Goal: Task Accomplishment & Management: Complete application form

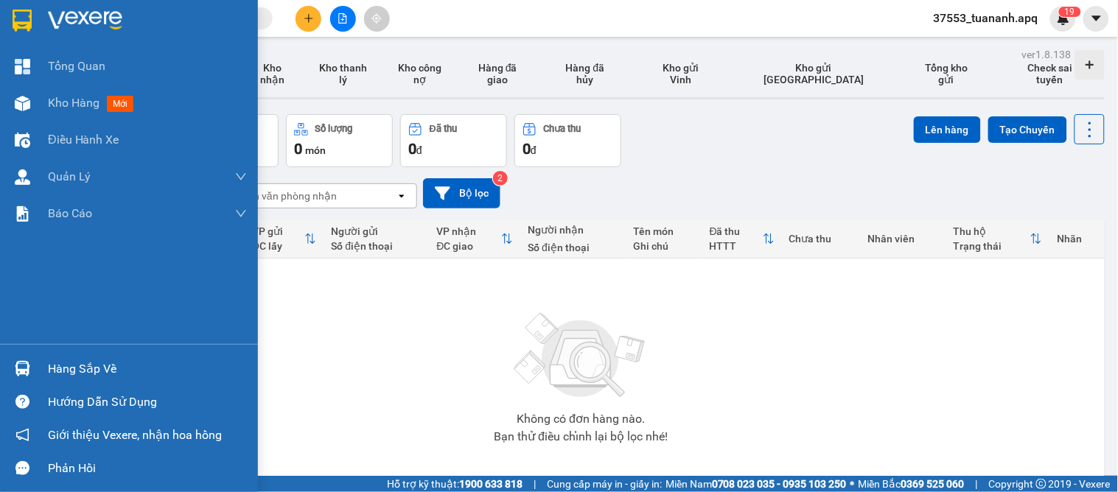
click at [41, 367] on div "Hàng sắp về" at bounding box center [129, 368] width 258 height 33
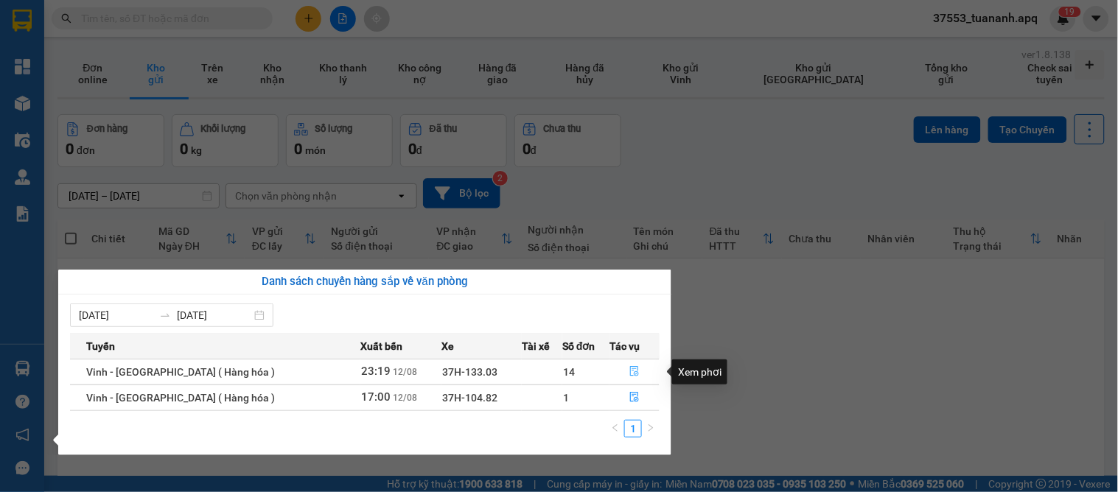
click at [638, 371] on button "button" at bounding box center [634, 372] width 49 height 24
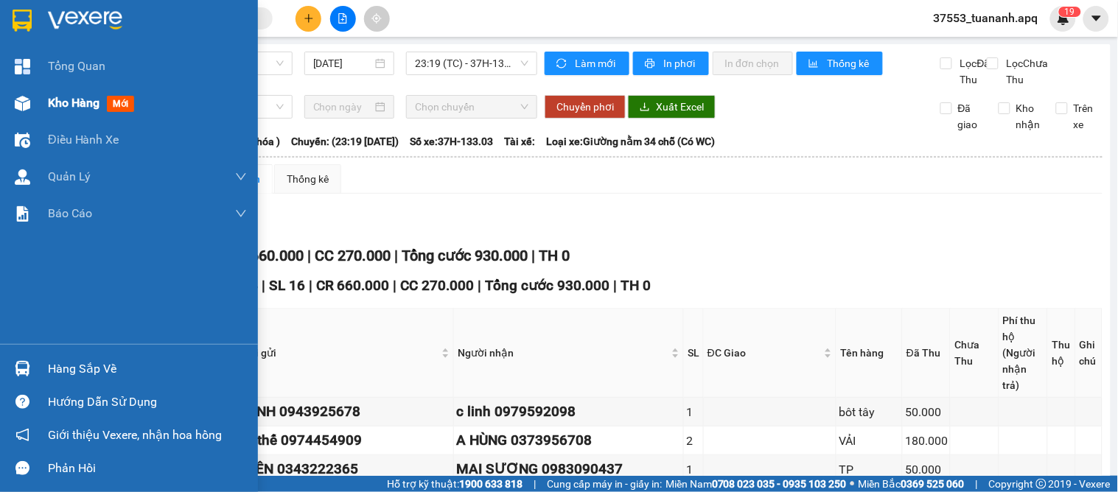
click at [91, 97] on span "Kho hàng" at bounding box center [74, 103] width 52 height 14
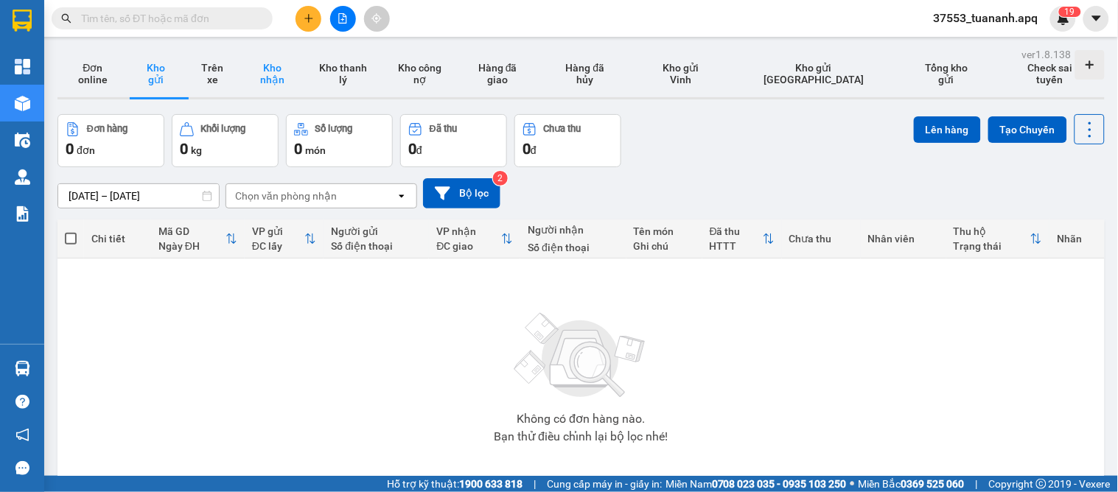
click at [279, 78] on button "Kho nhận" at bounding box center [272, 73] width 65 height 47
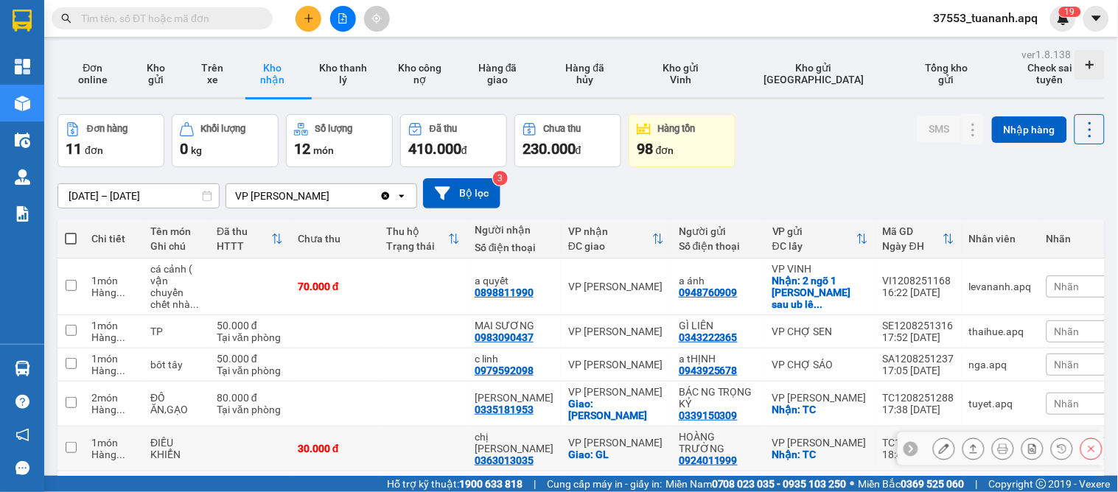
scroll to position [239, 0]
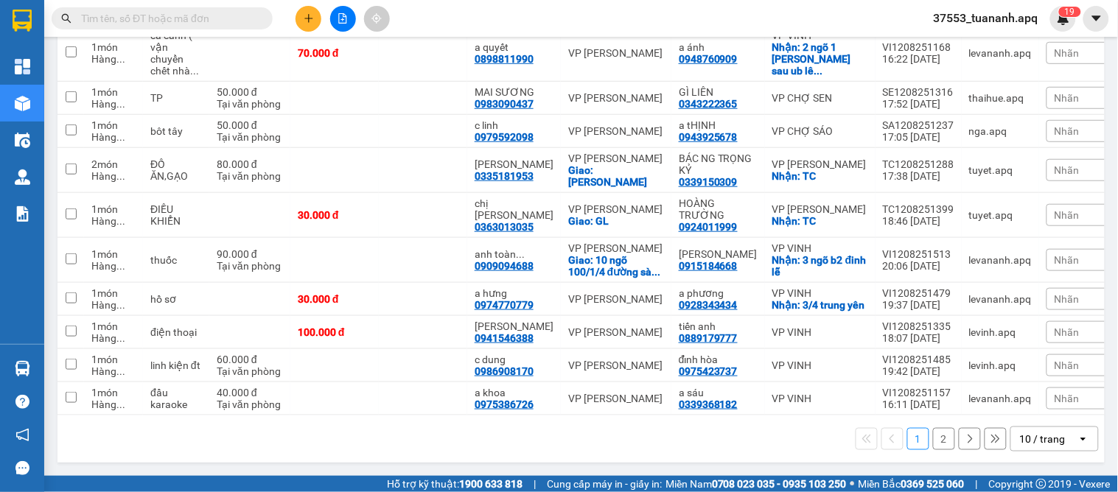
click at [1030, 441] on div "10 / trang" at bounding box center [1043, 439] width 46 height 15
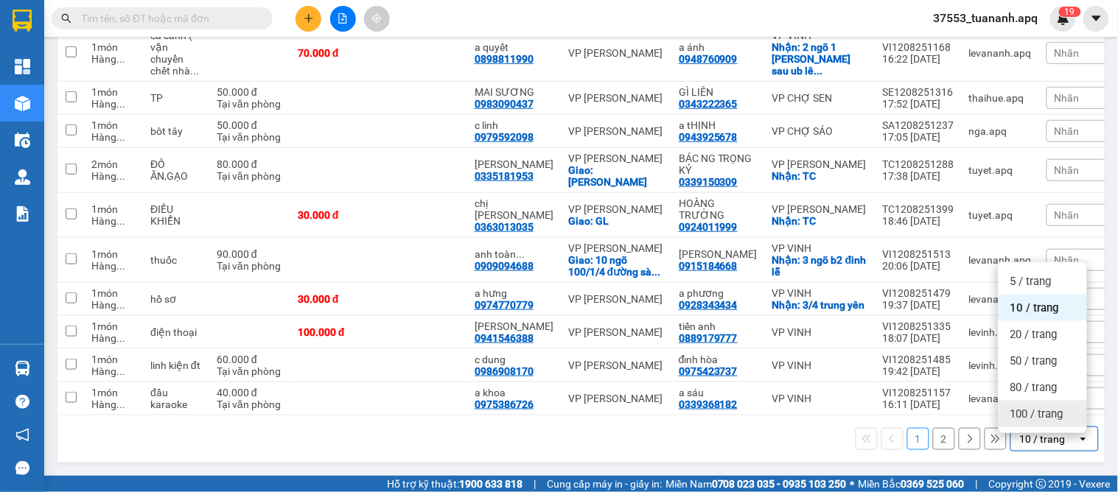
click at [1032, 413] on span "100 / trang" at bounding box center [1036, 414] width 53 height 15
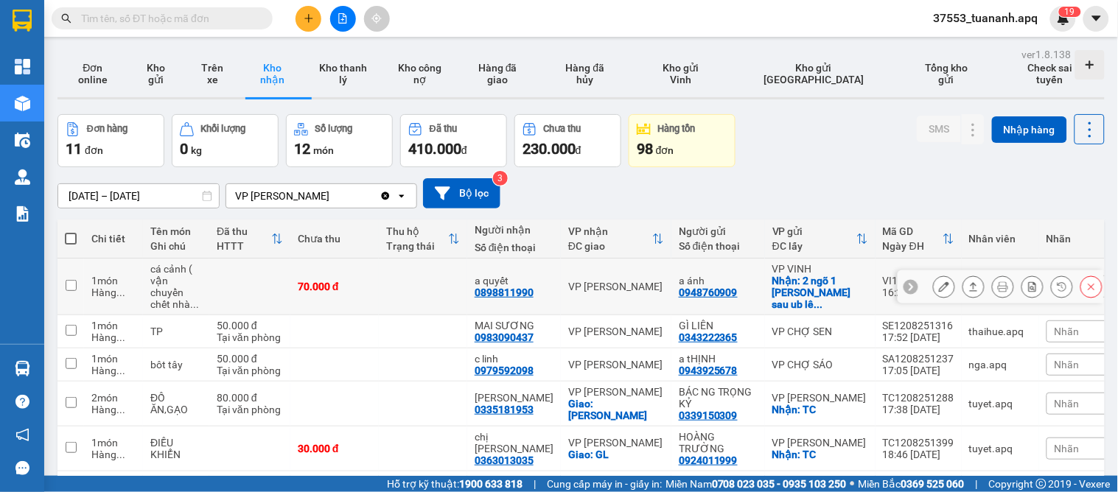
scroll to position [245, 0]
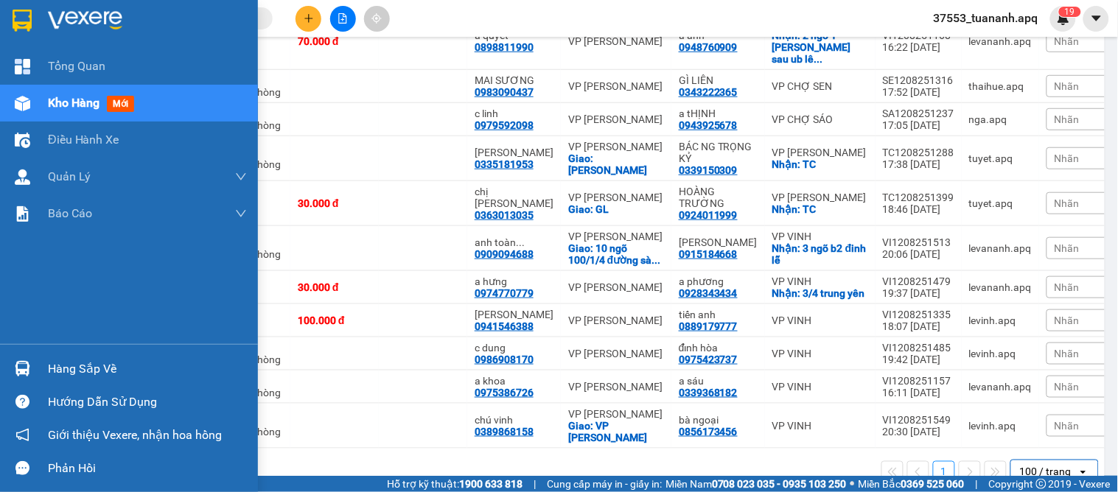
click at [43, 371] on div "Hàng sắp về" at bounding box center [129, 368] width 258 height 33
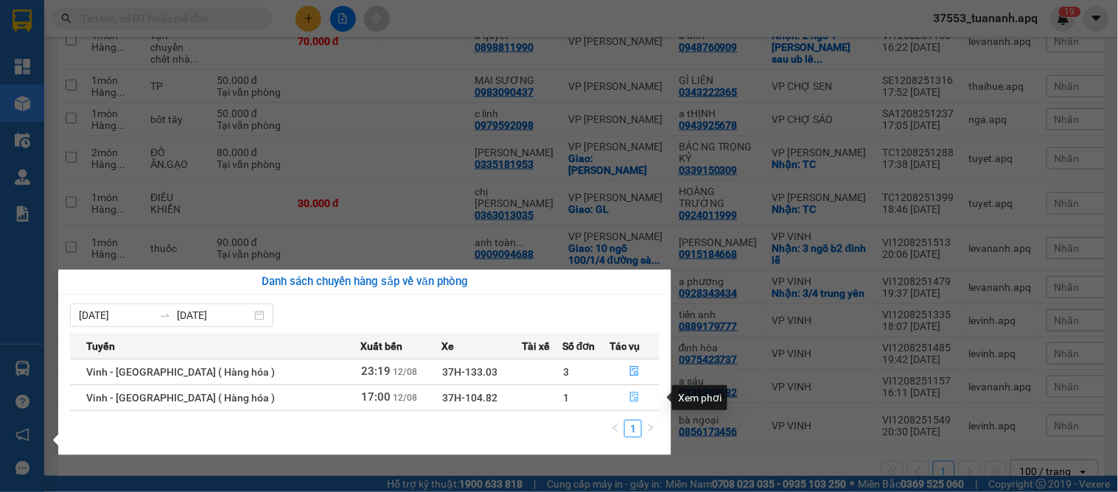
click at [632, 395] on icon "file-done" at bounding box center [634, 397] width 10 height 10
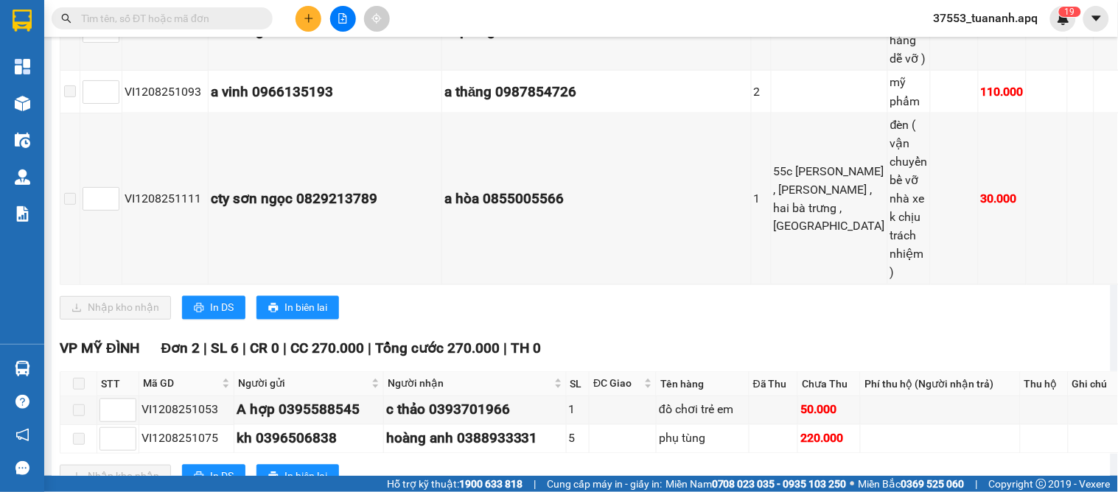
scroll to position [564, 0]
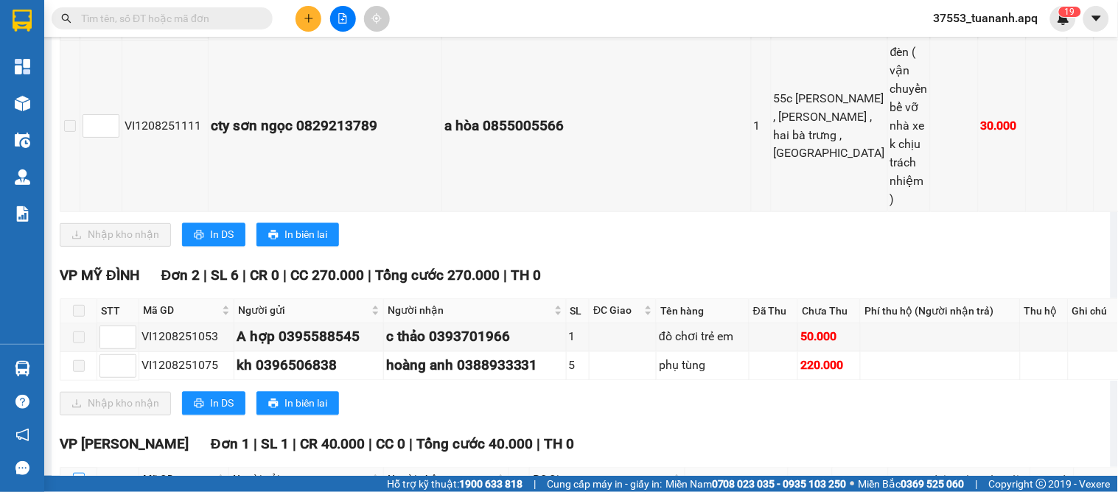
click at [80, 473] on input "checkbox" at bounding box center [79, 479] width 12 height 12
checkbox input "true"
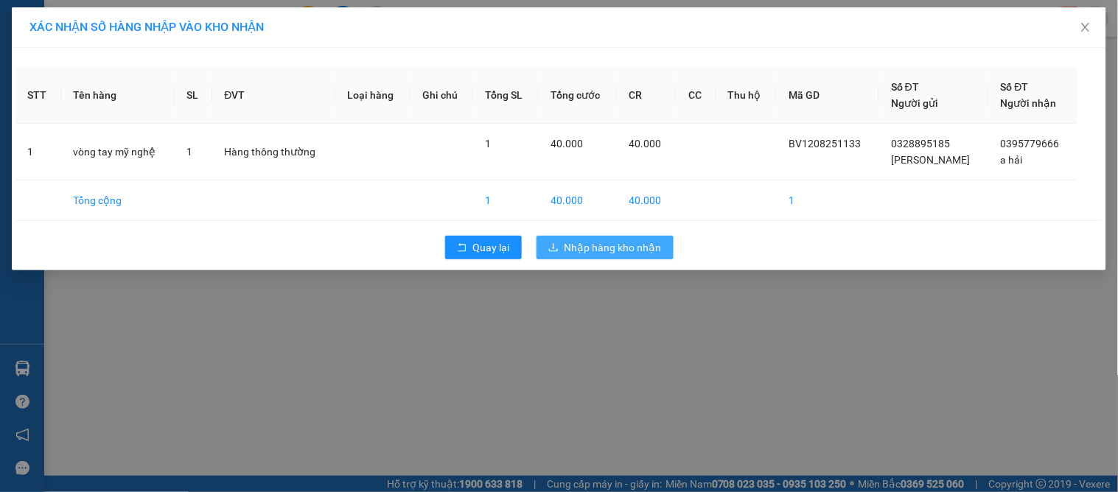
click at [605, 244] on span "Nhập hàng kho nhận" at bounding box center [612, 247] width 97 height 16
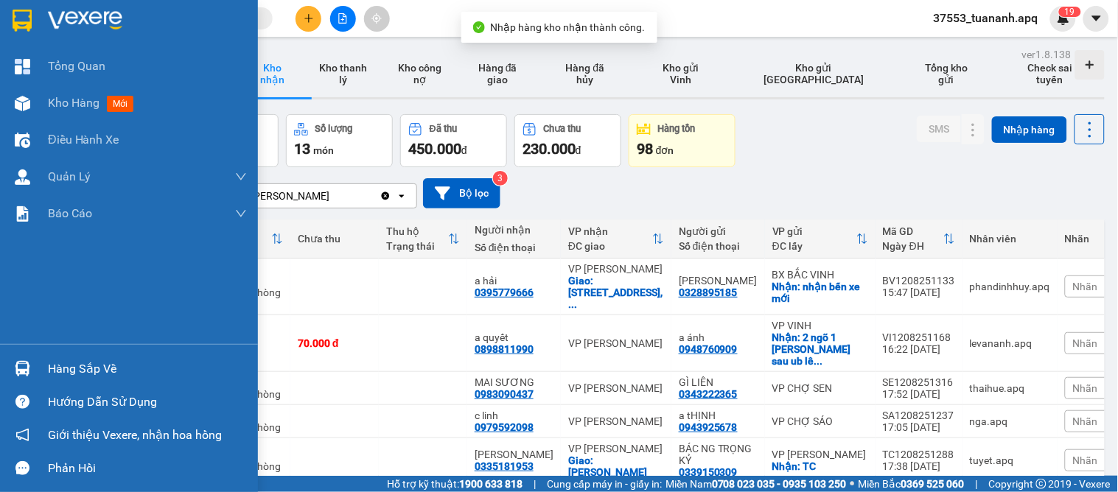
click at [34, 370] on div at bounding box center [23, 369] width 26 height 26
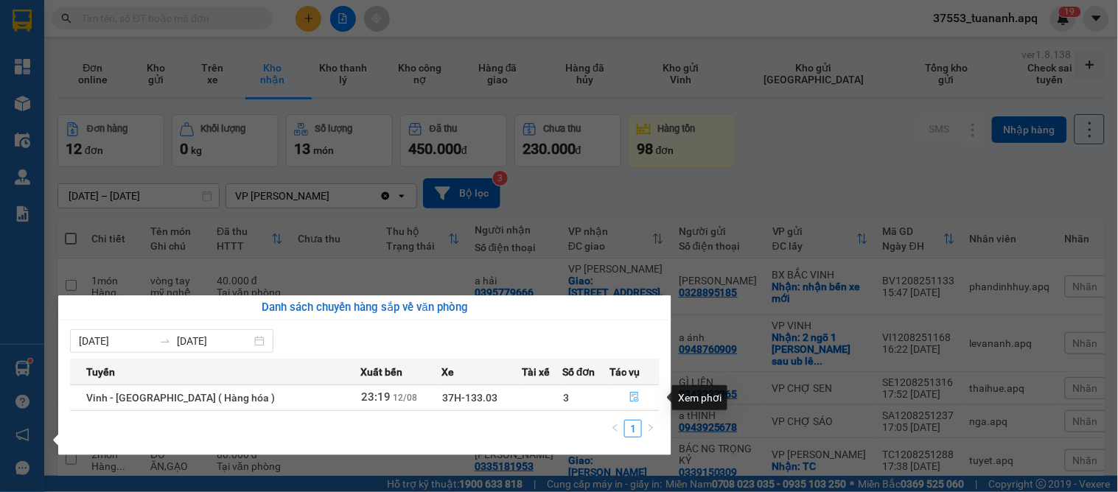
click at [631, 396] on icon "file-done" at bounding box center [635, 397] width 9 height 10
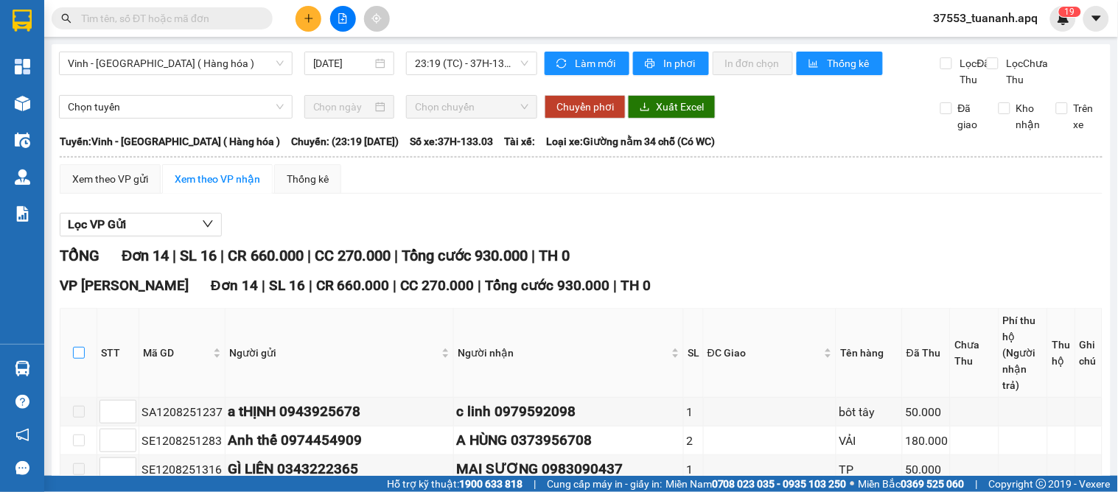
click at [82, 349] on input "checkbox" at bounding box center [79, 353] width 12 height 12
checkbox input "true"
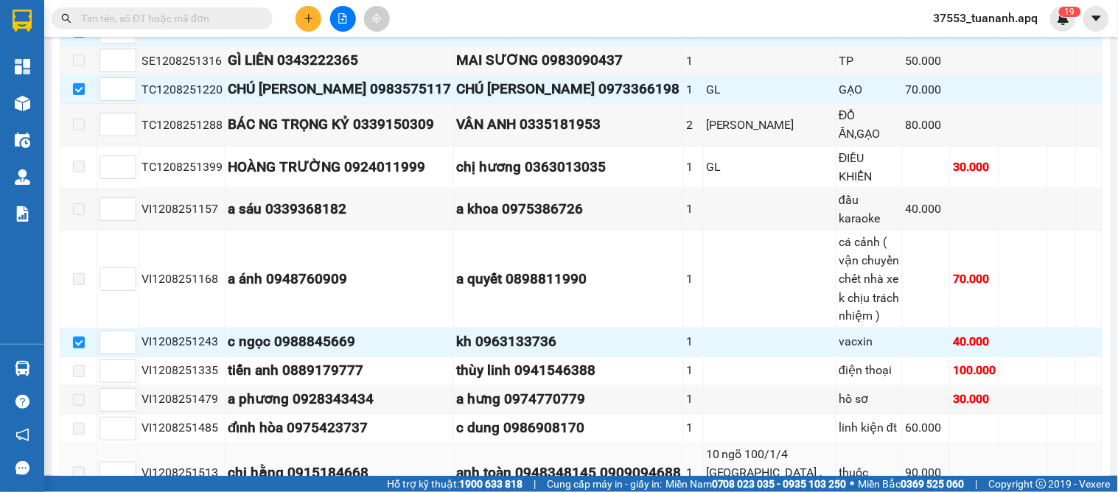
scroll to position [505, 0]
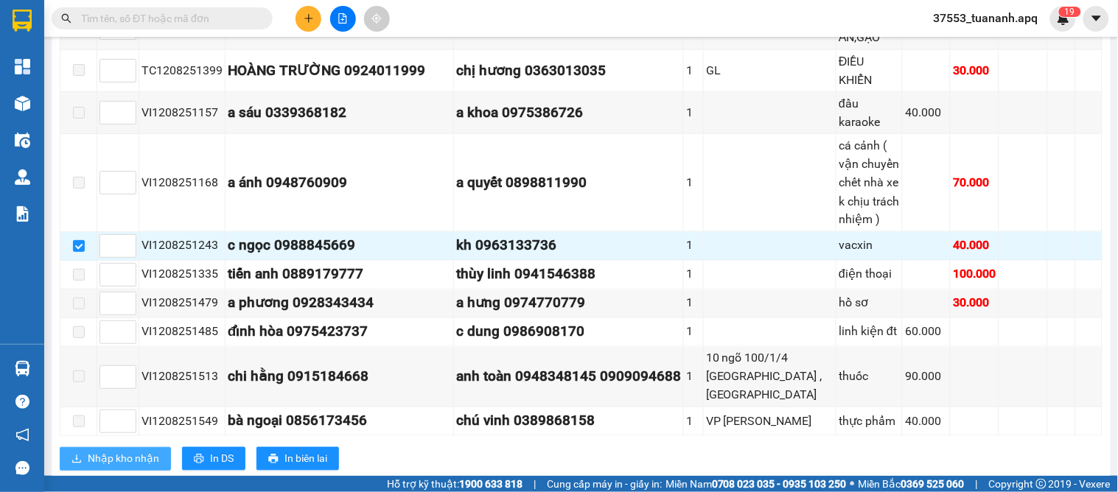
click at [83, 447] on button "Nhập kho nhận" at bounding box center [115, 459] width 111 height 24
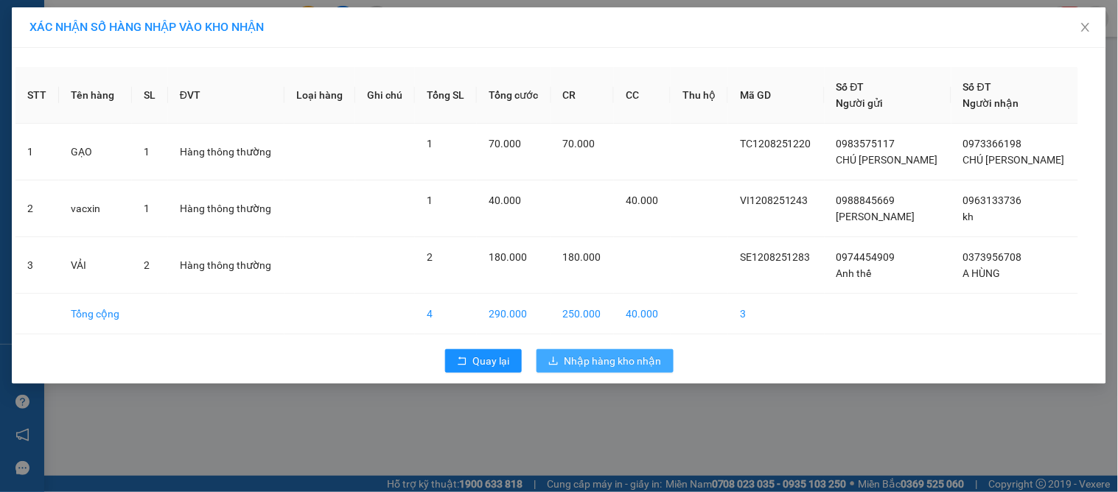
click at [562, 354] on button "Nhập hàng kho nhận" at bounding box center [604, 361] width 137 height 24
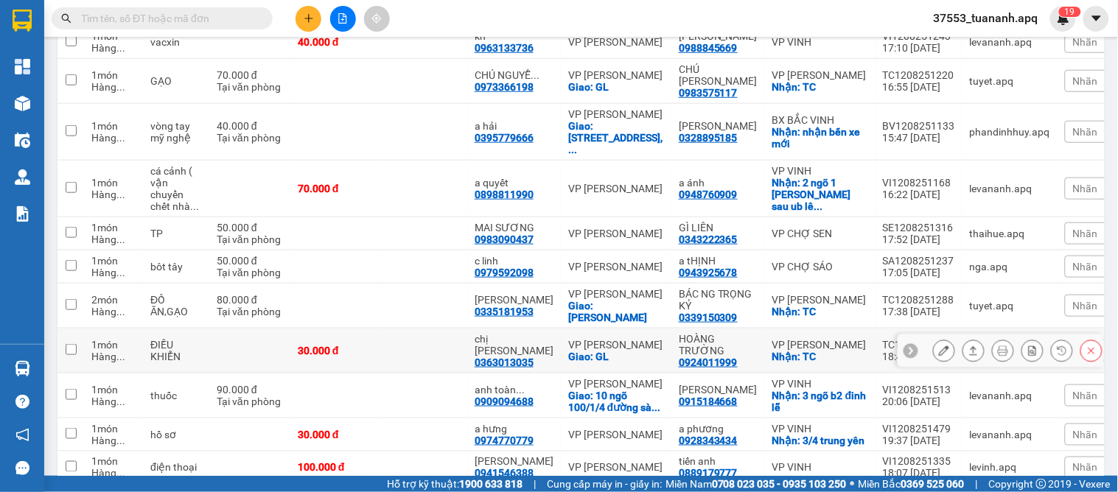
scroll to position [348, 0]
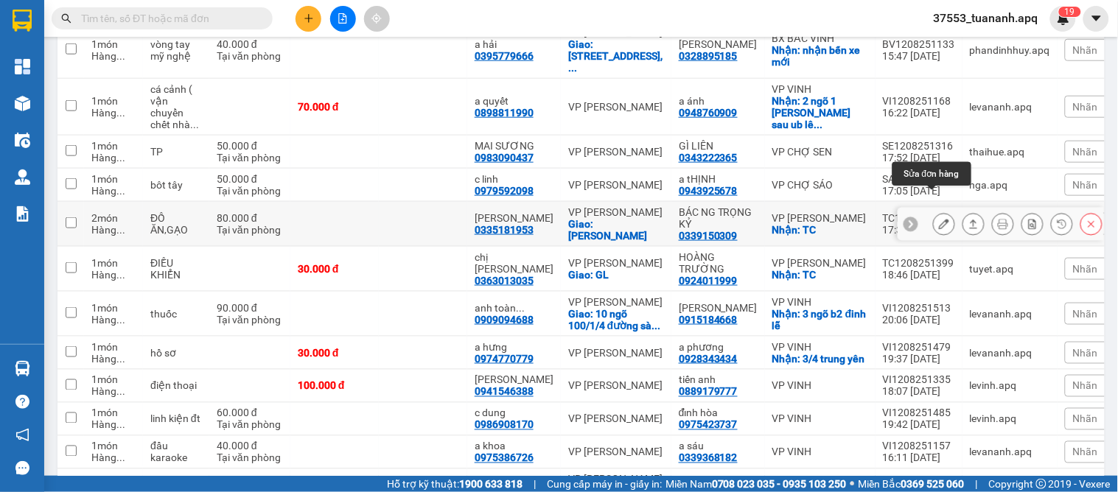
click at [939, 219] on icon at bounding box center [944, 224] width 10 height 10
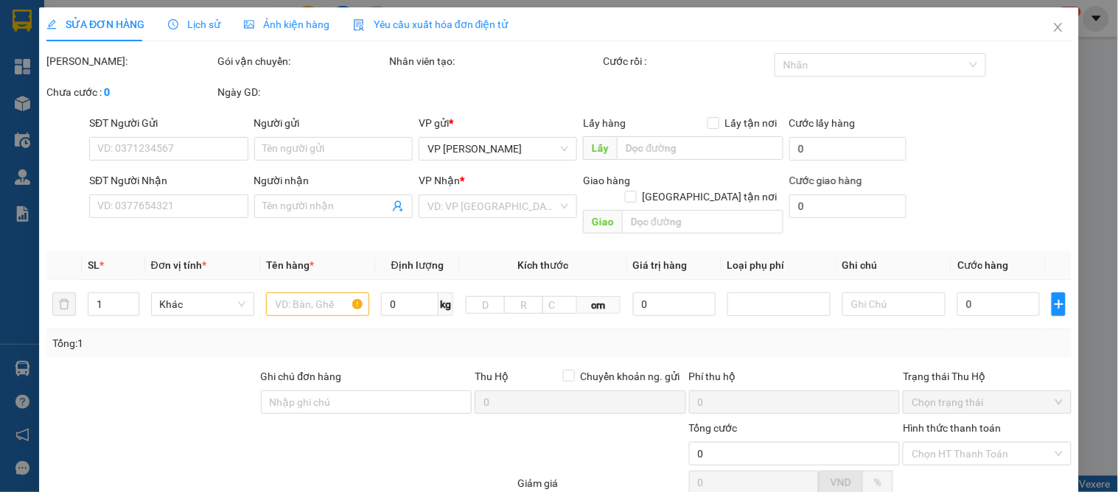
type input "0339150309"
type input "BÁC NG TRỌNG KỶ"
checkbox input "true"
type input "TC"
type input "0335181953"
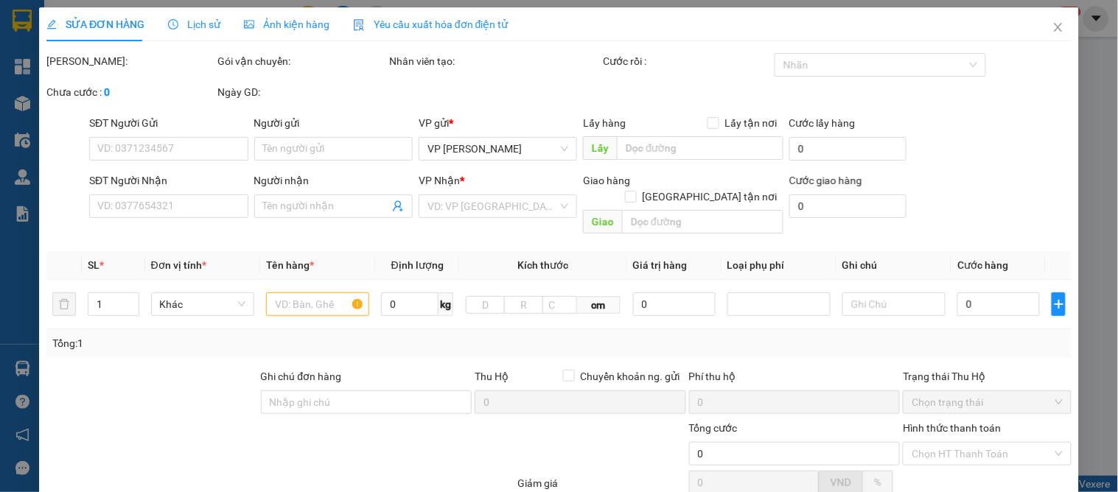
type input "VÂN ANH"
checkbox input "true"
type input "GIA LÂM"
type input "80.000"
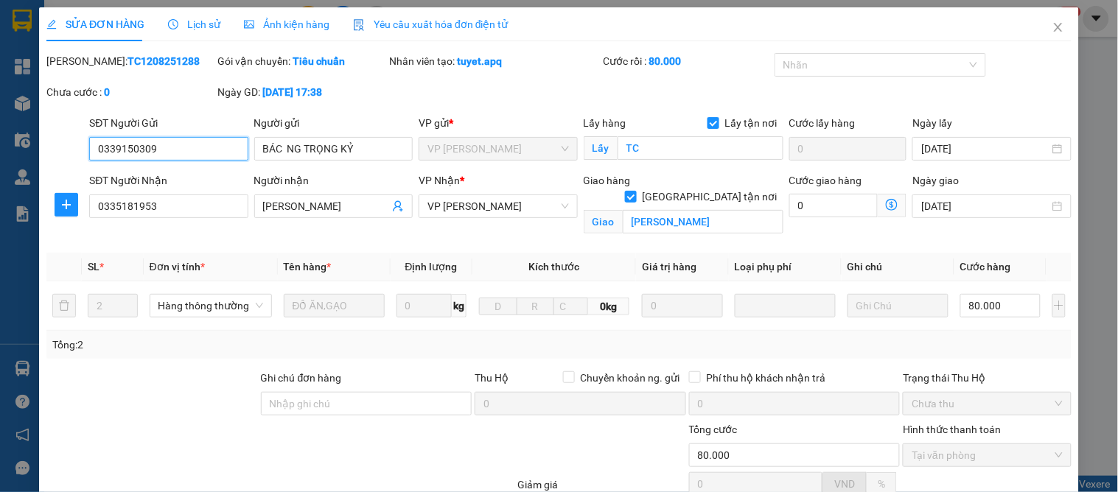
scroll to position [148, 0]
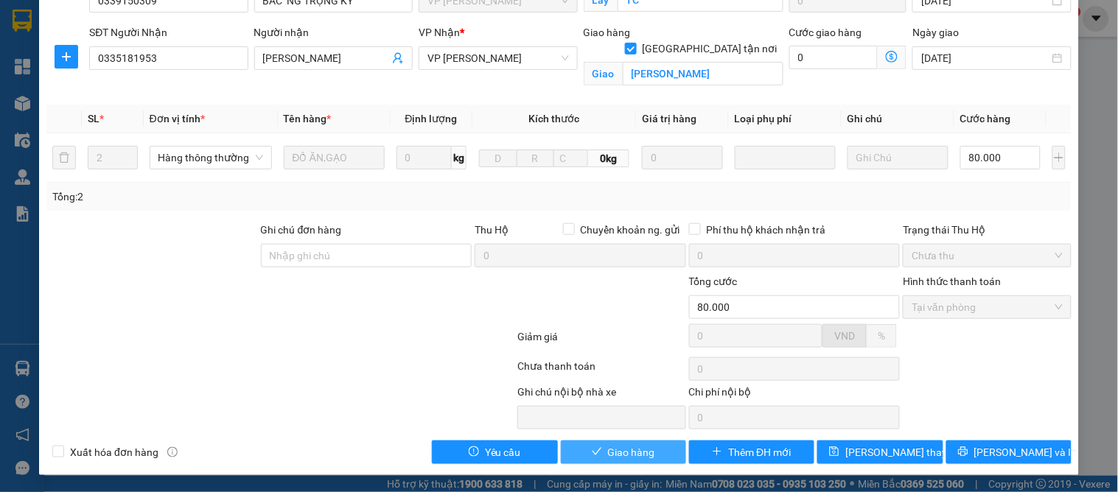
click at [620, 449] on span "Giao hàng" at bounding box center [631, 452] width 47 height 16
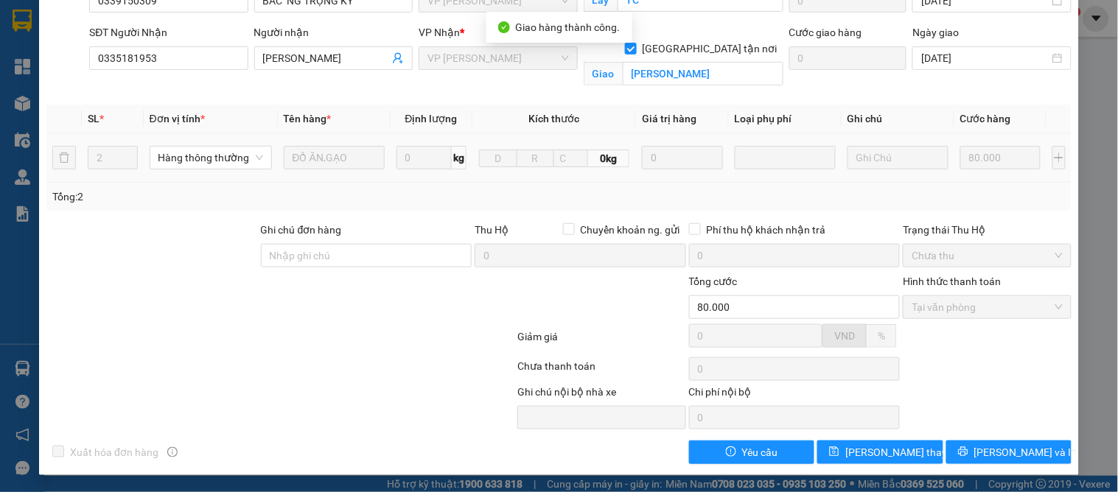
scroll to position [0, 0]
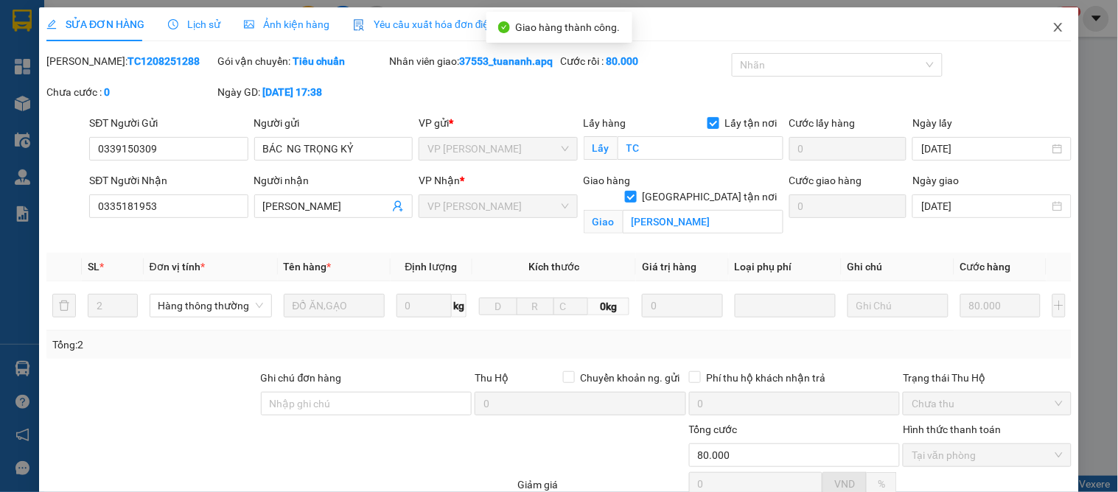
click at [1052, 31] on icon "close" at bounding box center [1058, 27] width 12 height 12
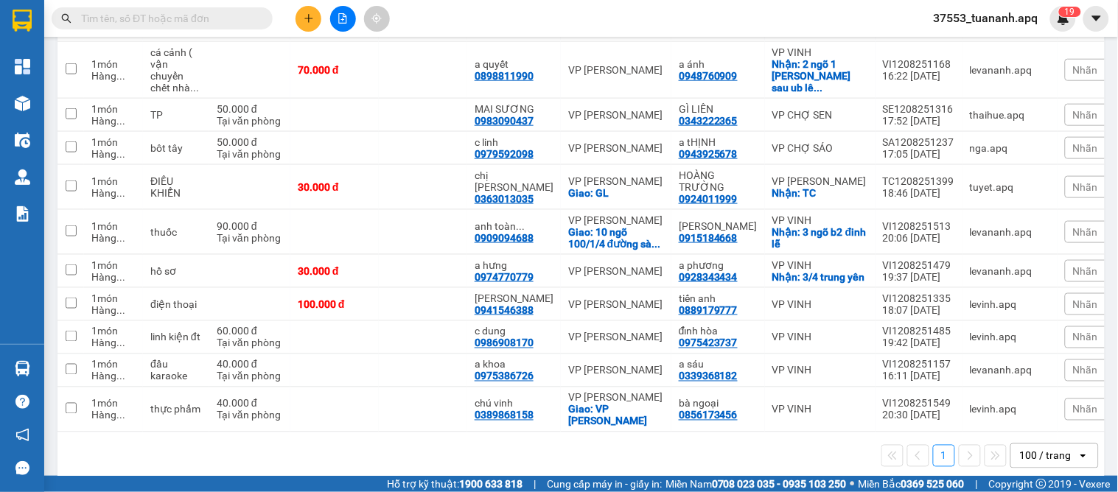
scroll to position [139, 0]
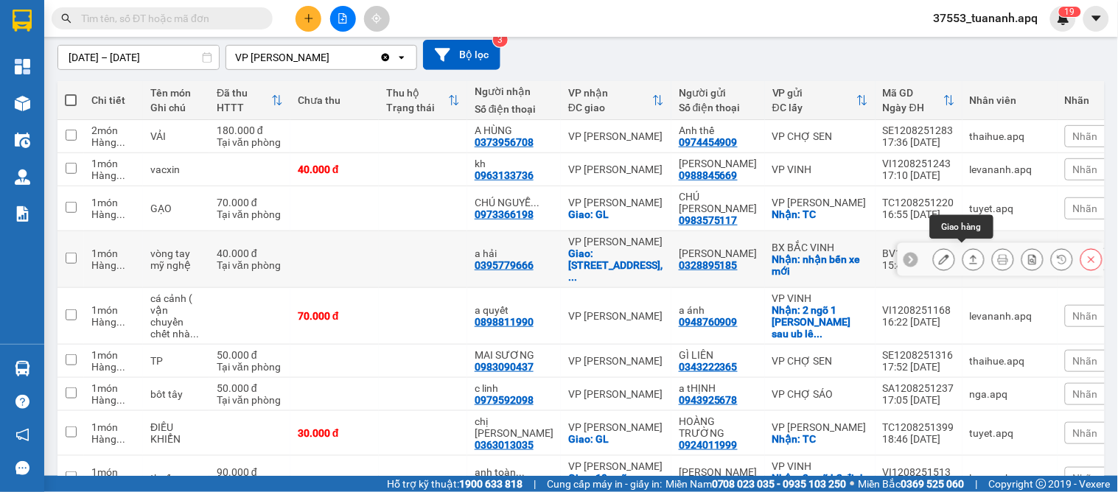
click at [968, 254] on icon at bounding box center [973, 259] width 10 height 10
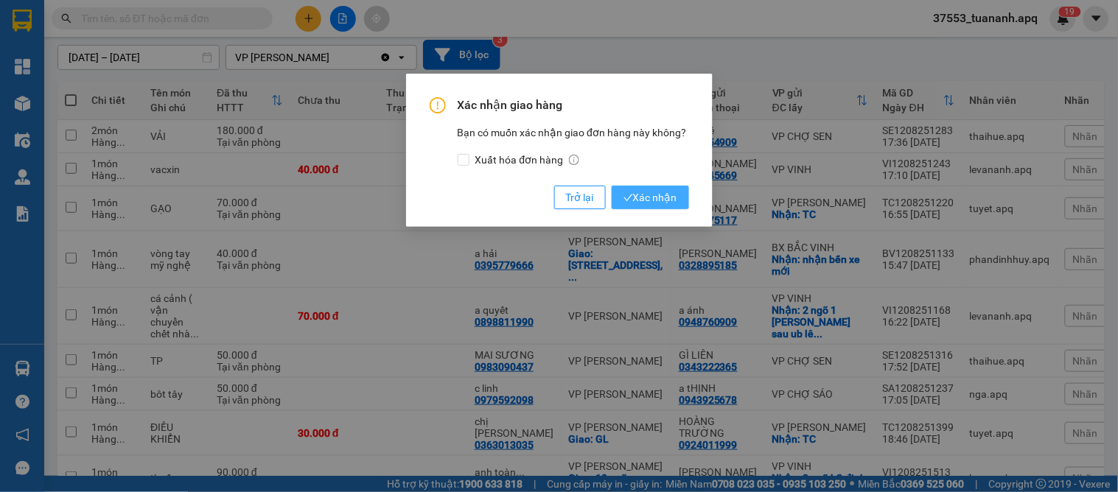
click at [657, 194] on span "Xác nhận" at bounding box center [650, 197] width 54 height 16
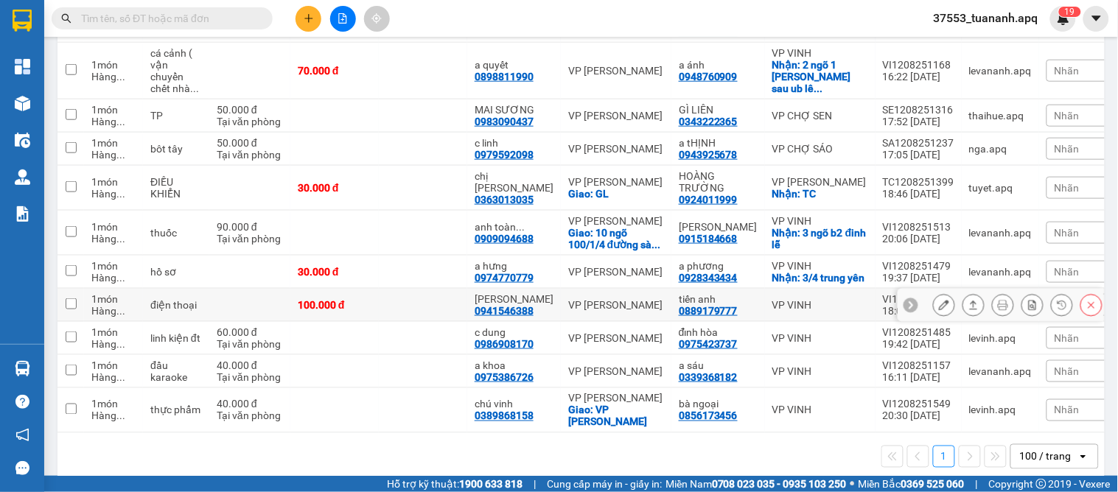
scroll to position [340, 0]
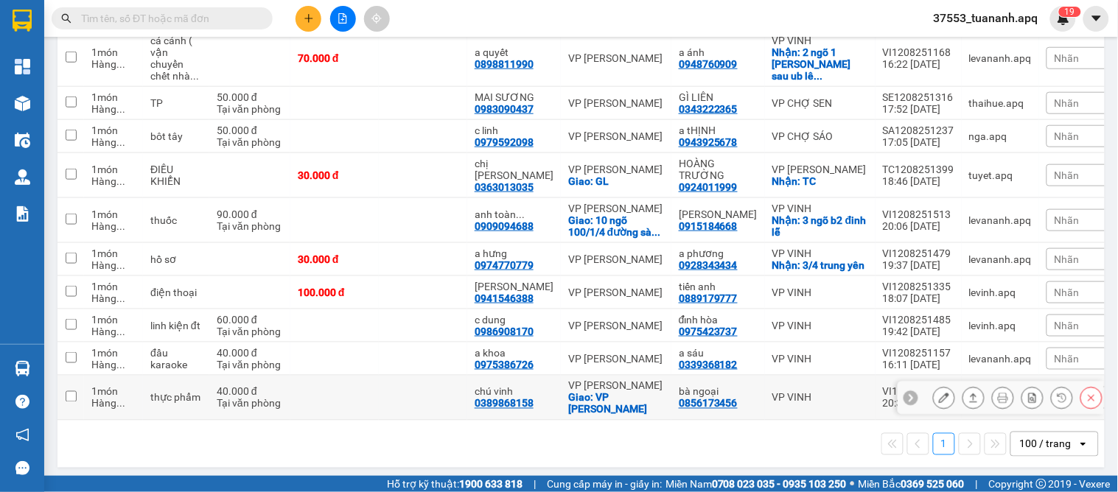
click at [1066, 396] on div at bounding box center [1017, 398] width 169 height 22
click at [906, 393] on icon at bounding box center [911, 398] width 10 height 10
click at [1058, 396] on div "Nhãn" at bounding box center [1083, 398] width 74 height 22
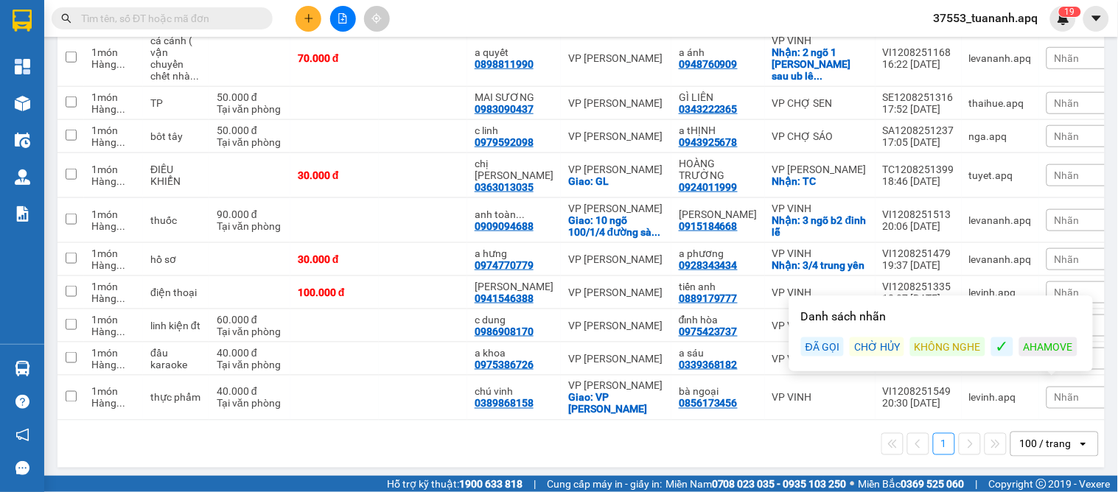
click at [824, 346] on div "ĐÃ GỌI" at bounding box center [822, 346] width 43 height 19
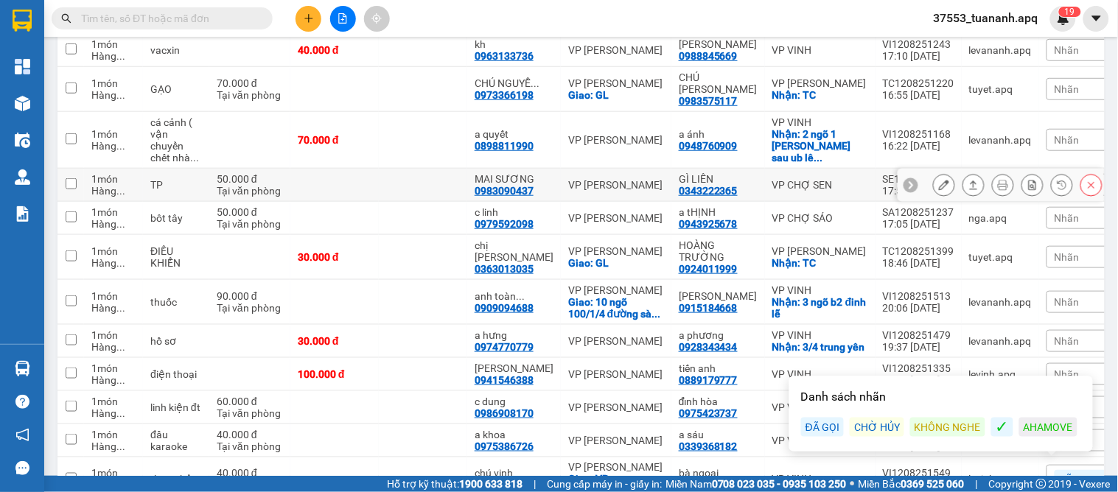
click at [906, 180] on icon at bounding box center [911, 185] width 10 height 10
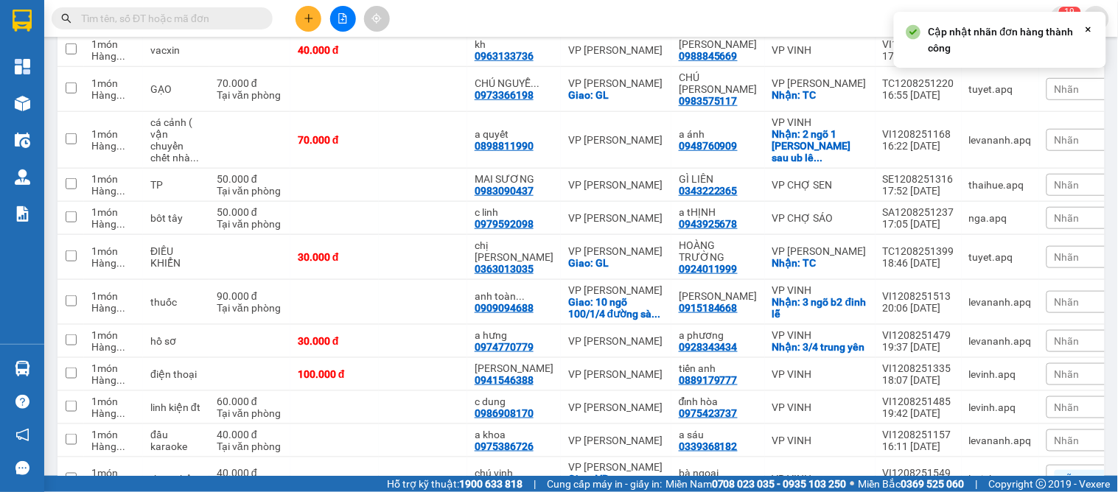
click at [1054, 179] on span "Nhãn" at bounding box center [1066, 185] width 25 height 12
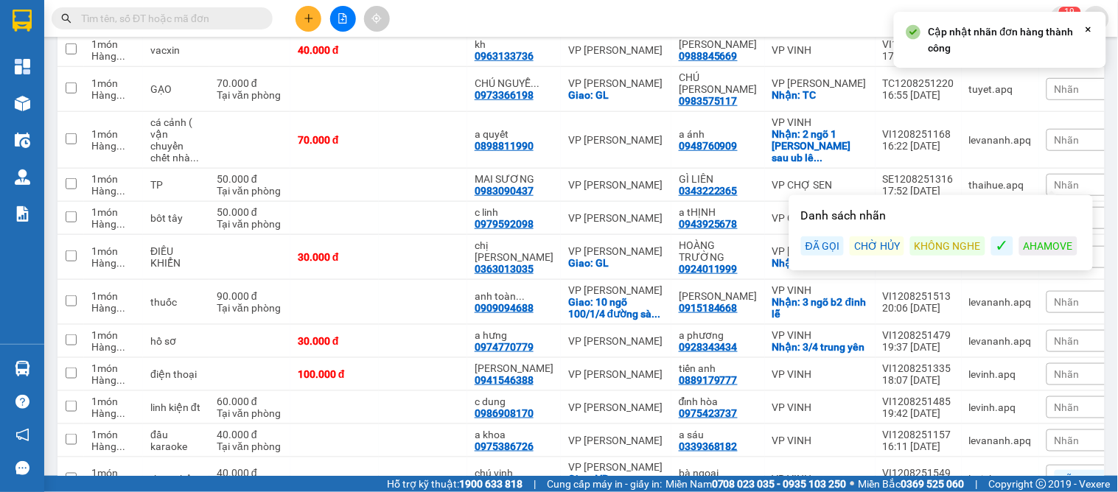
click at [812, 243] on div "ĐÃ GỌI" at bounding box center [822, 246] width 43 height 19
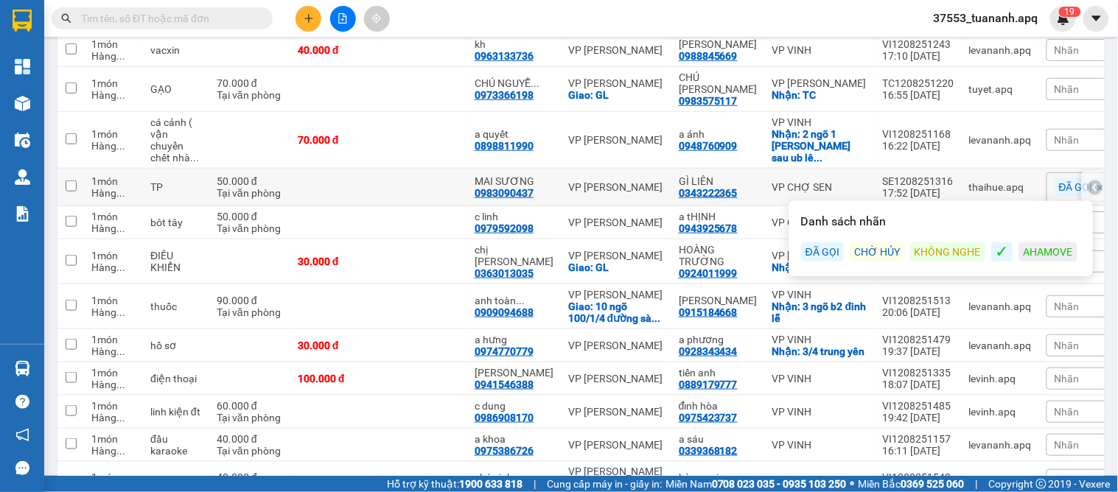
scroll to position [175, 0]
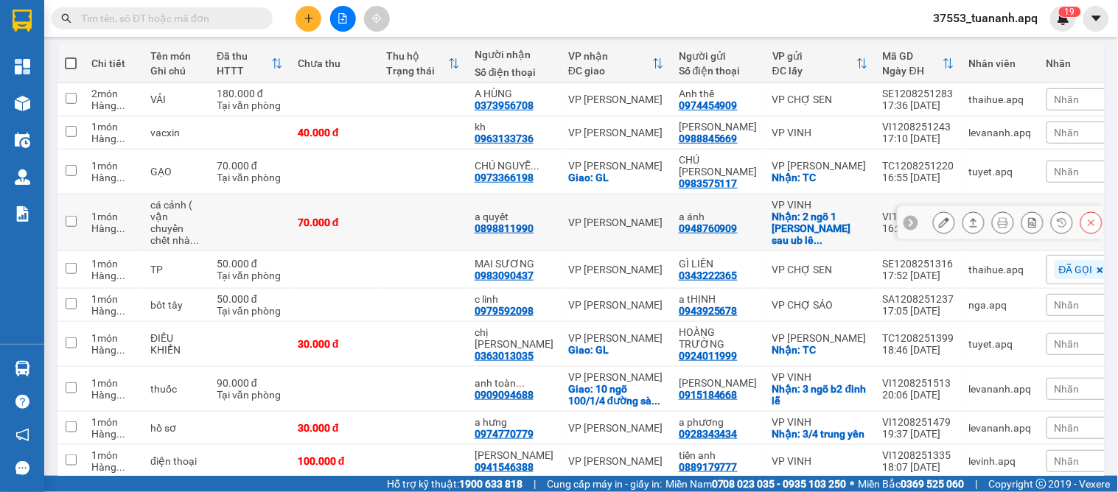
click at [909, 219] on icon at bounding box center [911, 223] width 4 height 8
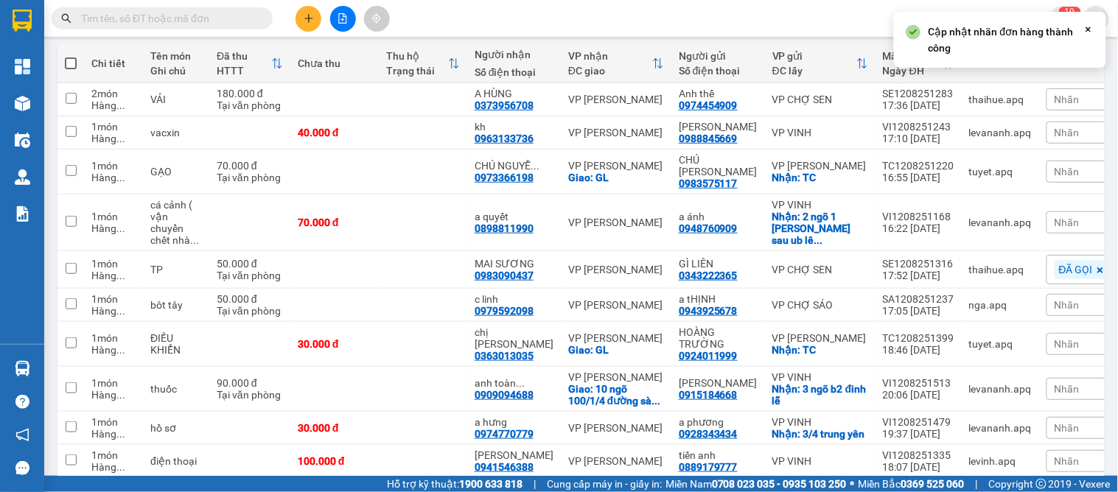
click at [1054, 217] on span "Nhãn" at bounding box center [1066, 223] width 25 height 12
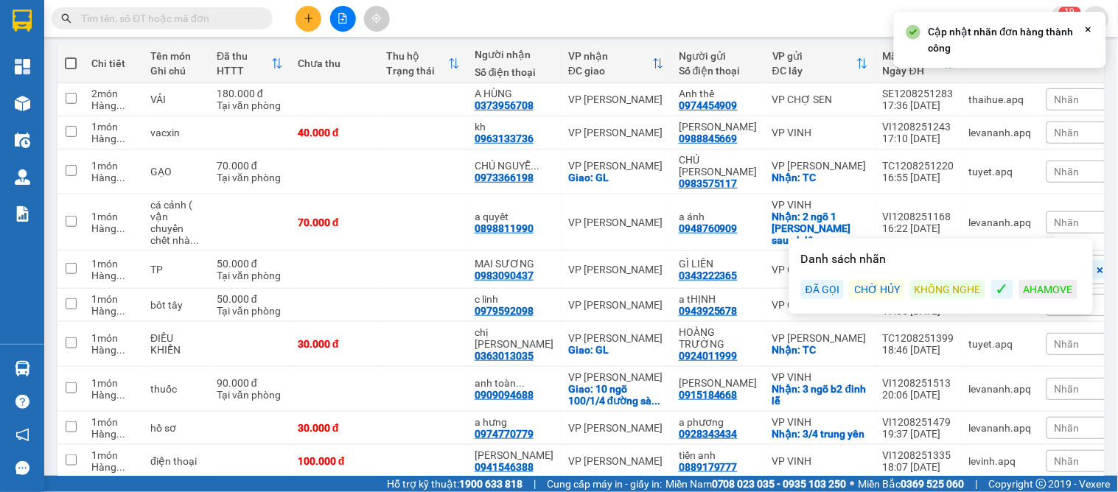
click at [954, 280] on div "KHÔNG NGHE" at bounding box center [947, 289] width 75 height 19
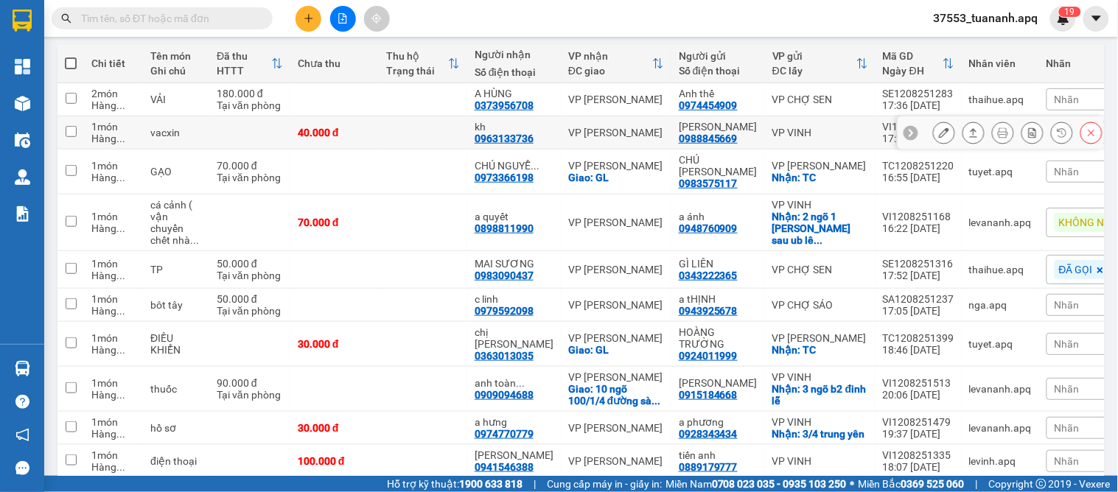
click at [906, 131] on icon at bounding box center [911, 132] width 10 height 10
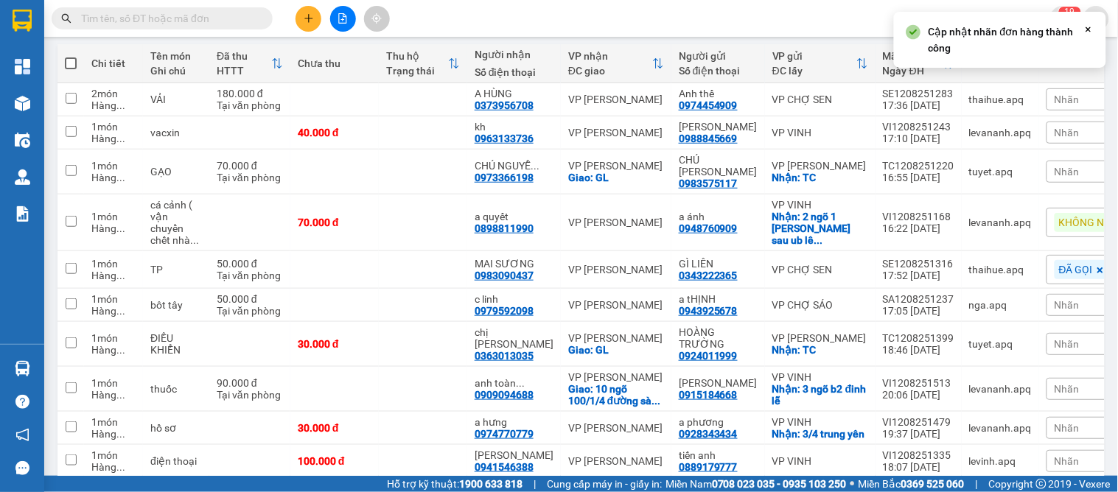
click at [1054, 133] on span "Nhãn" at bounding box center [1066, 133] width 25 height 12
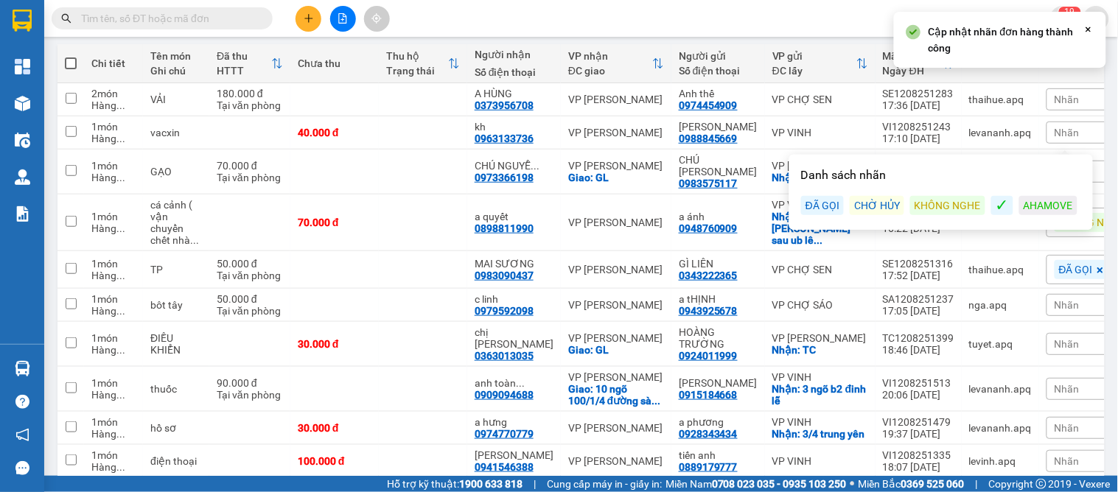
click at [824, 202] on div "ĐÃ GỌI" at bounding box center [822, 205] width 43 height 19
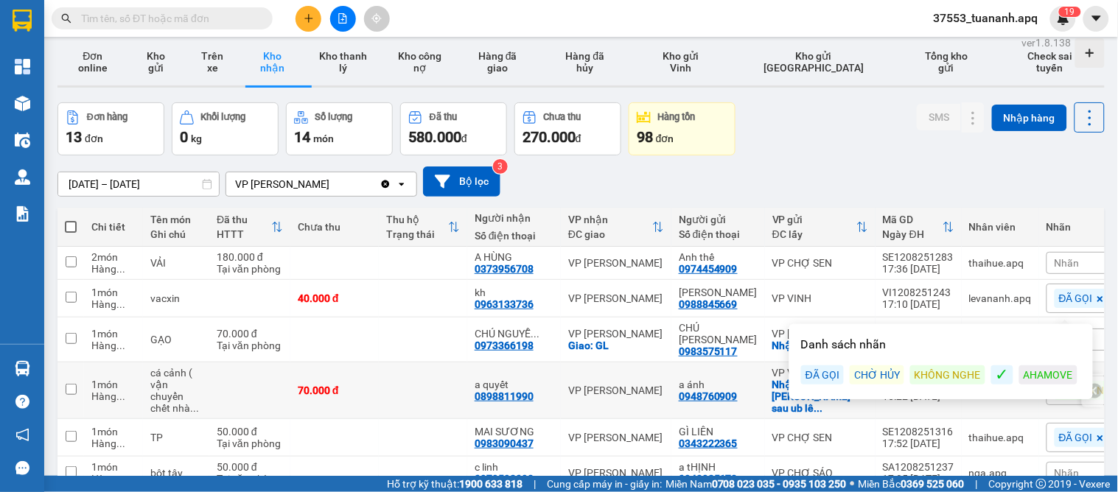
scroll to position [0, 0]
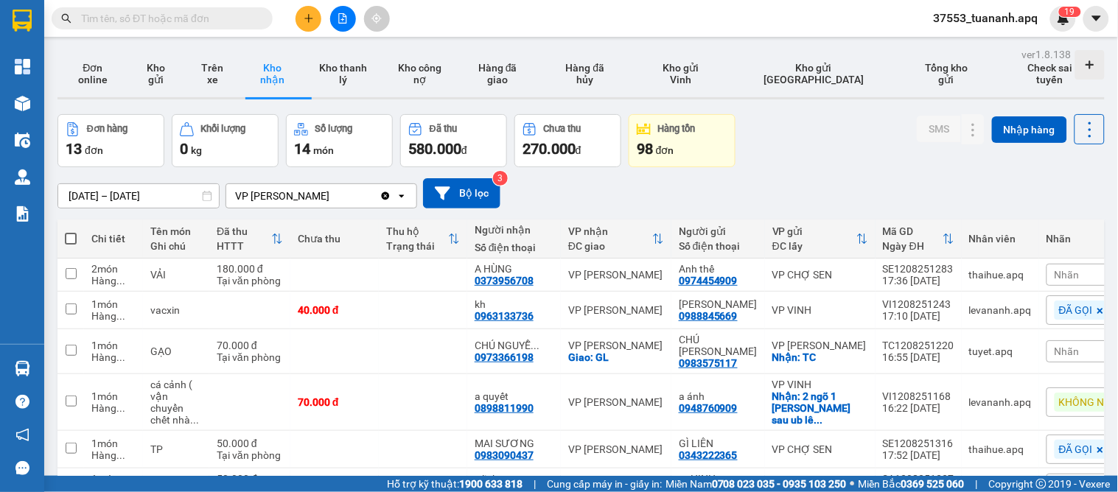
click at [659, 175] on div "13/08/2025 – 13/08/2025 Press the down arrow key to interact with the calendar …" at bounding box center [580, 193] width 1047 height 52
click at [1093, 310] on icon at bounding box center [1095, 311] width 4 height 8
click at [939, 313] on icon at bounding box center [944, 310] width 10 height 10
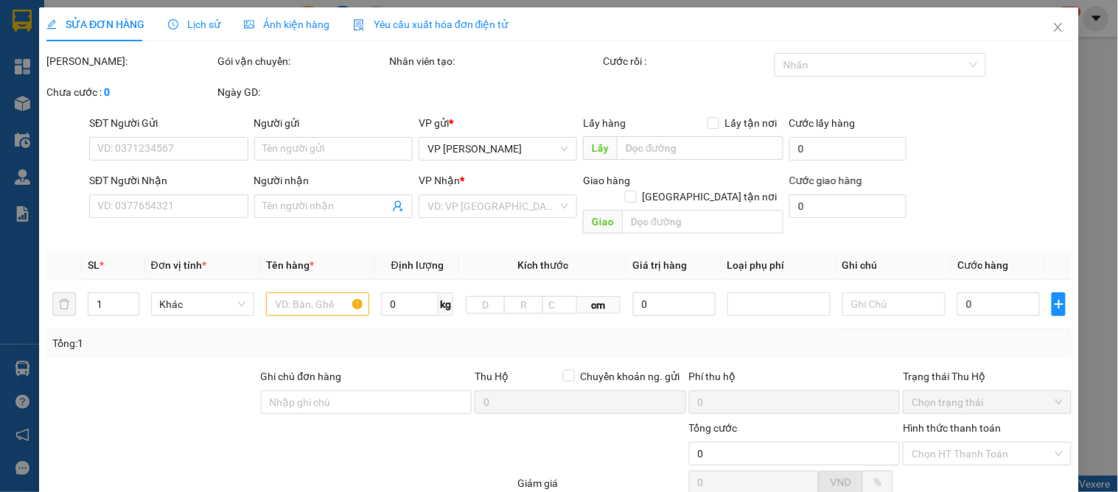
type input "0988845669"
type input "c ngọc"
type input "0963133736"
type input "kh"
type input "40.000"
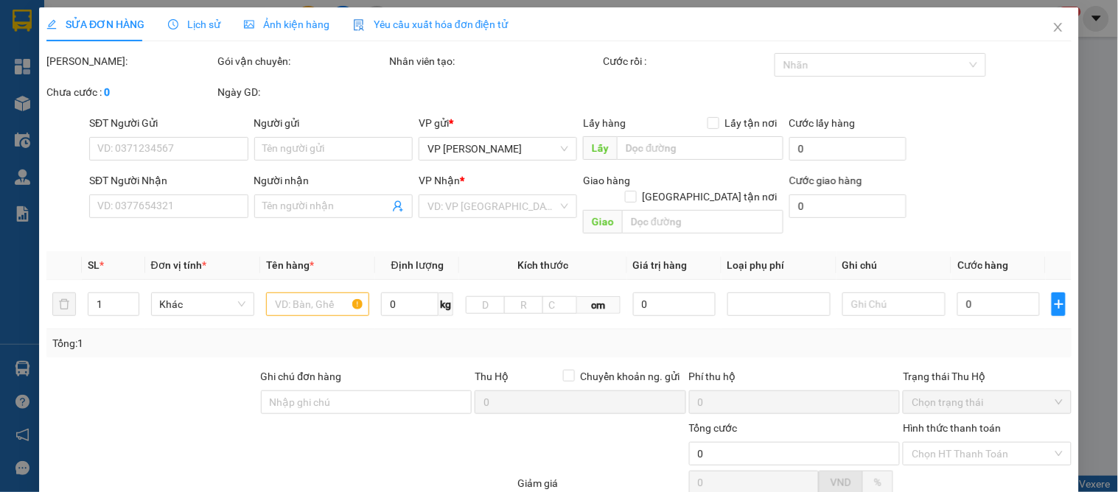
type input "40.000"
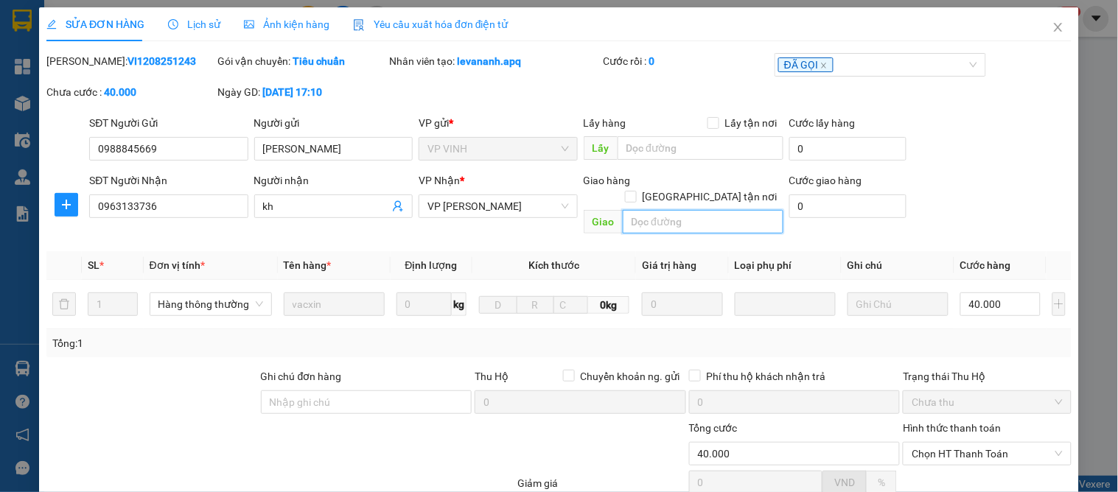
click at [639, 210] on input "text" at bounding box center [703, 222] width 161 height 24
type input "ninh hiêp"
click at [635, 191] on input "[GEOGRAPHIC_DATA] tận nơi" at bounding box center [630, 196] width 10 height 10
checkbox input "true"
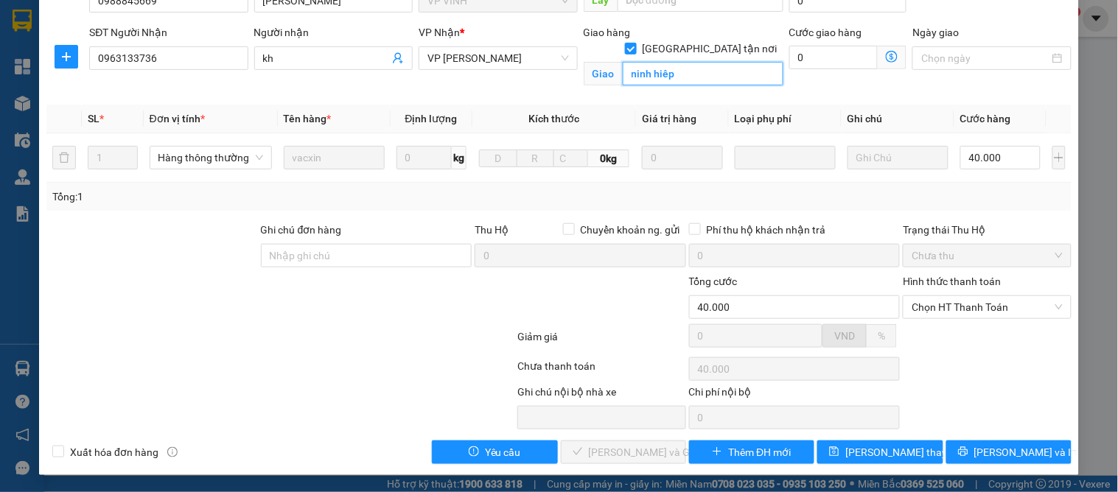
click at [623, 62] on input "ninh hiêp" at bounding box center [703, 74] width 161 height 24
type input "chợ ninh hiêp"
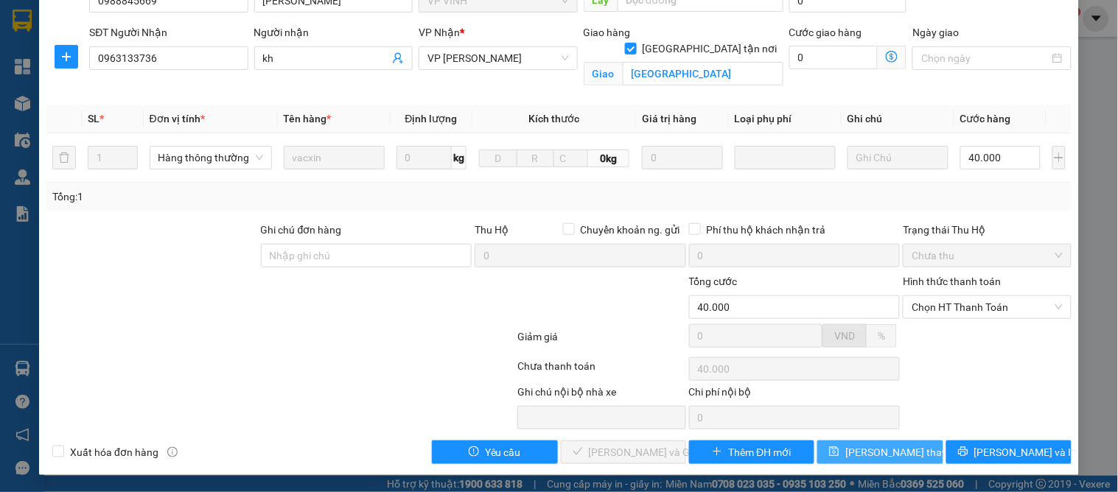
click at [861, 448] on span "[PERSON_NAME] thay đổi" at bounding box center [904, 452] width 118 height 16
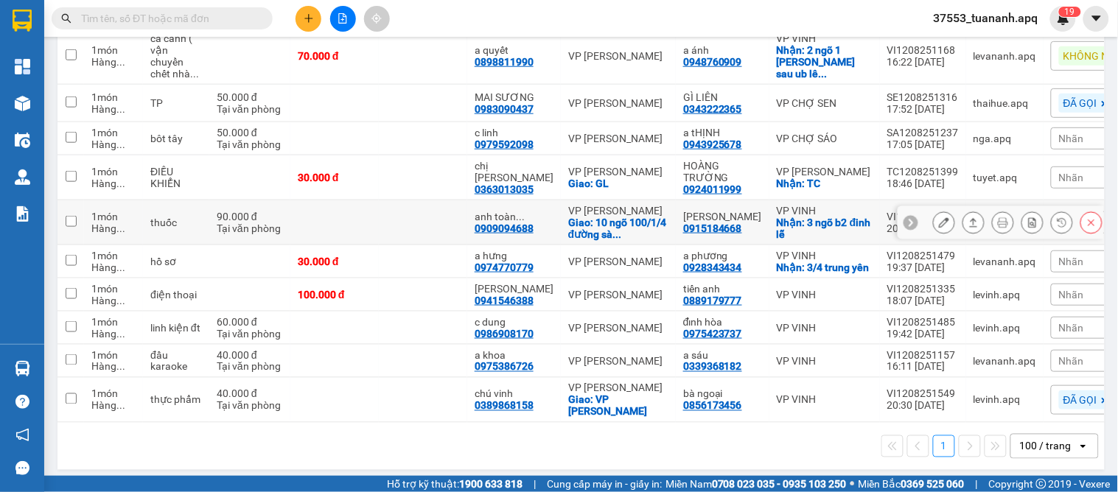
scroll to position [189, 0]
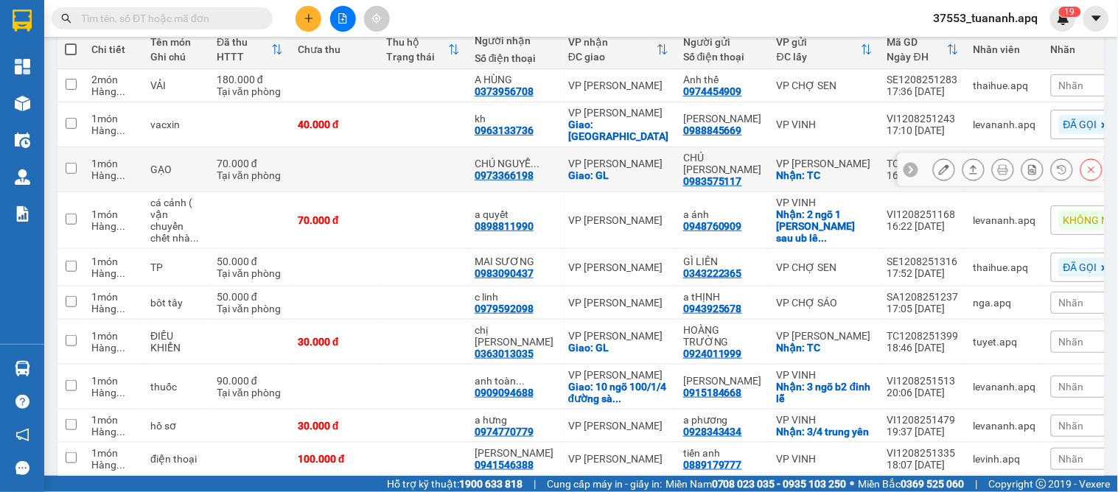
click at [907, 161] on div at bounding box center [1001, 169] width 206 height 33
click at [909, 166] on icon at bounding box center [911, 170] width 4 height 8
click at [1051, 160] on div "Nhãn" at bounding box center [1100, 169] width 99 height 22
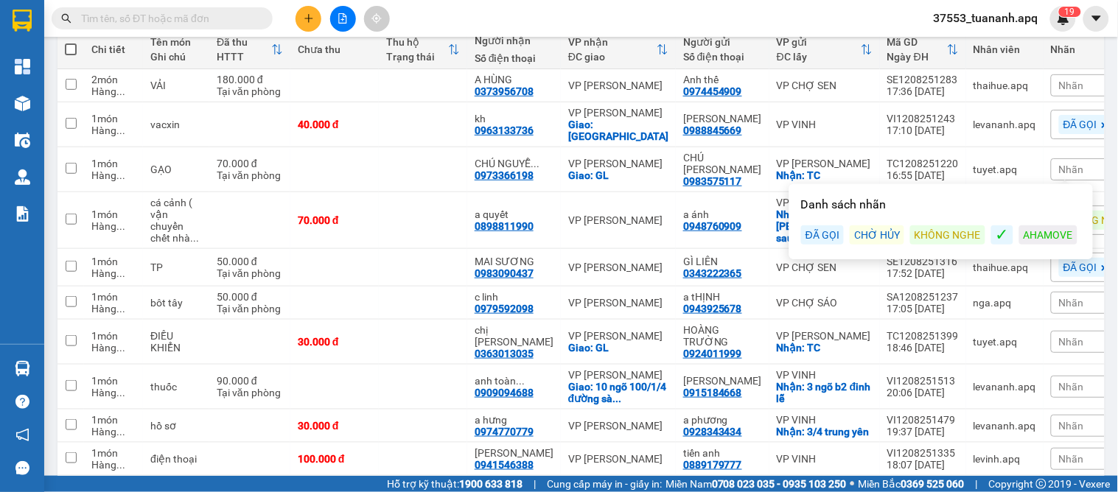
click at [826, 238] on div "ĐÃ GỌI" at bounding box center [822, 234] width 43 height 19
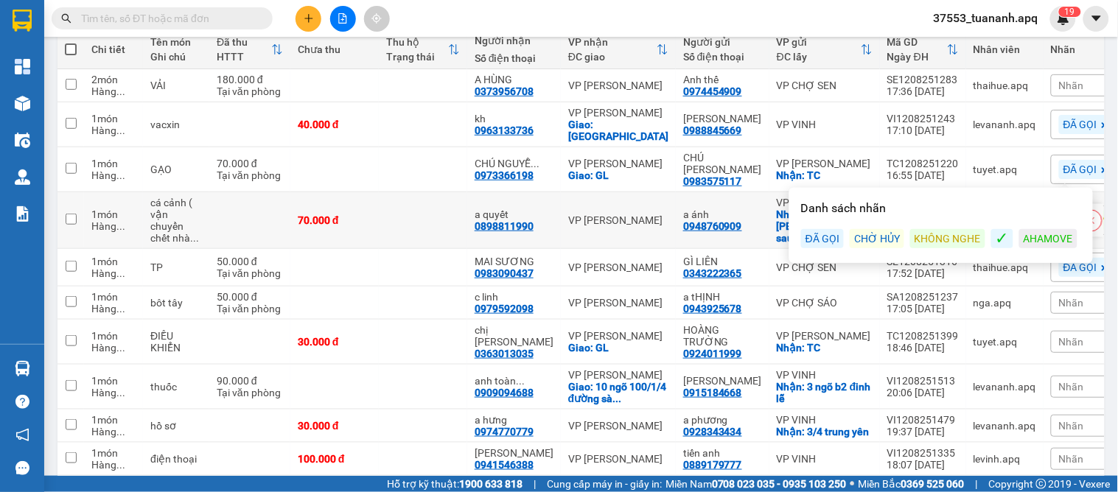
click at [363, 214] on div "70.000 đ" at bounding box center [335, 220] width 74 height 12
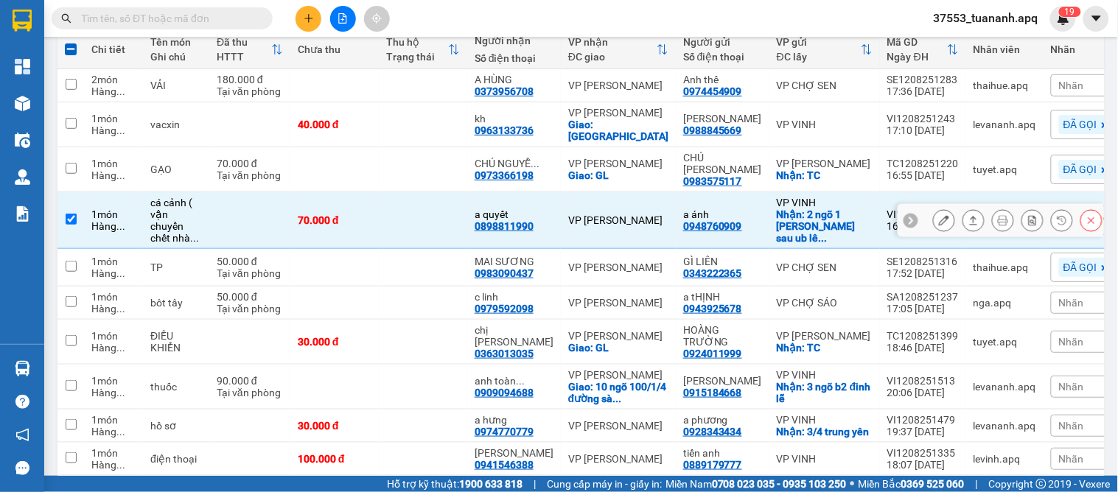
click at [394, 209] on td at bounding box center [423, 220] width 88 height 57
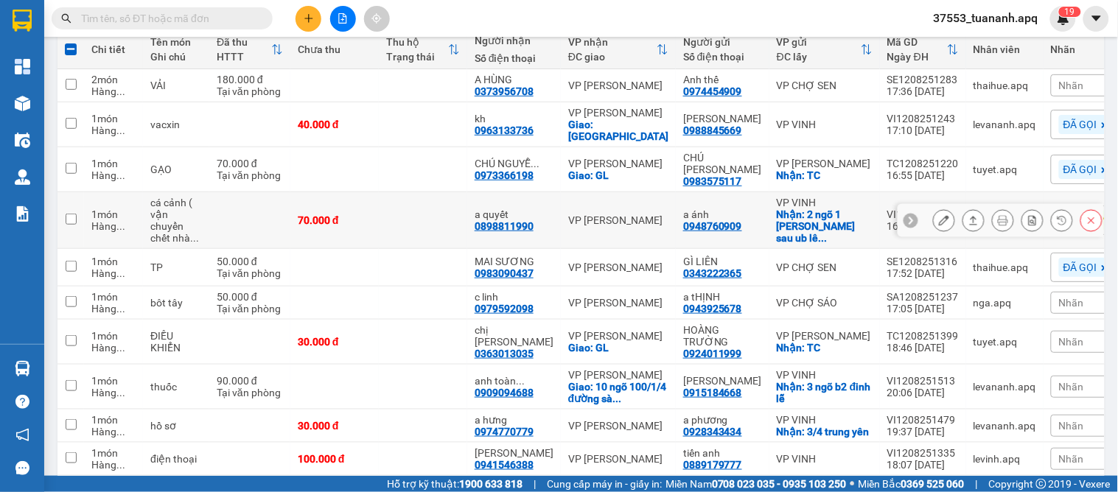
checkbox input "false"
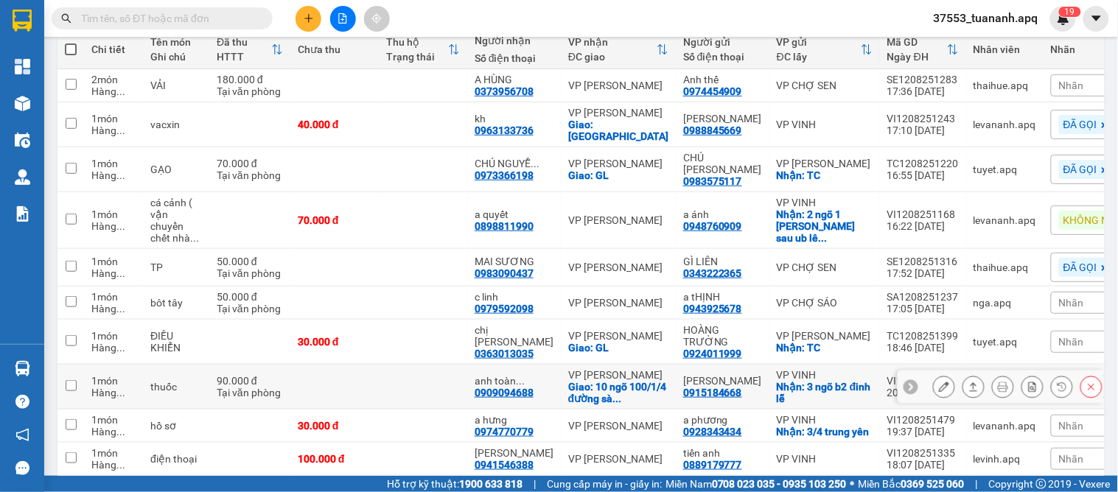
scroll to position [271, 0]
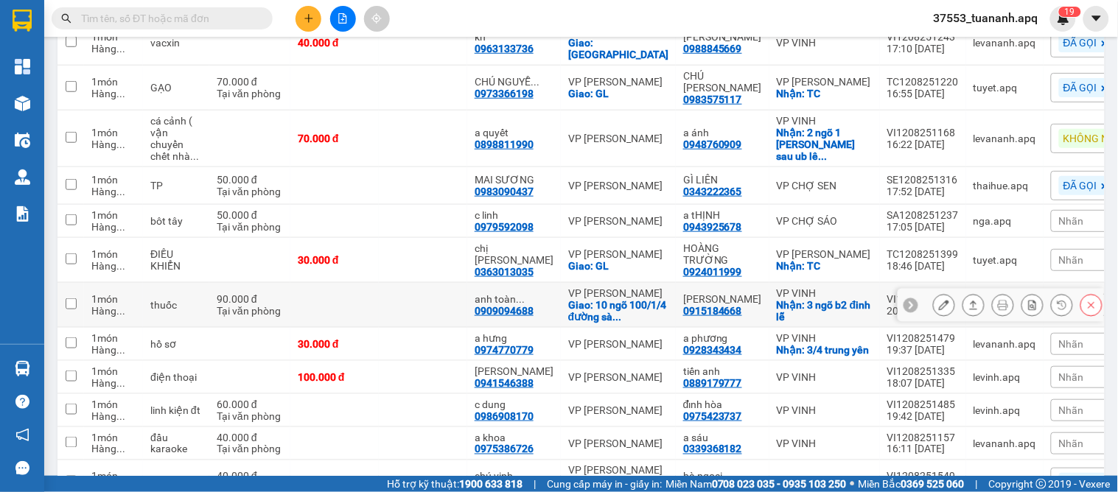
click at [906, 300] on icon at bounding box center [911, 305] width 10 height 10
click at [1059, 299] on span "Nhãn" at bounding box center [1071, 305] width 25 height 12
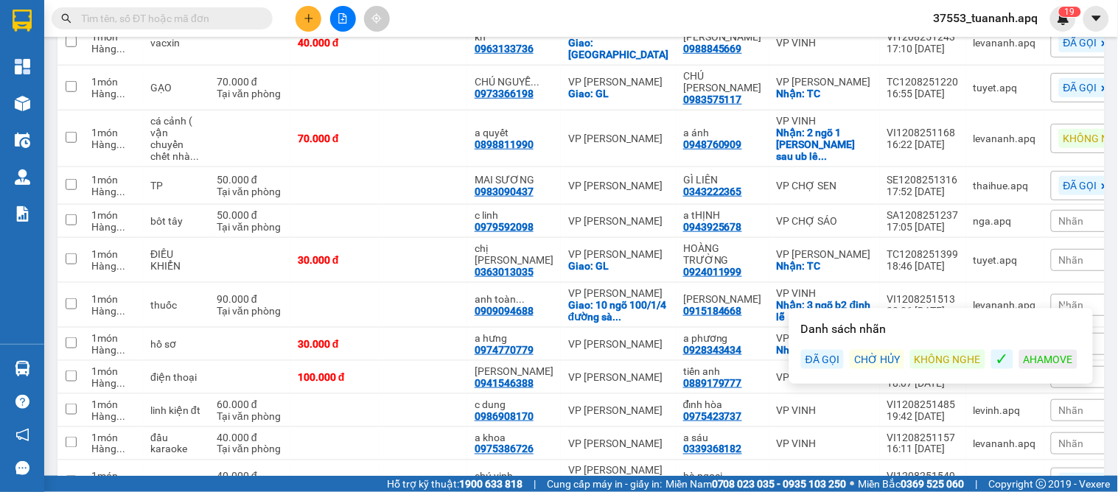
click at [808, 361] on div "ĐÃ GỌI" at bounding box center [822, 359] width 43 height 19
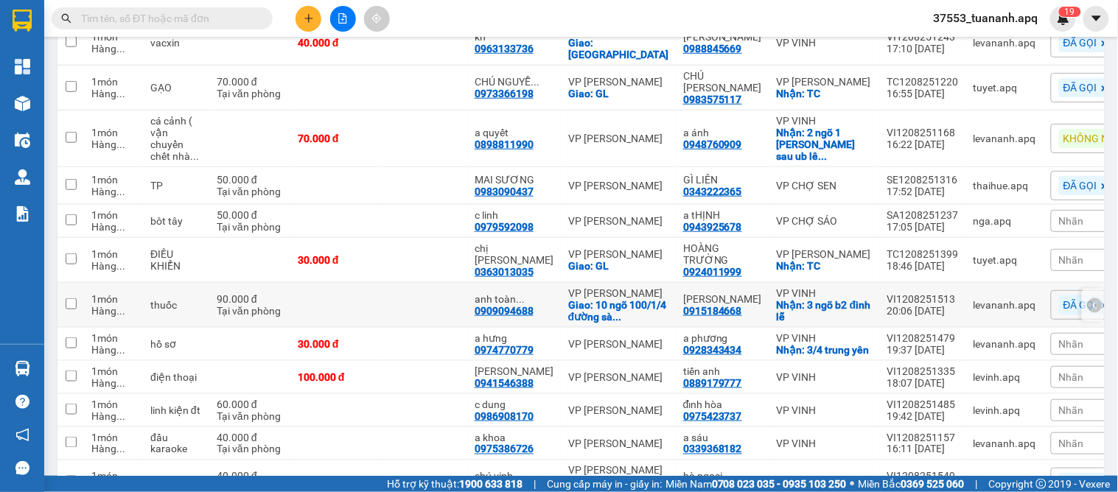
click at [1093, 301] on icon at bounding box center [1095, 305] width 4 height 8
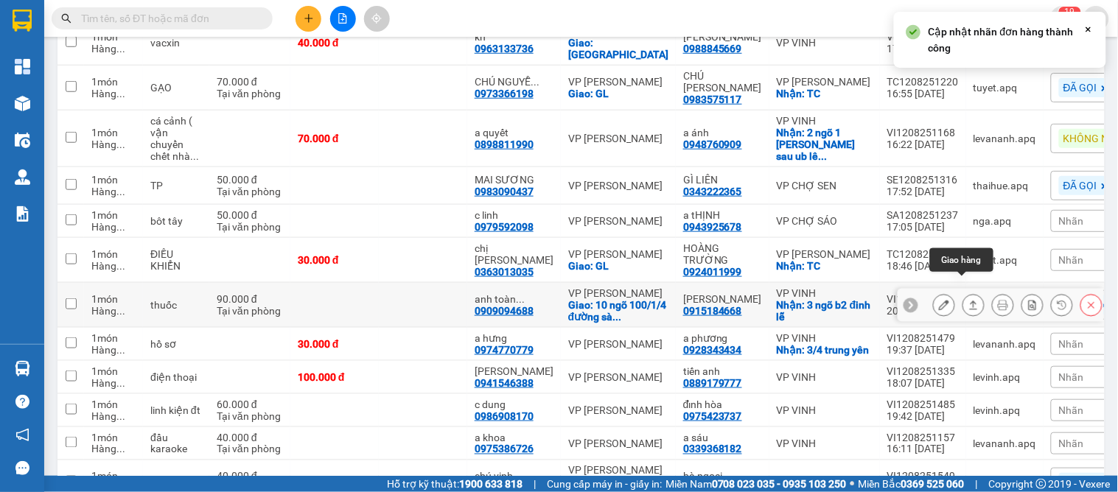
click at [963, 293] on button at bounding box center [973, 306] width 21 height 26
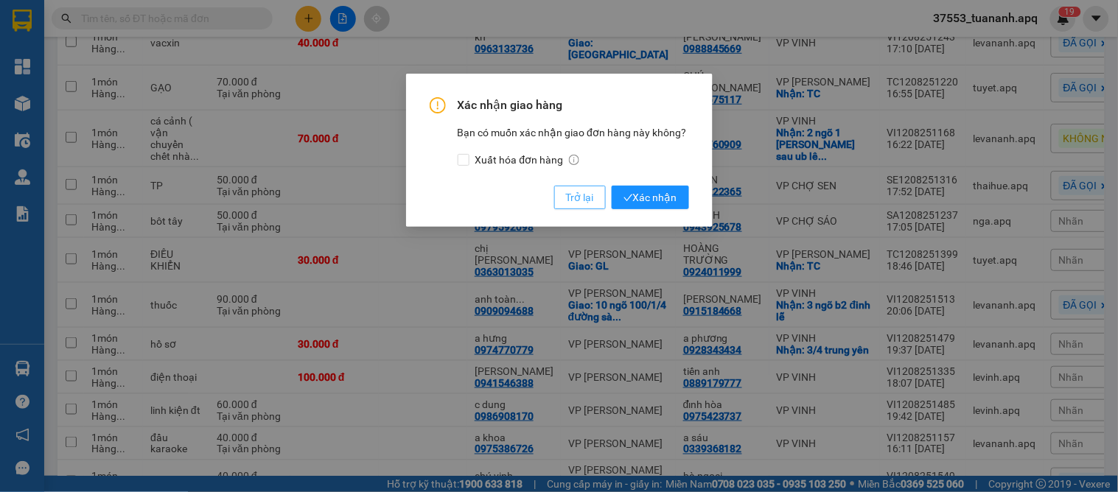
click at [575, 197] on span "Trở lại" at bounding box center [580, 197] width 28 height 16
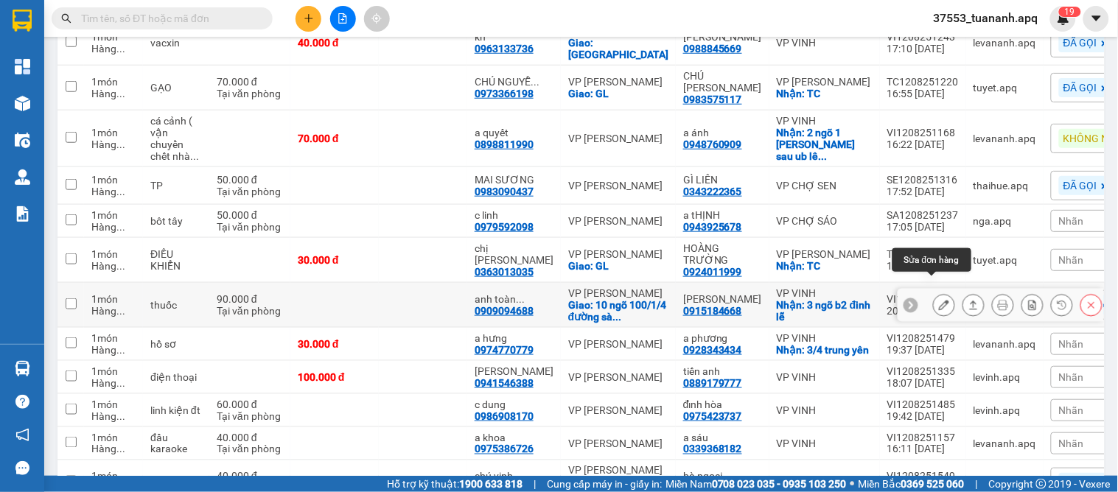
click at [934, 293] on button at bounding box center [944, 306] width 21 height 26
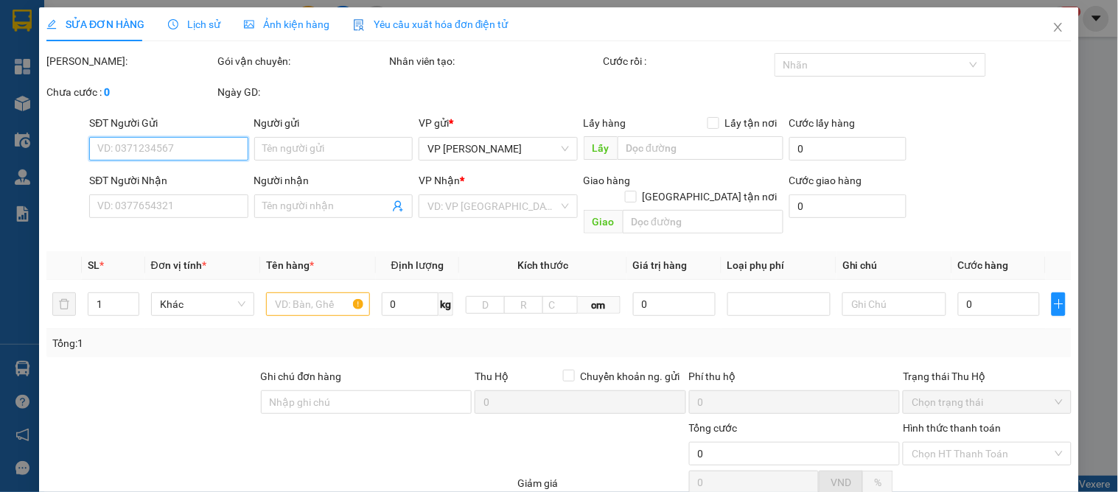
type input "0915184668"
type input "[PERSON_NAME]"
checkbox input "true"
type input "3 ngõ b2 [PERSON_NAME]"
type input "0909094688"
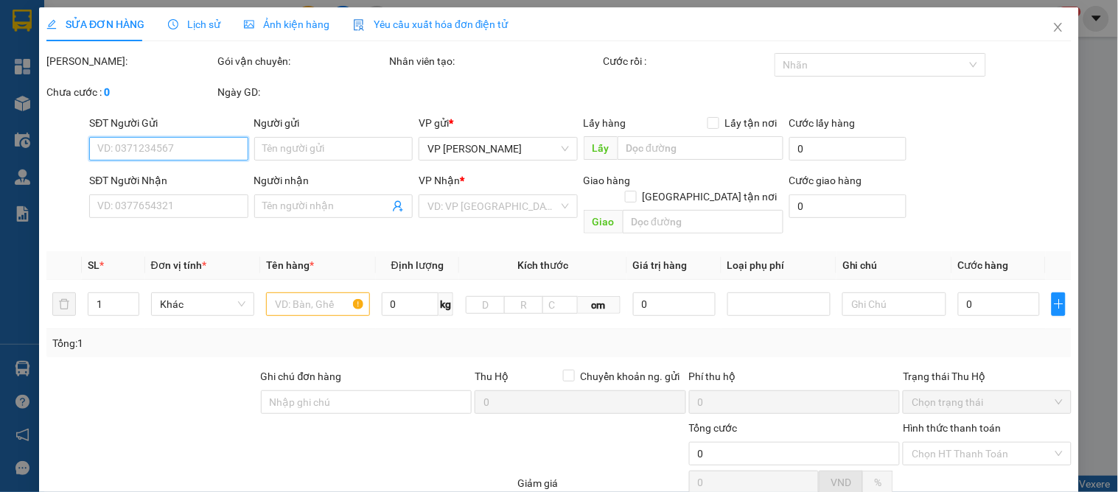
type input "anh toàn 0948348145"
checkbox input "true"
type input "10 ngõ 100/1/4 [GEOGRAPHIC_DATA] , [GEOGRAPHIC_DATA]"
type input "90.000"
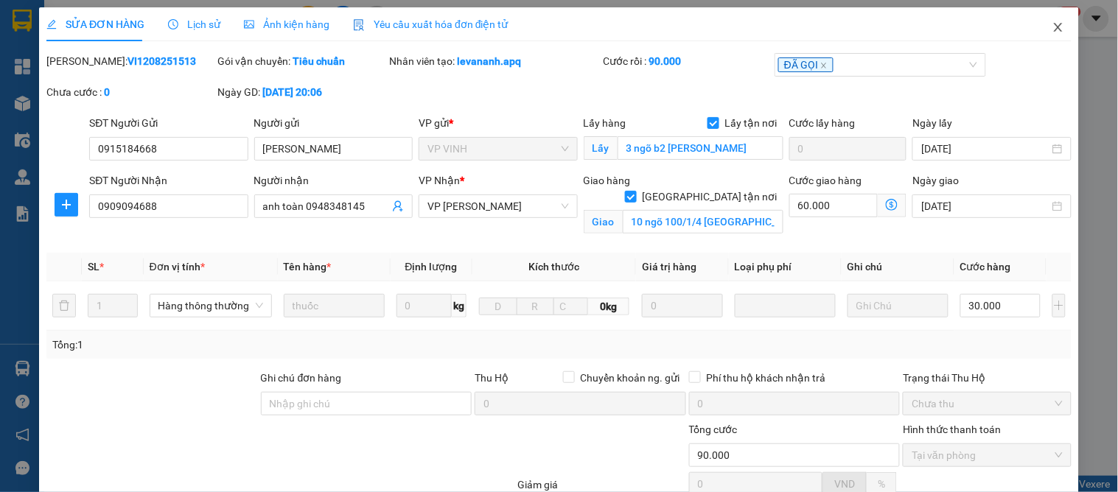
click at [1052, 24] on icon "close" at bounding box center [1058, 27] width 12 height 12
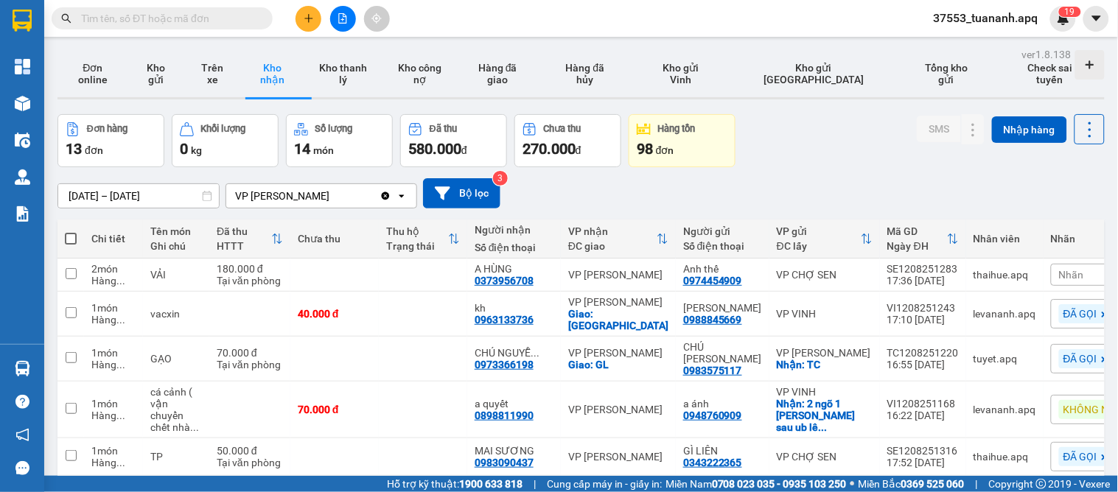
drag, startPoint x: 947, startPoint y: 413, endPoint x: 615, endPoint y: 193, distance: 397.7
click at [615, 193] on div "13/08/2025 – 13/08/2025 Press the down arrow key to interact with the calendar …" at bounding box center [580, 193] width 1047 height 30
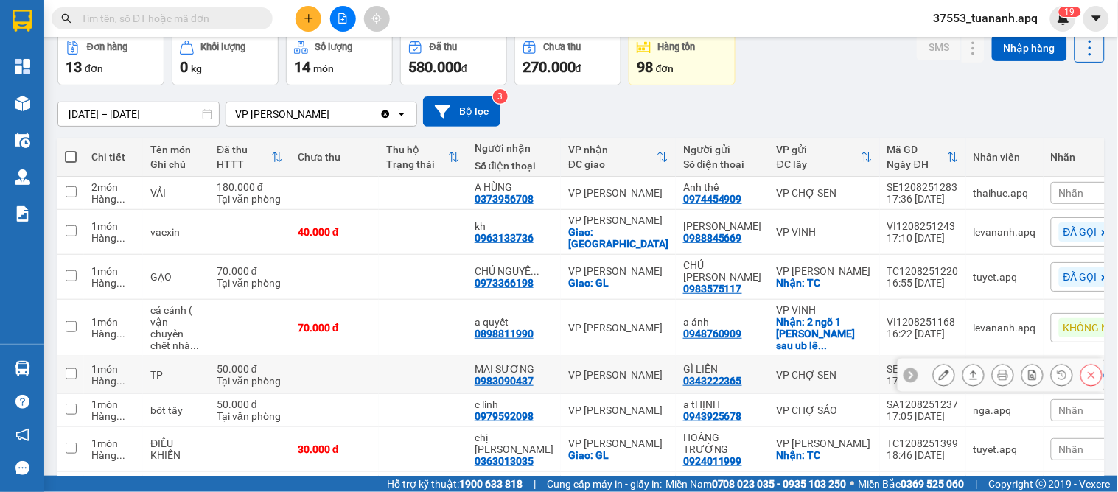
scroll to position [164, 0]
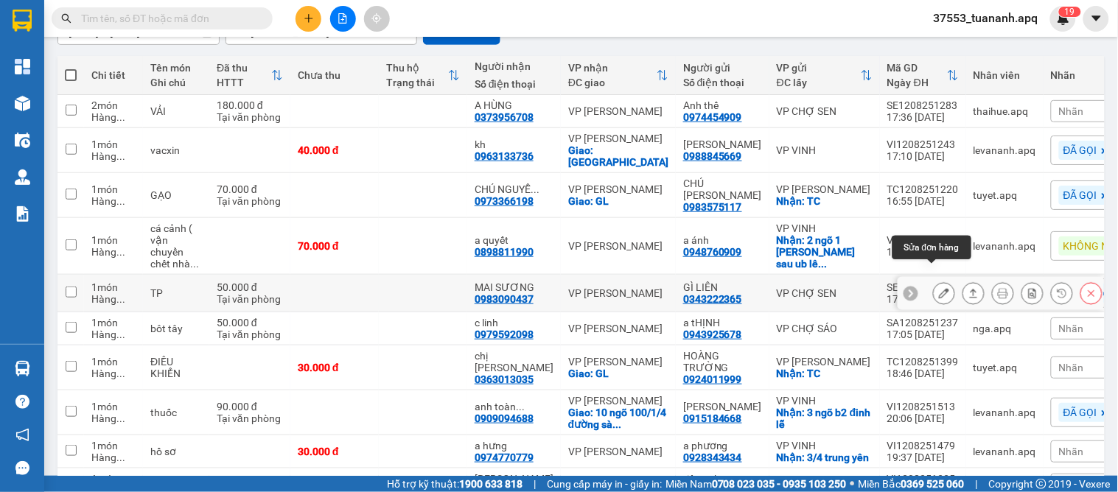
click at [939, 288] on icon at bounding box center [944, 293] width 10 height 10
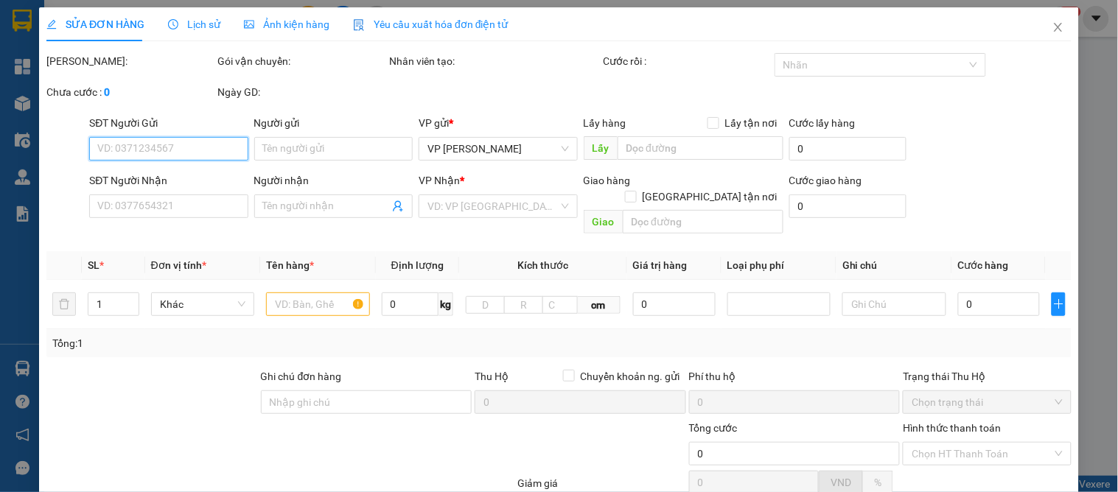
type input "0343222365"
type input "GÌ LIÊN"
type input "0983090437"
type input "MAI SƯƠNG"
type input "50.000"
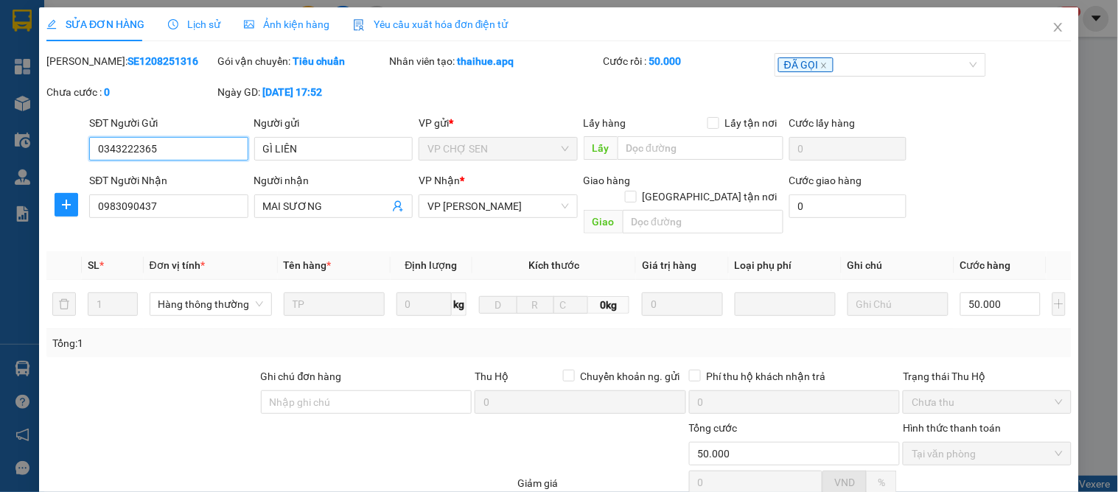
scroll to position [130, 0]
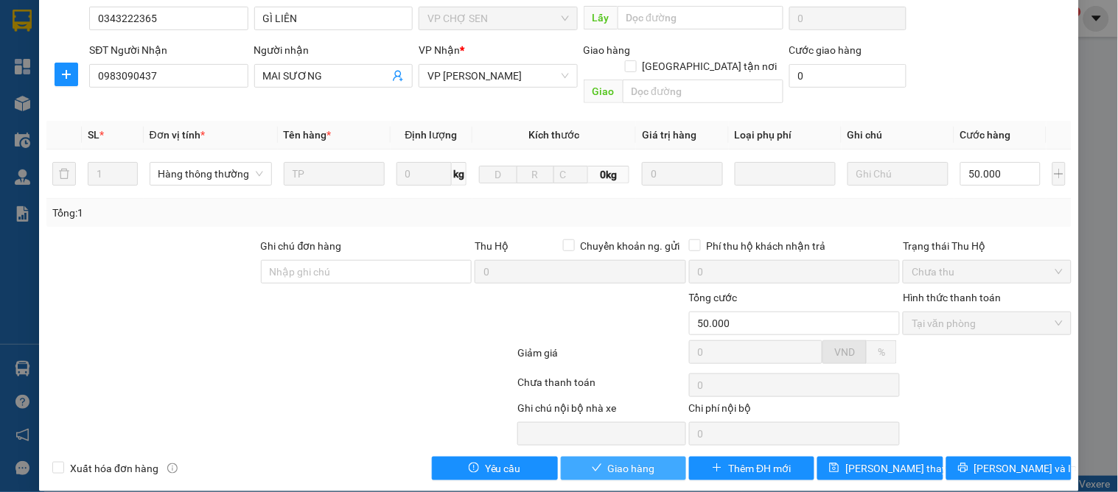
click at [612, 457] on button "Giao hàng" at bounding box center [623, 469] width 125 height 24
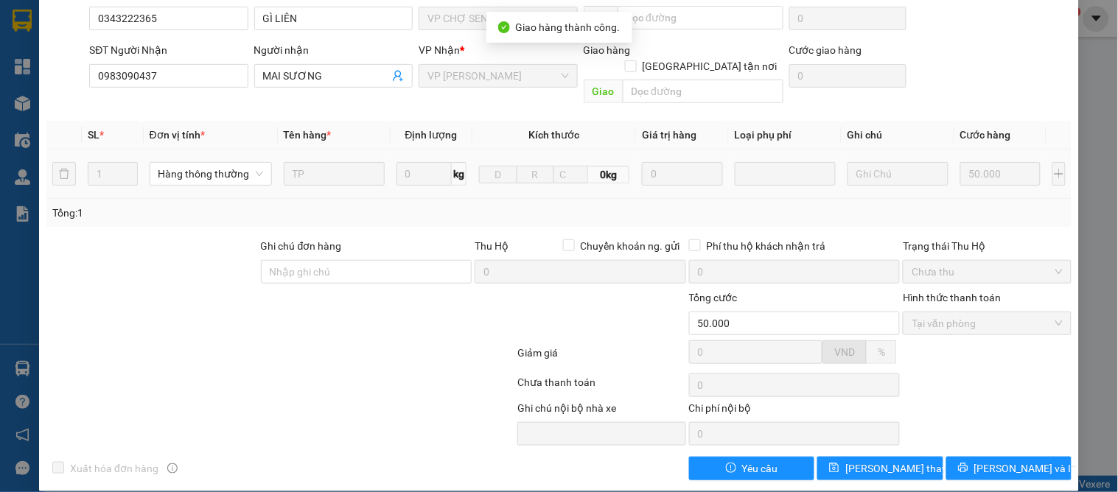
scroll to position [0, 0]
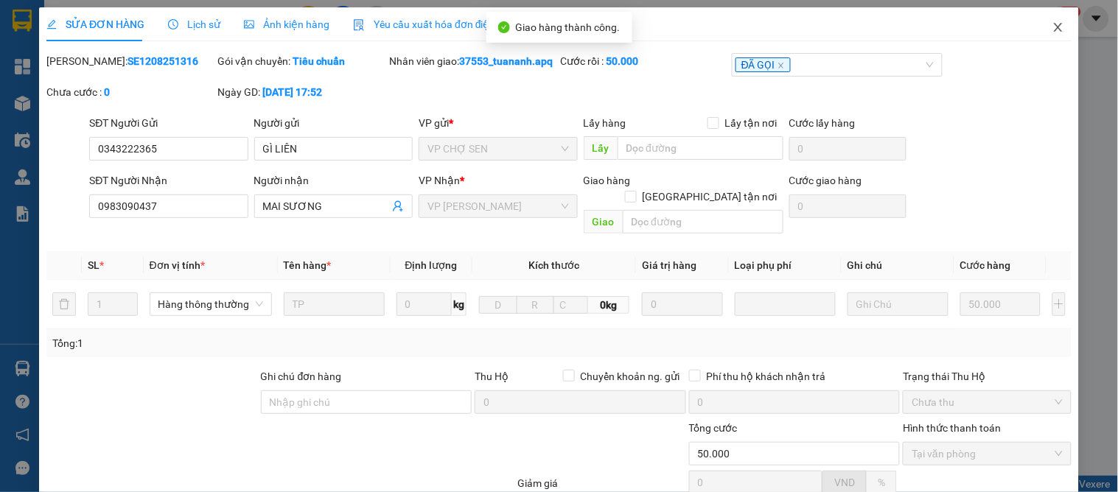
click at [1052, 31] on icon "close" at bounding box center [1058, 27] width 12 height 12
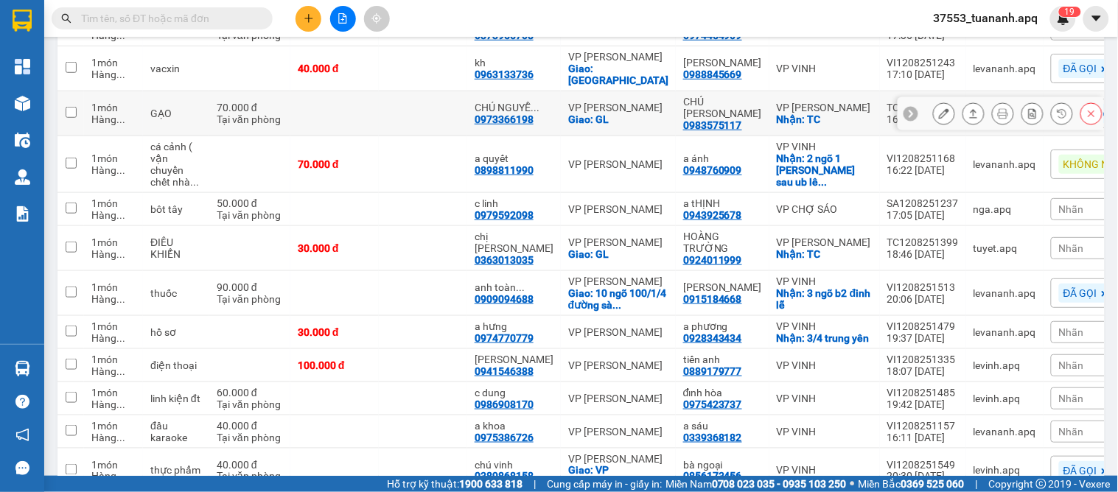
scroll to position [315, 0]
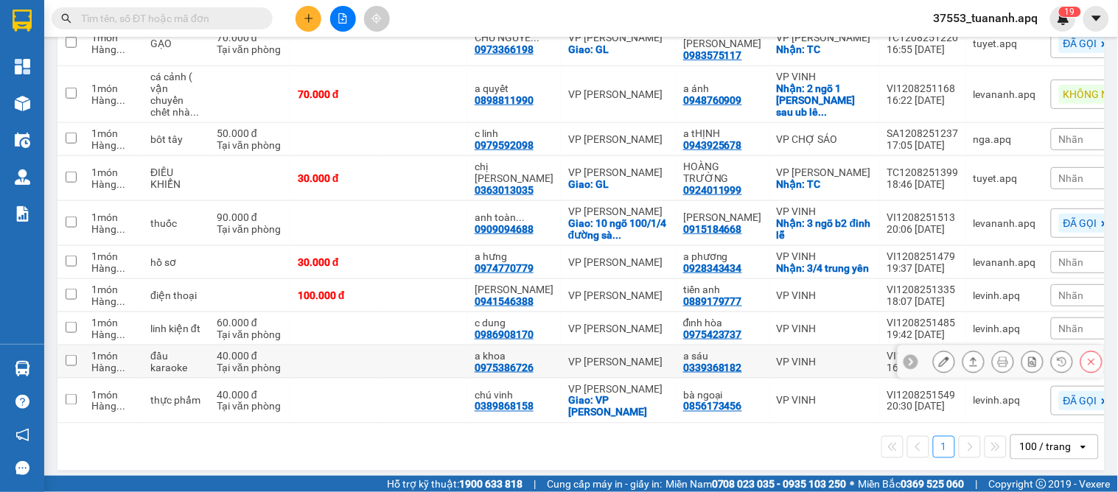
click at [906, 358] on icon at bounding box center [911, 362] width 10 height 10
click at [1059, 356] on span "Nhãn" at bounding box center [1071, 362] width 25 height 12
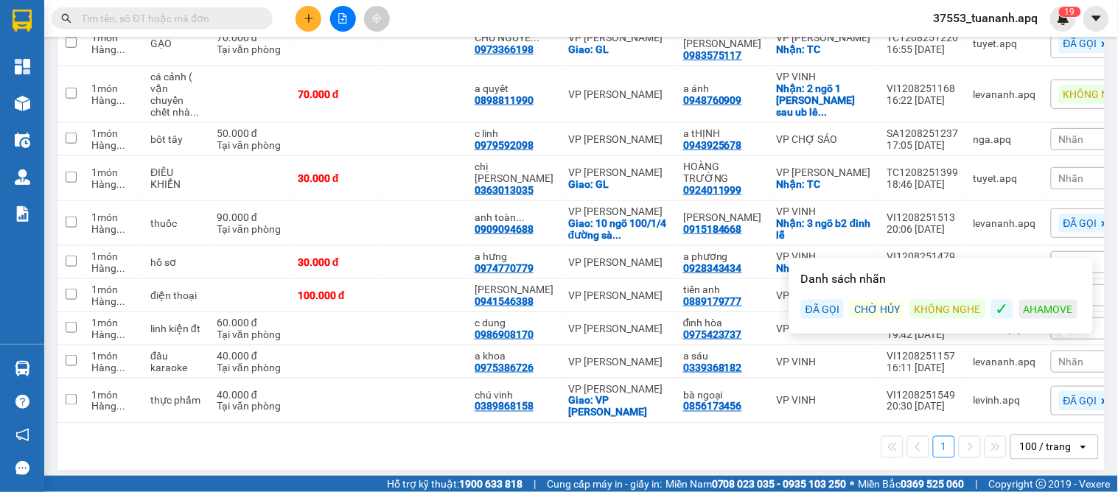
click at [813, 315] on div "ĐÃ GỌI" at bounding box center [822, 309] width 43 height 19
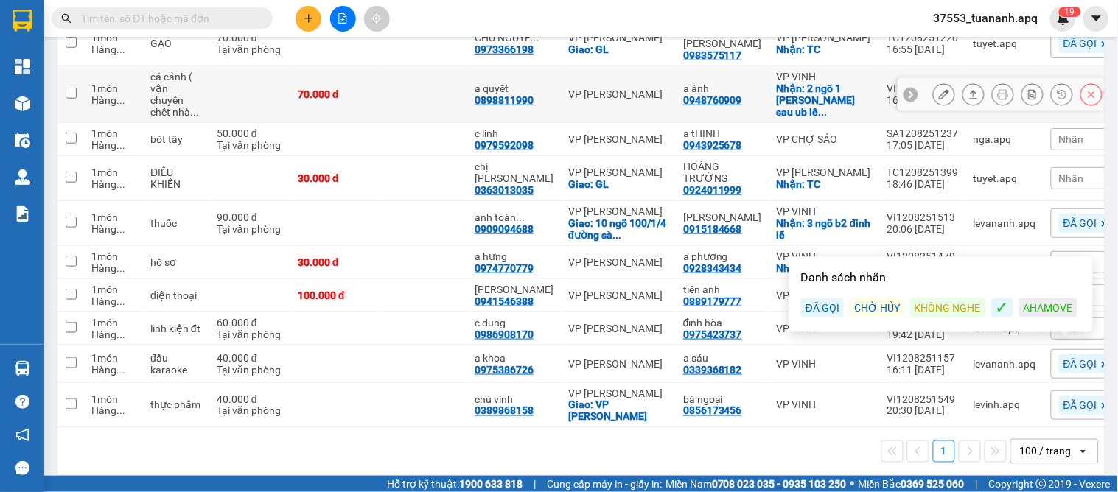
scroll to position [70, 0]
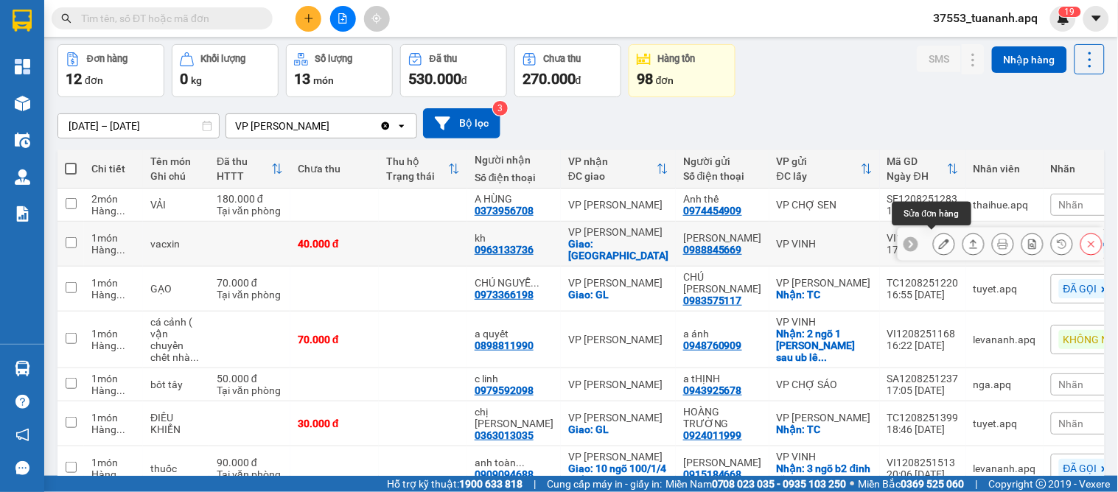
click at [939, 239] on icon at bounding box center [944, 244] width 10 height 10
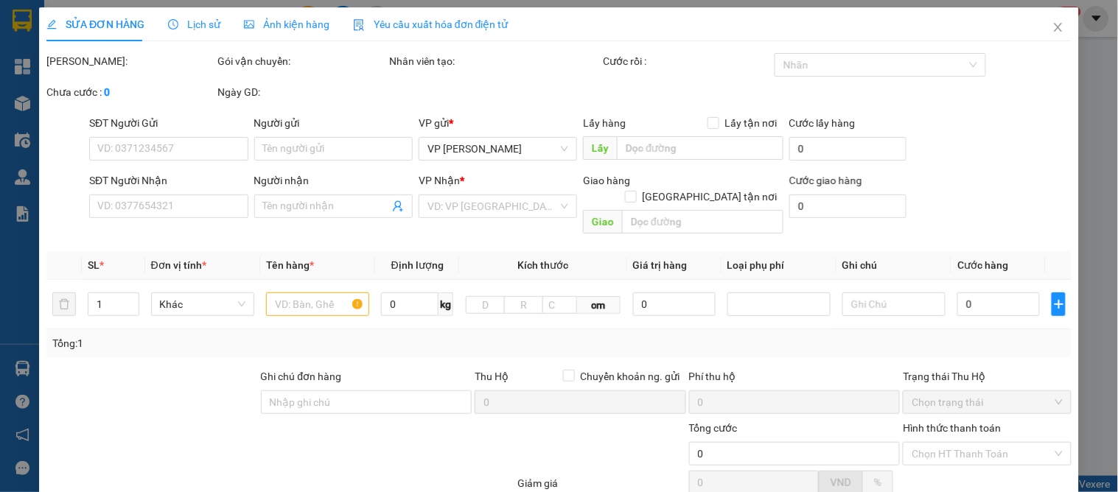
type input "0988845669"
type input "c ngọc"
type input "0963133736"
type input "kh"
checkbox input "true"
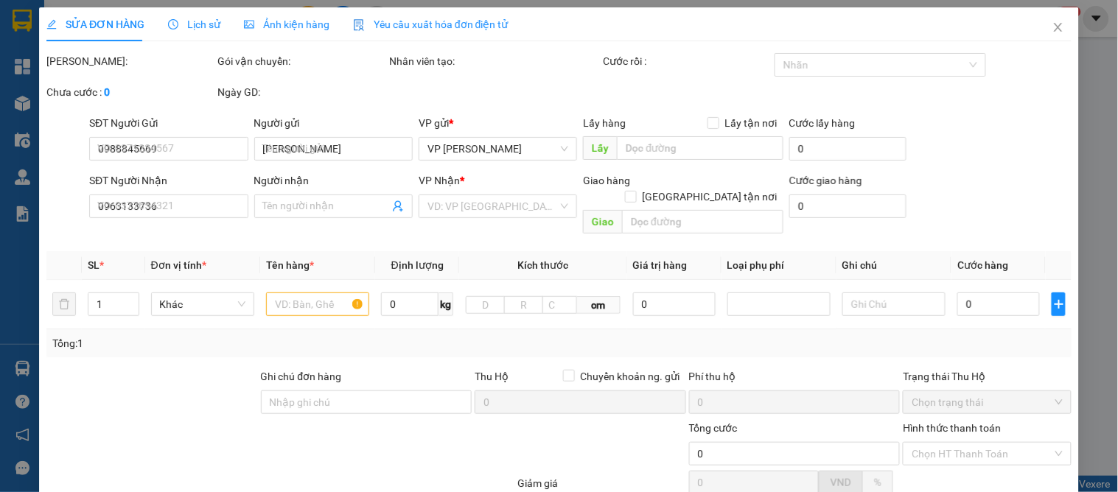
type input "chợ ninh hiêp"
type input "40.000"
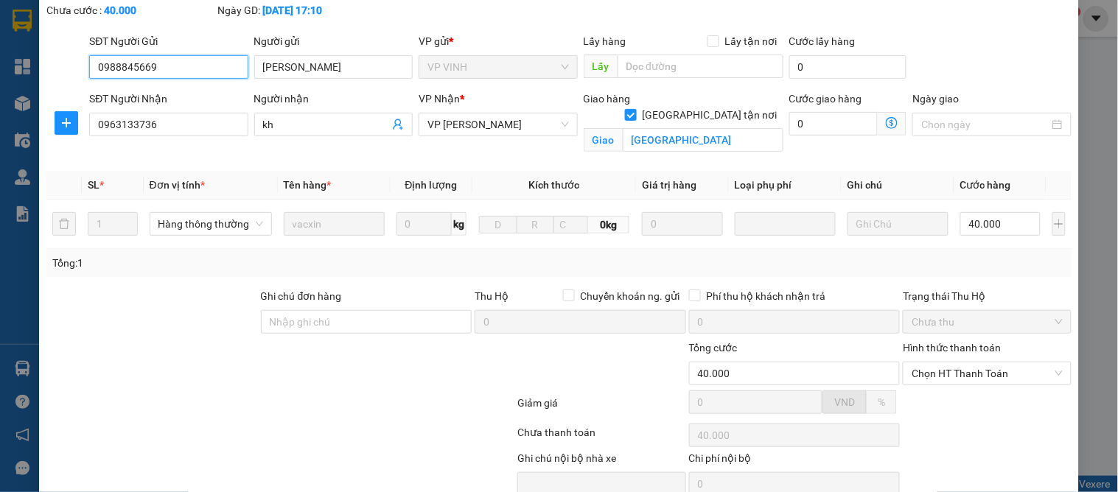
scroll to position [148, 0]
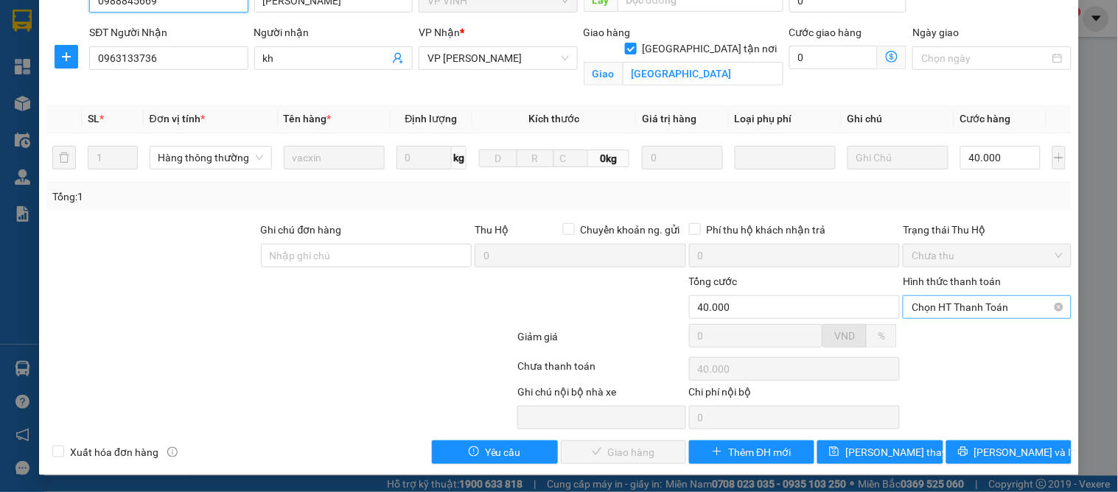
click at [956, 309] on span "Chọn HT Thanh Toán" at bounding box center [987, 307] width 150 height 22
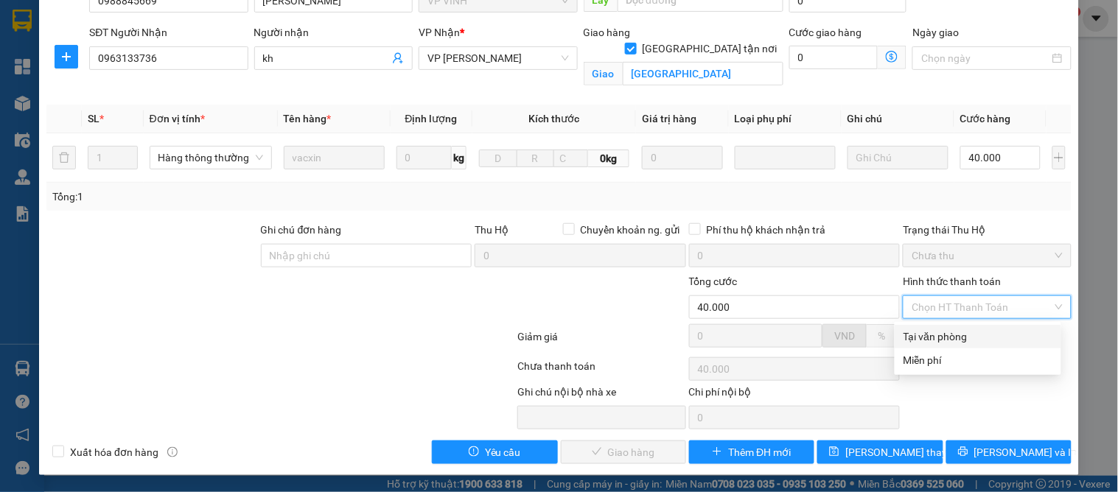
click at [954, 330] on div "Tại văn phòng" at bounding box center [977, 337] width 149 height 16
type input "0"
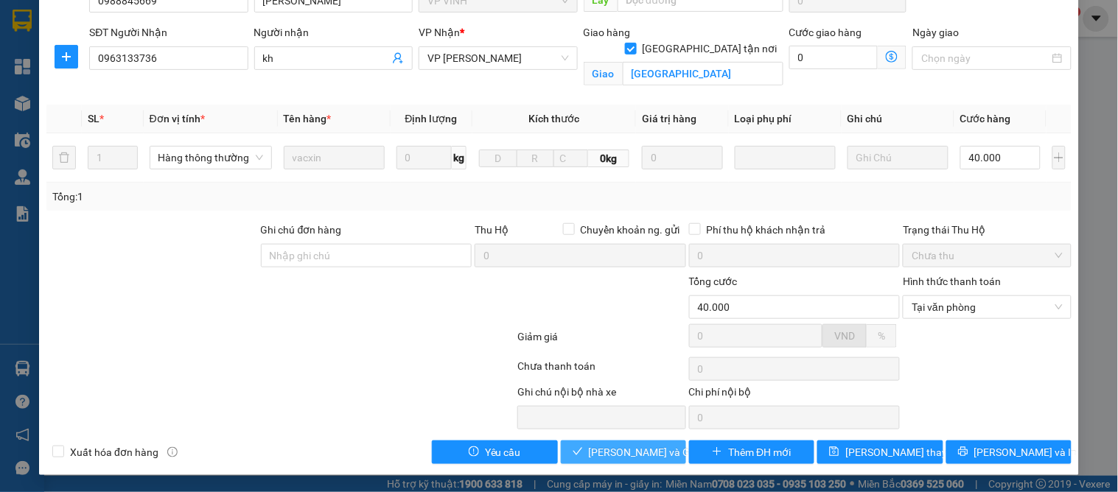
click at [636, 450] on span "[PERSON_NAME] và Giao hàng" at bounding box center [659, 452] width 141 height 16
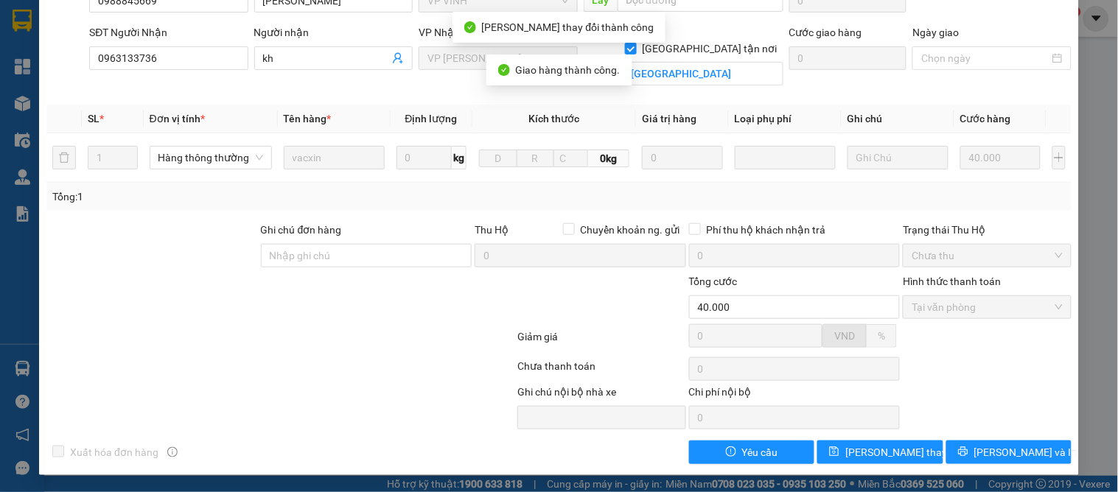
scroll to position [0, 0]
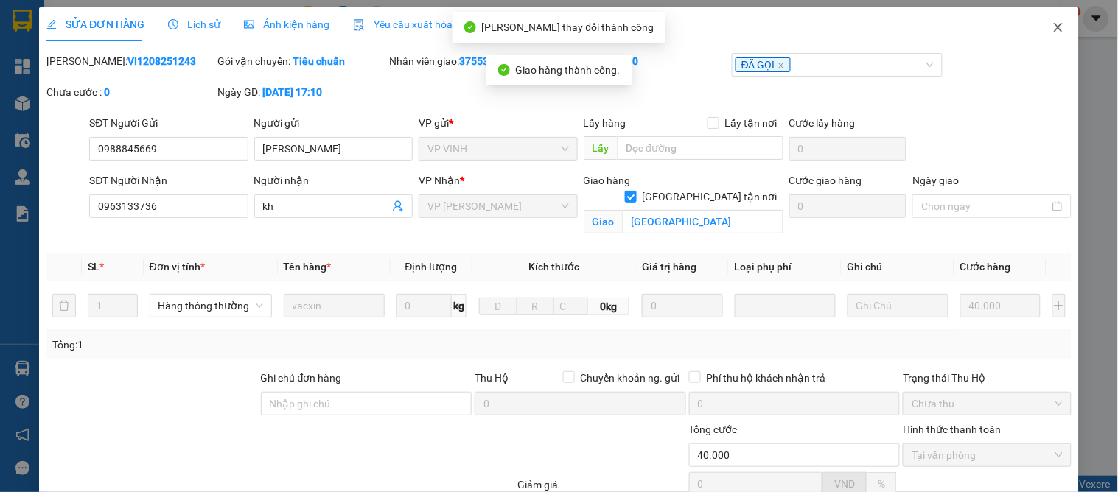
click at [1054, 32] on icon "close" at bounding box center [1058, 27] width 8 height 9
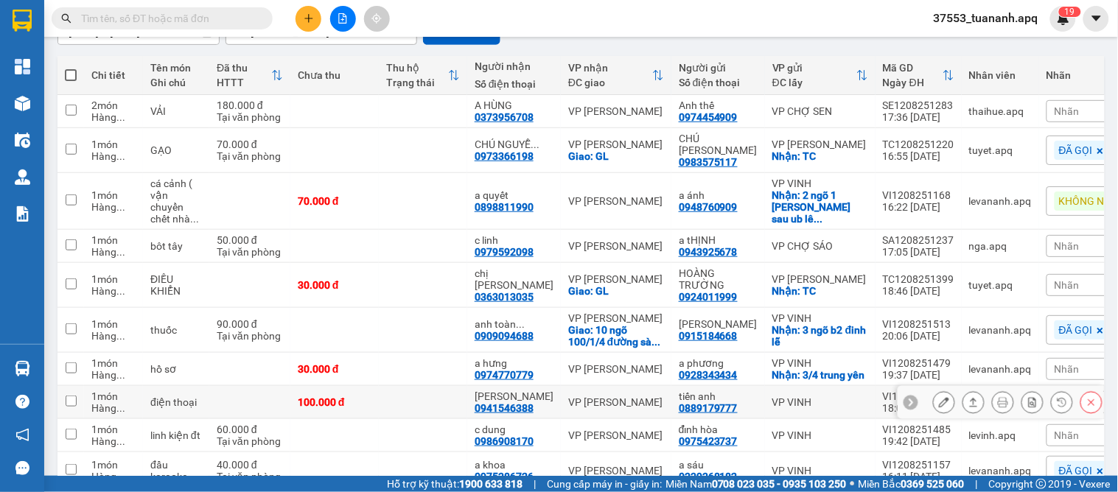
scroll to position [282, 0]
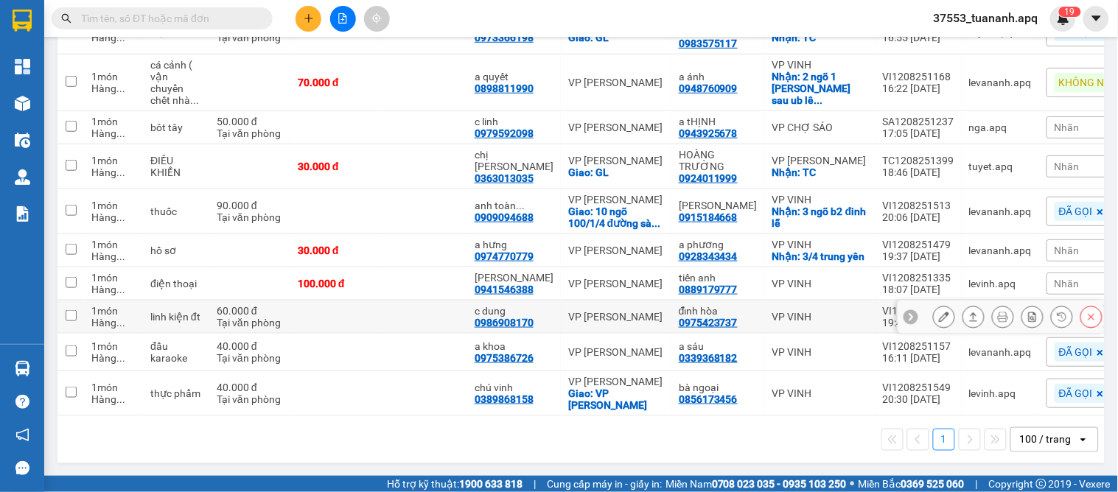
click at [909, 321] on icon at bounding box center [911, 317] width 4 height 8
click at [1054, 312] on span "Nhãn" at bounding box center [1066, 317] width 25 height 12
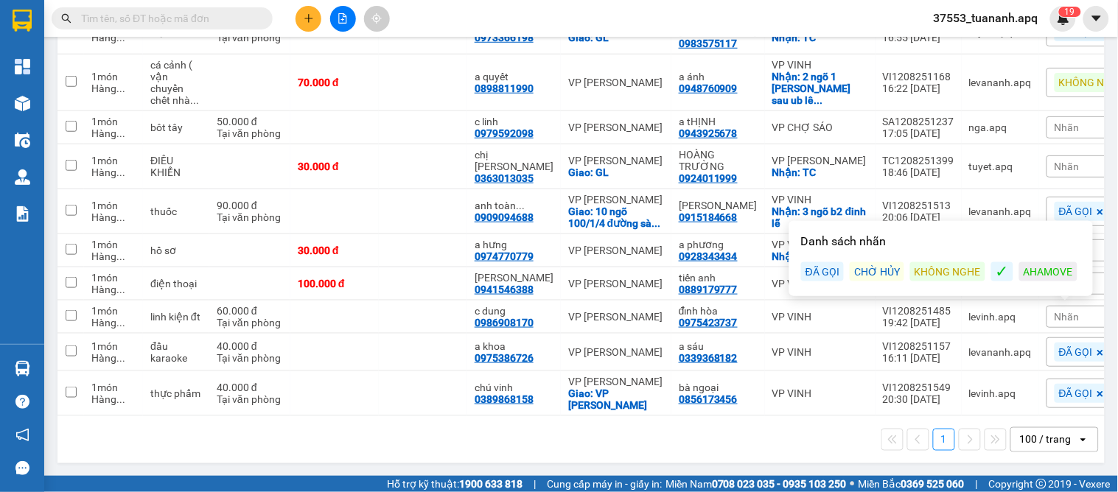
click at [923, 262] on div "KHÔNG NGHE" at bounding box center [947, 271] width 75 height 19
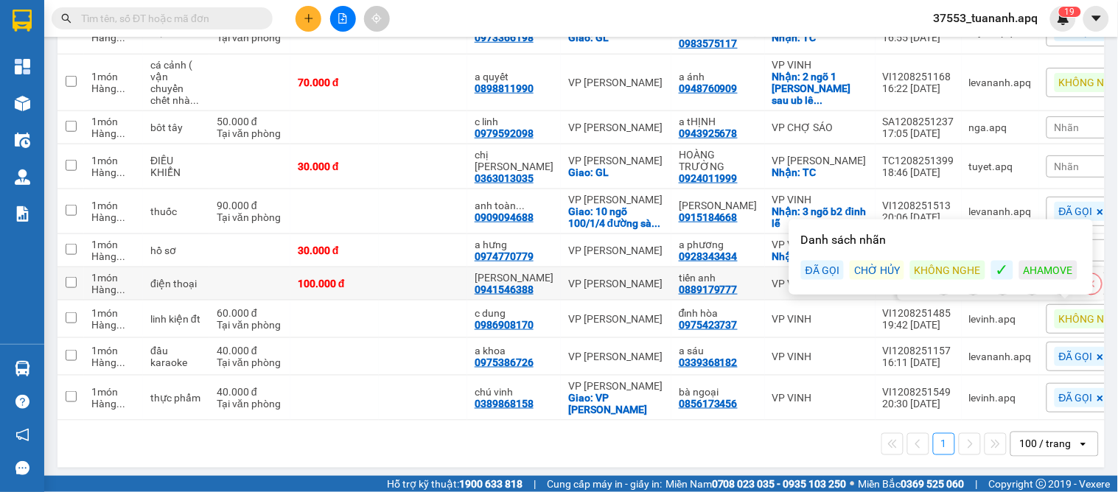
click at [400, 285] on td at bounding box center [423, 283] width 88 height 33
checkbox input "true"
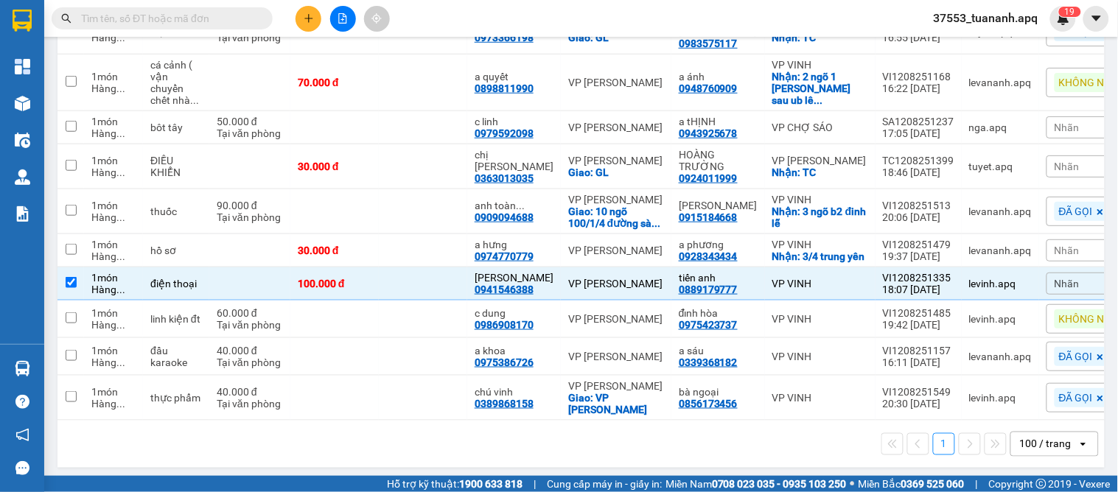
click at [1054, 284] on span "Nhãn" at bounding box center [1066, 284] width 25 height 12
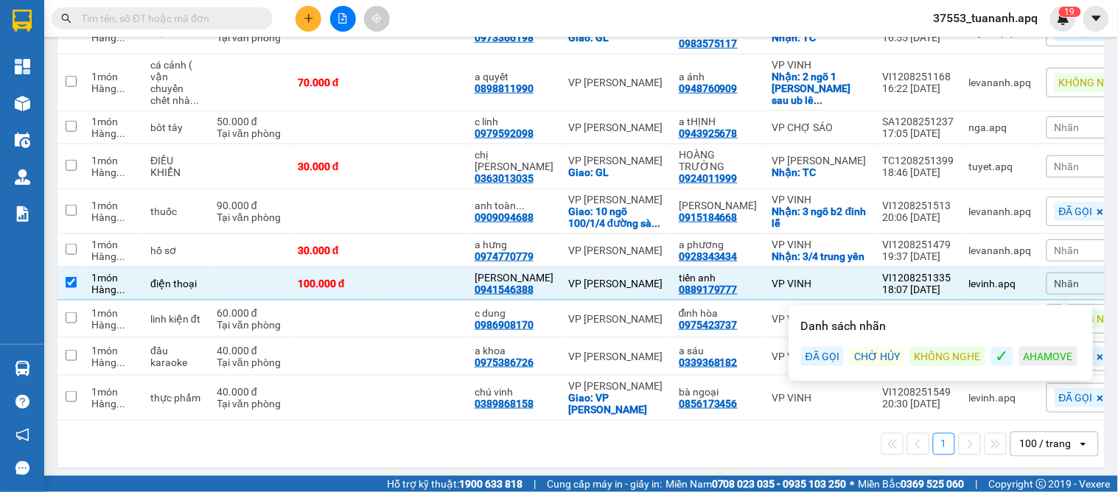
click at [820, 352] on div "ĐÃ GỌI" at bounding box center [822, 356] width 43 height 19
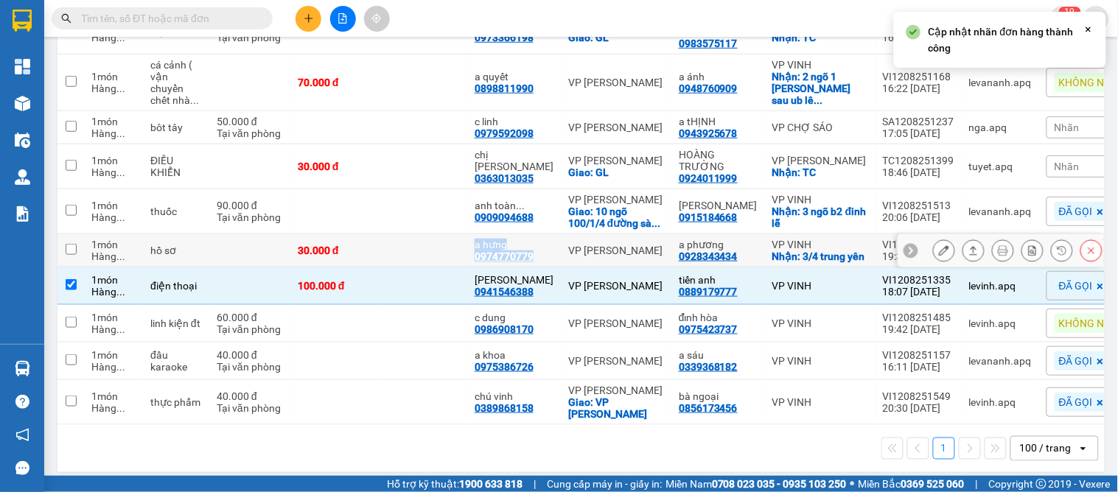
drag, startPoint x: 531, startPoint y: 252, endPoint x: 465, endPoint y: 252, distance: 66.3
click at [465, 252] on tr "1 món Hàng ... hồ sơ 30.000 đ a hưng 0974770779 VP GIA LÂM a phương 0928343434 …" at bounding box center [605, 250] width 1096 height 33
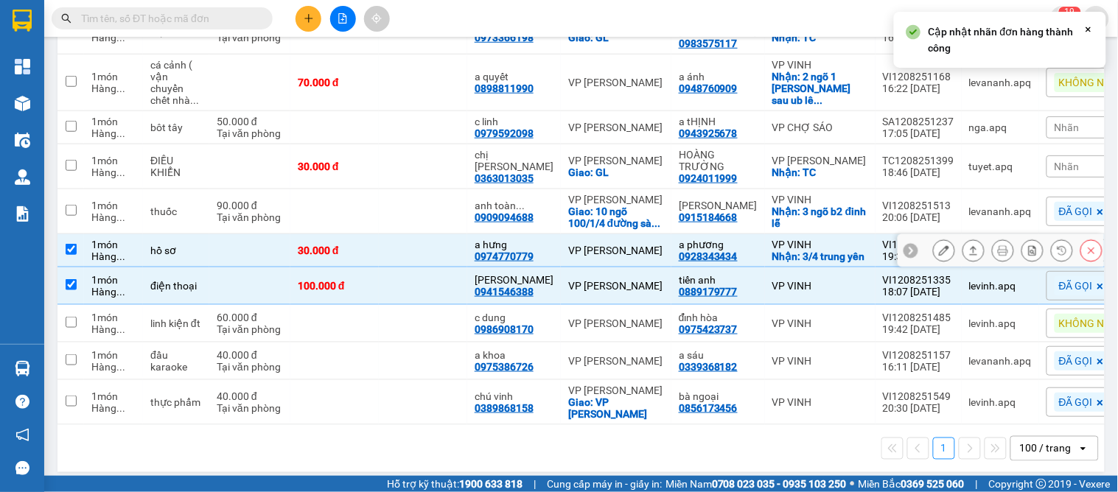
click at [536, 253] on div "a hưng 0974770779" at bounding box center [514, 251] width 79 height 24
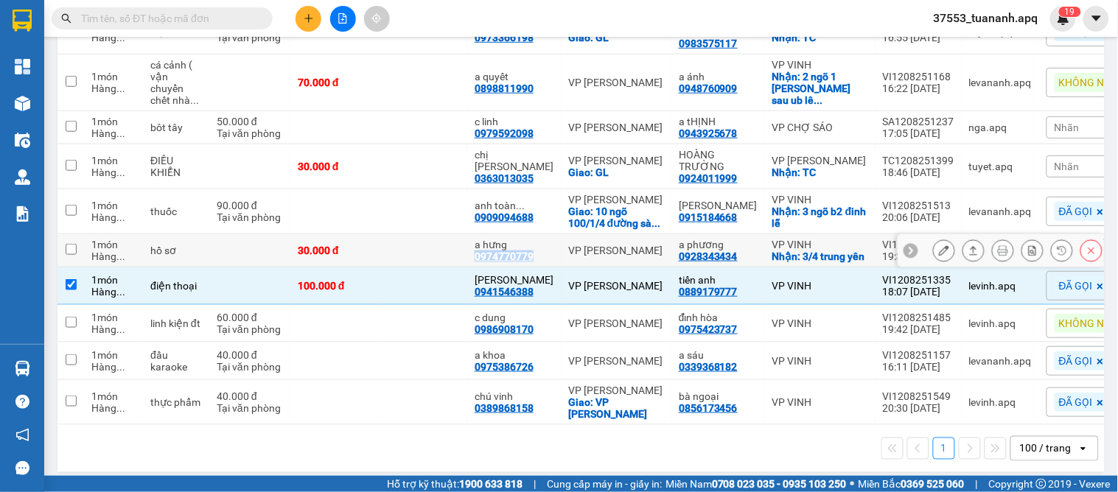
drag, startPoint x: 535, startPoint y: 253, endPoint x: 473, endPoint y: 251, distance: 61.9
click at [473, 251] on td "a hưng 0974770779" at bounding box center [514, 250] width 94 height 33
checkbox input "true"
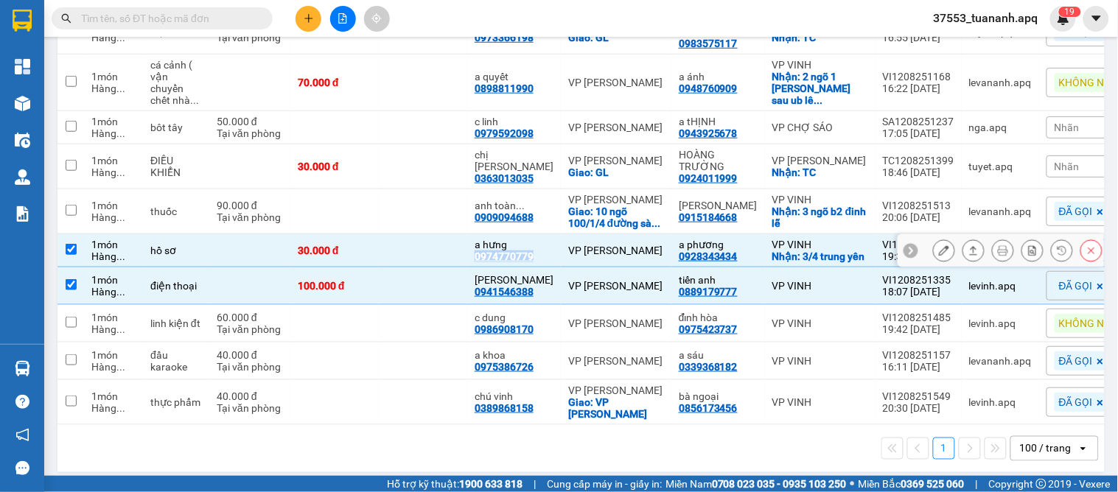
copy div "0974770779"
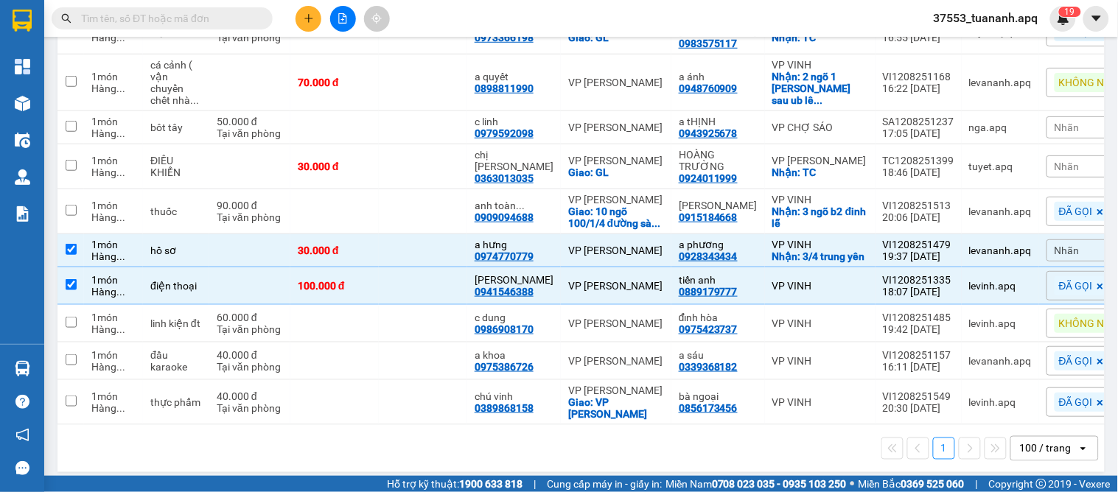
click at [170, 12] on input "text" at bounding box center [168, 18] width 174 height 16
paste input "0974770779"
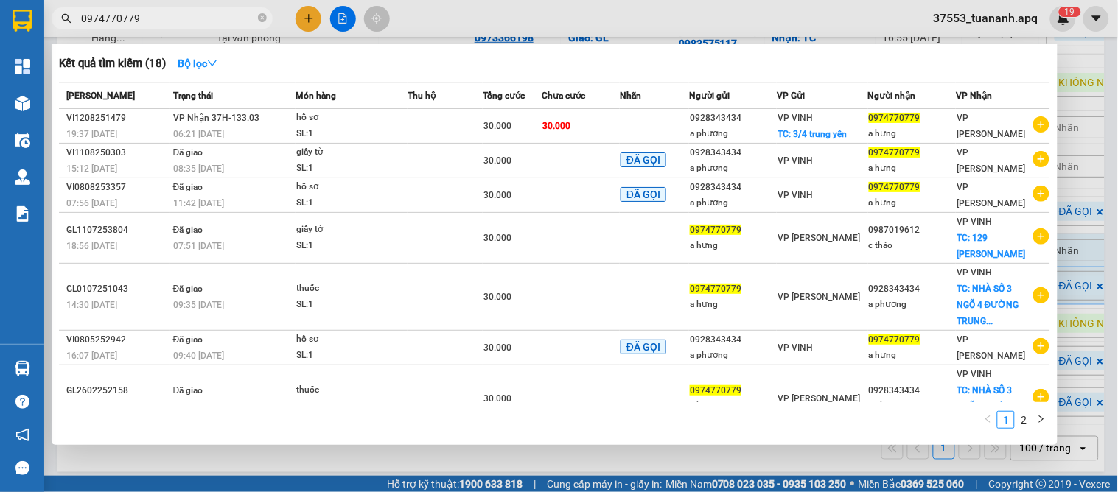
type input "0974770779"
drag, startPoint x: 646, startPoint y: 470, endPoint x: 658, endPoint y: 460, distance: 15.7
click at [647, 470] on div at bounding box center [559, 246] width 1118 height 492
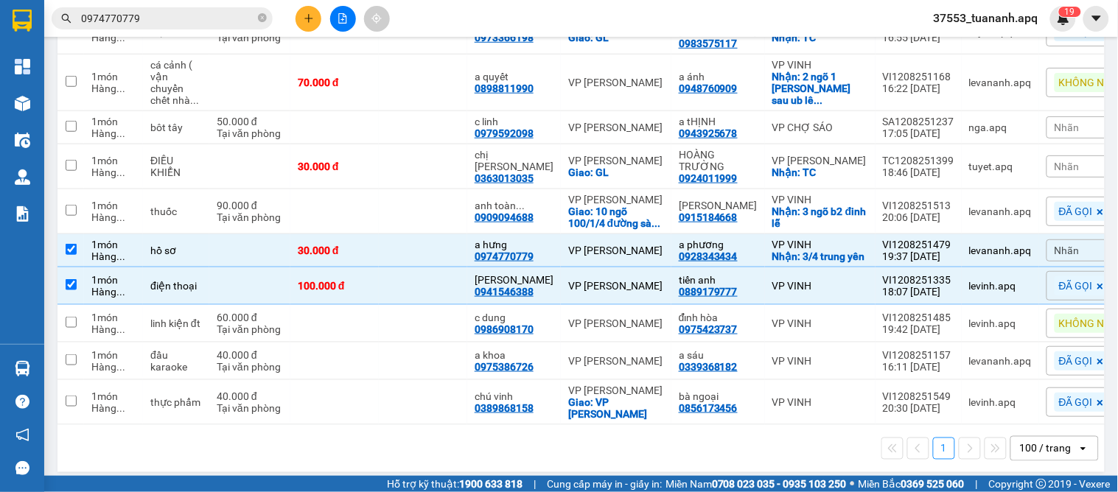
click at [1054, 245] on span "Nhãn" at bounding box center [1066, 251] width 25 height 12
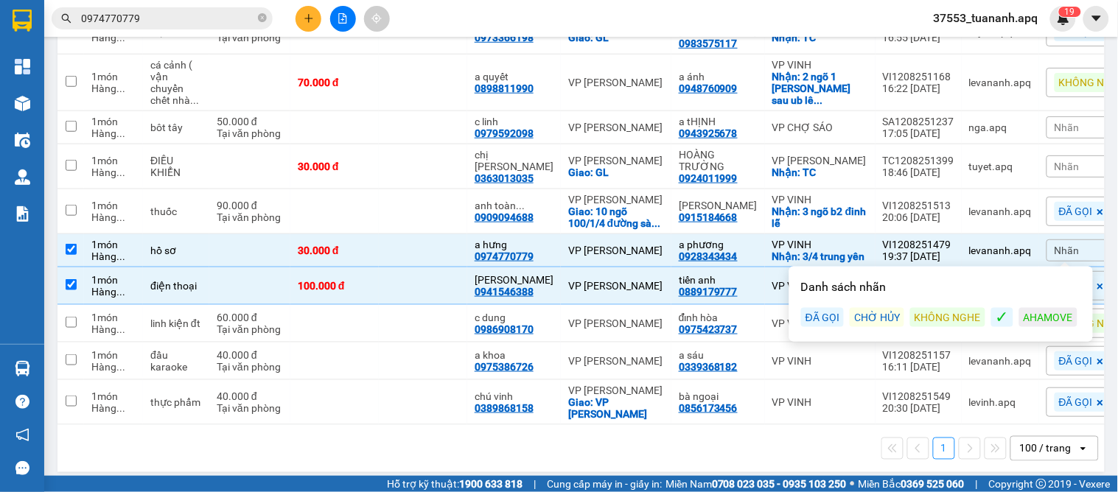
click at [831, 308] on div "ĐÃ GỌI" at bounding box center [822, 317] width 43 height 19
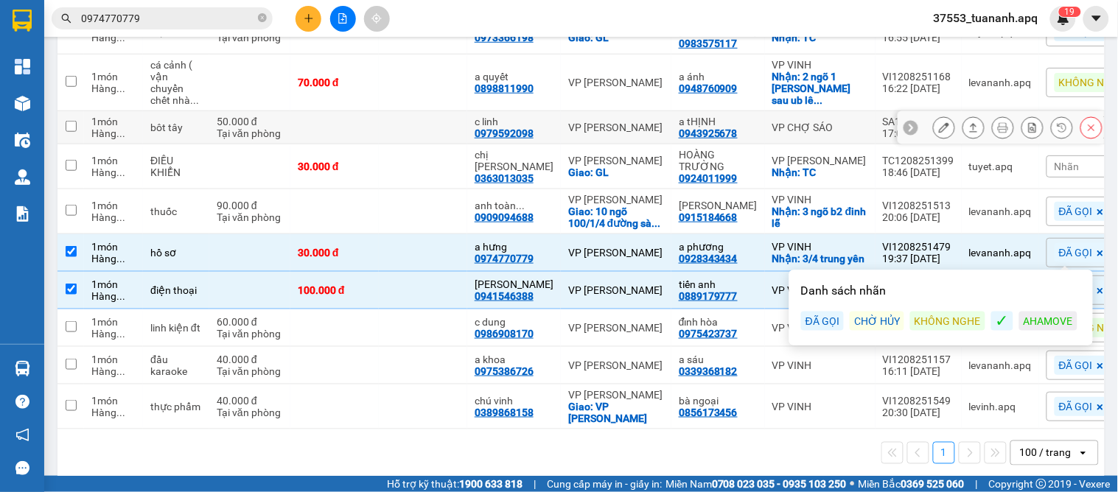
click at [906, 122] on icon at bounding box center [911, 127] width 10 height 10
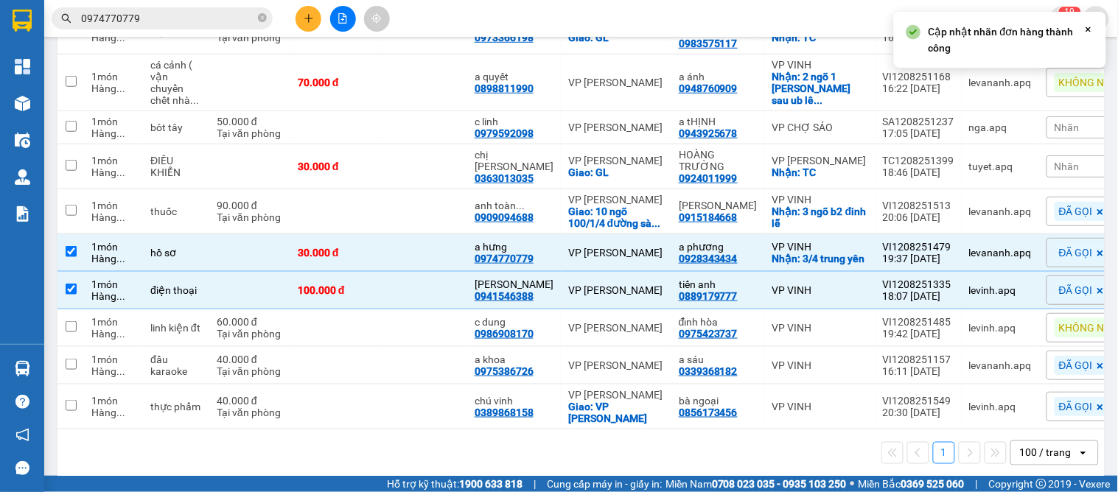
click at [1056, 116] on div "Nhãn" at bounding box center [1095, 127] width 99 height 22
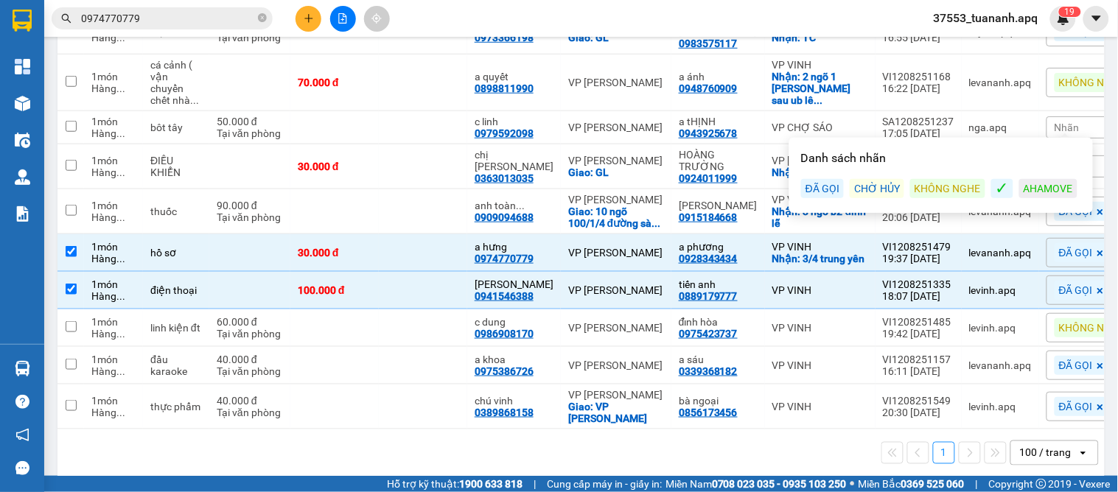
click at [934, 179] on div "KHÔNG NGHE" at bounding box center [947, 188] width 75 height 19
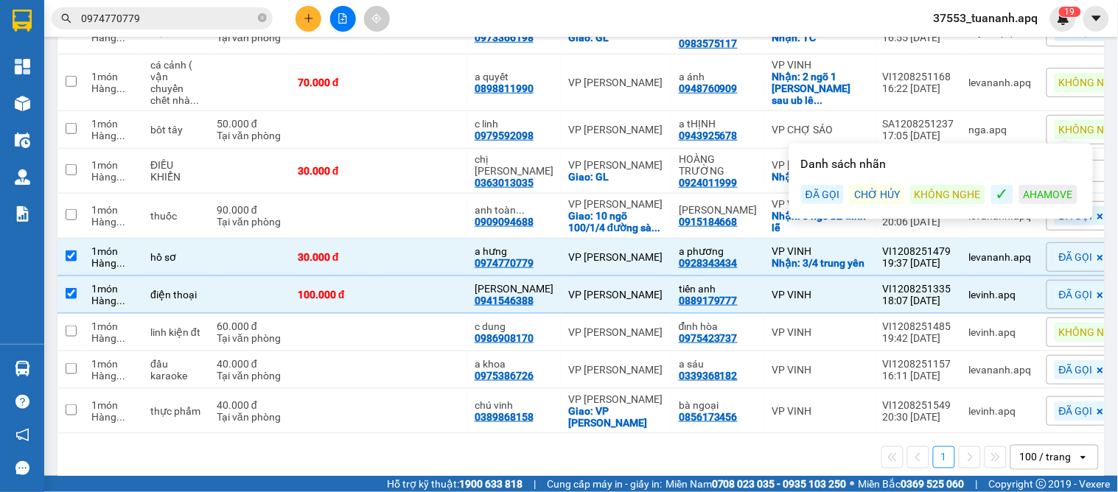
click at [724, 445] on div "1 100 / trang open" at bounding box center [580, 457] width 1035 height 25
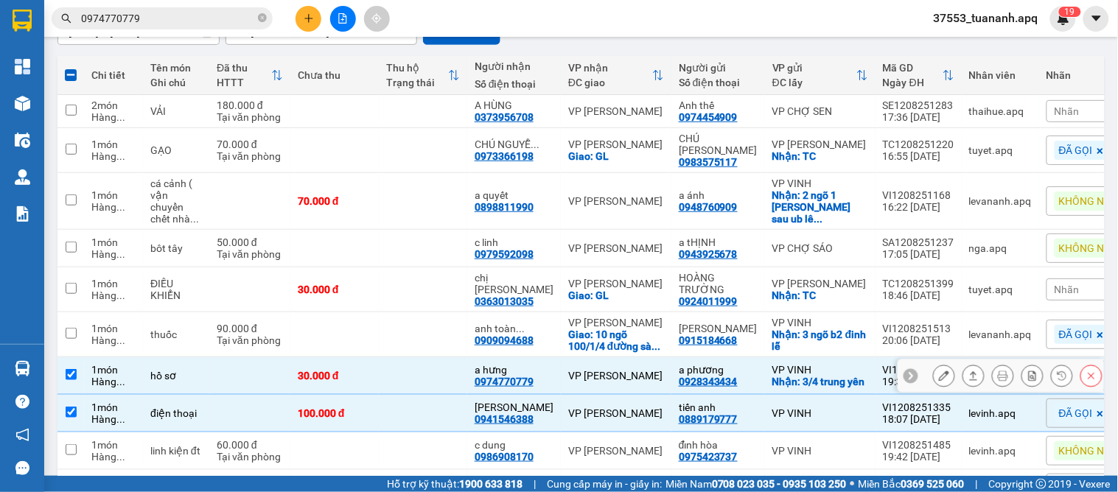
scroll to position [245, 0]
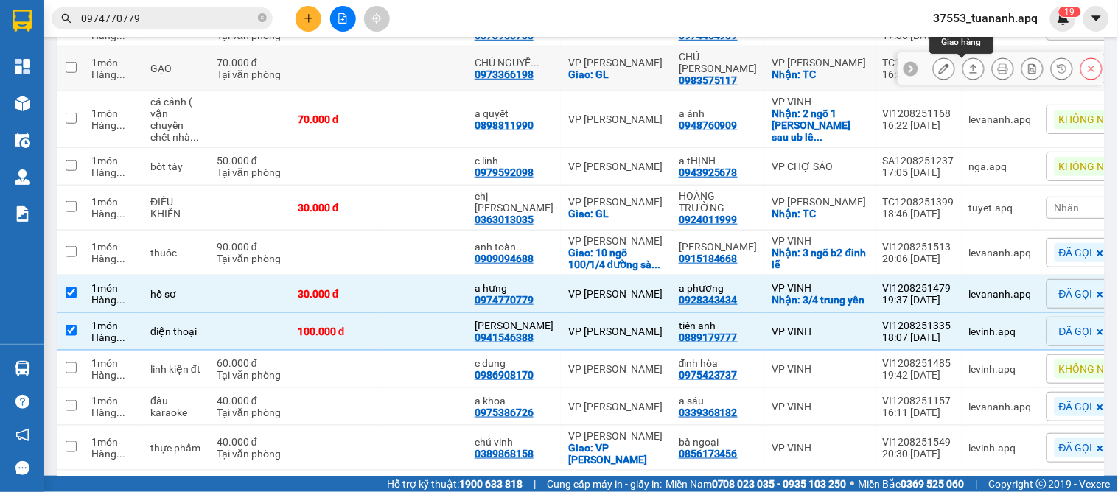
click at [968, 63] on icon at bounding box center [973, 68] width 10 height 10
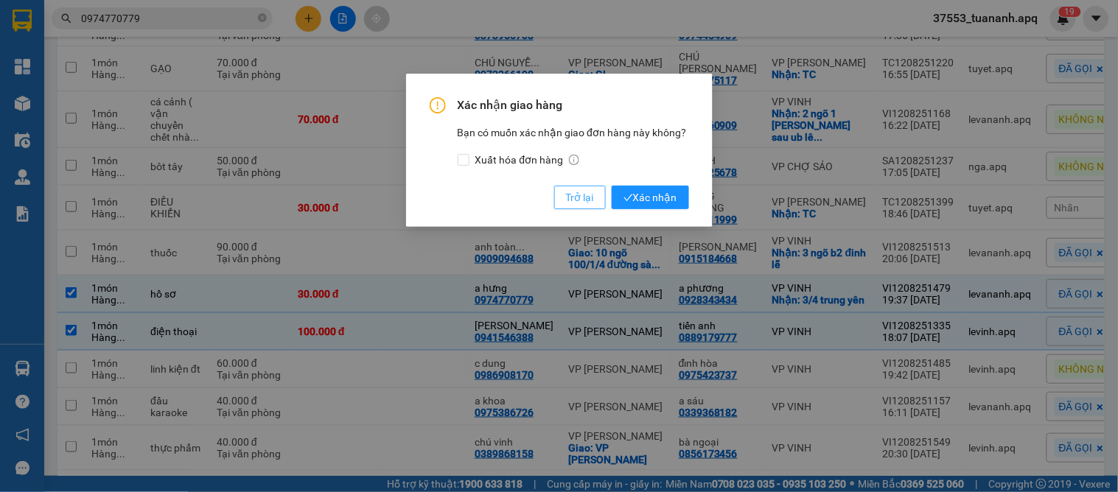
click at [583, 208] on button "Trở lại" at bounding box center [580, 198] width 52 height 24
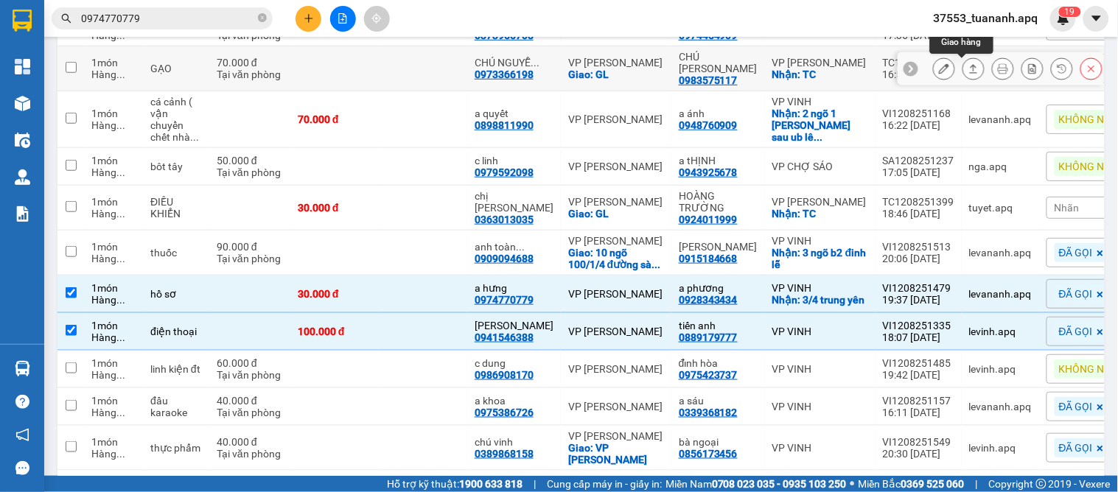
click at [968, 65] on icon at bounding box center [973, 68] width 10 height 10
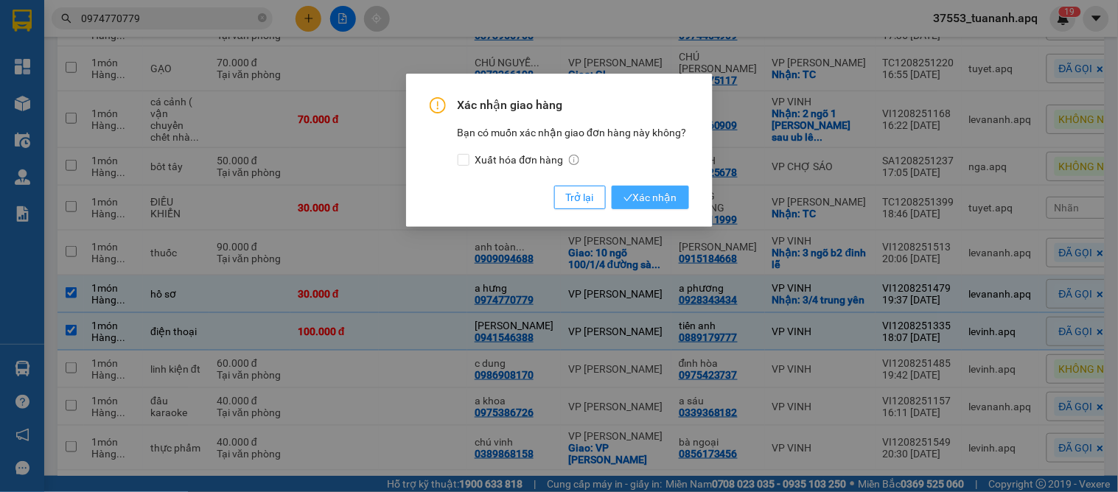
click at [639, 197] on span "Xác nhận" at bounding box center [650, 197] width 54 height 16
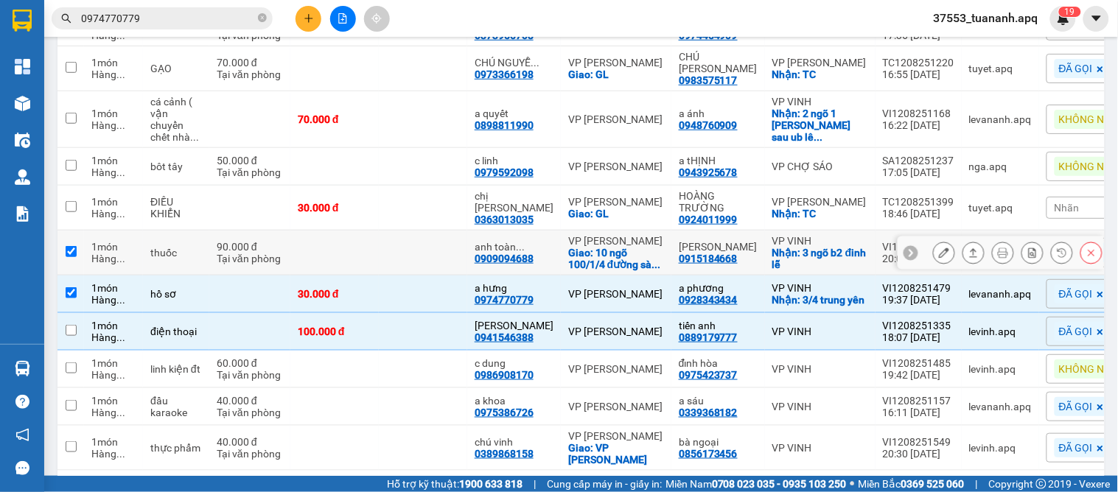
checkbox input "true"
checkbox input "false"
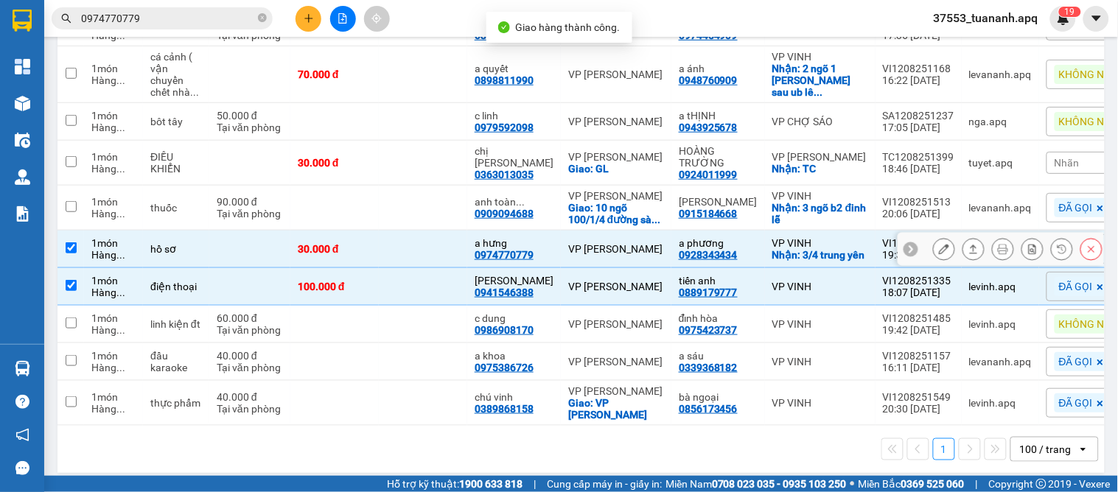
scroll to position [251, 0]
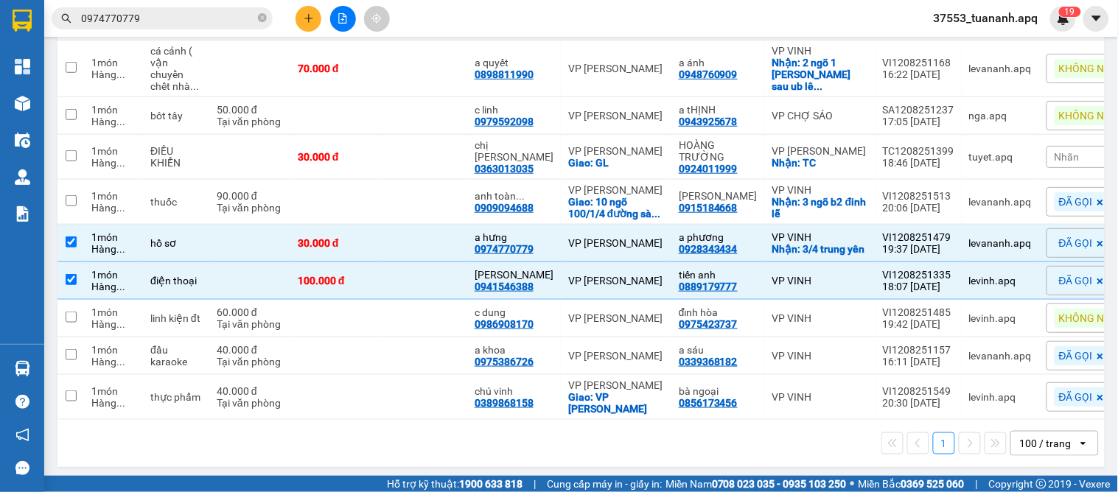
click at [405, 435] on div "1 100 / trang open" at bounding box center [580, 443] width 1035 height 25
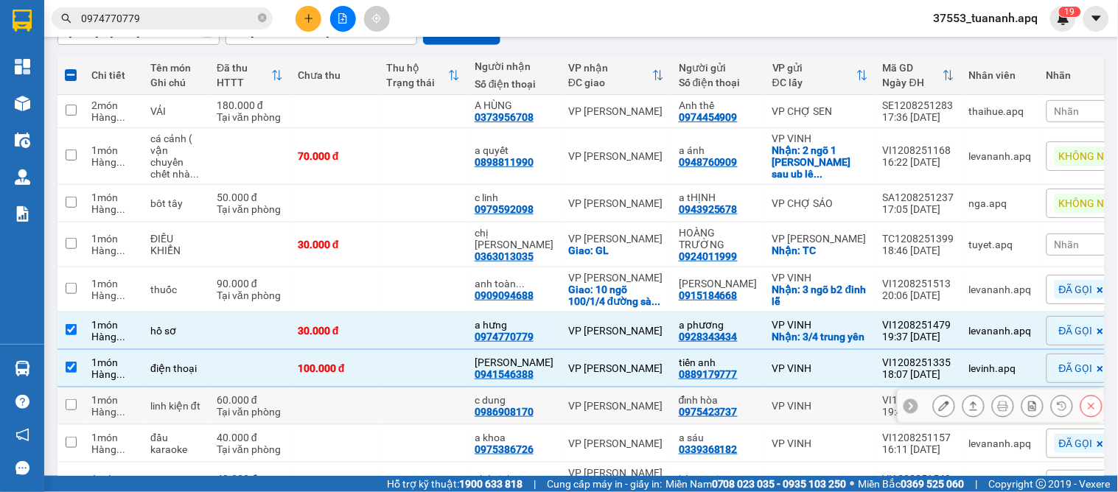
scroll to position [245, 0]
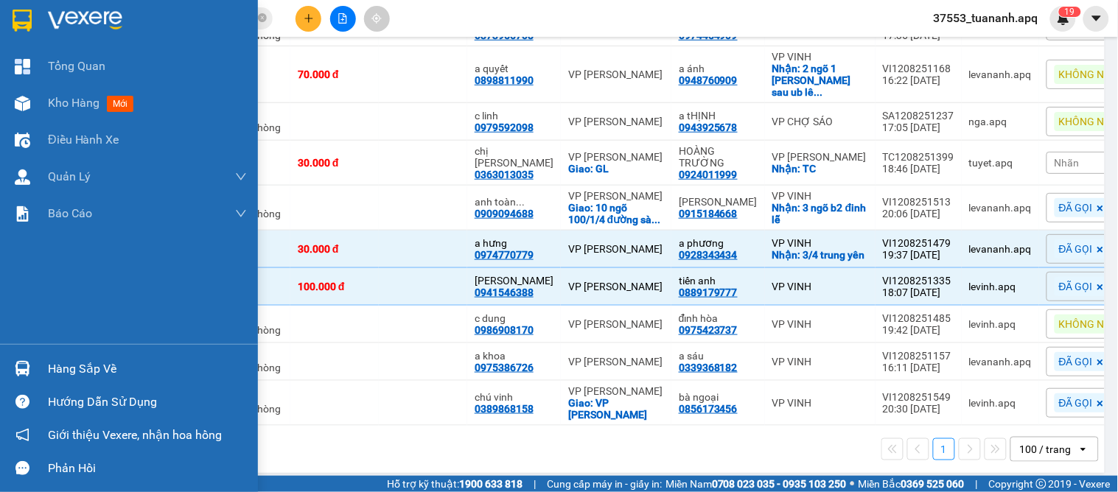
click at [32, 369] on div at bounding box center [23, 369] width 26 height 26
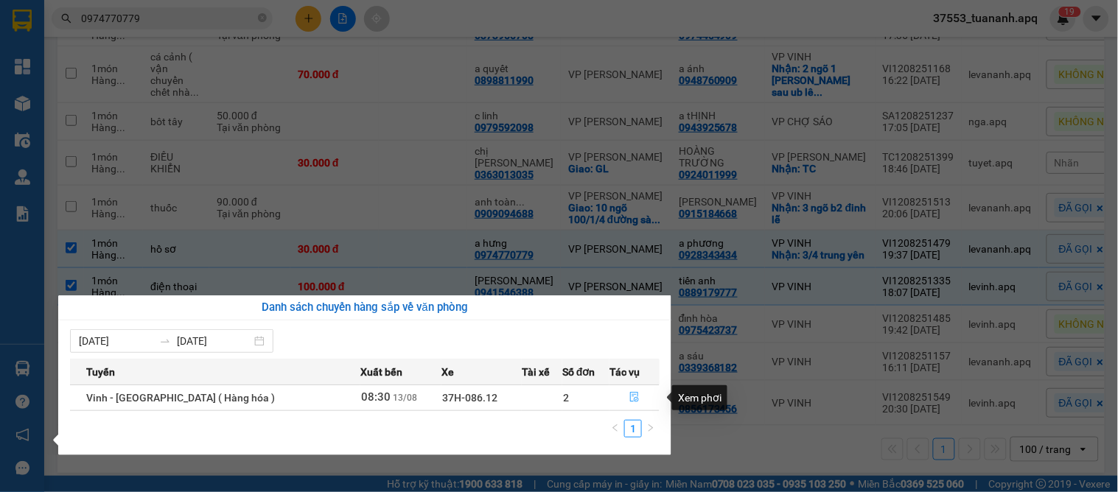
click at [629, 399] on icon "file-done" at bounding box center [634, 397] width 10 height 10
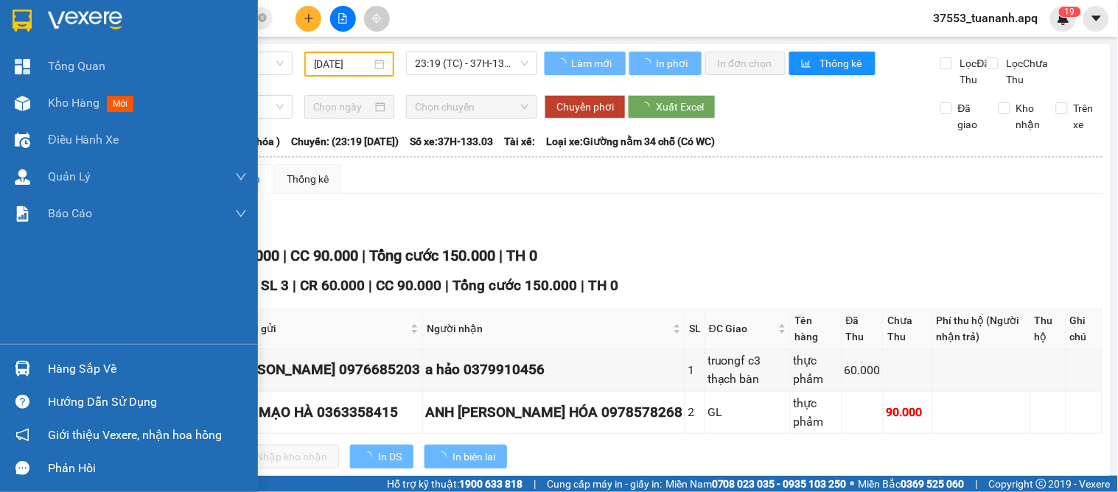
type input "[DATE]"
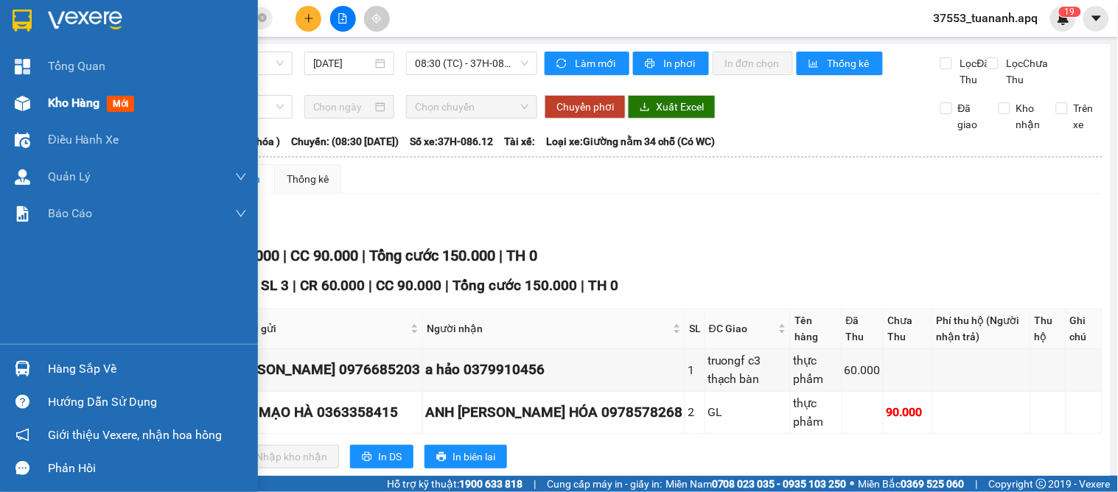
click at [76, 107] on span "Kho hàng" at bounding box center [74, 103] width 52 height 14
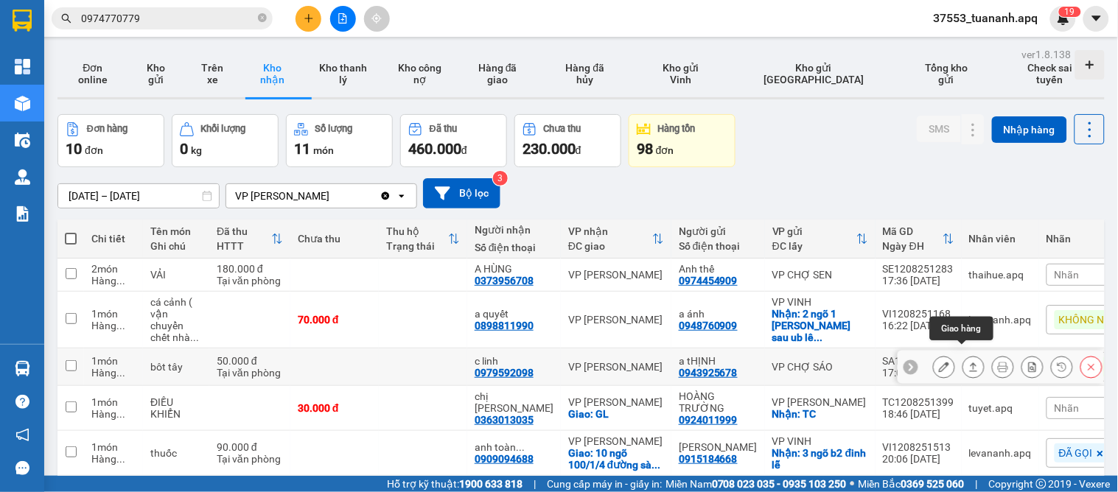
click at [970, 363] on icon at bounding box center [974, 367] width 8 height 9
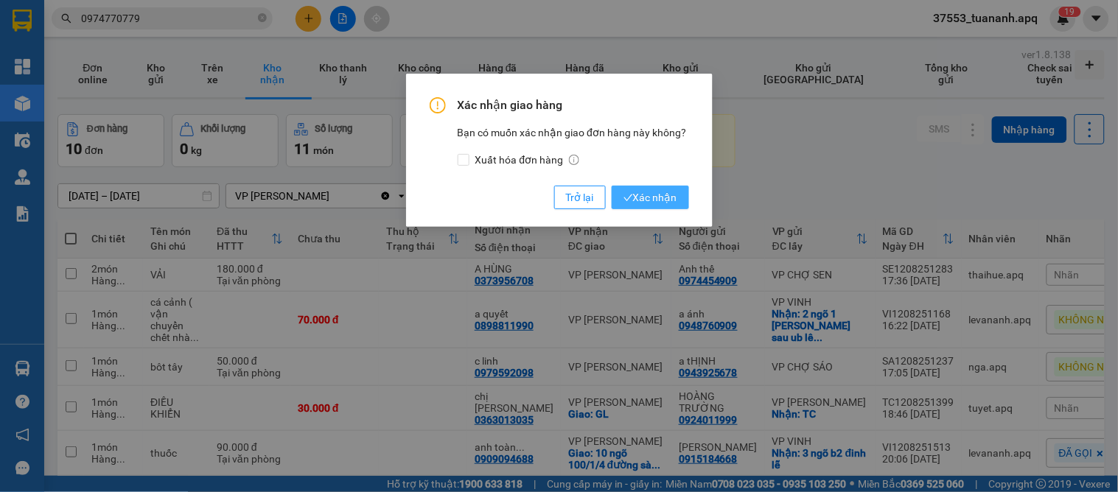
click at [660, 196] on span "Xác nhận" at bounding box center [650, 197] width 54 height 16
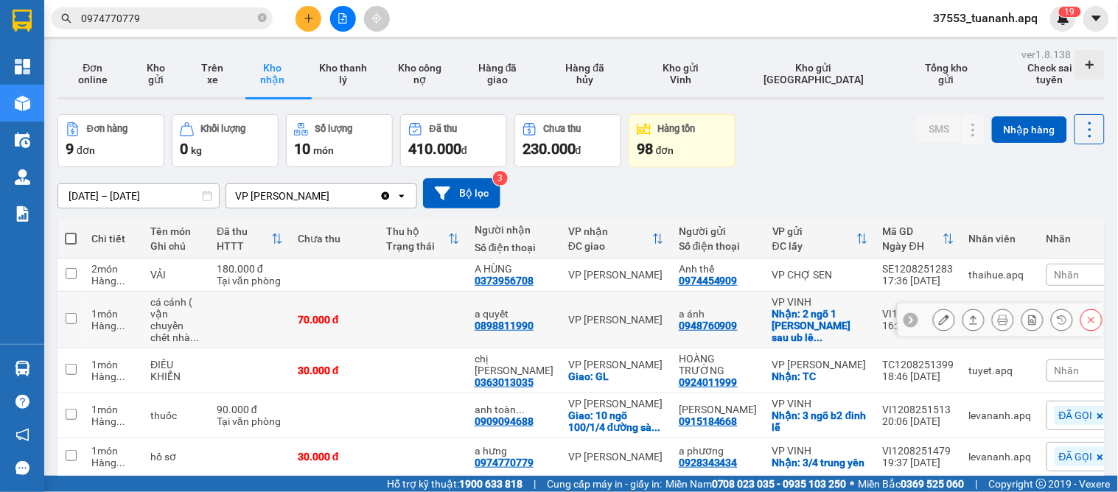
click at [939, 315] on icon at bounding box center [944, 320] width 10 height 10
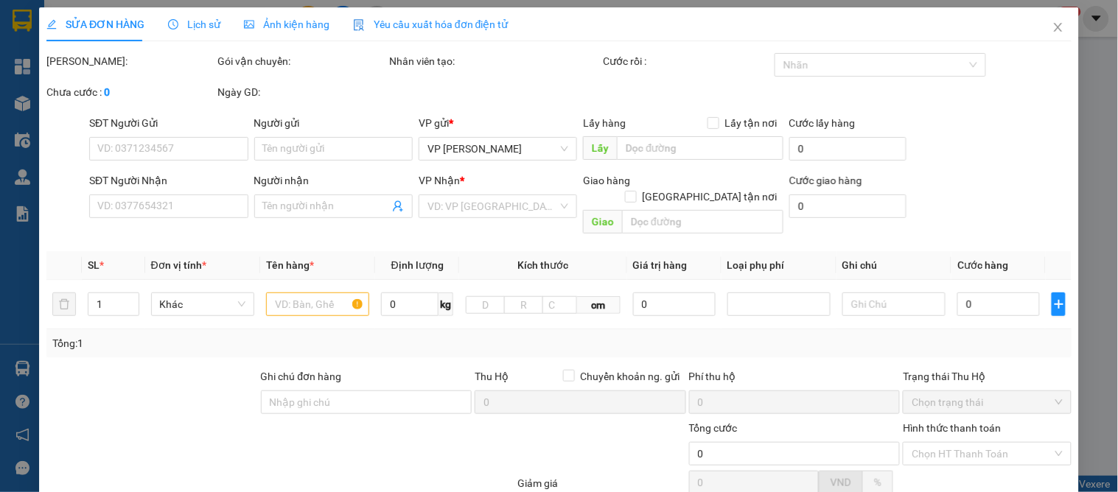
type input "0948760909"
type input "a ánh"
checkbox input "true"
type input "2 ngõ 1 [PERSON_NAME] sau ub lê mao cũ"
type input "0898811990"
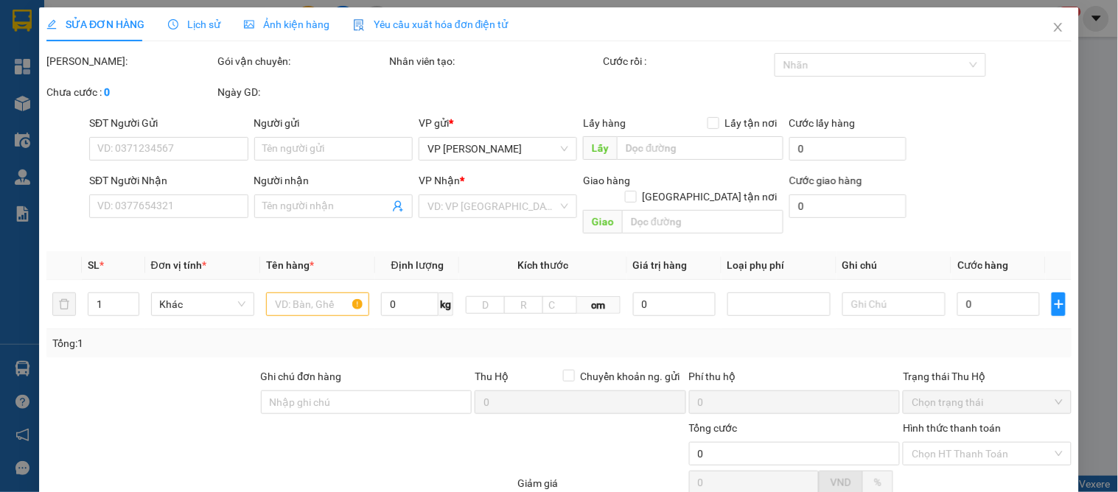
type input "a quyết"
type input "70.000"
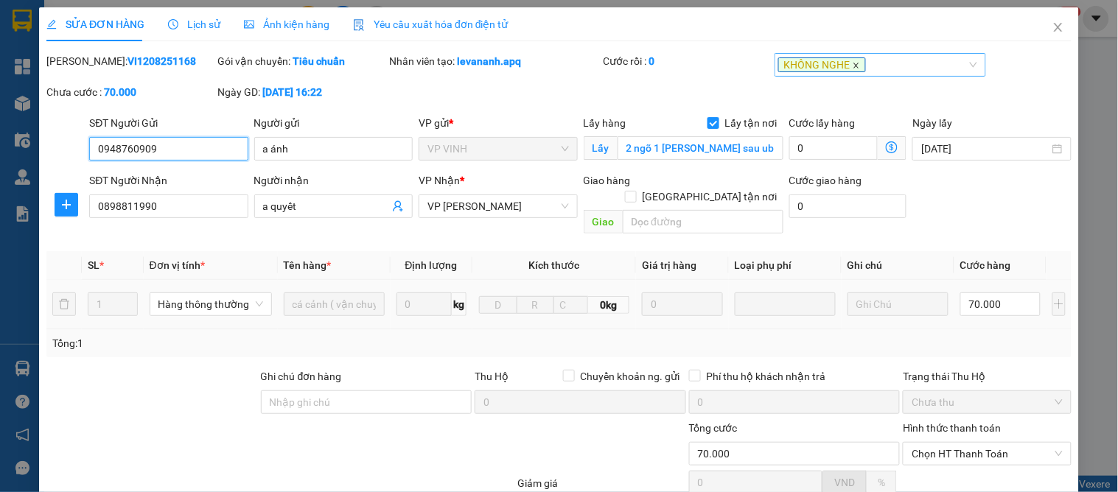
click at [853, 67] on icon "close" at bounding box center [855, 65] width 5 height 5
click at [802, 72] on div at bounding box center [872, 65] width 189 height 18
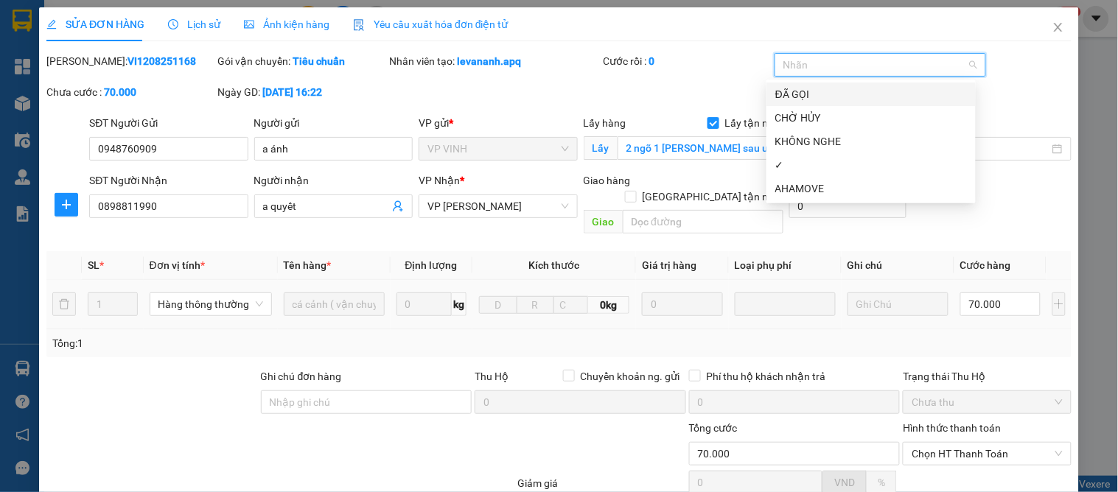
click at [793, 88] on div "ĐÃ GỌI" at bounding box center [871, 94] width 192 height 16
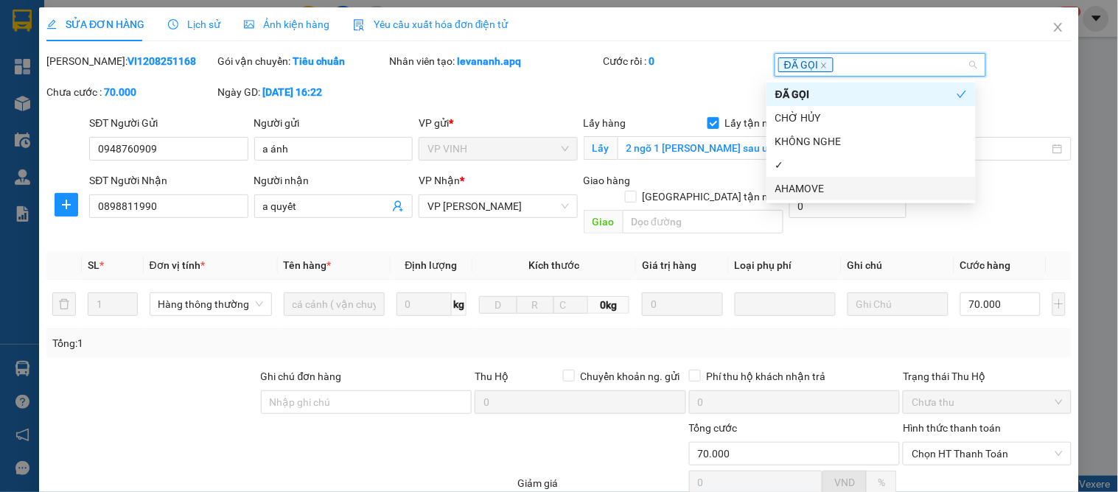
scroll to position [130, 0]
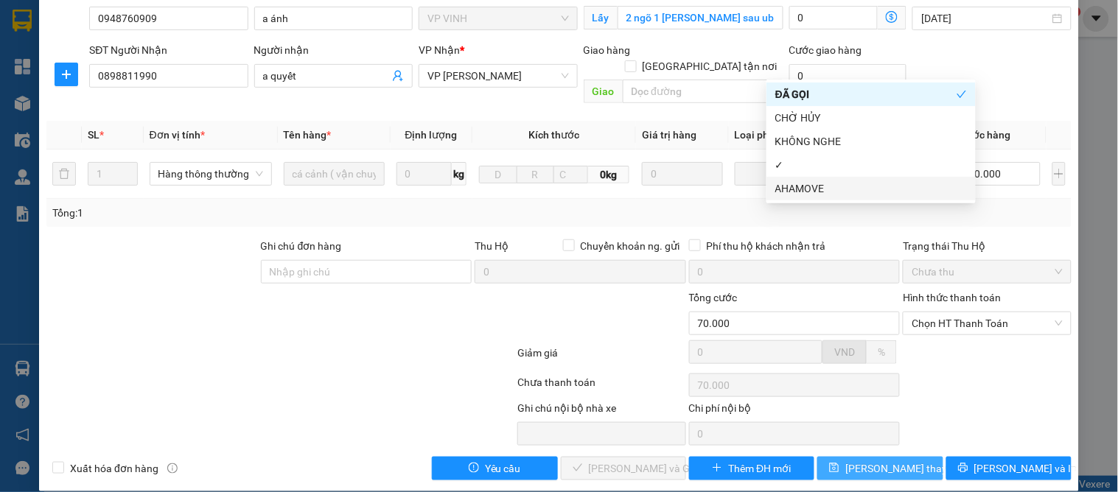
click at [882, 461] on span "[PERSON_NAME] thay đổi" at bounding box center [904, 469] width 118 height 16
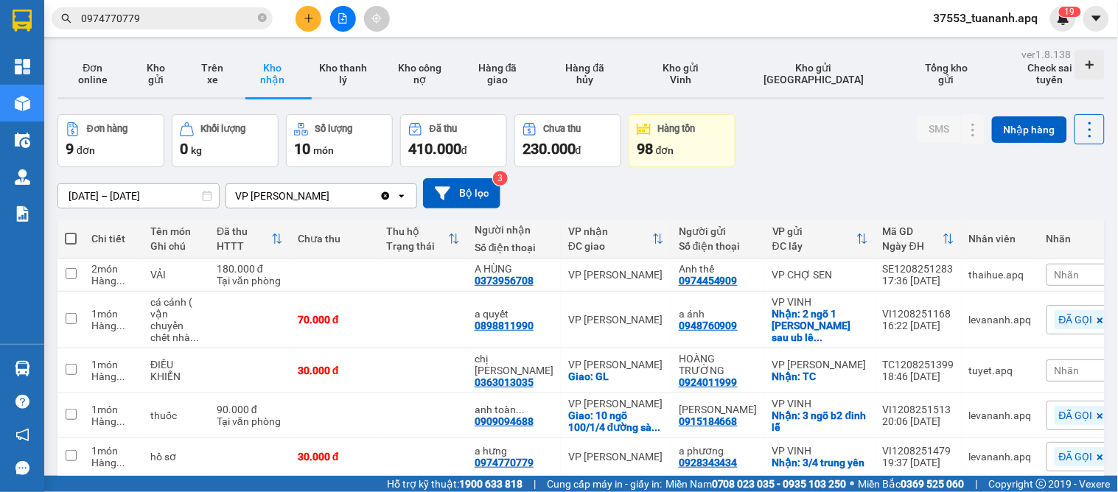
click at [91, 200] on input "13/08/2025 – 13/08/2025" at bounding box center [138, 196] width 161 height 24
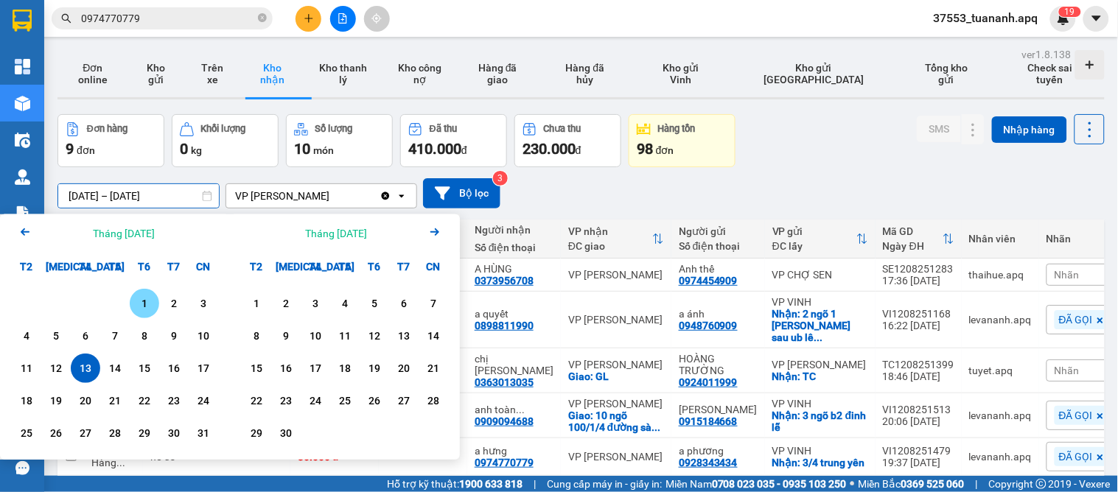
click at [145, 312] on div "1" at bounding box center [144, 304] width 21 height 18
click at [143, 200] on input "01/08/2025 – / /" at bounding box center [138, 196] width 161 height 24
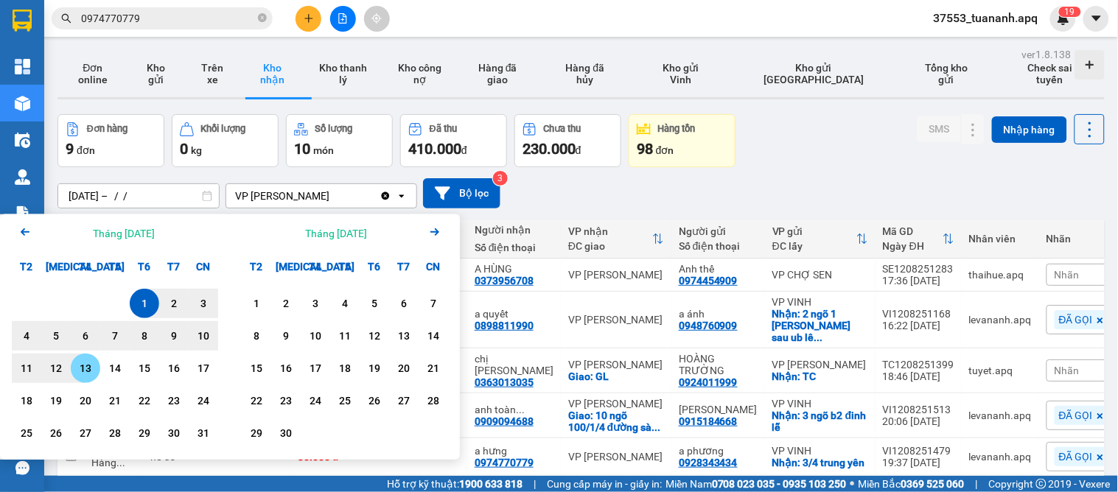
click at [94, 374] on div "13" at bounding box center [85, 369] width 21 height 18
type input "[DATE] – [DATE]"
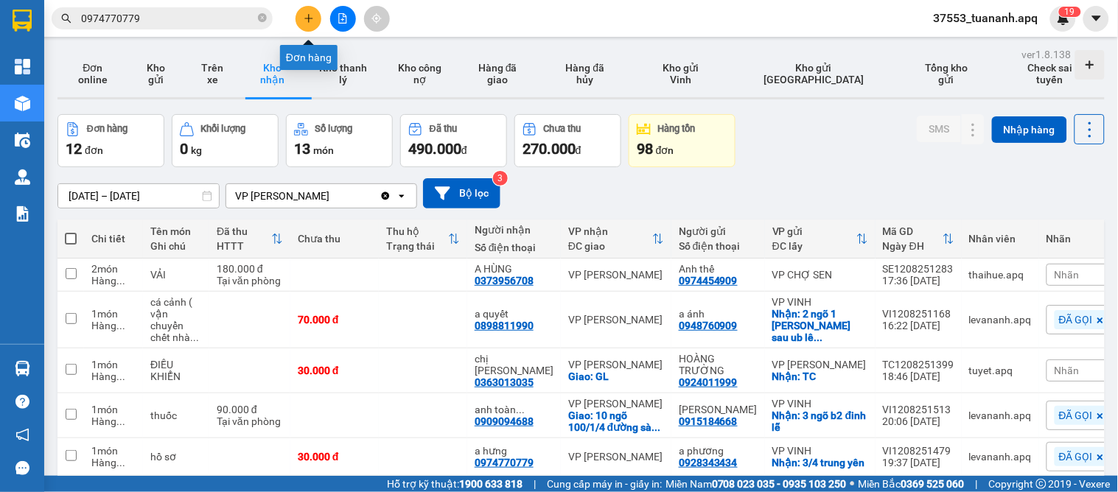
click at [299, 27] on button at bounding box center [308, 19] width 26 height 26
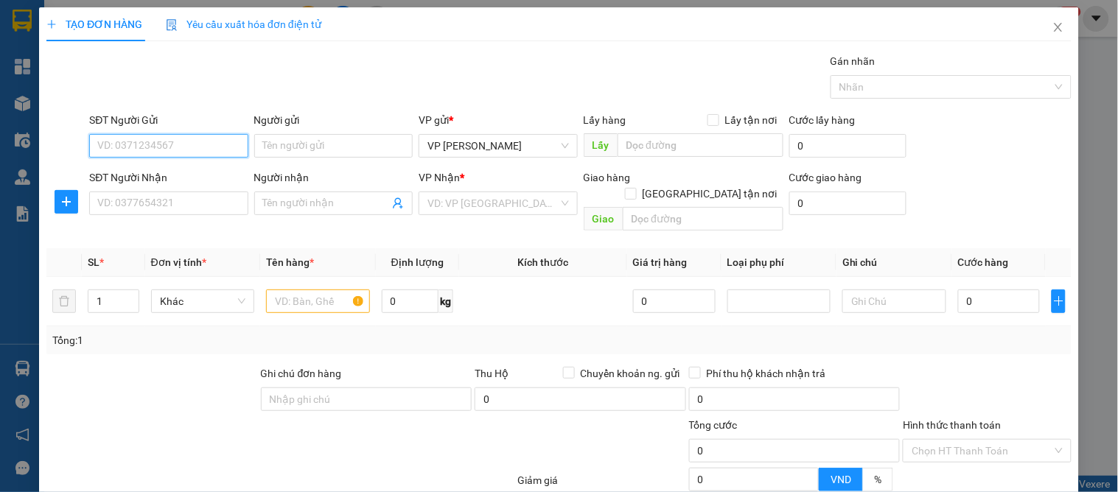
click at [155, 148] on input "SĐT Người Gửi" at bounding box center [168, 146] width 158 height 24
click at [203, 171] on div "0355501410 - c dương" at bounding box center [166, 175] width 139 height 16
type input "0355501410"
type input "c dương"
type input "0355501410"
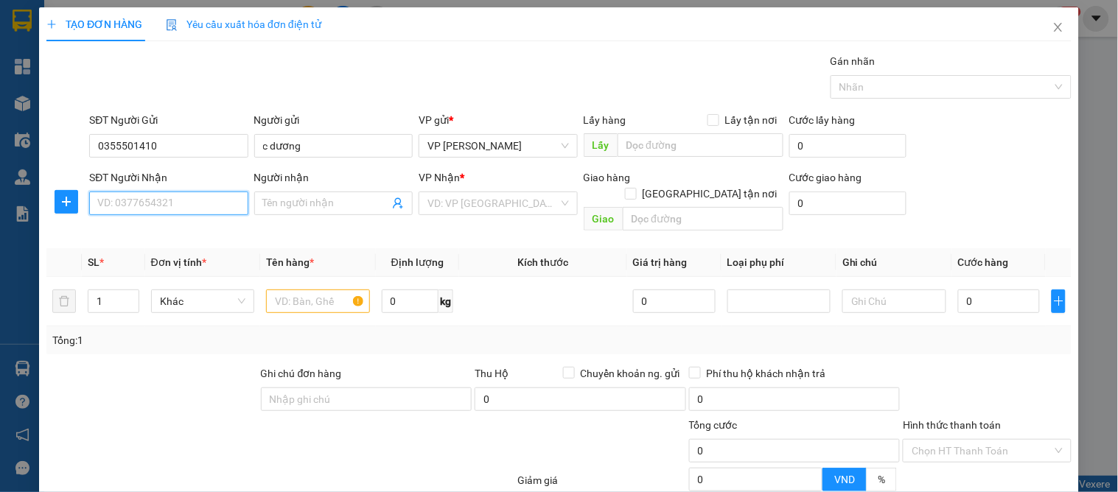
click at [197, 197] on input "SĐT Người Nhận" at bounding box center [168, 204] width 158 height 24
click at [194, 230] on div "0987455332 - anh thọ" at bounding box center [169, 233] width 145 height 16
type input "0987455332"
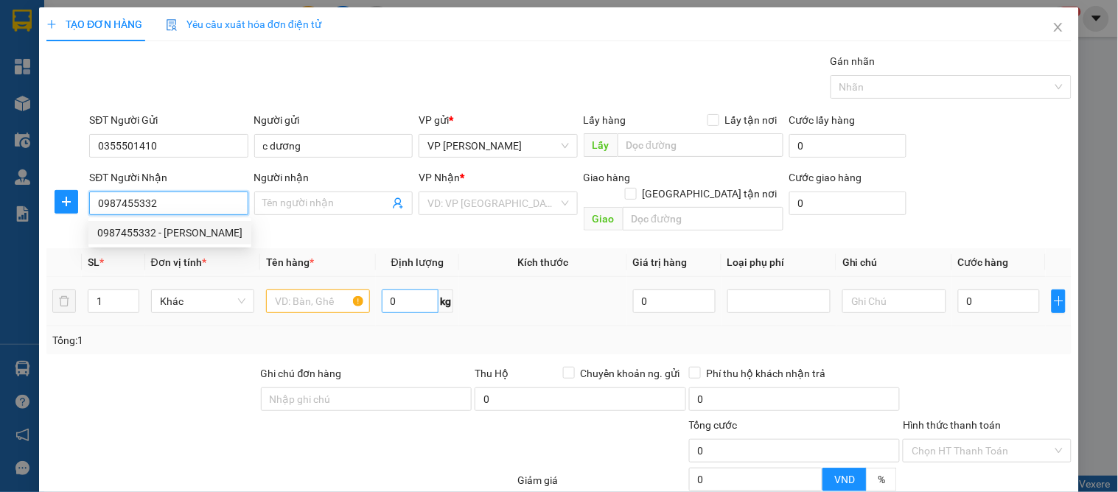
type input "anh thọ"
checkbox input "true"
type input "48 [PERSON_NAME] cố định"
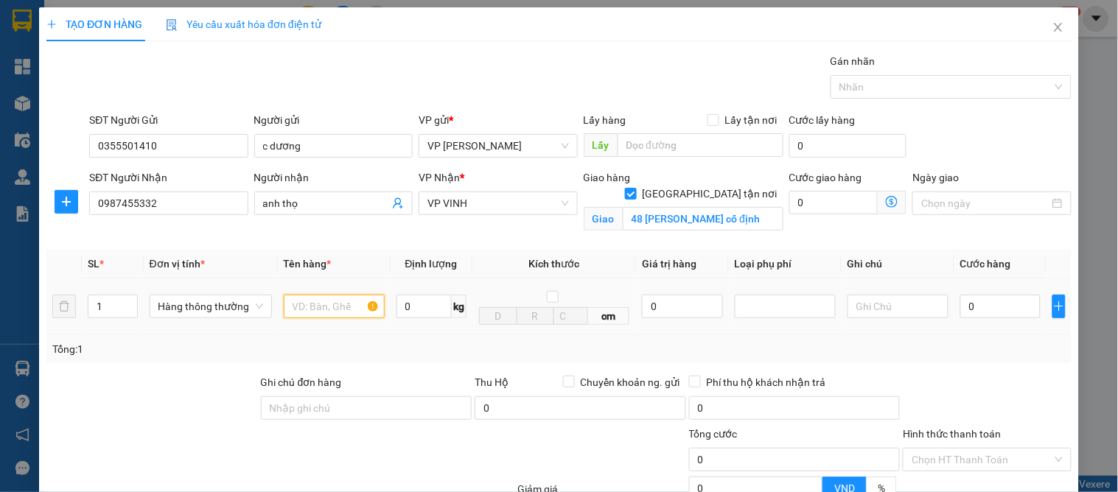
click at [330, 314] on input "text" at bounding box center [334, 307] width 101 height 24
type input "d"
type input "đông lạnh"
click at [990, 307] on input "0" at bounding box center [1000, 307] width 80 height 24
type input "5"
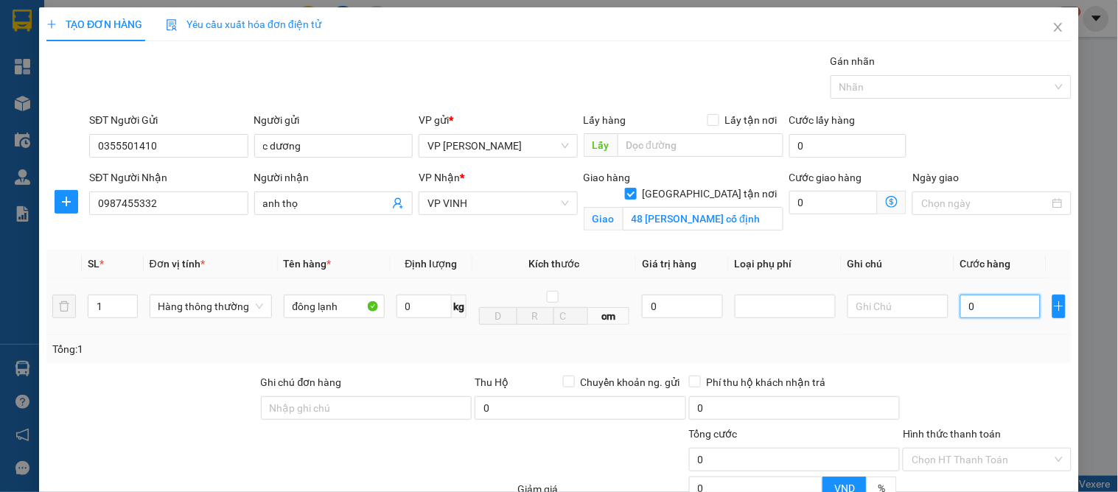
type input "5"
type input "50"
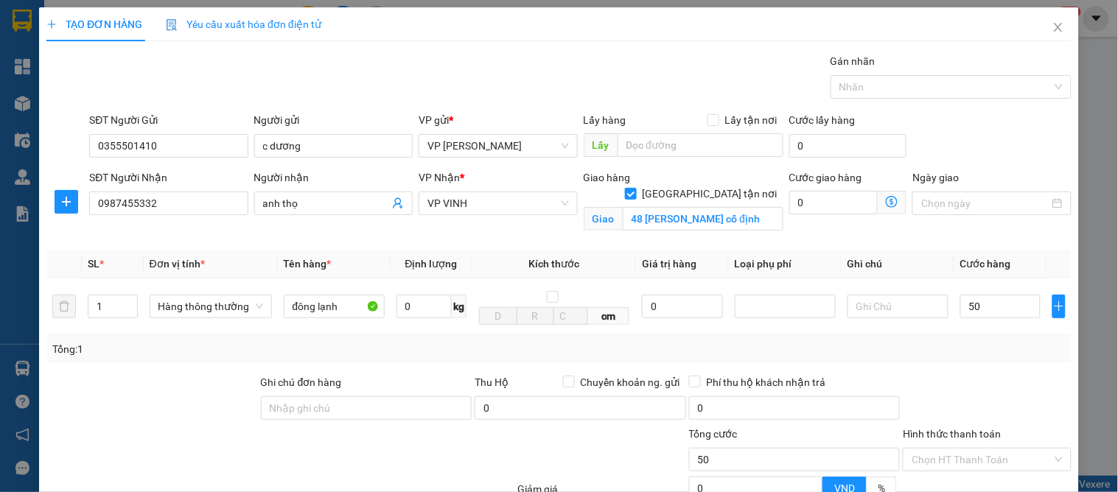
type input "50.000"
click at [996, 368] on div "Transit Pickup Surcharge Ids Transit Deliver Surcharge Ids Transit Deliver Surc…" at bounding box center [558, 335] width 1025 height 564
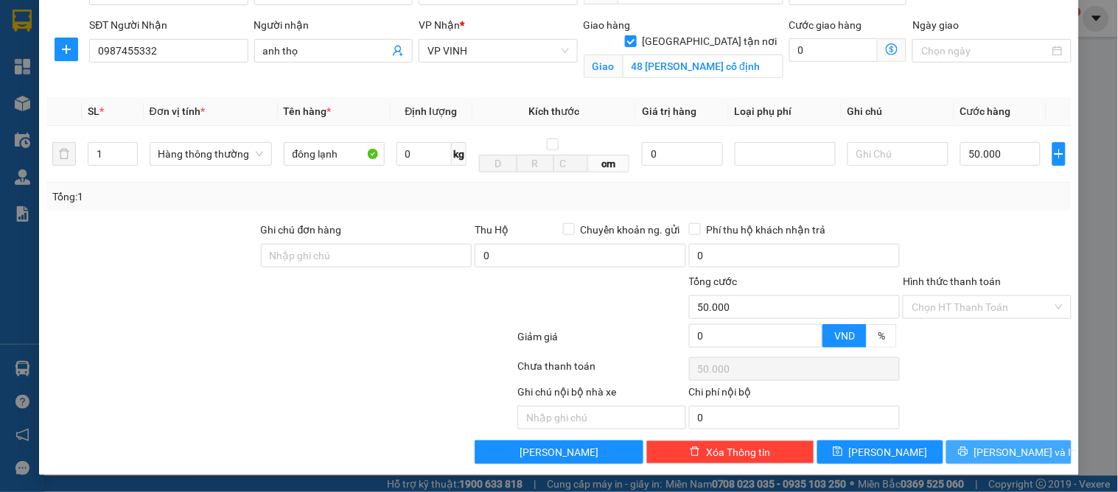
click at [1021, 442] on button "[PERSON_NAME] và In" at bounding box center [1008, 453] width 125 height 24
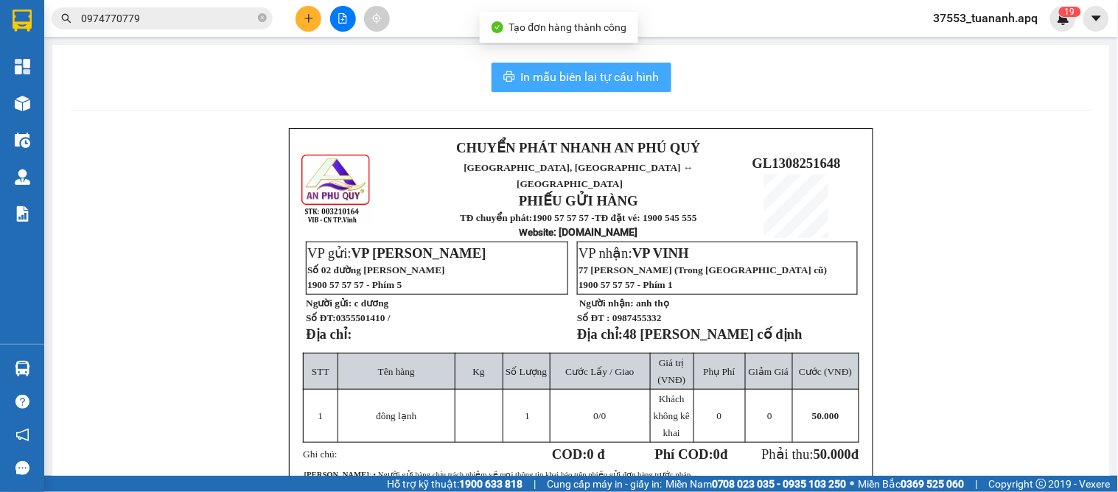
click at [533, 85] on span "In mẫu biên lai tự cấu hình" at bounding box center [590, 77] width 139 height 18
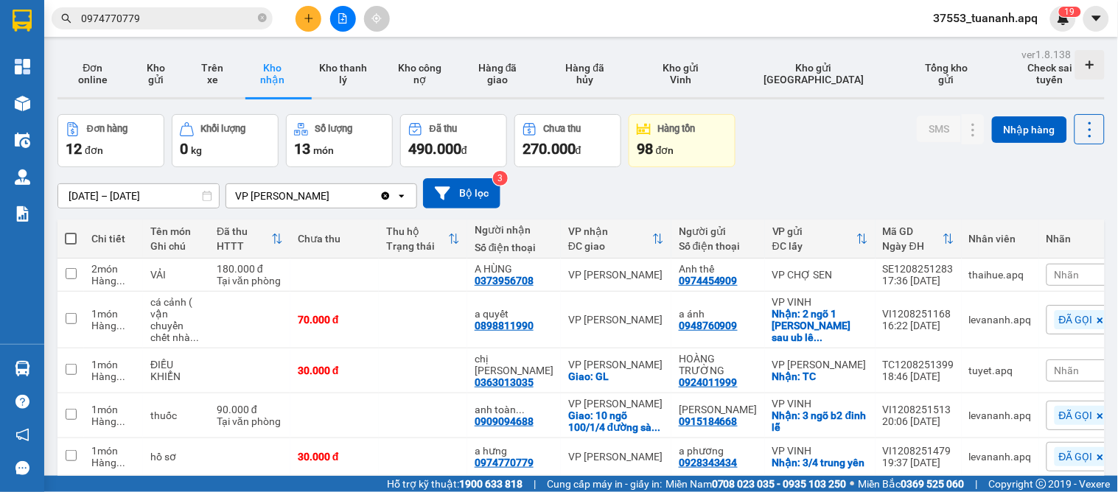
drag, startPoint x: 674, startPoint y: 178, endPoint x: 705, endPoint y: 222, distance: 53.8
click at [678, 178] on div "01/08/2025 – 13/08/2025 Press the down arrow key to interact with the calendar …" at bounding box center [580, 193] width 1047 height 30
click at [968, 276] on icon at bounding box center [973, 275] width 10 height 10
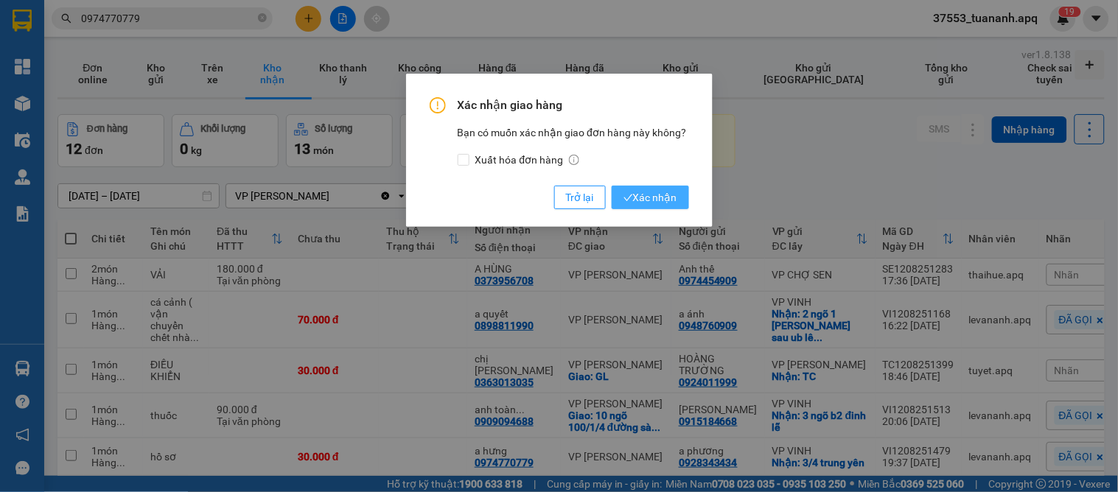
click at [647, 190] on span "Xác nhận" at bounding box center [650, 197] width 54 height 16
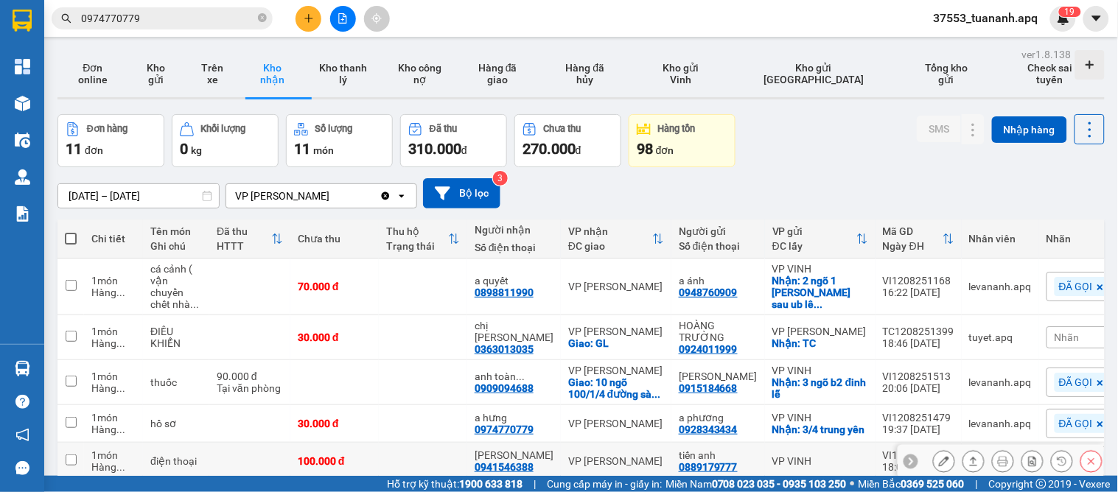
scroll to position [324, 0]
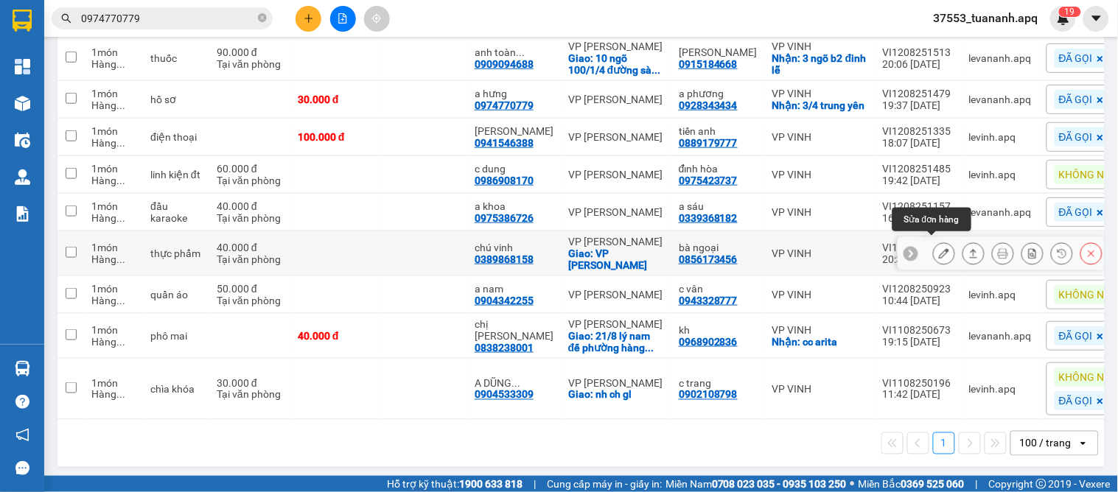
click at [939, 249] on icon at bounding box center [944, 253] width 10 height 10
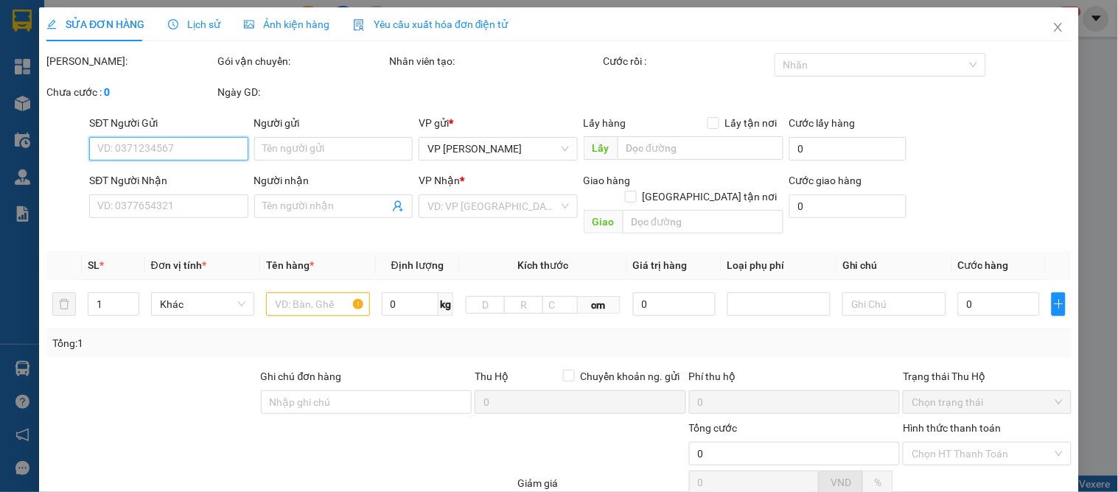
type input "0856173456"
type input "bà ngoại"
type input "0389868158"
type input "chú vinh"
checkbox input "true"
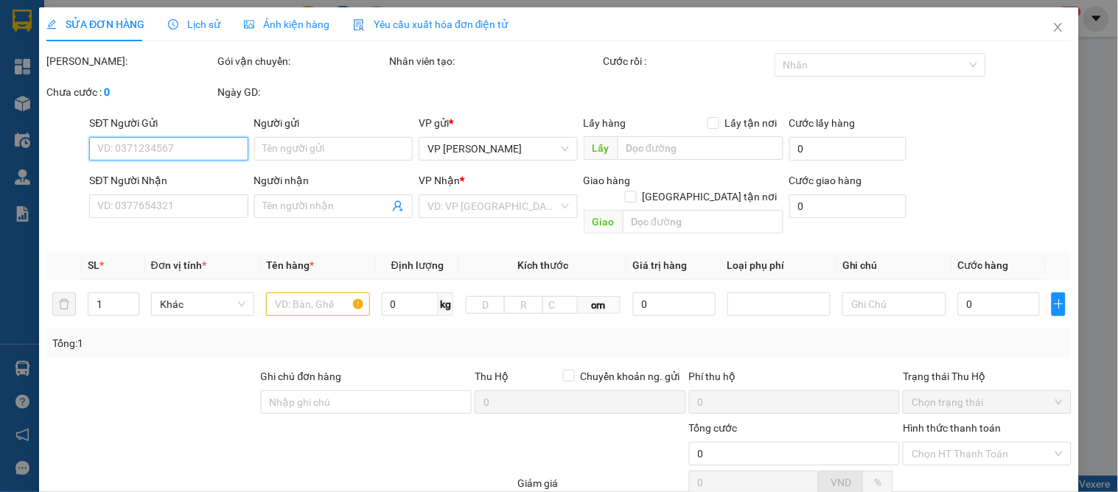
type input "VP Gia Lâm"
type input "40.000"
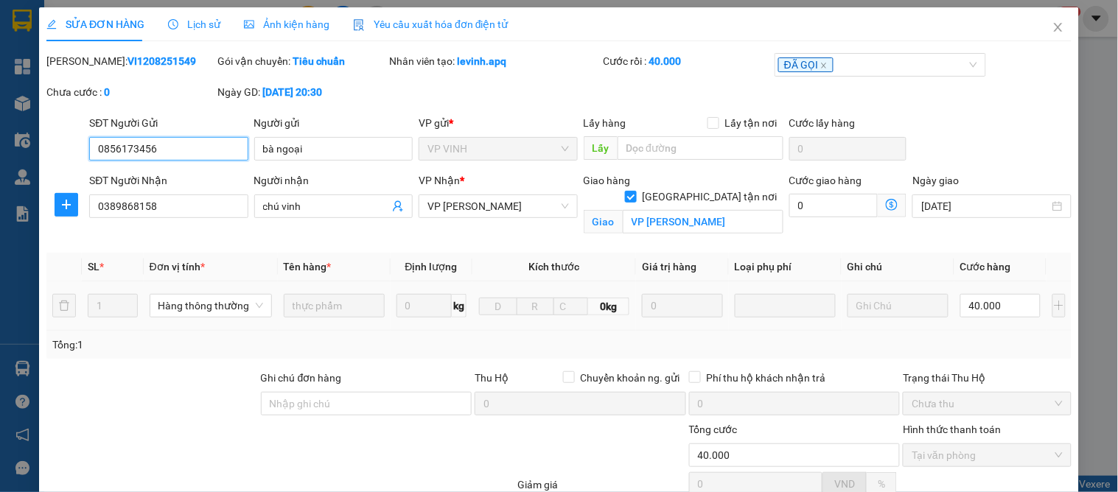
scroll to position [148, 0]
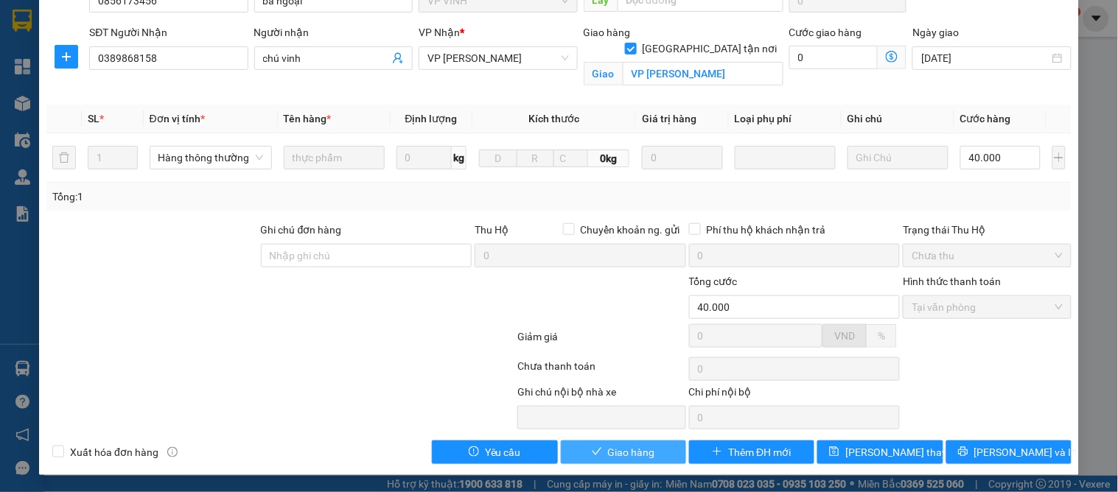
click at [608, 455] on span "Giao hàng" at bounding box center [631, 452] width 47 height 16
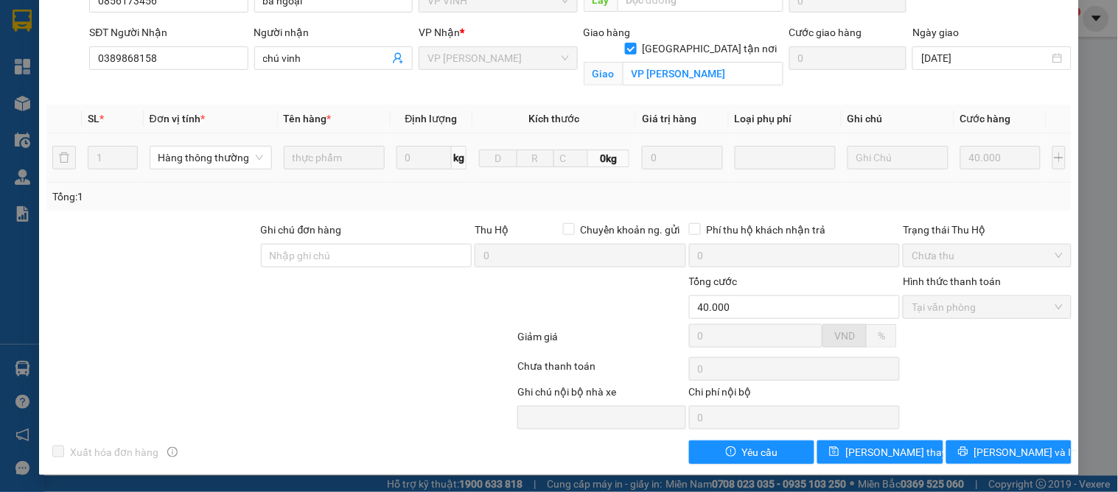
scroll to position [0, 0]
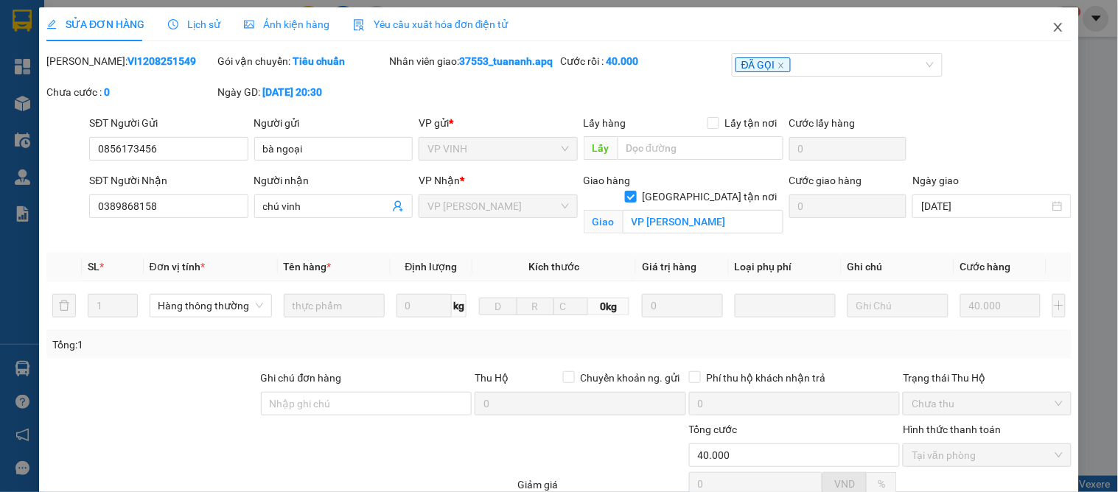
click at [1052, 25] on icon "close" at bounding box center [1058, 27] width 12 height 12
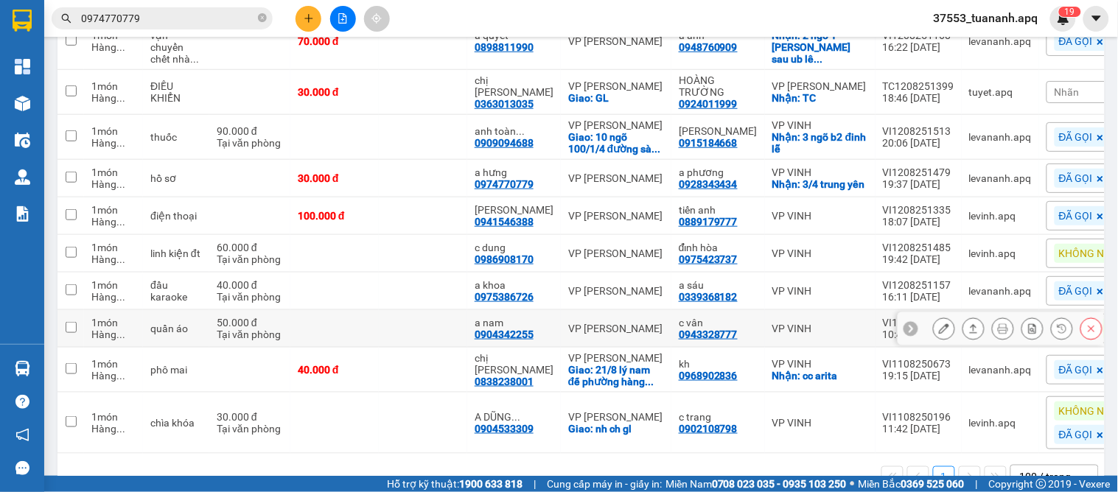
scroll to position [286, 0]
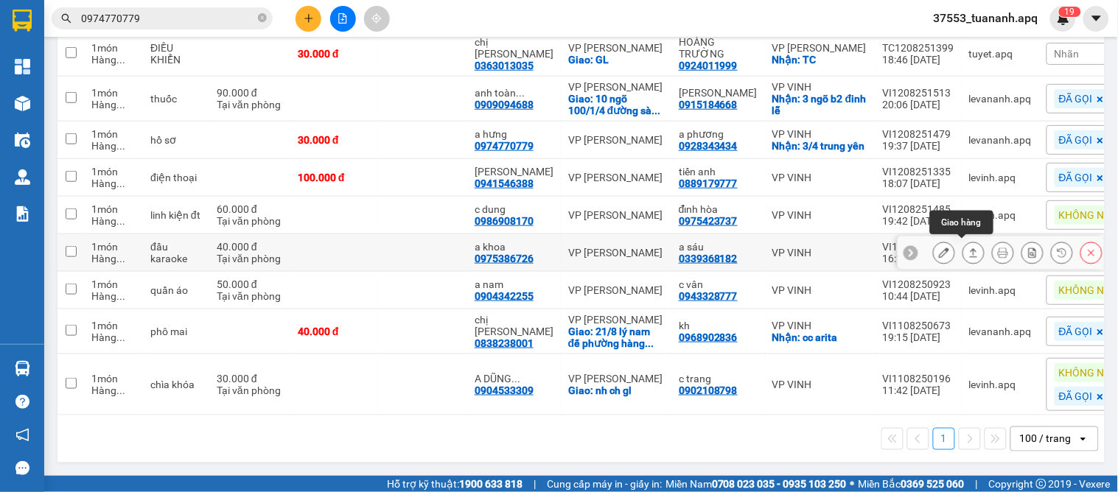
click at [968, 248] on icon at bounding box center [973, 253] width 10 height 10
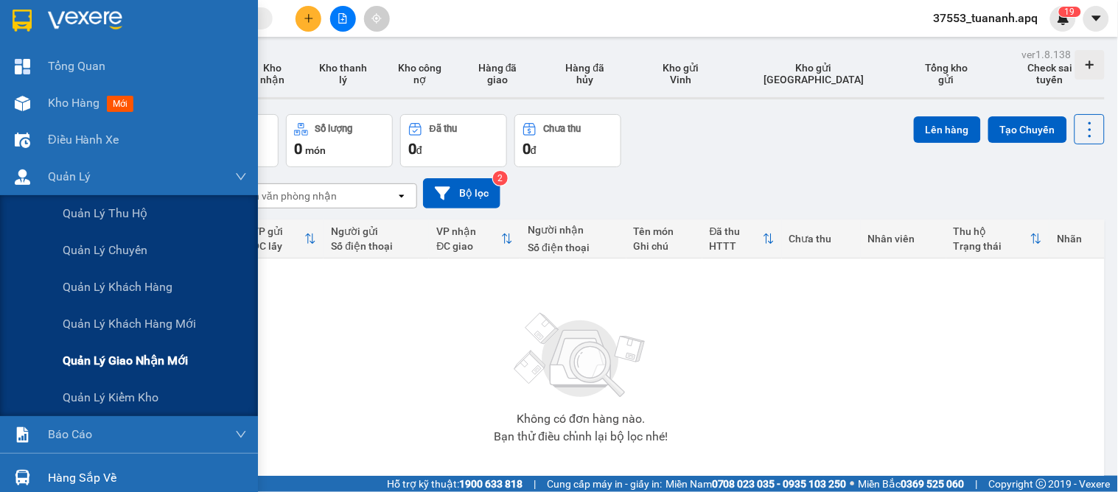
click at [128, 366] on span "Quản lý giao nhận mới" at bounding box center [125, 360] width 125 height 18
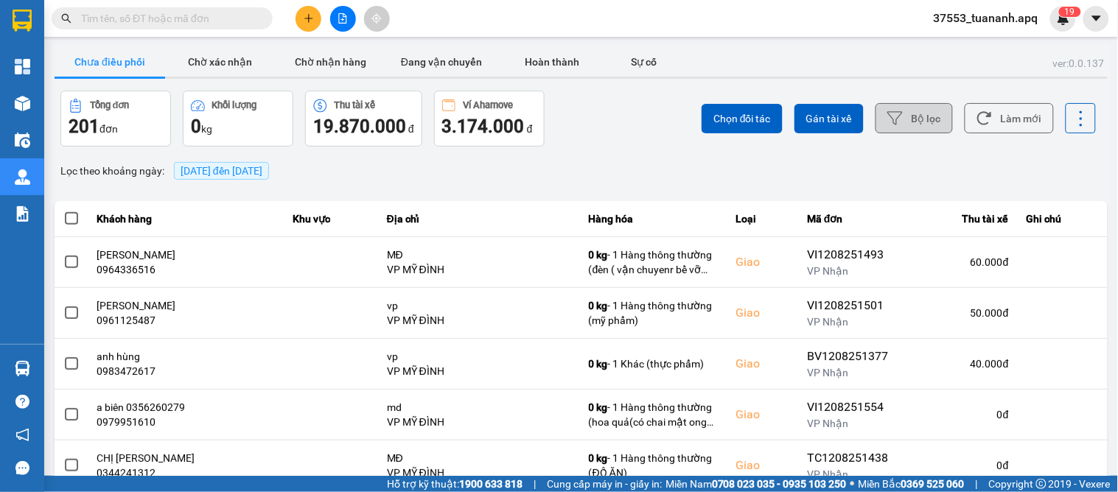
click at [903, 123] on button "Bộ lọc" at bounding box center [913, 118] width 77 height 30
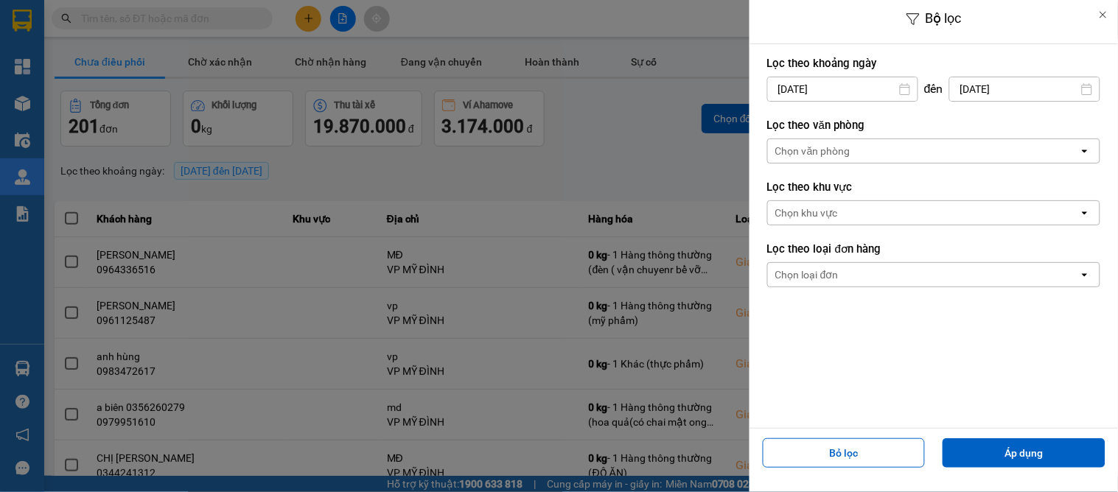
click at [799, 152] on div "Chọn văn phòng" at bounding box center [812, 151] width 75 height 15
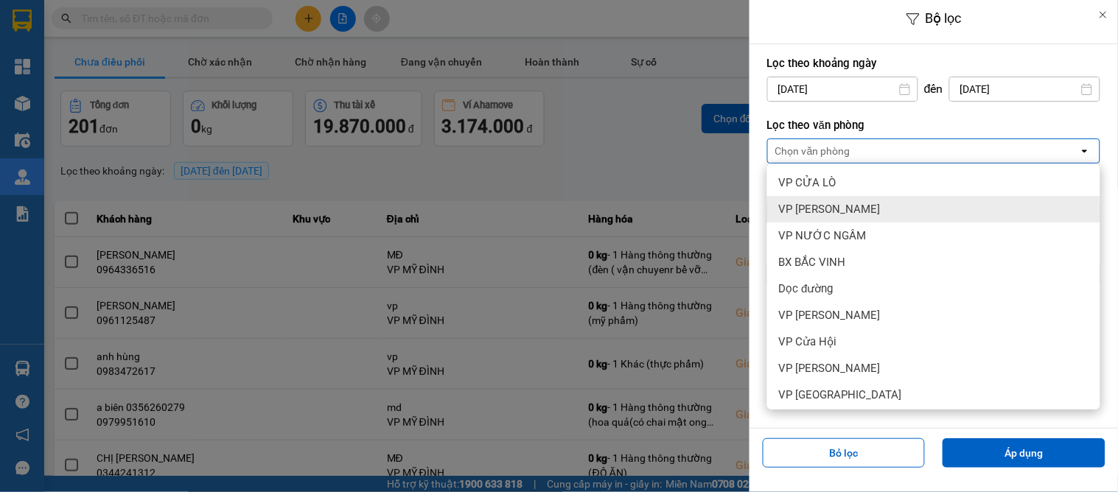
click at [805, 204] on span "VP [PERSON_NAME]" at bounding box center [830, 209] width 102 height 15
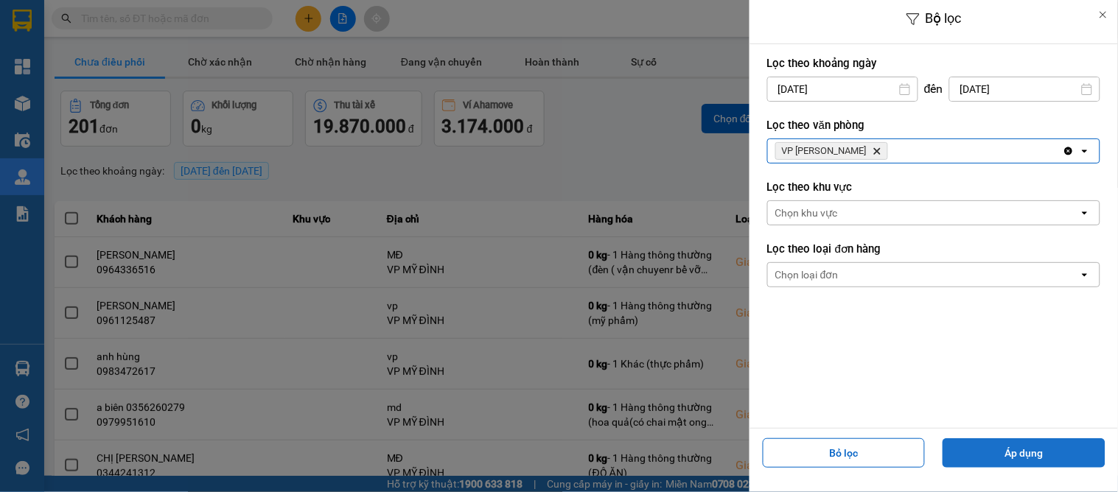
click at [1054, 461] on button "Áp dụng" at bounding box center [1023, 452] width 163 height 29
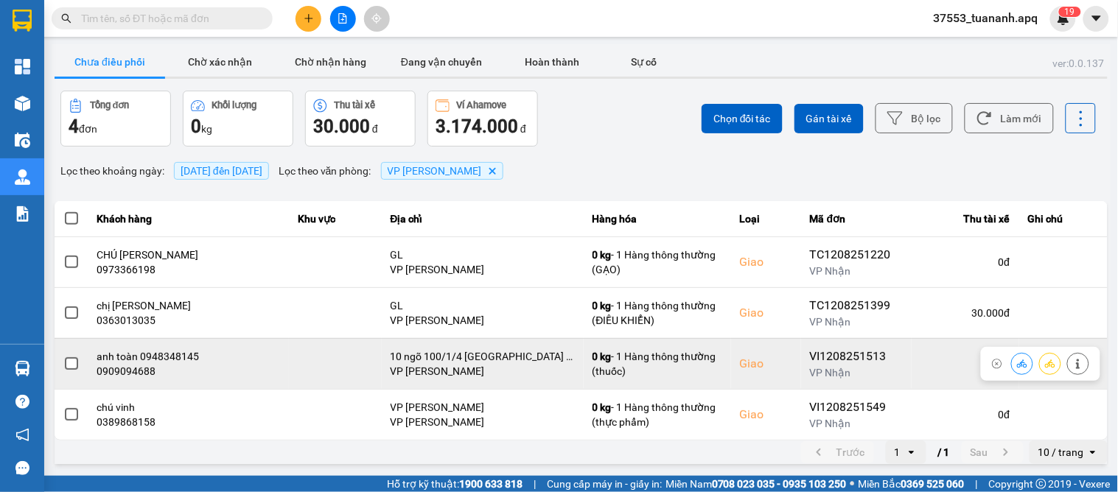
click at [1017, 366] on icon at bounding box center [1022, 364] width 10 height 10
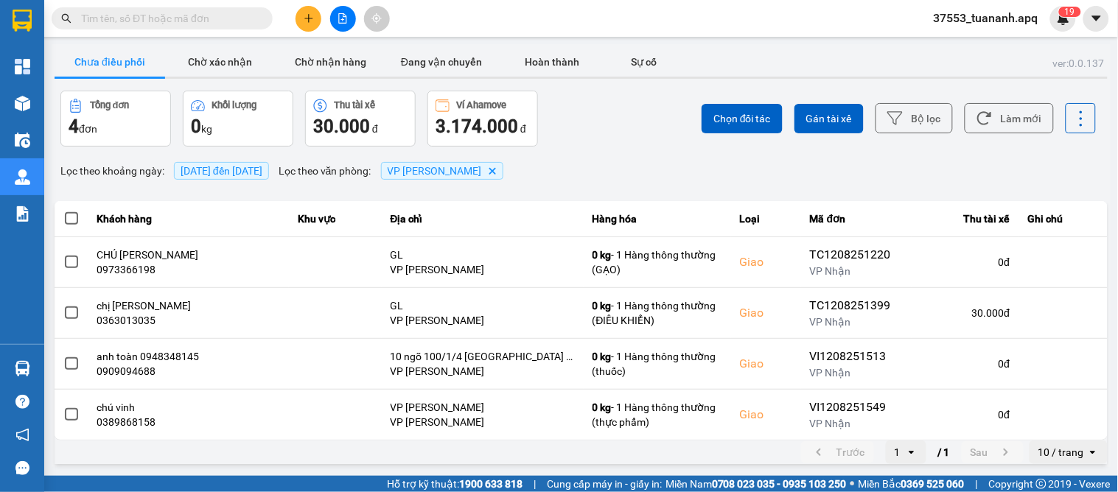
click at [1026, 185] on div "ver: 0.0.137 Chưa điều phối Chờ xác nhận Chờ nhận hàng Đang vận chuyển Hoàn thà…" at bounding box center [581, 255] width 1059 height 423
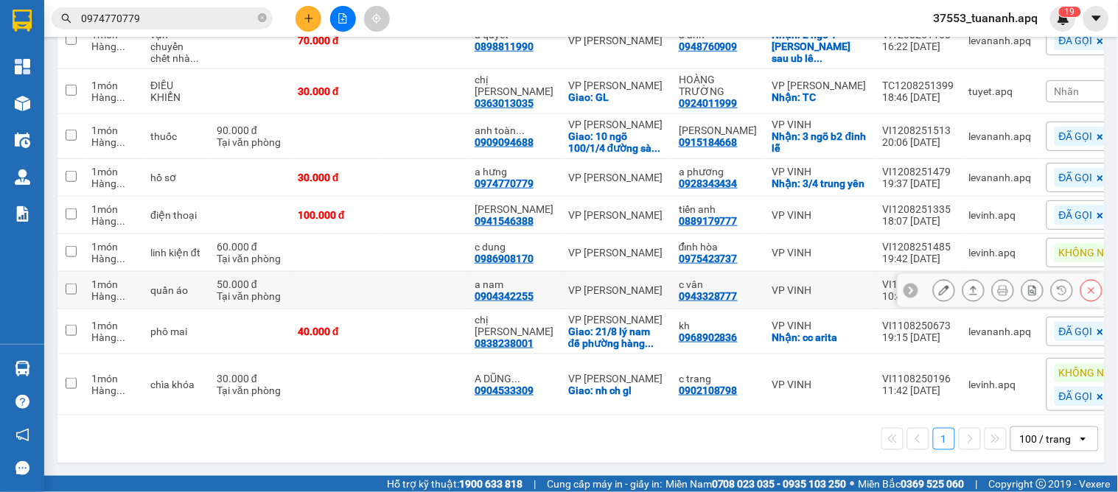
scroll to position [167, 0]
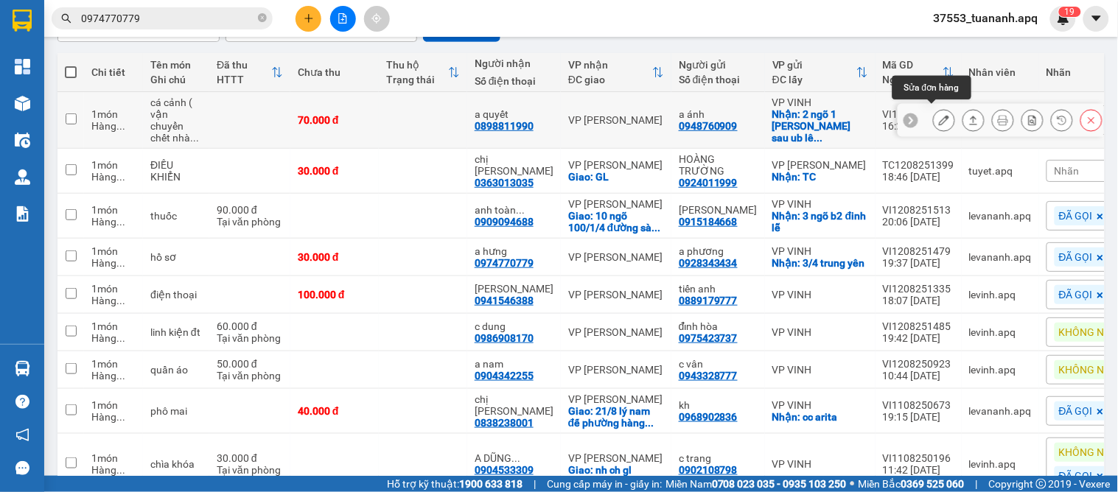
click at [939, 115] on icon at bounding box center [944, 120] width 10 height 10
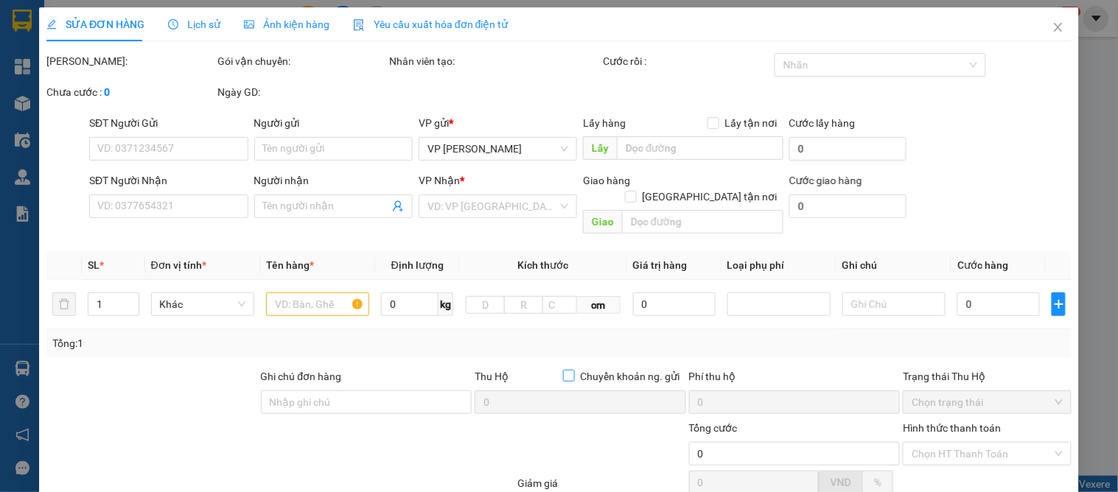
type input "0948760909"
type input "a ánh"
checkbox input "true"
type input "2 ngõ 1 [PERSON_NAME] sau ub lê mao cũ"
type input "0898811990"
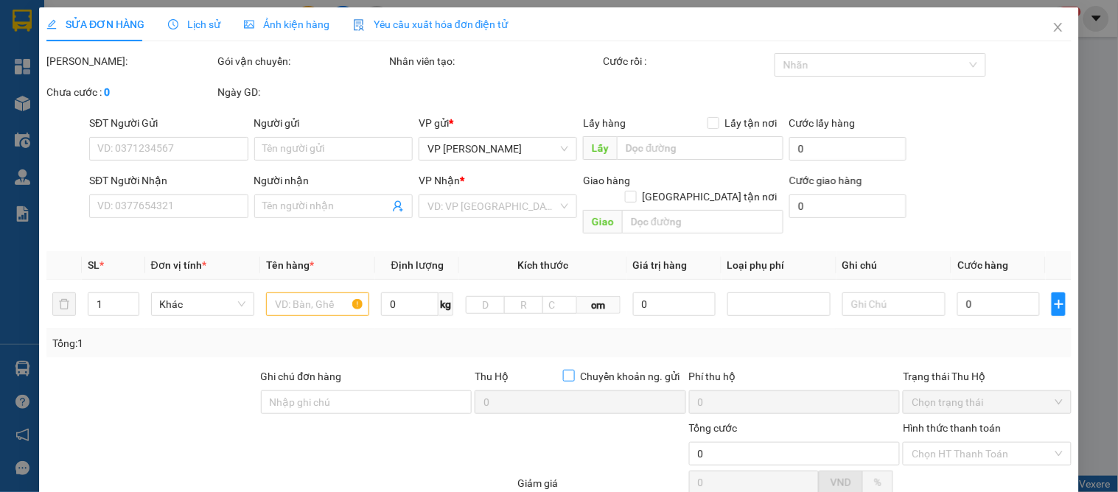
type input "a quyết"
type input "70.000"
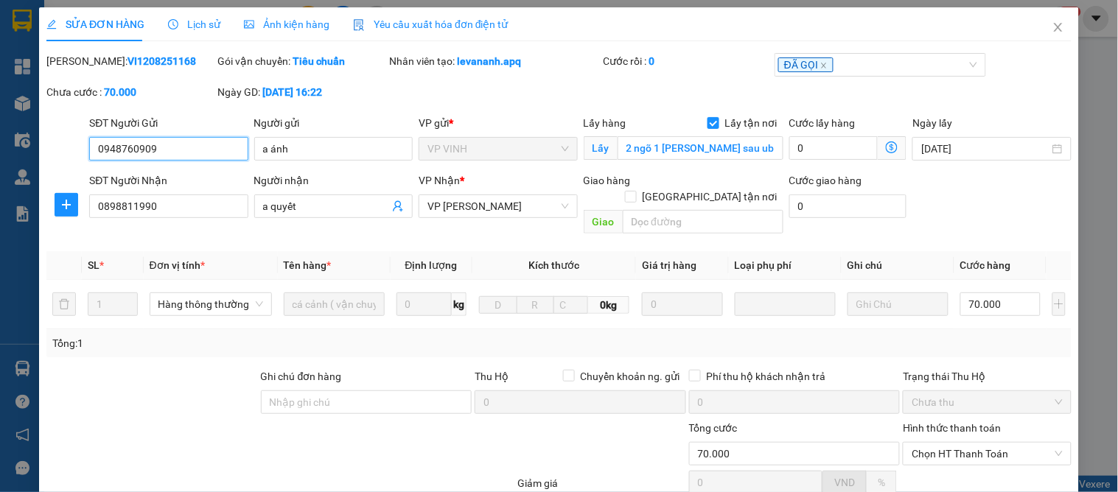
scroll to position [130, 0]
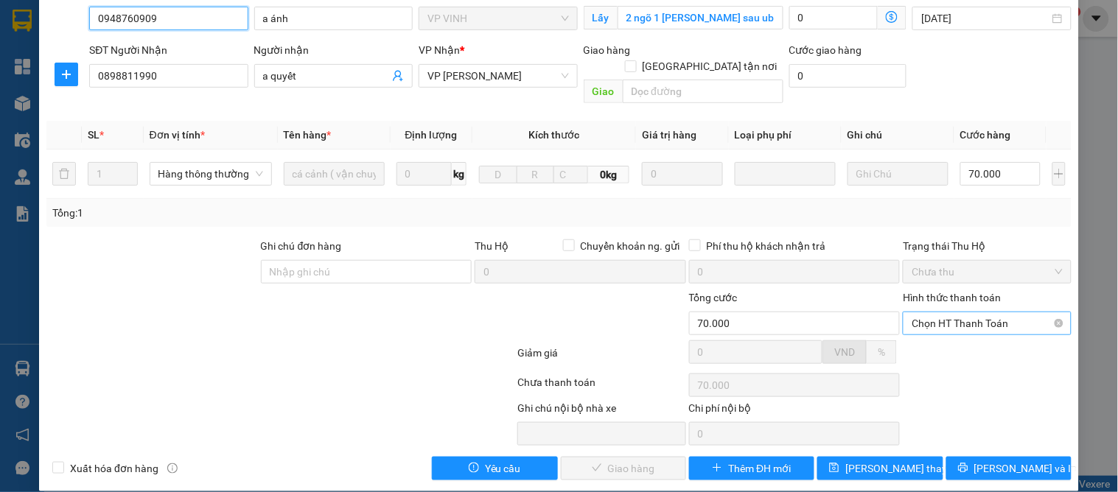
click at [912, 312] on span "Chọn HT Thanh Toán" at bounding box center [987, 323] width 150 height 22
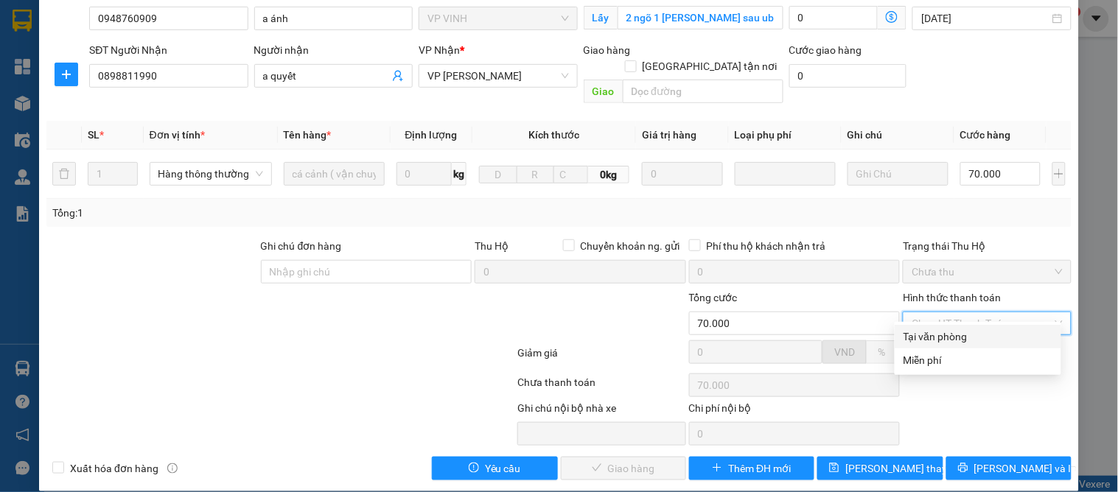
click at [916, 329] on div "Tại văn phòng" at bounding box center [977, 337] width 149 height 16
type input "0"
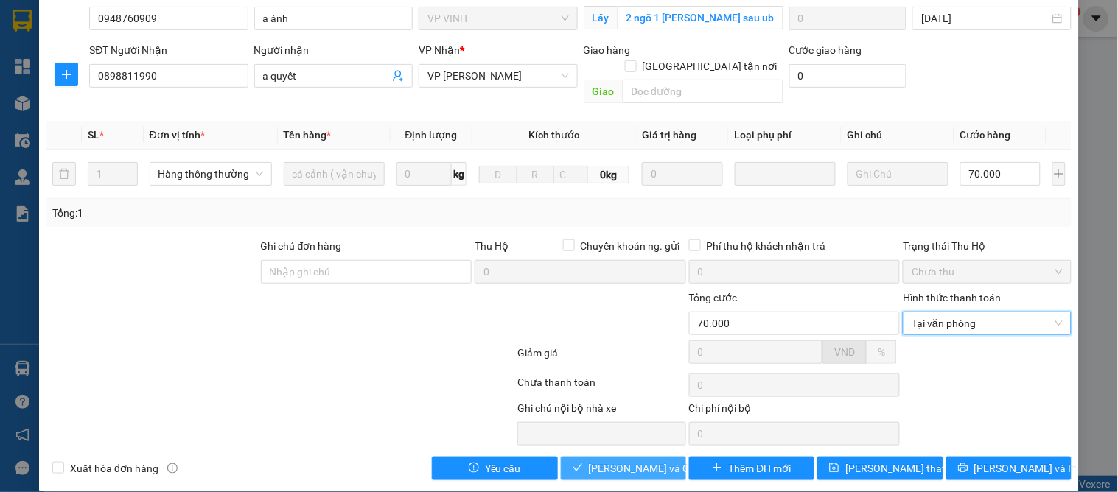
click at [647, 461] on span "[PERSON_NAME] và Giao hàng" at bounding box center [659, 469] width 141 height 16
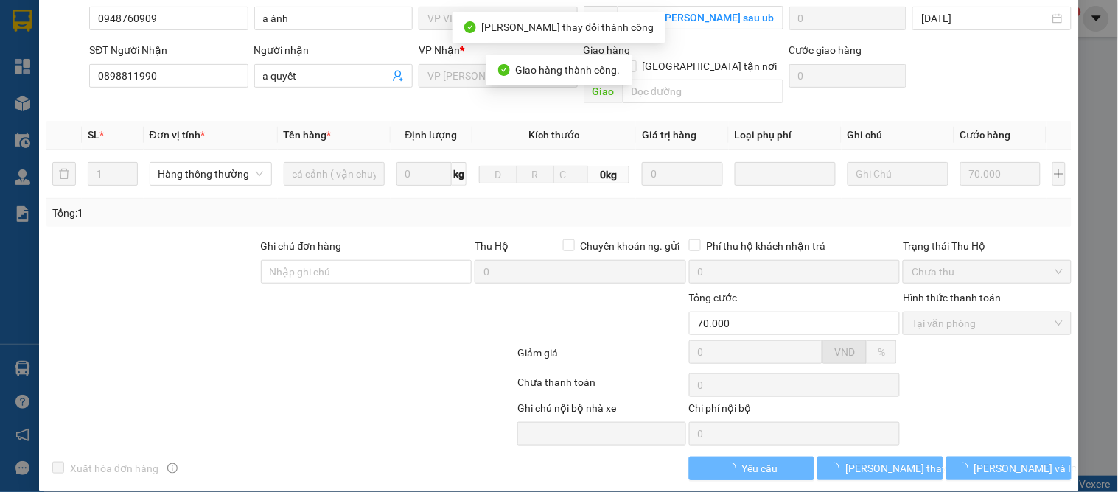
scroll to position [0, 0]
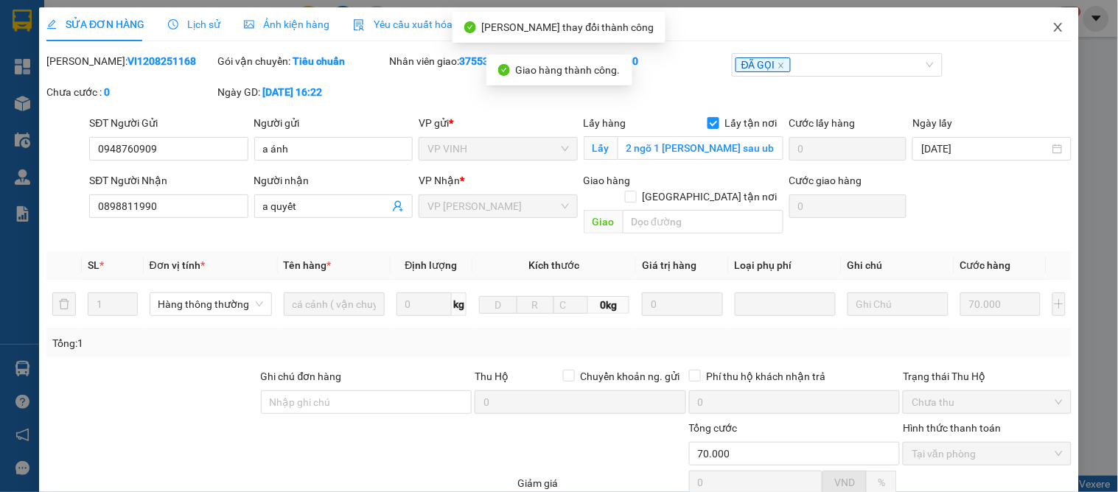
click at [1052, 30] on icon "close" at bounding box center [1058, 27] width 12 height 12
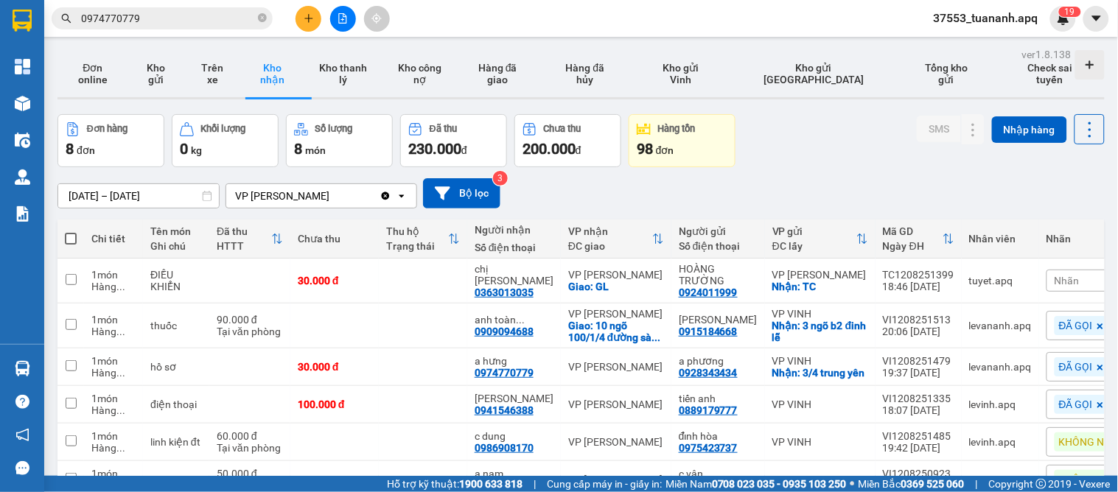
scroll to position [164, 0]
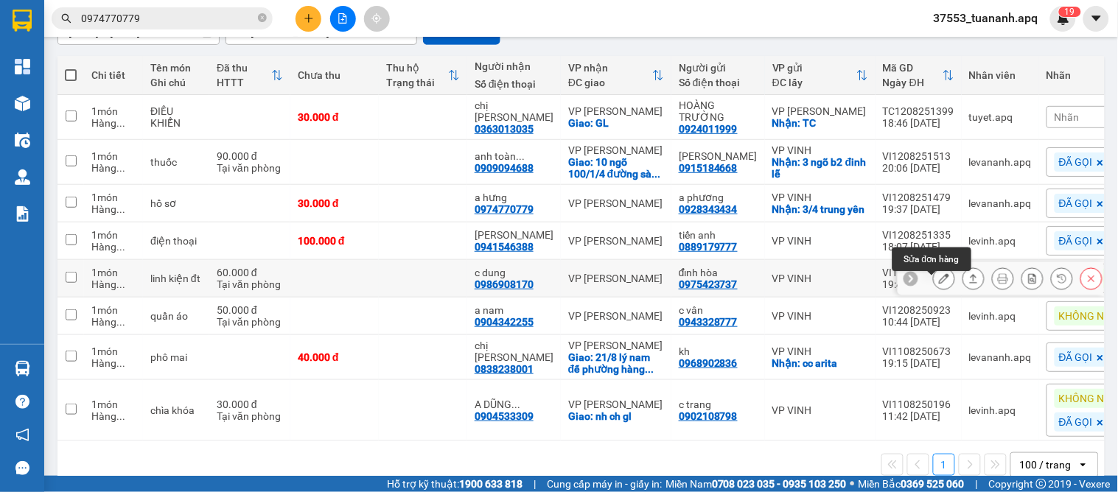
click at [939, 284] on icon at bounding box center [944, 278] width 10 height 10
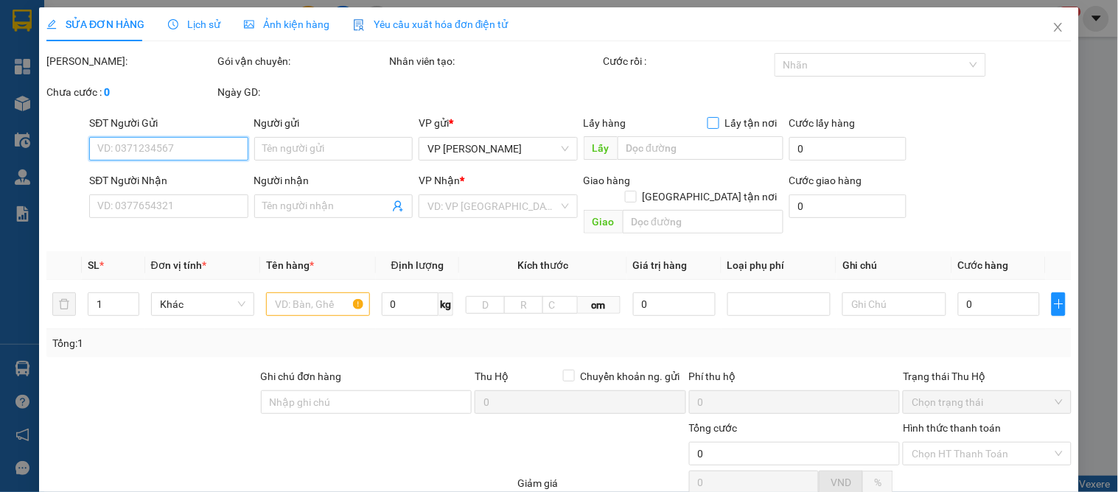
type input "0975423737"
type input "đỉnh hòa"
type input "0986908170"
type input "c dung"
type input "60.000"
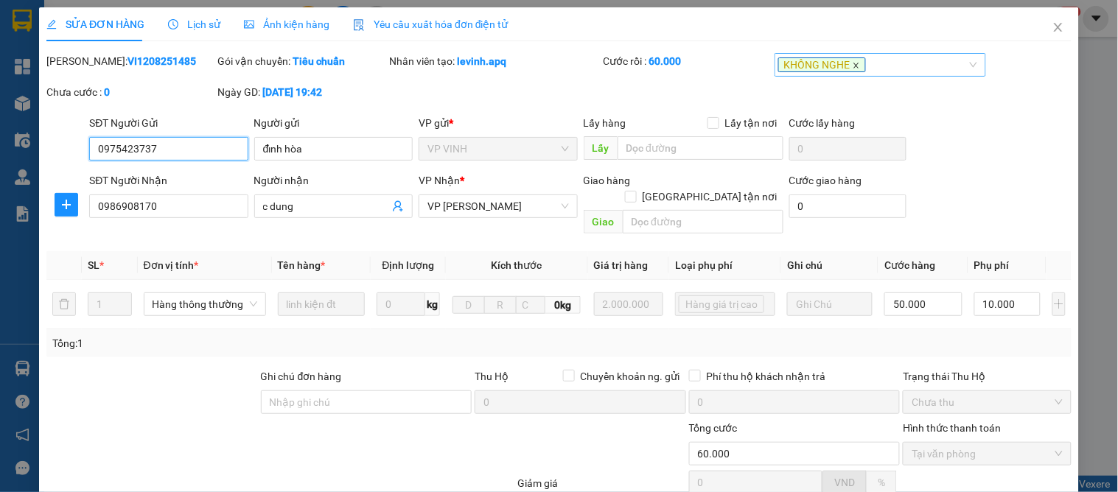
click at [853, 64] on icon "close" at bounding box center [856, 65] width 7 height 7
click at [830, 65] on div at bounding box center [872, 65] width 189 height 18
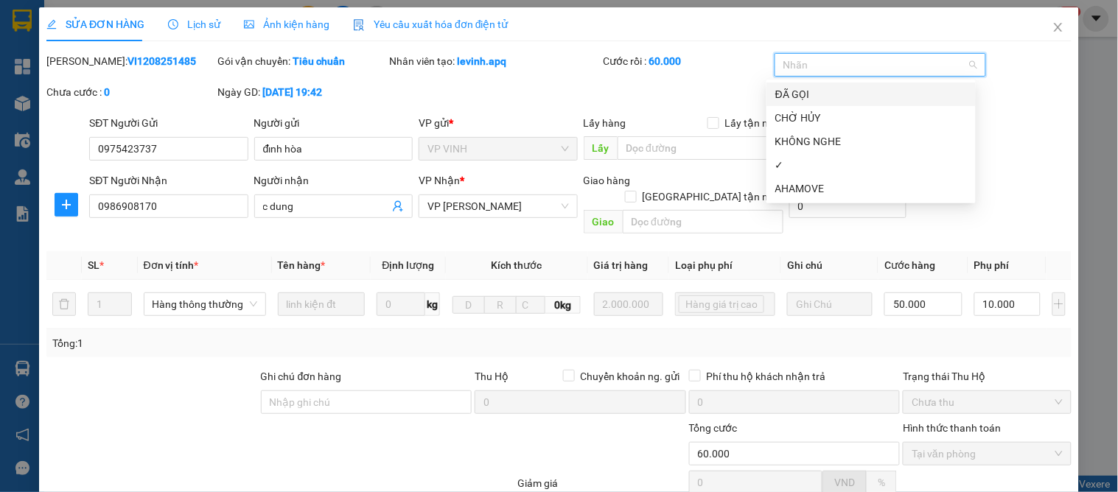
click at [793, 93] on div "ĐÃ GỌI" at bounding box center [871, 94] width 192 height 16
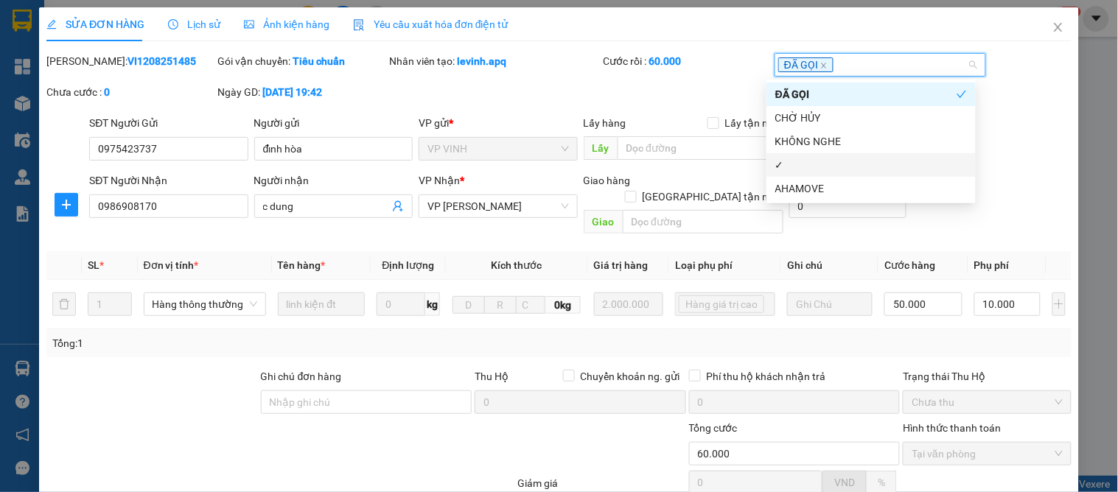
scroll to position [145, 0]
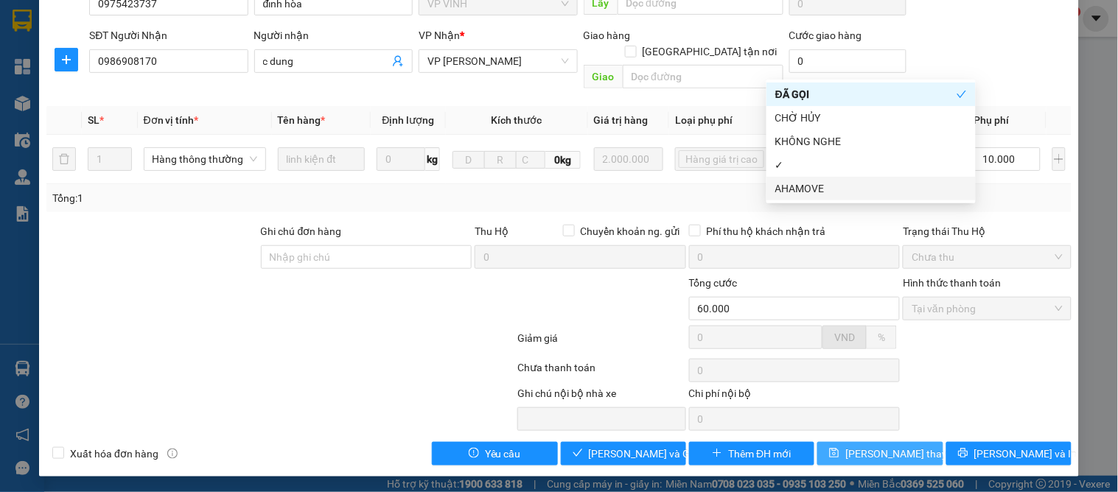
click at [878, 459] on span "[PERSON_NAME] thay đổi" at bounding box center [904, 454] width 118 height 16
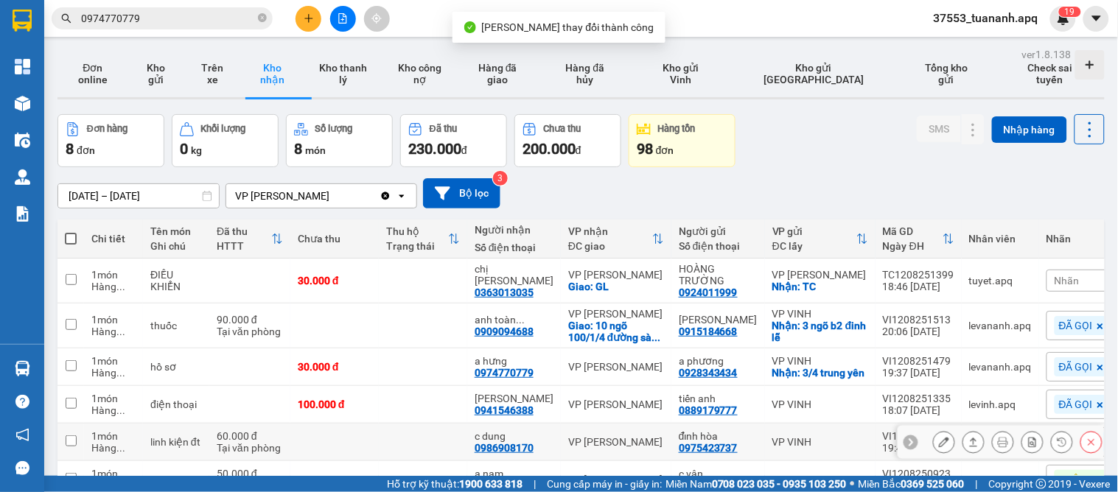
scroll to position [203, 0]
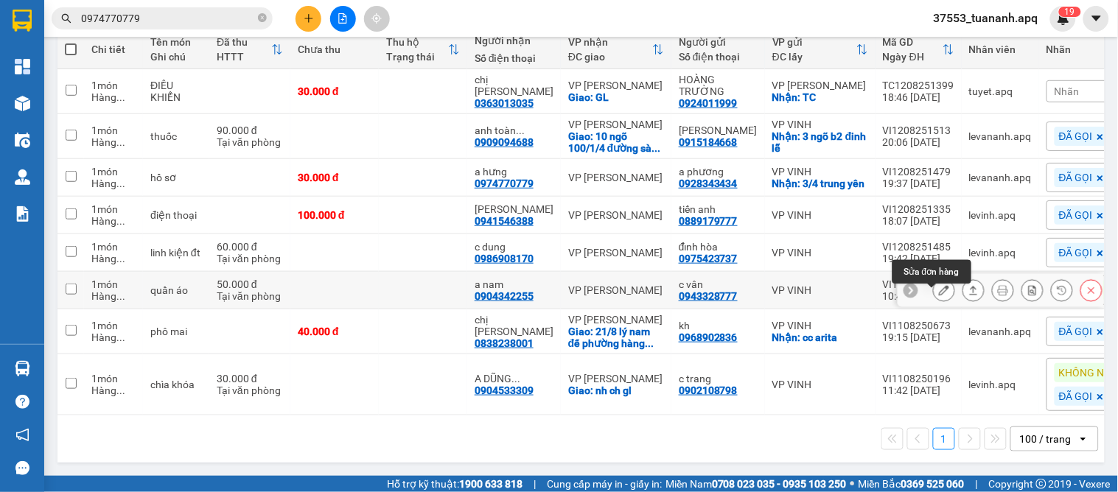
click at [939, 284] on button at bounding box center [944, 291] width 21 height 26
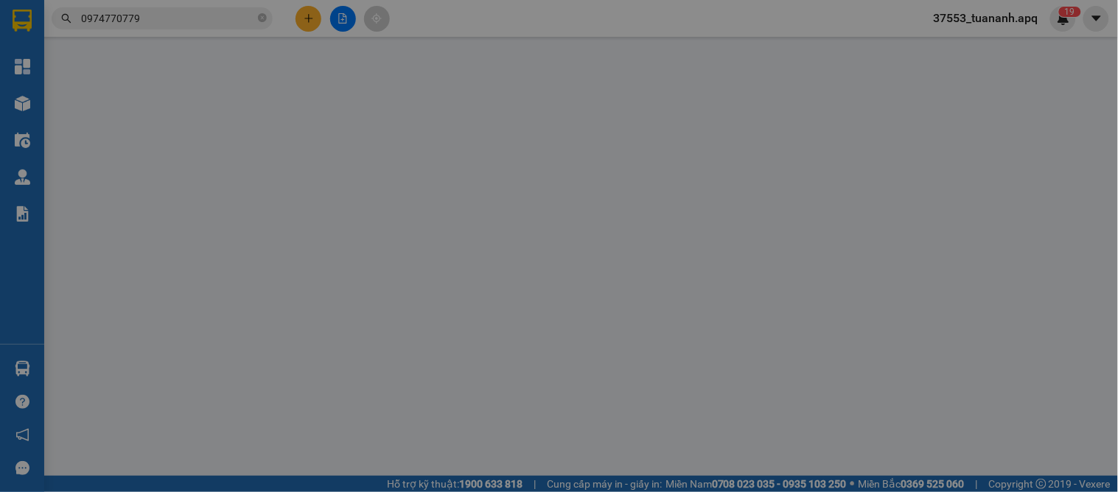
type input "0943328777"
type input "c vân"
type input "0904342255"
type input "a nam"
type input "50.000"
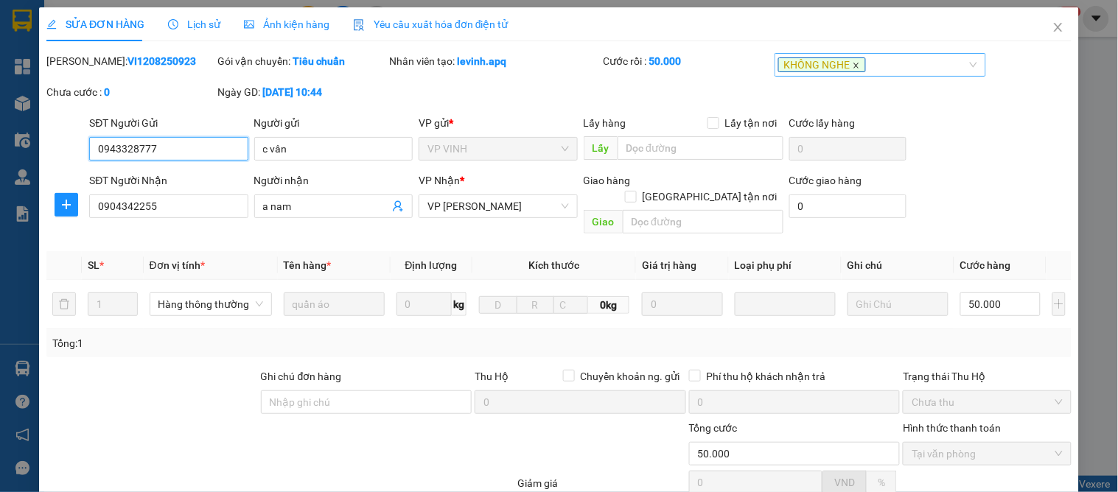
click at [853, 68] on icon "close" at bounding box center [856, 65] width 7 height 7
click at [827, 64] on div at bounding box center [872, 65] width 189 height 18
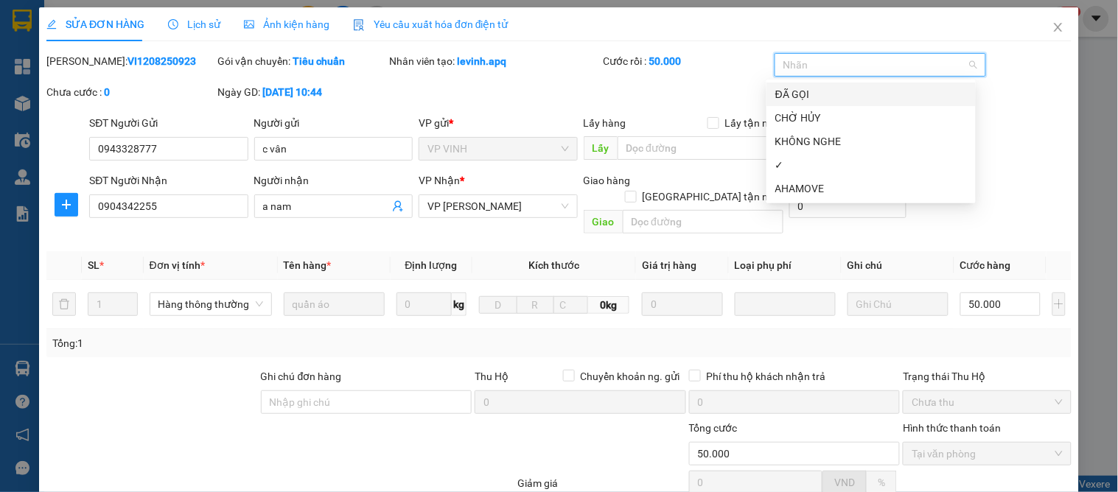
click at [803, 94] on div "ĐÃ GỌI" at bounding box center [871, 94] width 192 height 16
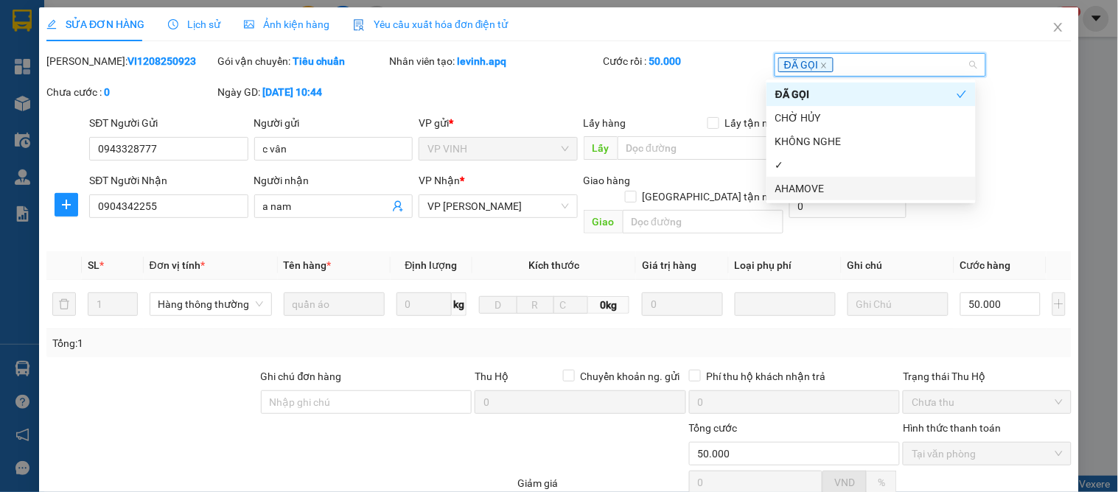
scroll to position [130, 0]
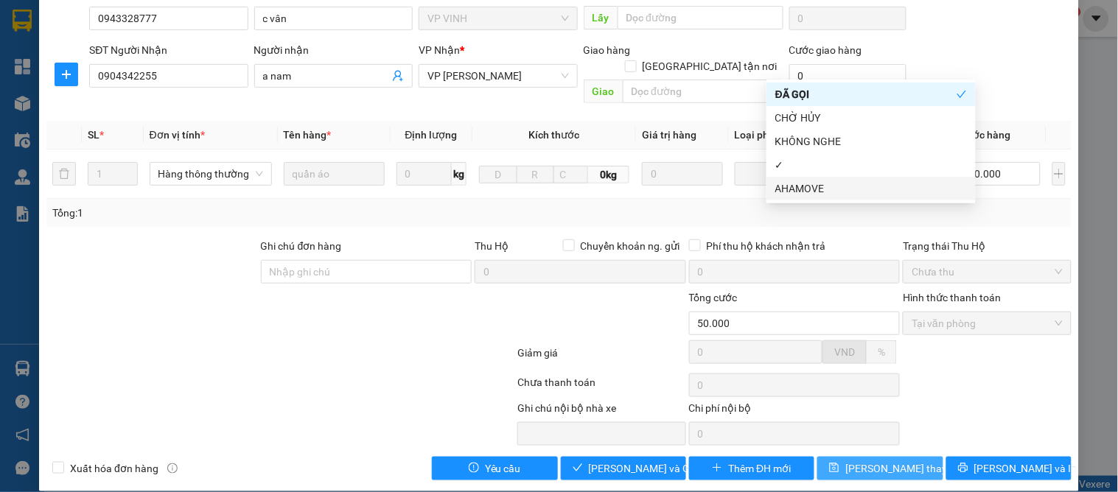
click at [861, 461] on span "[PERSON_NAME] thay đổi" at bounding box center [904, 469] width 118 height 16
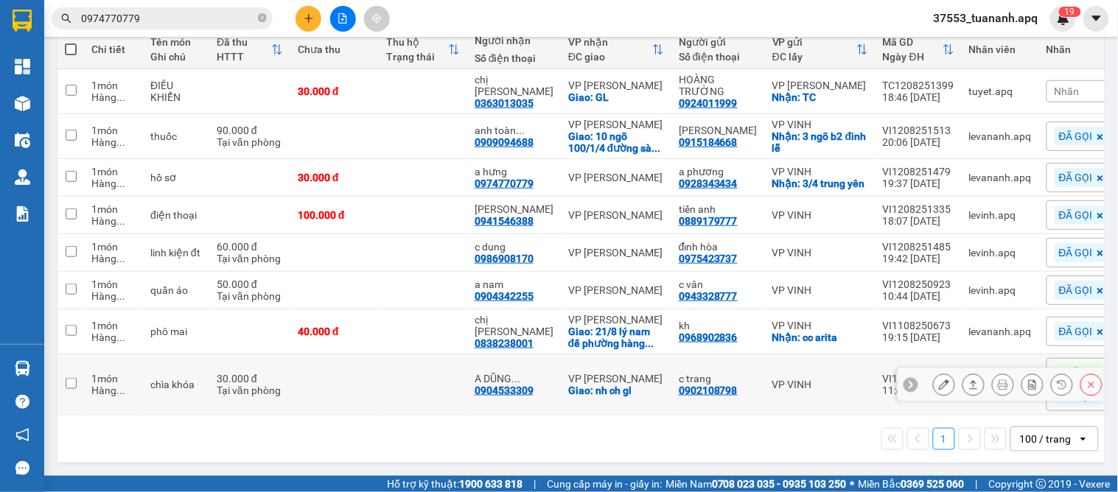
scroll to position [40, 0]
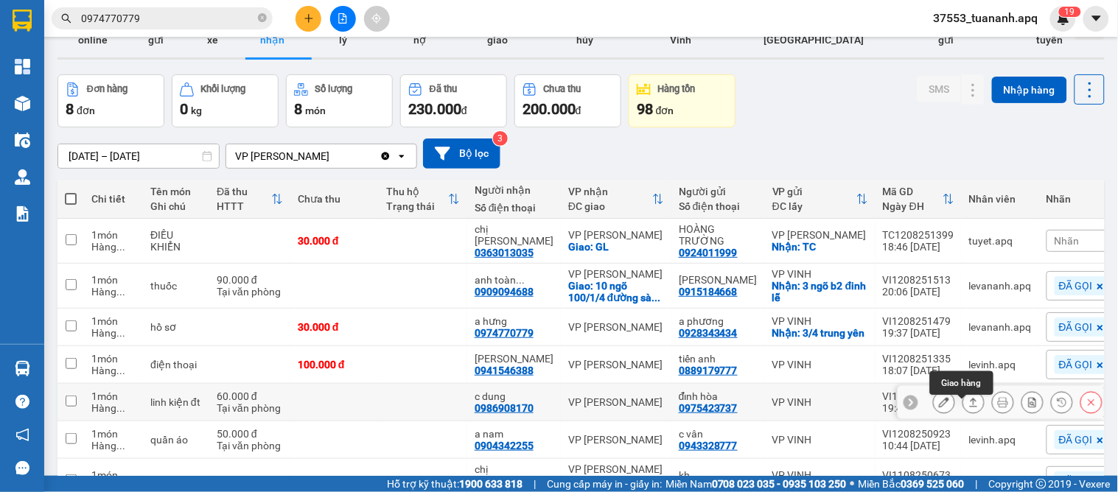
click at [963, 413] on button at bounding box center [973, 403] width 21 height 26
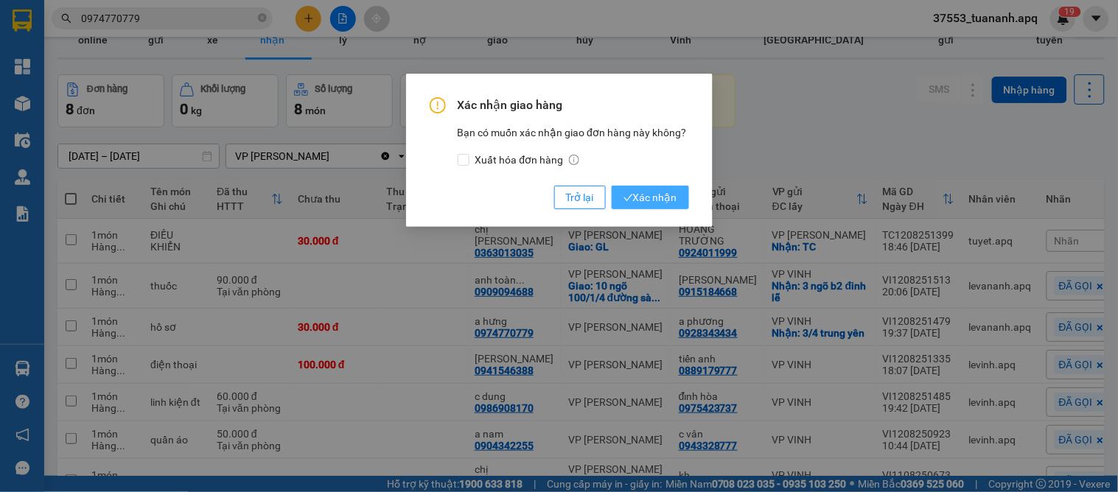
click at [640, 208] on button "Xác nhận" at bounding box center [650, 198] width 77 height 24
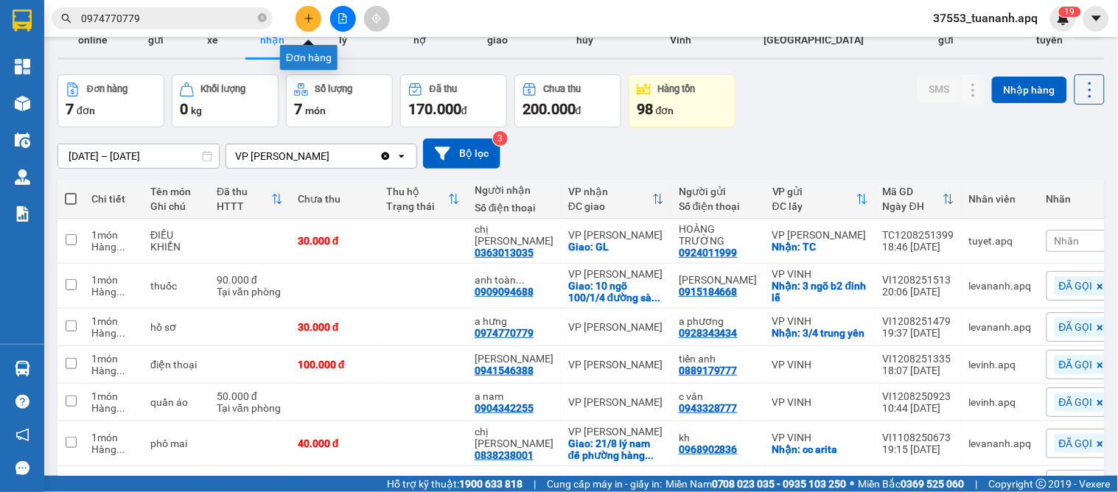
click at [308, 11] on button at bounding box center [308, 19] width 26 height 26
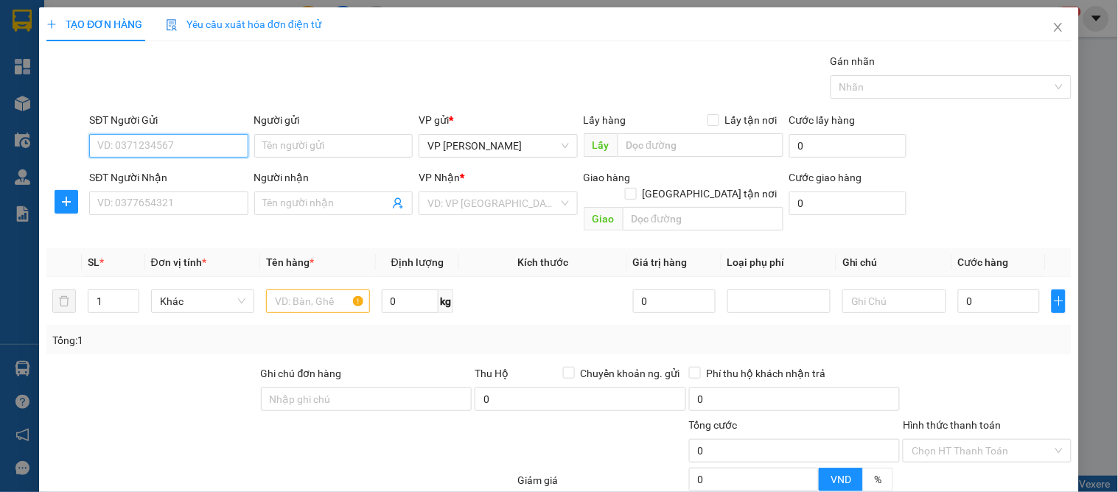
click at [135, 151] on input "SĐT Người Gửi" at bounding box center [168, 146] width 158 height 24
type input "0936367558"
click at [189, 149] on input "0936367558" at bounding box center [168, 146] width 158 height 24
drag, startPoint x: 200, startPoint y: 175, endPoint x: 195, endPoint y: 197, distance: 22.9
click at [200, 179] on div "0936367558 - khang lâm" at bounding box center [166, 175] width 139 height 16
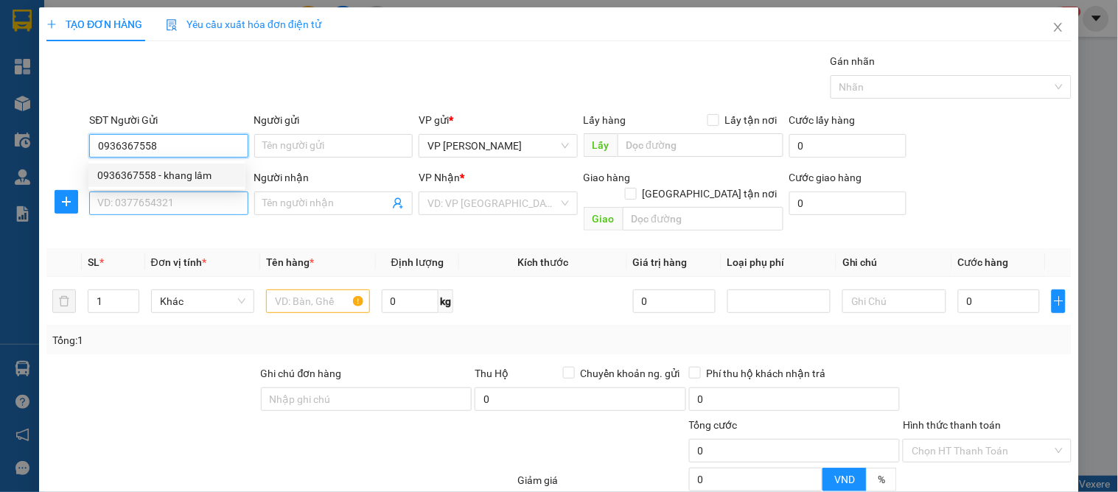
type input "khang lâm"
type input "0936367558"
click at [195, 201] on input "SĐT Người Nhận" at bounding box center [168, 204] width 158 height 24
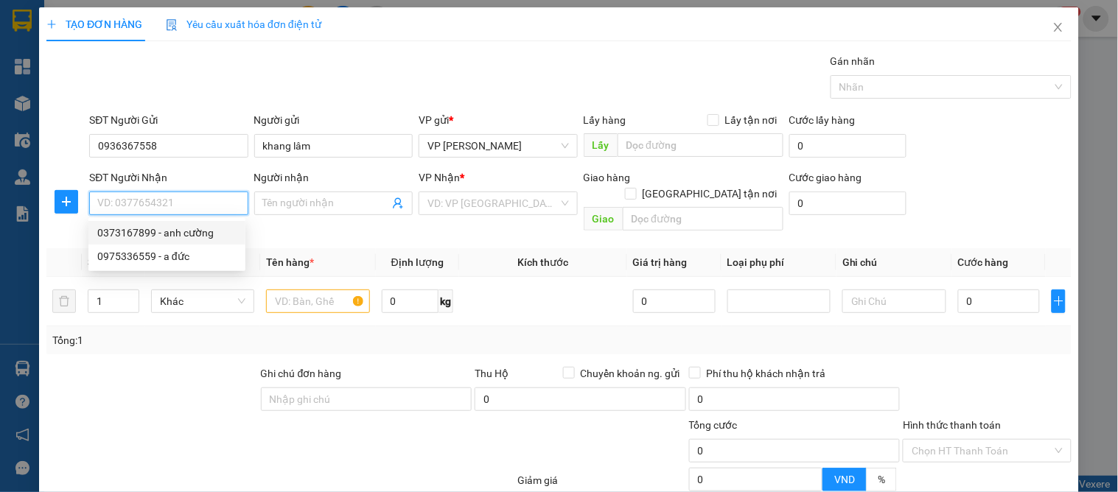
click at [203, 231] on div "0373167899 - anh cường" at bounding box center [166, 233] width 139 height 16
type input "0373167899"
type input "anh cường"
checkbox input "true"
type input "số 21 ngõ 6 lý [PERSON_NAME]"
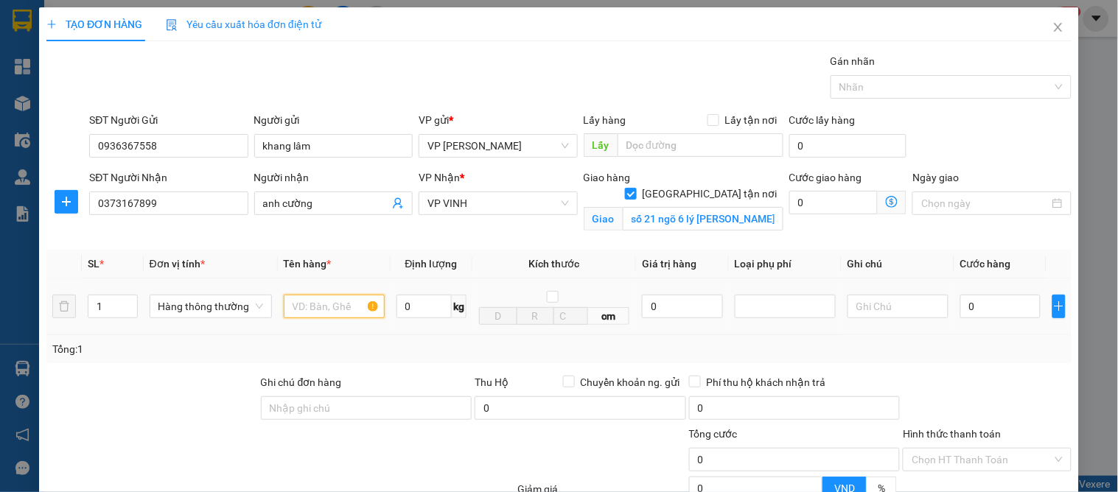
click at [315, 306] on input "text" at bounding box center [334, 307] width 101 height 24
type input "da ghế"
click at [966, 308] on input "0" at bounding box center [1000, 307] width 80 height 24
type input "4"
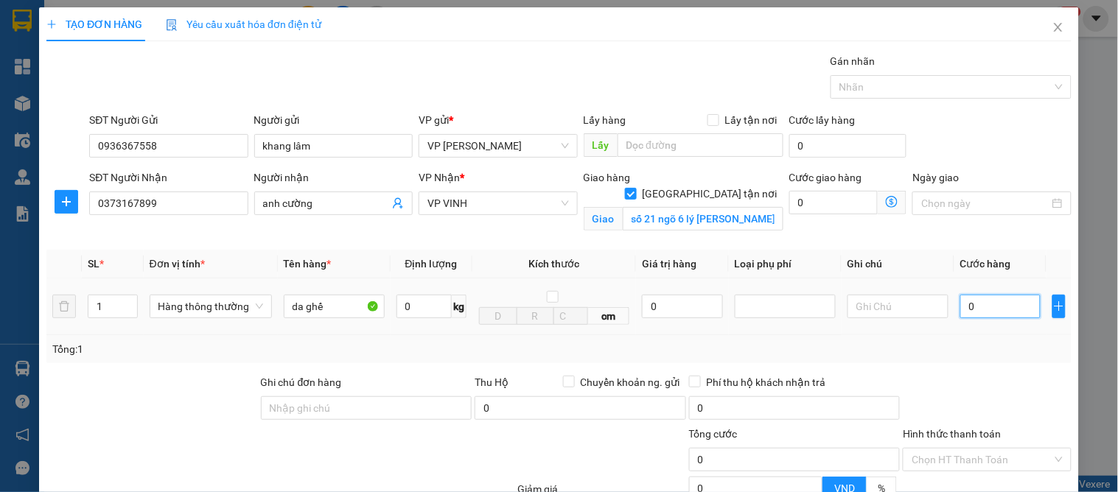
type input "4"
type input "40"
type input "40.000"
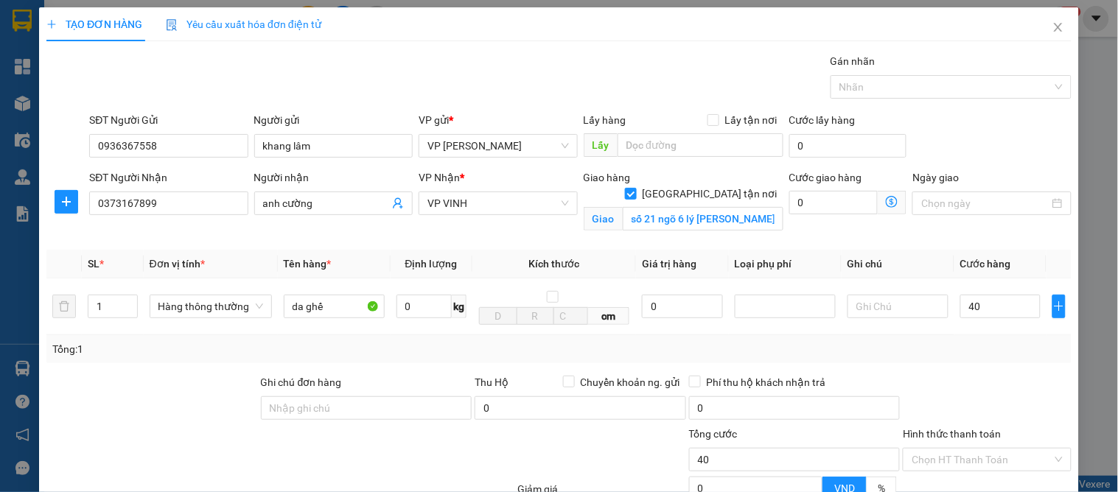
type input "40.000"
click at [968, 371] on div "Transit Pickup Surcharge Ids Transit Deliver Surcharge Ids Transit Deliver Surc…" at bounding box center [558, 335] width 1025 height 564
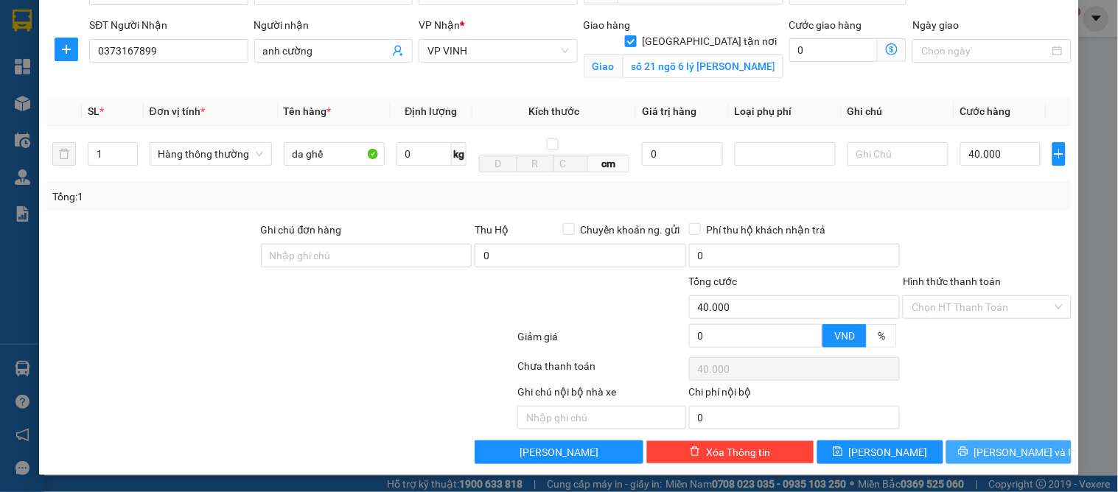
click at [995, 451] on span "[PERSON_NAME] và In" at bounding box center [1025, 452] width 103 height 16
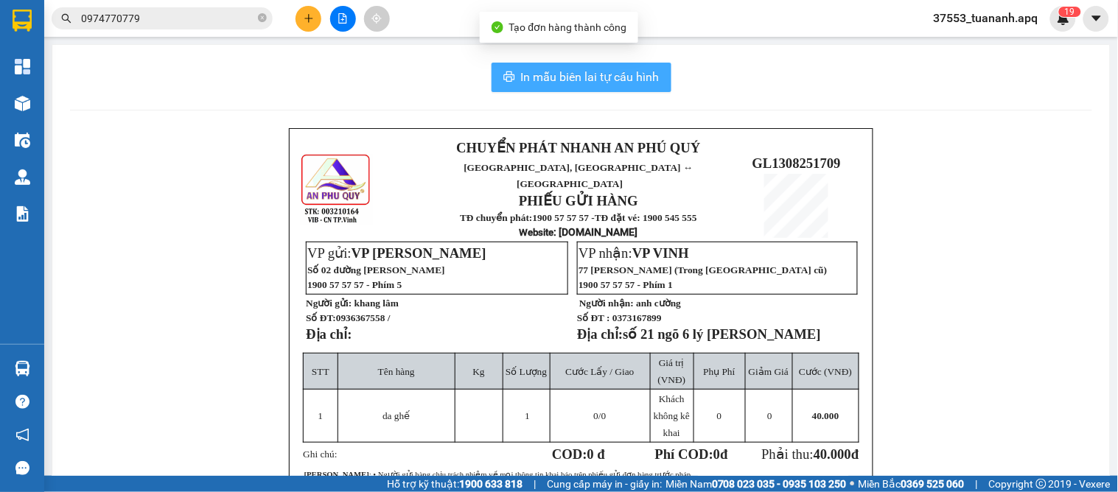
click at [544, 63] on button "In mẫu biên lai tự cấu hình" at bounding box center [581, 77] width 180 height 29
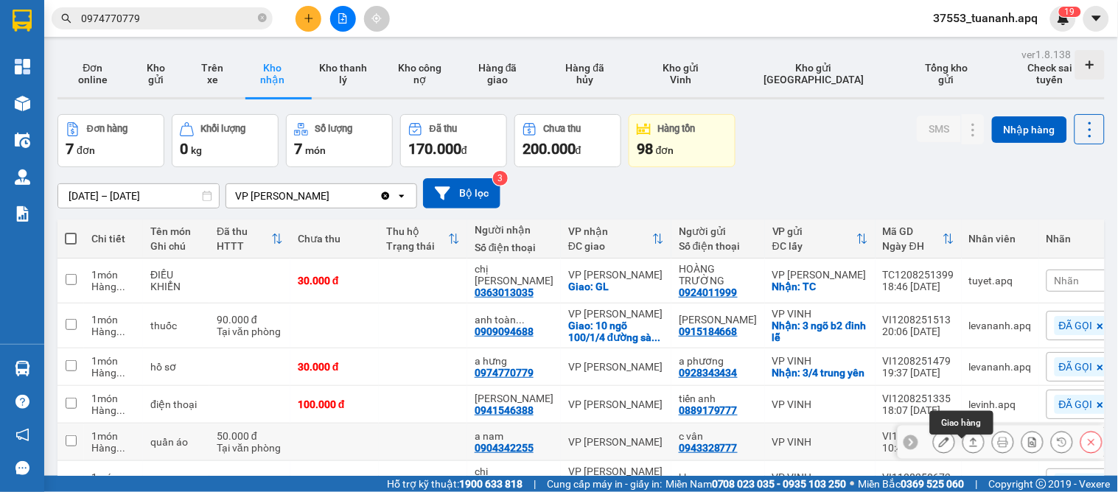
click at [968, 450] on button at bounding box center [973, 443] width 21 height 26
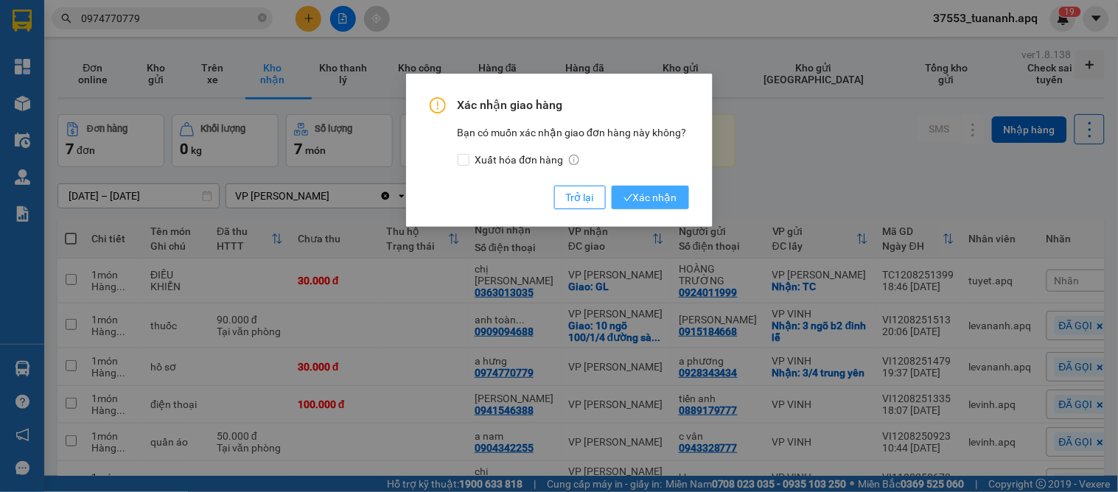
click at [646, 197] on span "Xác nhận" at bounding box center [650, 197] width 54 height 16
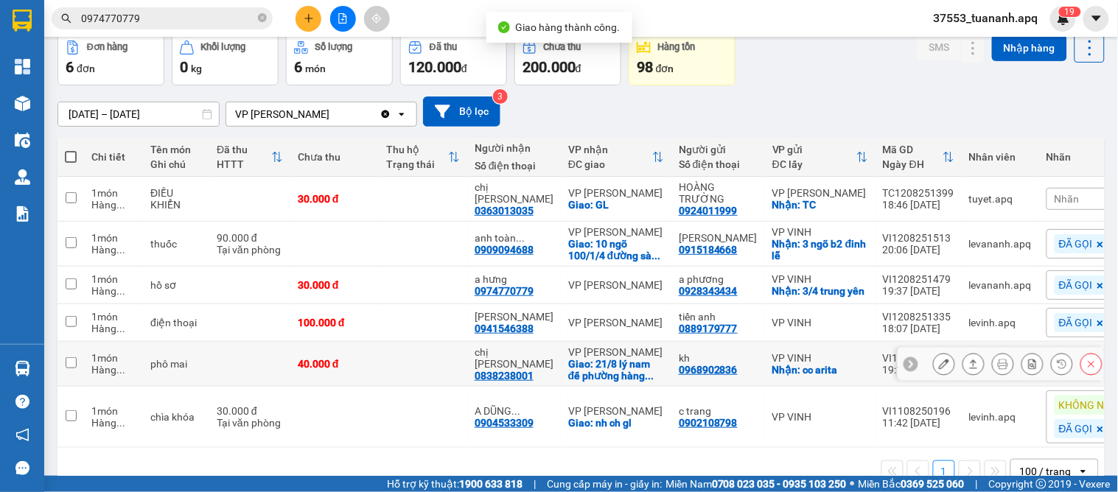
scroll to position [128, 0]
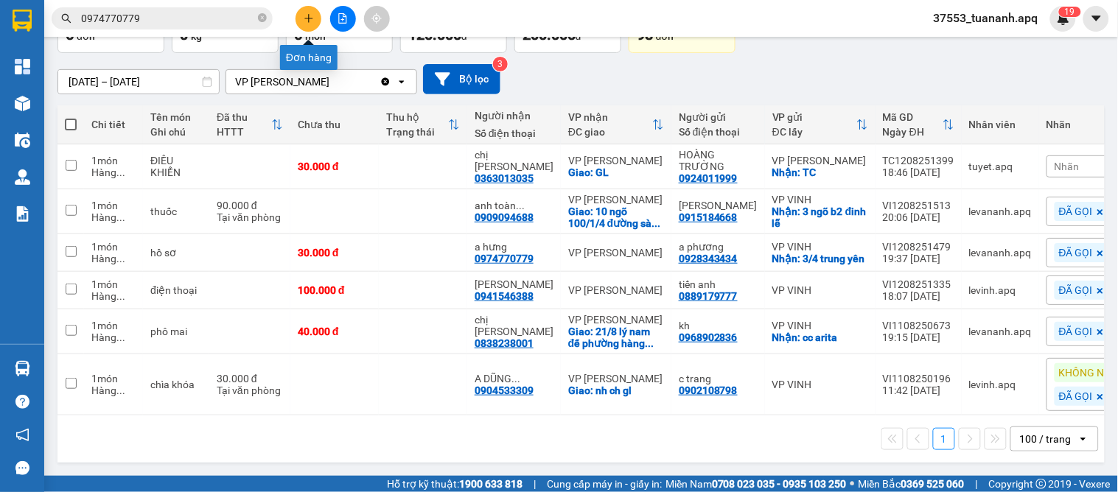
click at [304, 16] on icon "plus" at bounding box center [309, 18] width 10 height 10
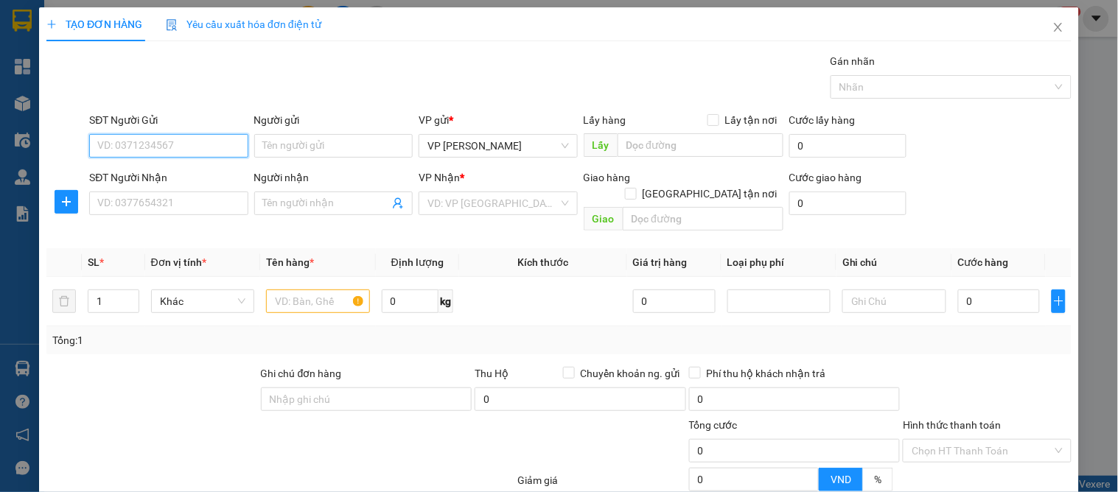
click at [140, 145] on input "SĐT Người Gửi" at bounding box center [168, 146] width 158 height 24
click at [141, 147] on input "SĐT Người Gửi" at bounding box center [168, 146] width 158 height 24
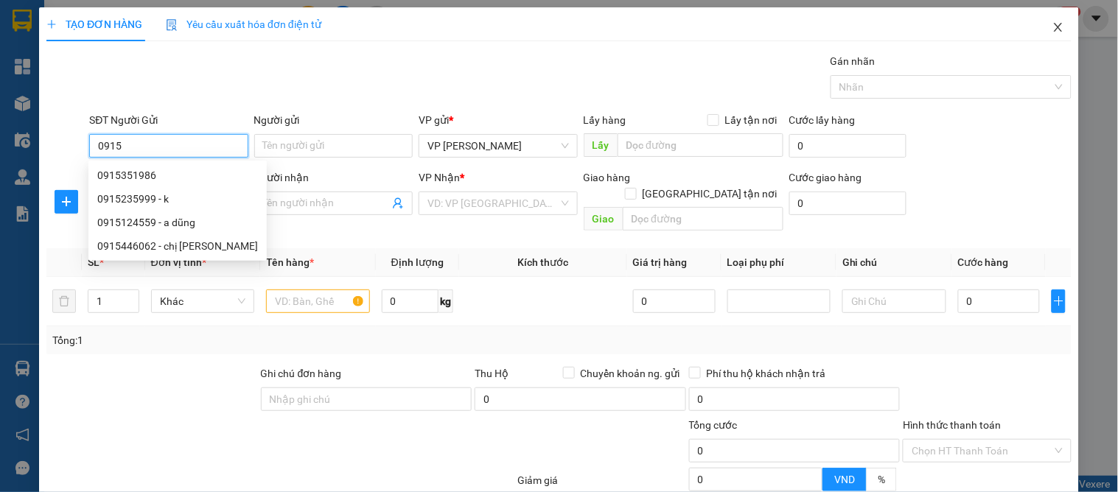
type input "0915"
click at [1054, 30] on icon "close" at bounding box center [1058, 27] width 8 height 9
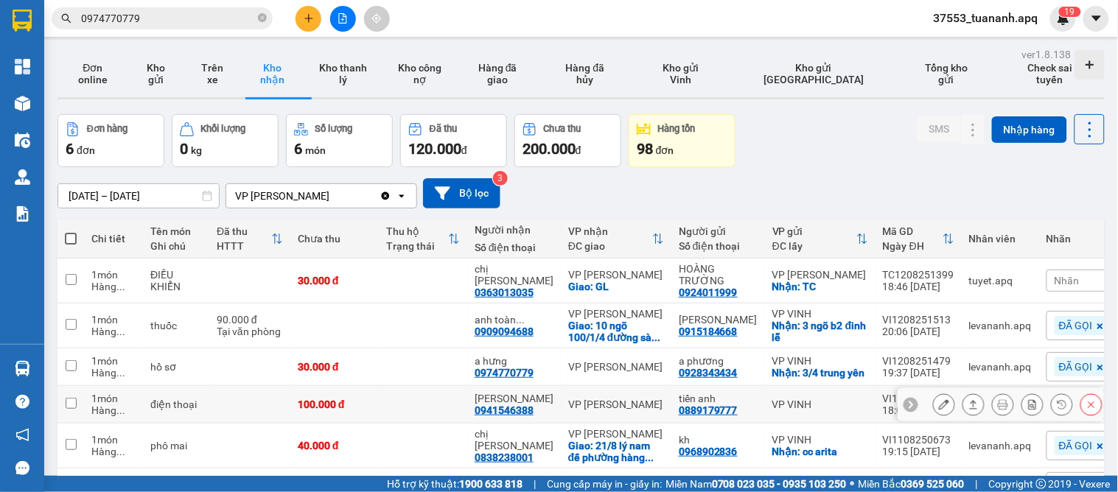
scroll to position [82, 0]
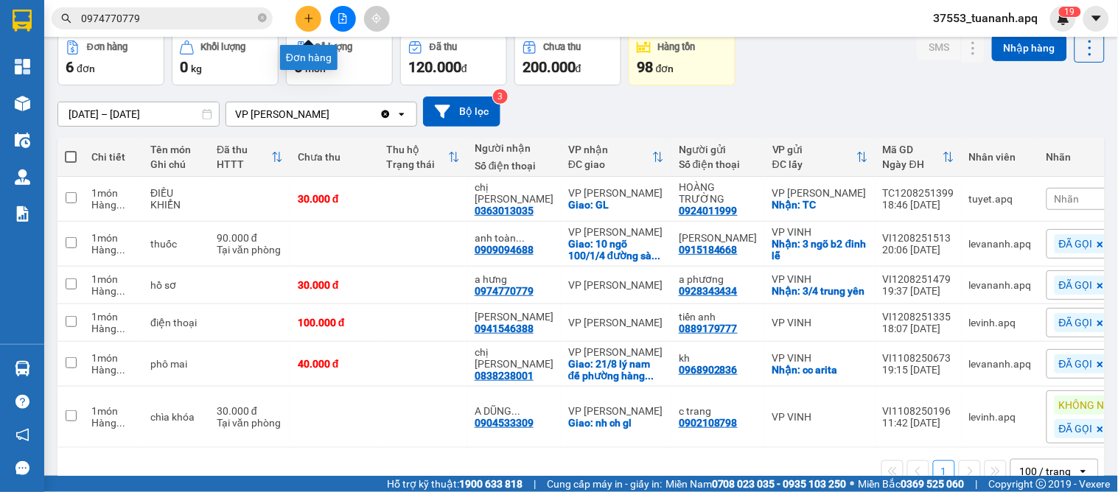
click at [308, 18] on icon "plus" at bounding box center [308, 18] width 8 height 1
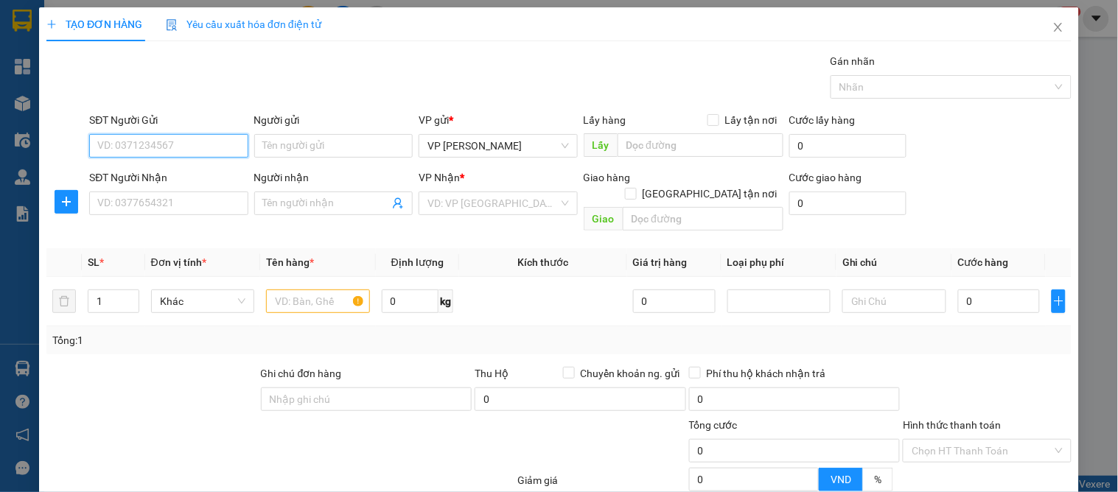
click at [122, 151] on input "SĐT Người Gửi" at bounding box center [168, 146] width 158 height 24
type input "0915548666"
click at [178, 178] on div "0915548666 - a tiến" at bounding box center [166, 175] width 139 height 16
type input "a tiến"
type input "0915548666"
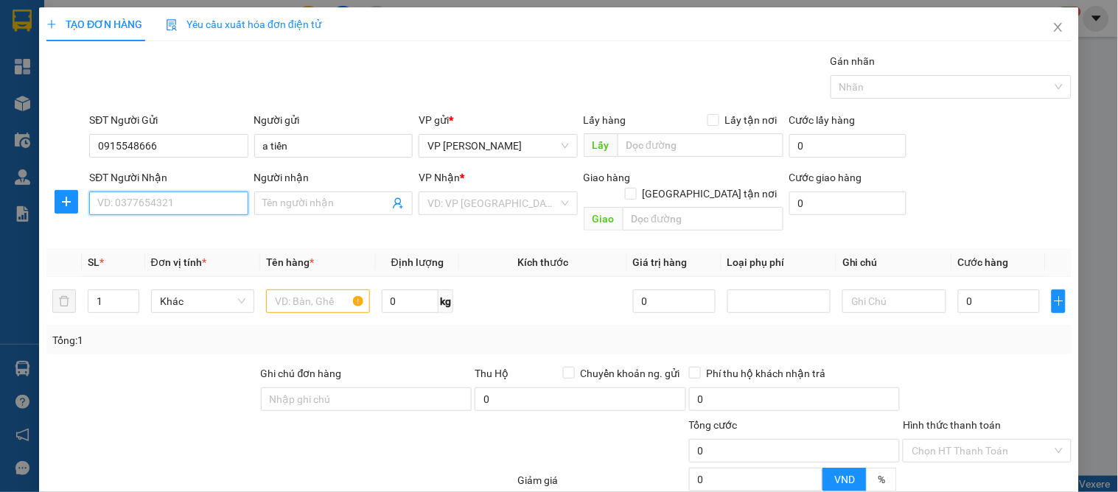
click at [181, 197] on input "SĐT Người Nhận" at bounding box center [168, 204] width 158 height 24
type input "0904333742"
click at [179, 239] on div "0904333742 - [GEOGRAPHIC_DATA]" at bounding box center [180, 233] width 166 height 16
type input "[DEMOGRAPHIC_DATA]"
checkbox input "true"
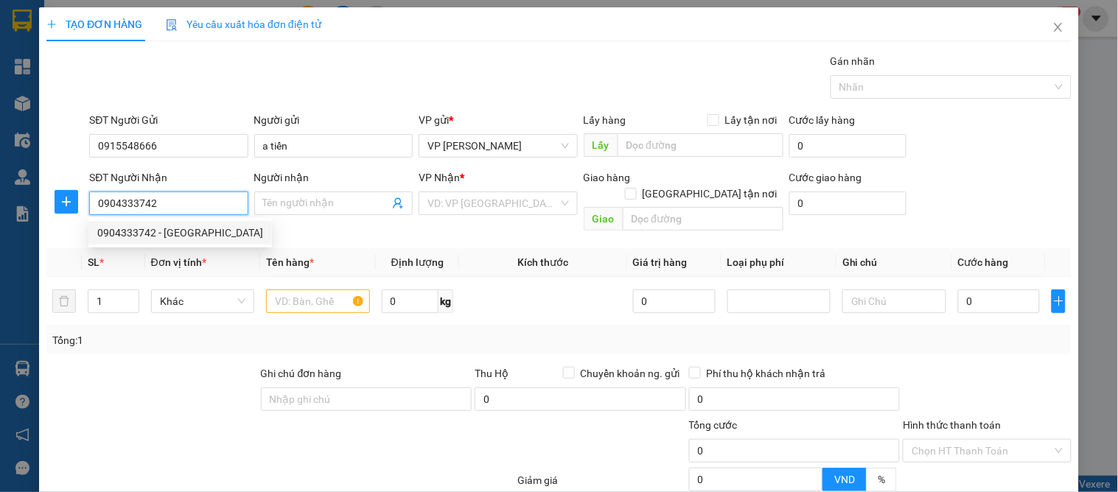
type input "Cổng trước [GEOGRAPHIC_DATA]"
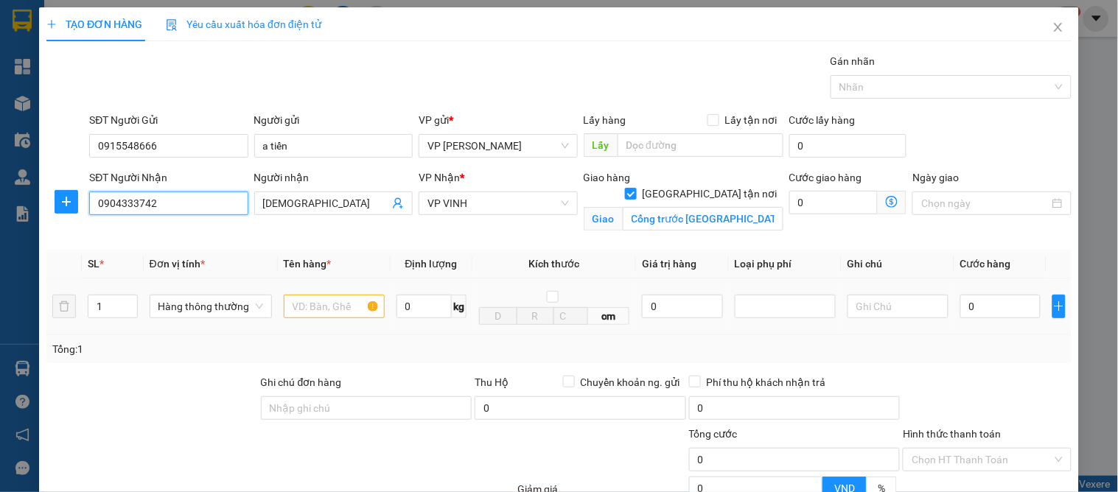
type input "10"
type input "0904333742"
click at [318, 295] on input "text" at bounding box center [334, 307] width 101 height 24
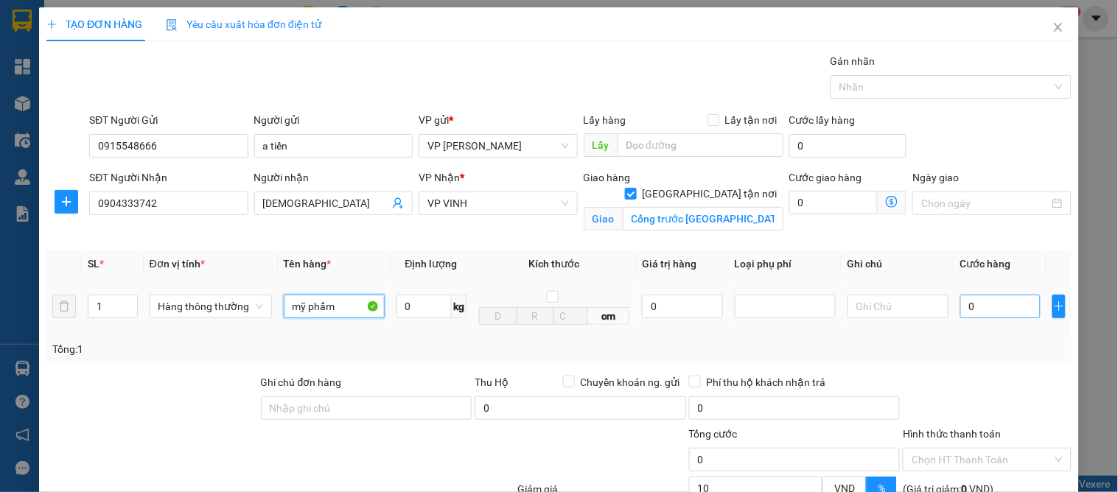
type input "mỹ phẩm"
click at [979, 295] on input "0" at bounding box center [1000, 307] width 80 height 24
type input "4"
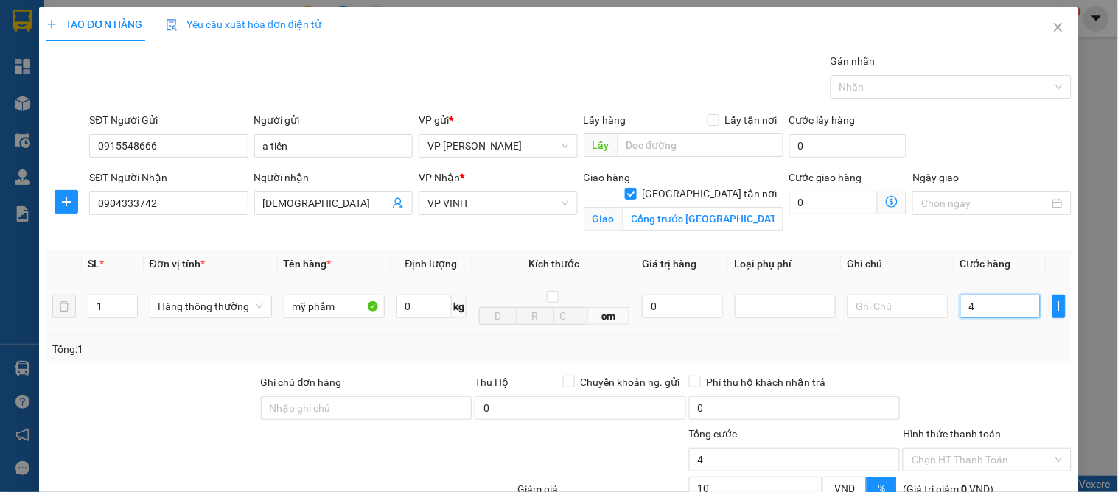
type input "40"
click at [971, 309] on input "40" at bounding box center [1000, 307] width 80 height 24
type input "40.000"
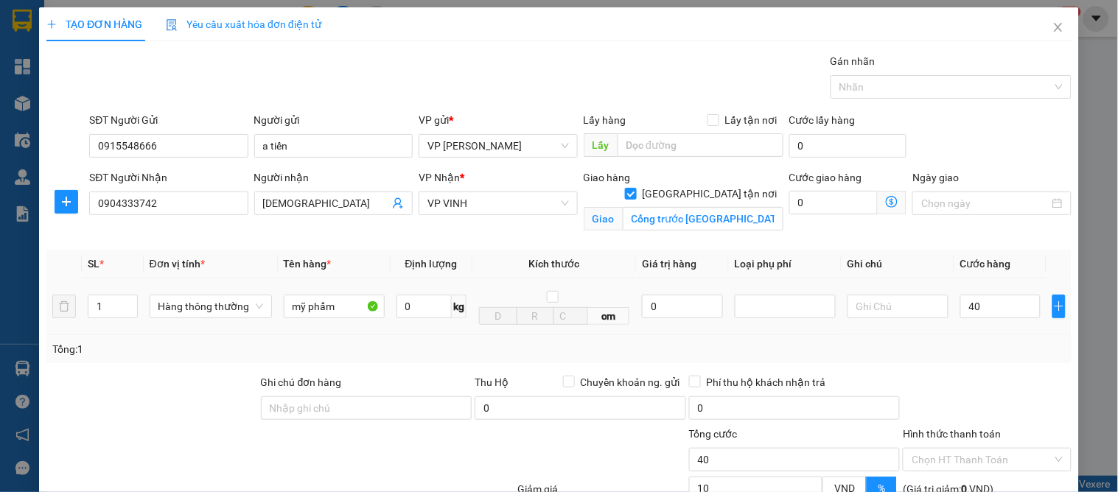
type input "36.000"
click at [973, 328] on td "40.000" at bounding box center [1000, 307] width 92 height 57
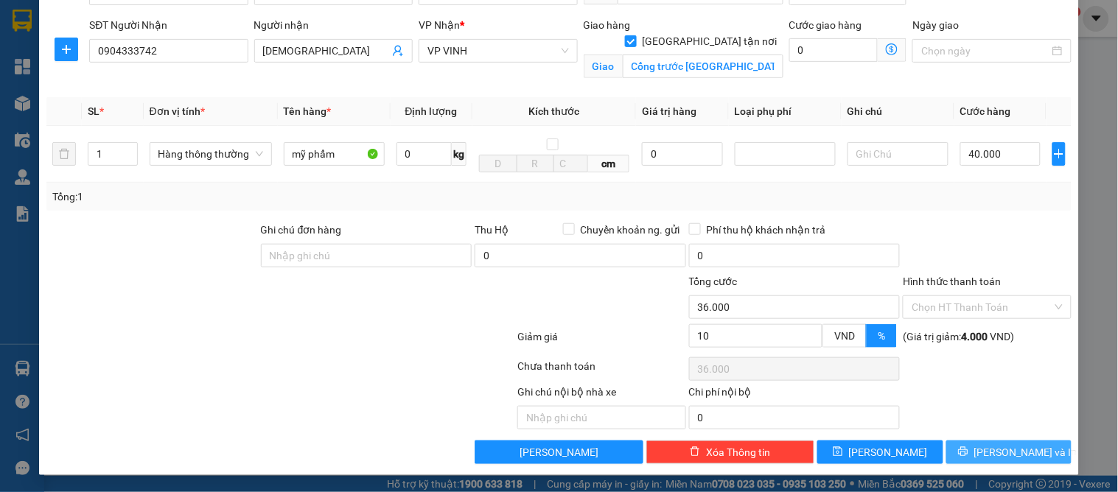
click at [1001, 458] on span "[PERSON_NAME] và In" at bounding box center [1025, 452] width 103 height 16
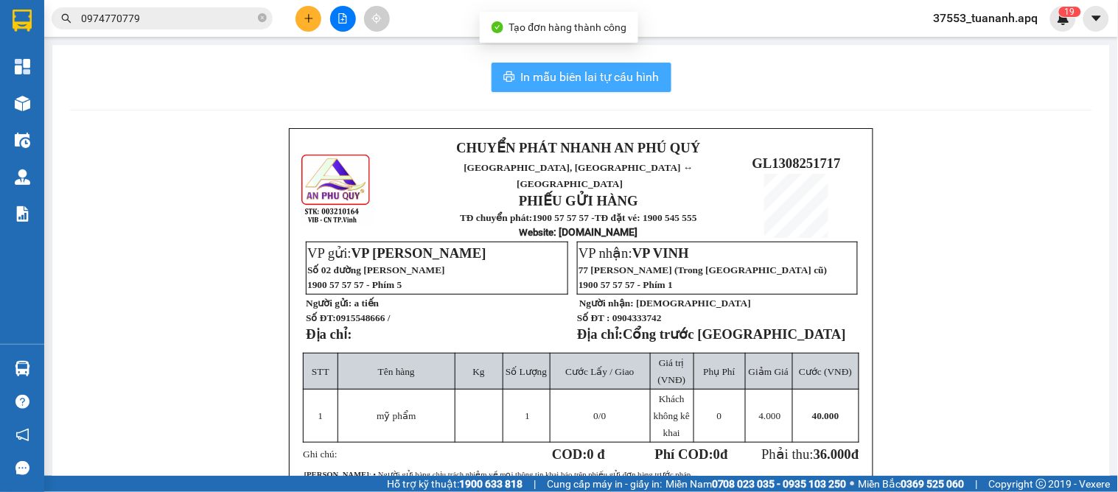
click at [587, 83] on span "In mẫu biên lai tự cấu hình" at bounding box center [590, 77] width 139 height 18
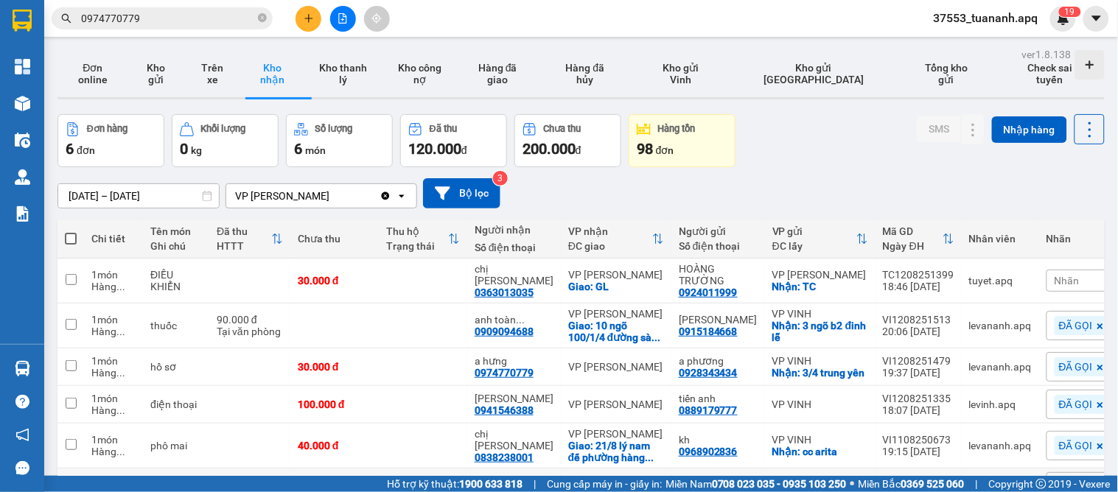
scroll to position [82, 0]
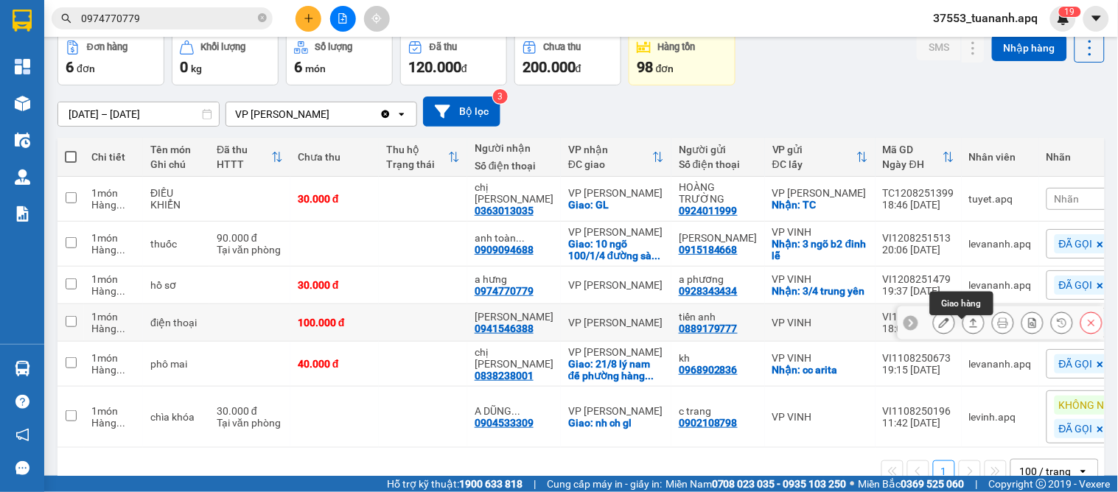
click at [970, 327] on icon at bounding box center [974, 322] width 8 height 9
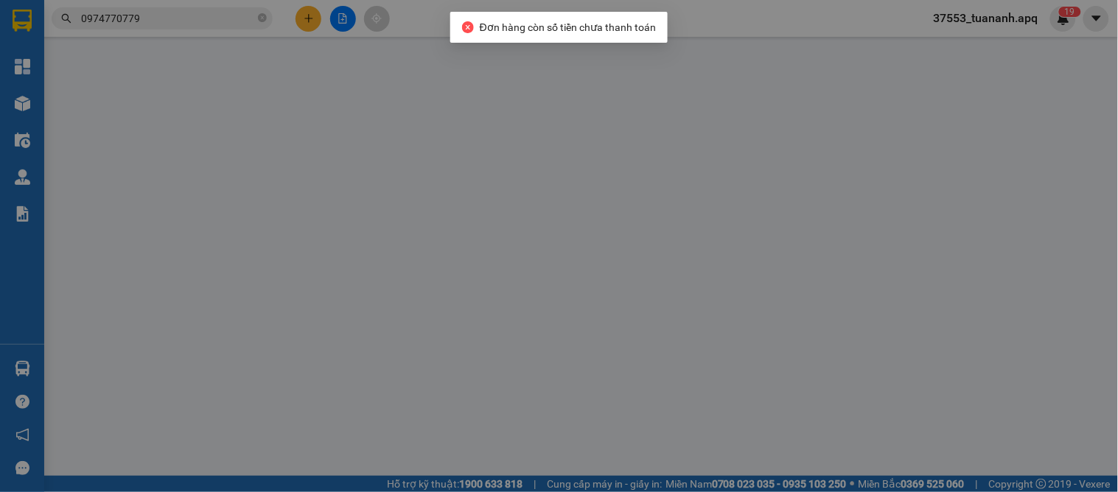
type input "0889179777"
type input "tiến anh"
type input "0941546388"
type input "[PERSON_NAME]"
type input "100.000"
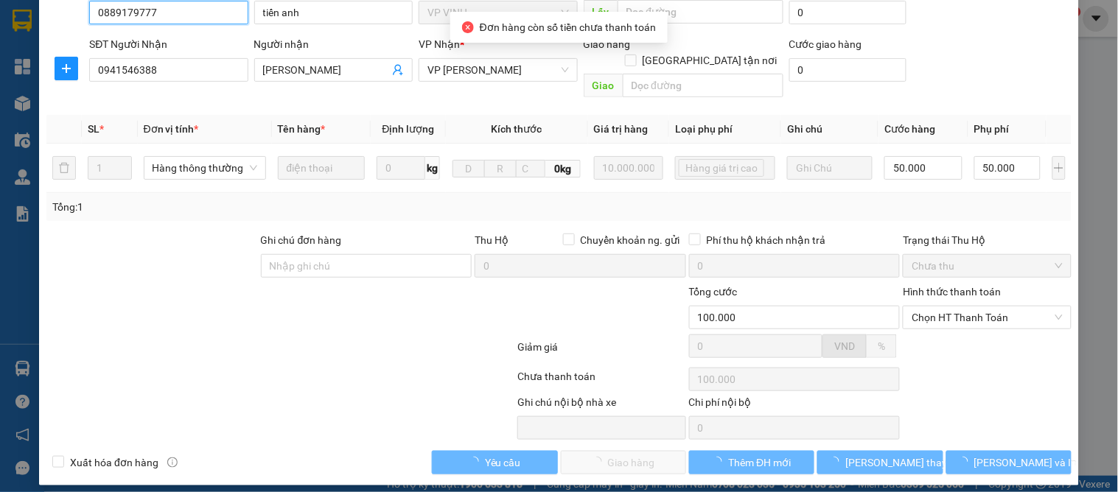
scroll to position [145, 0]
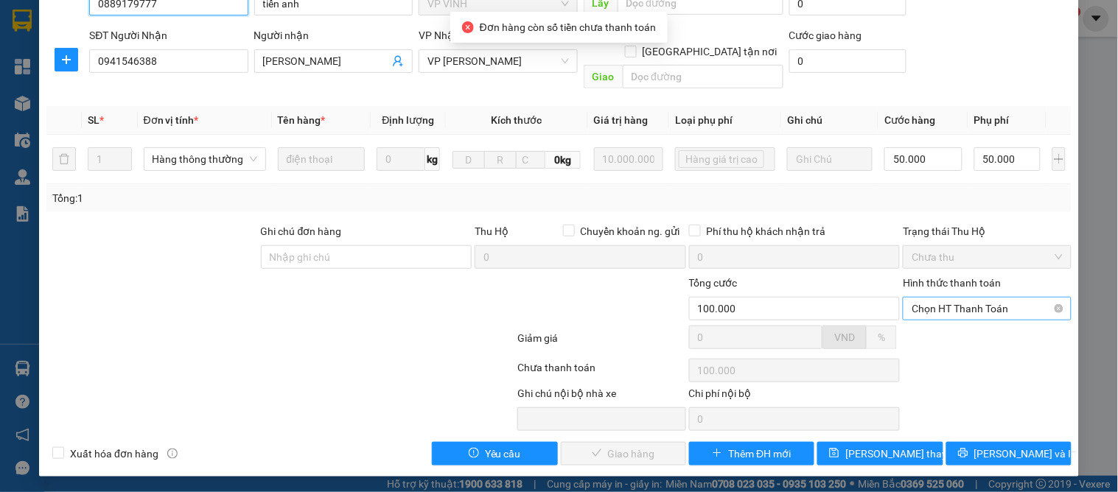
click at [949, 315] on span "Chọn HT Thanh Toán" at bounding box center [987, 309] width 150 height 22
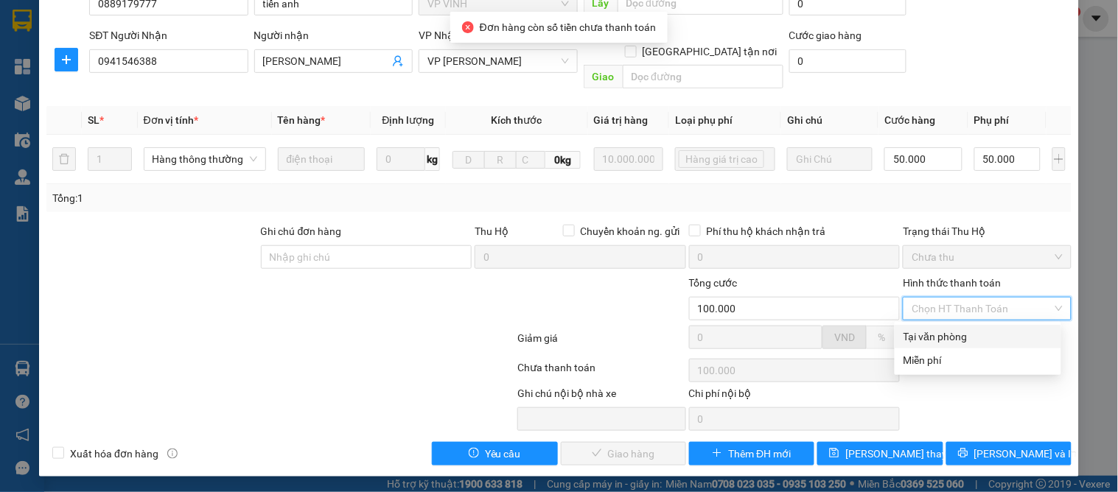
click at [951, 334] on div "Tại văn phòng" at bounding box center [977, 337] width 149 height 16
type input "0"
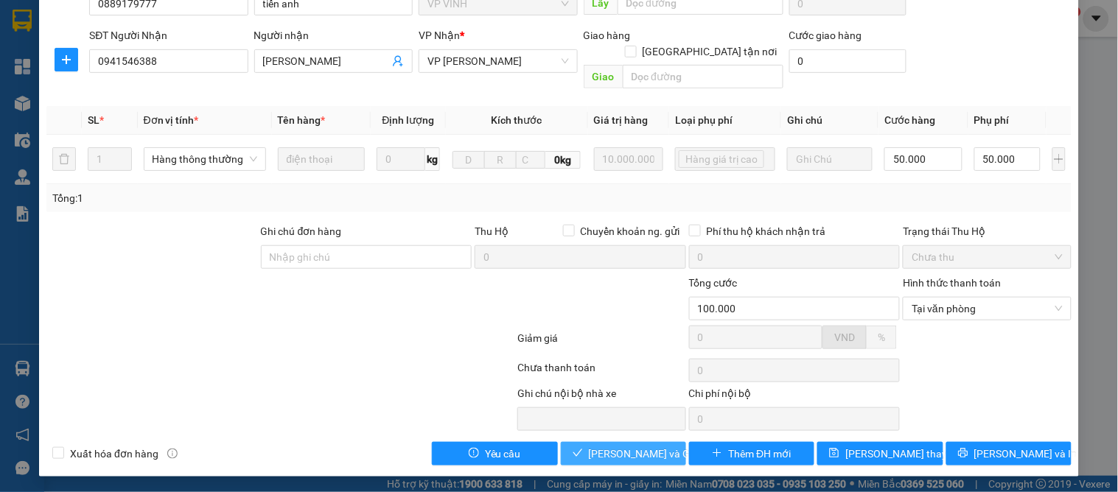
click at [620, 451] on span "[PERSON_NAME] và Giao hàng" at bounding box center [659, 454] width 141 height 16
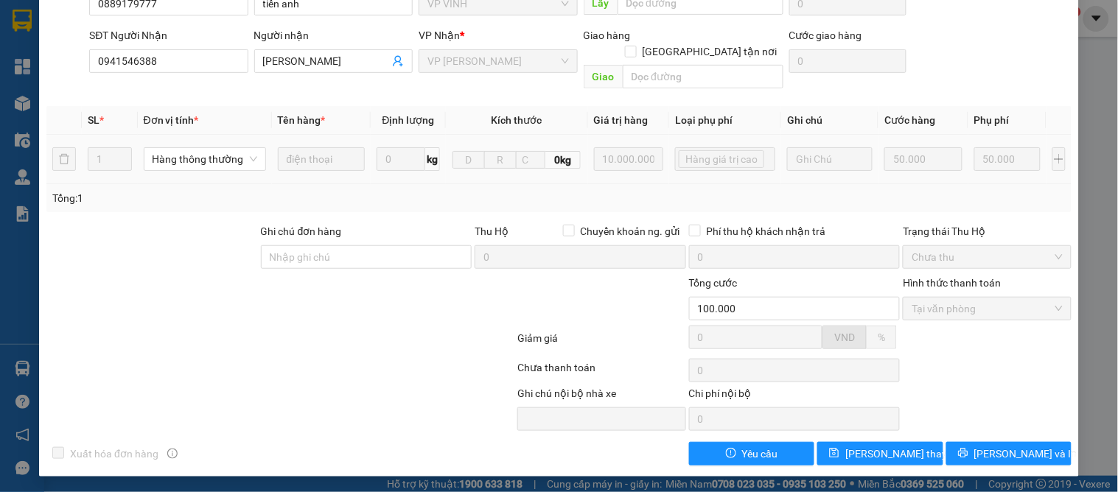
scroll to position [0, 0]
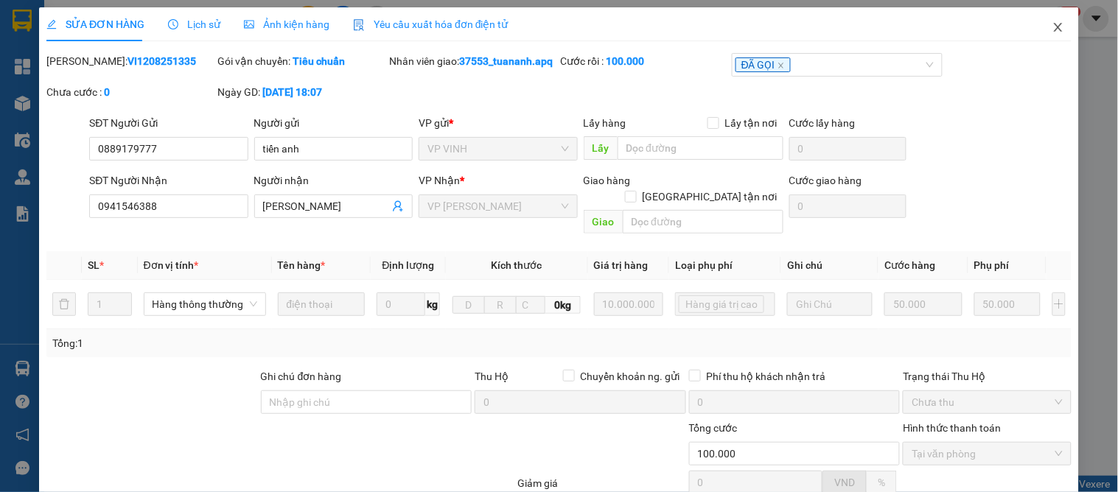
click at [1052, 26] on icon "close" at bounding box center [1058, 27] width 12 height 12
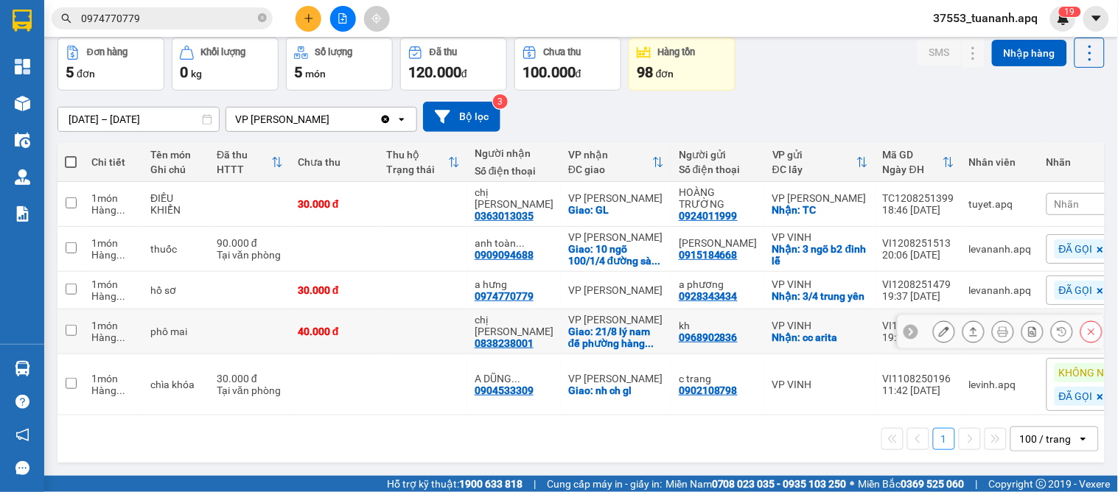
scroll to position [90, 0]
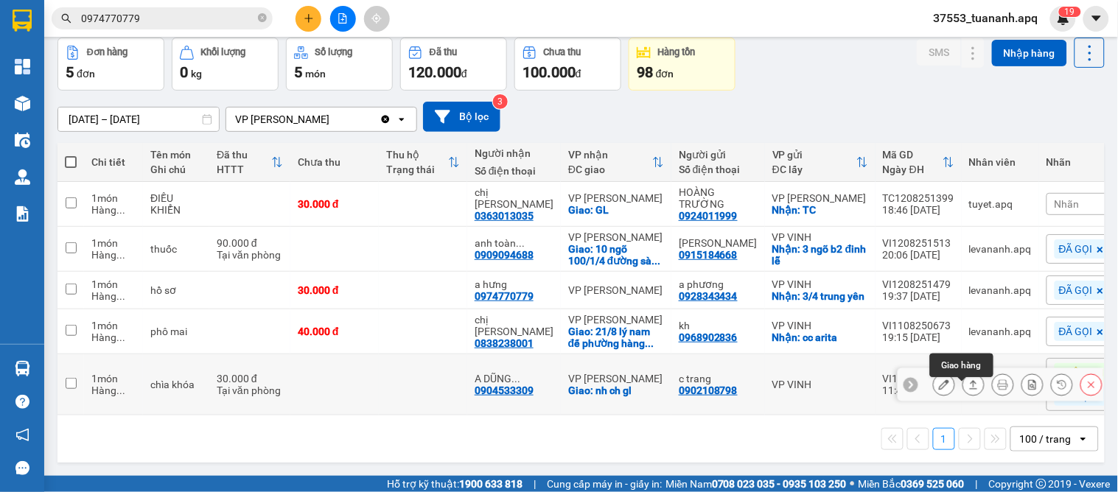
click at [968, 379] on icon at bounding box center [973, 384] width 10 height 10
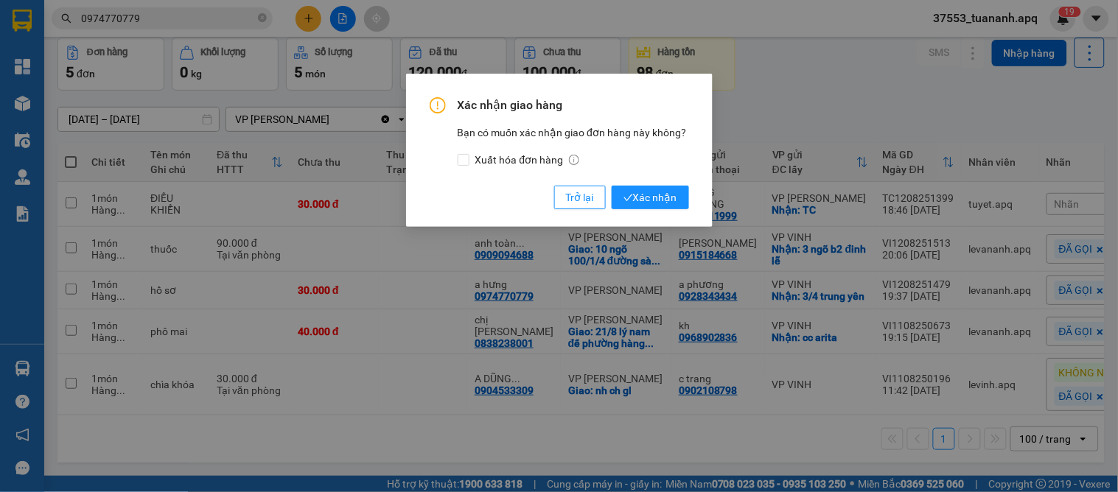
drag, startPoint x: 565, startPoint y: 458, endPoint x: 534, endPoint y: 399, distance: 66.6
click at [564, 460] on div "Xác nhận giao hàng Bạn có muốn xác nhận giao đơn hàng này không? Xuất hóa đơn h…" at bounding box center [559, 246] width 1118 height 492
click at [568, 189] on span "Trở lại" at bounding box center [580, 197] width 28 height 16
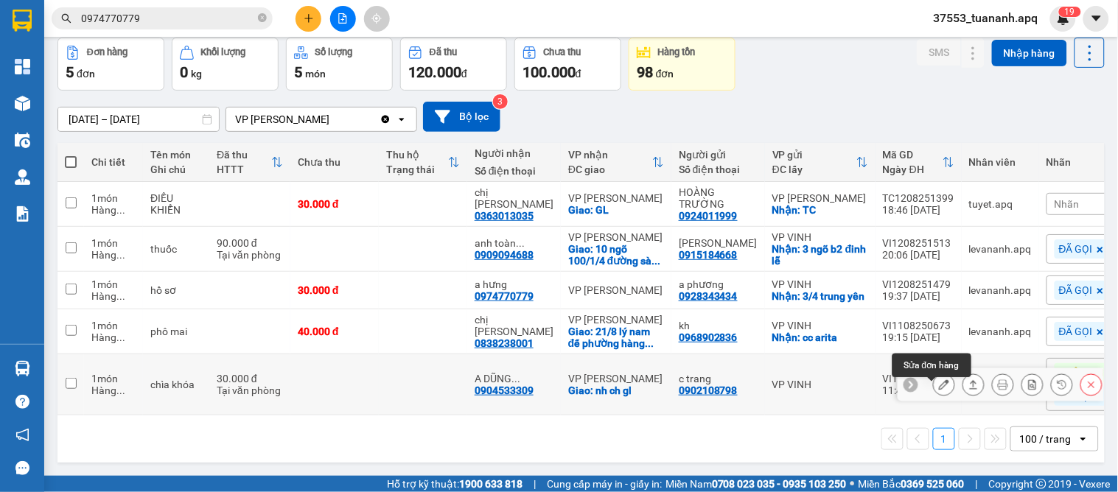
click at [939, 383] on icon at bounding box center [944, 384] width 10 height 10
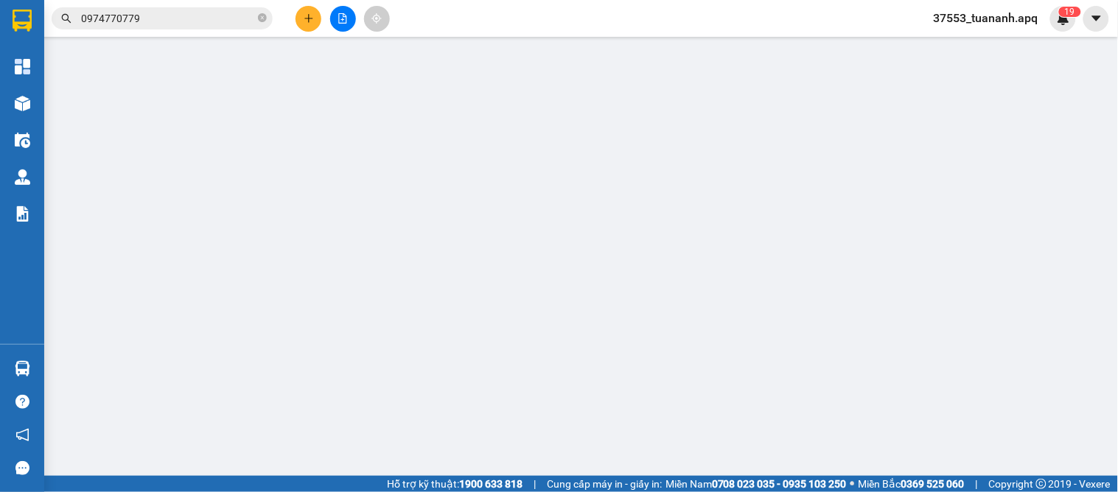
type input "0902108798"
type input "c trang"
type input "0904533309"
type input "A DŨNG 0963386948"
checkbox input "true"
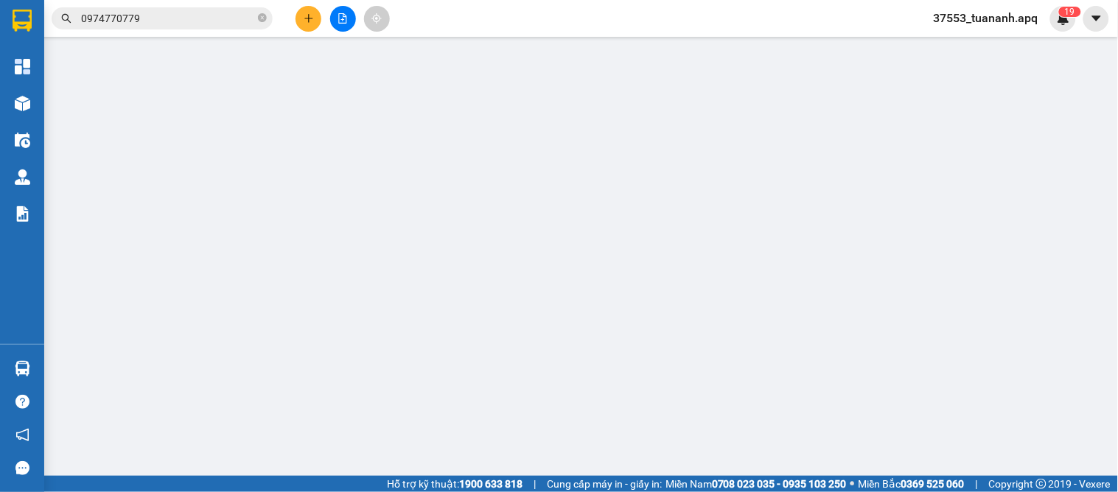
type input "nh ch gl"
type input "30.000"
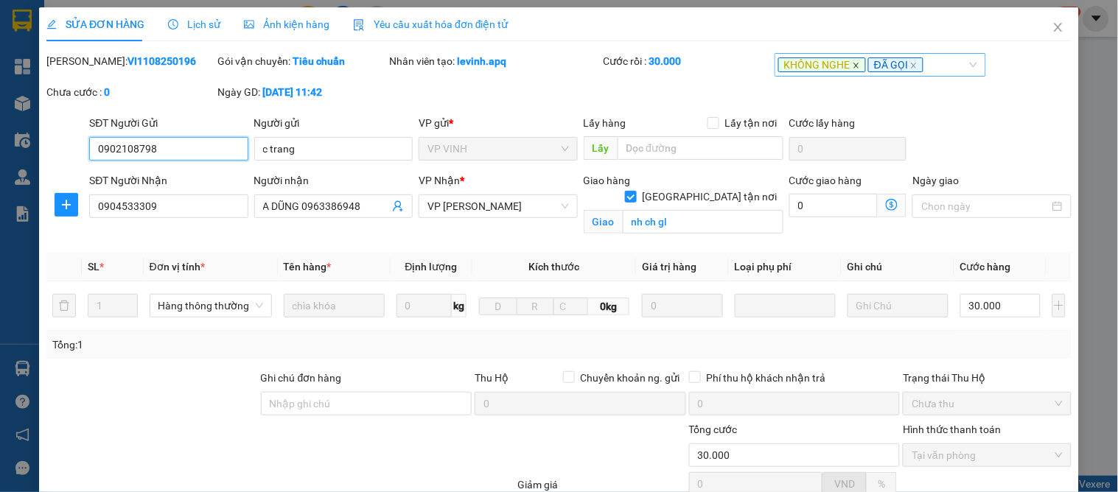
click at [853, 67] on icon "close" at bounding box center [856, 65] width 7 height 7
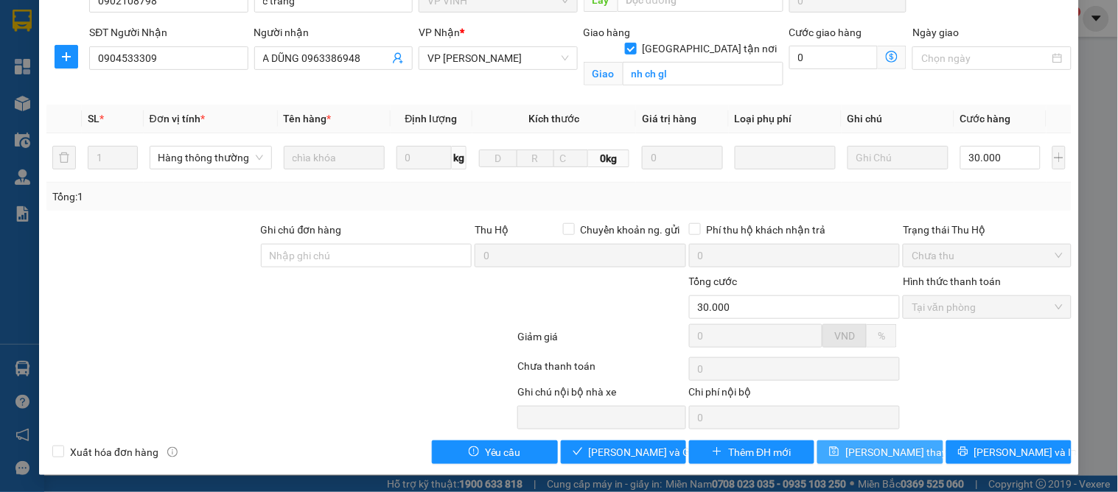
click at [864, 451] on span "[PERSON_NAME] thay đổi" at bounding box center [904, 452] width 118 height 16
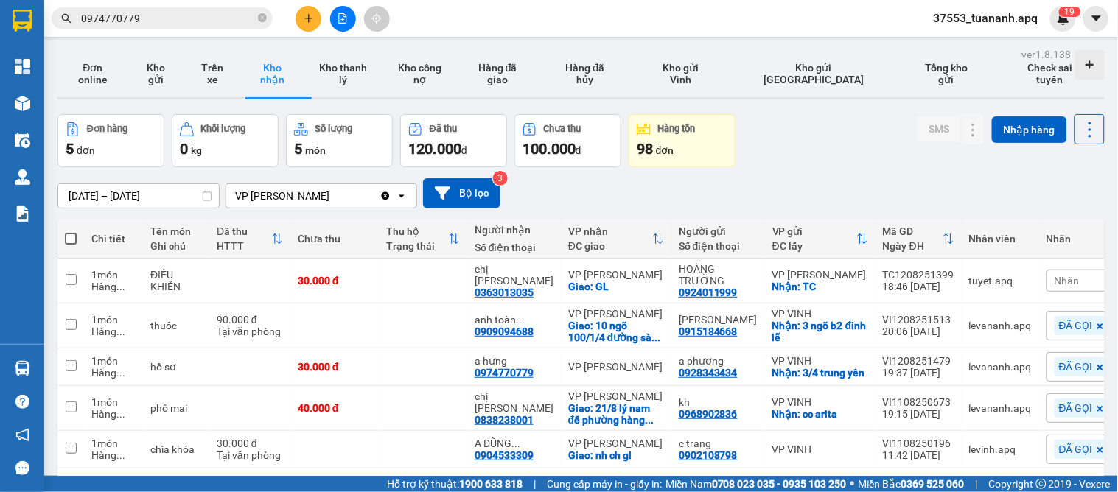
click at [292, 11] on div at bounding box center [342, 19] width 111 height 26
click at [306, 18] on icon "plus" at bounding box center [308, 18] width 8 height 1
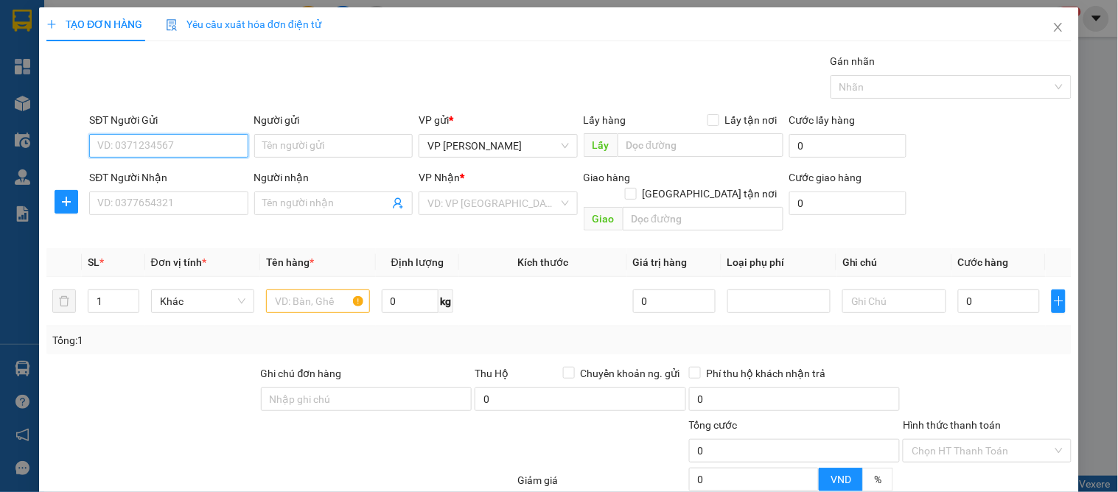
click at [118, 147] on input "SĐT Người Gửi" at bounding box center [168, 146] width 158 height 24
click at [175, 147] on input "SĐT Người Gửi" at bounding box center [168, 146] width 158 height 24
type input "0398795499"
click at [165, 165] on div "0398795499 - nam" at bounding box center [166, 176] width 157 height 24
type input "nam"
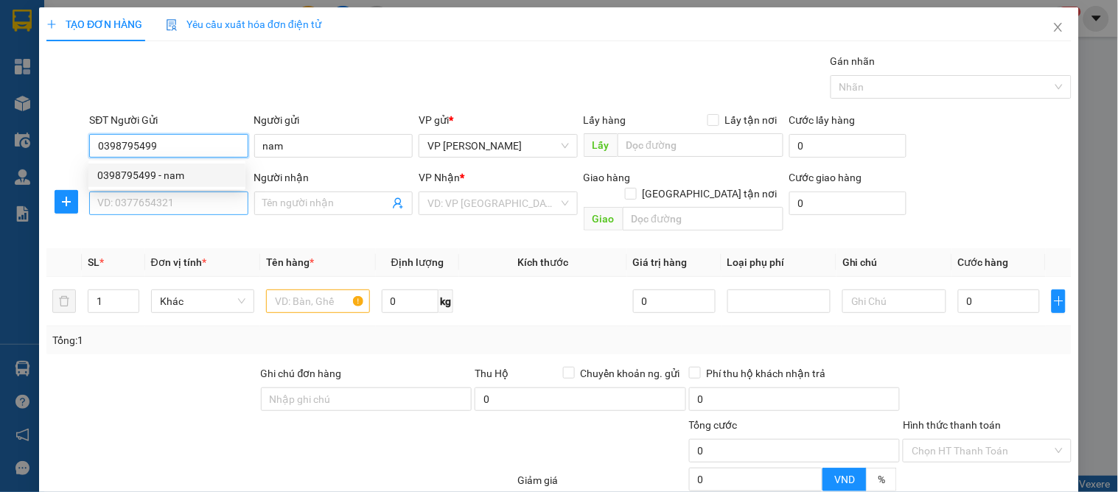
type input "0398795499"
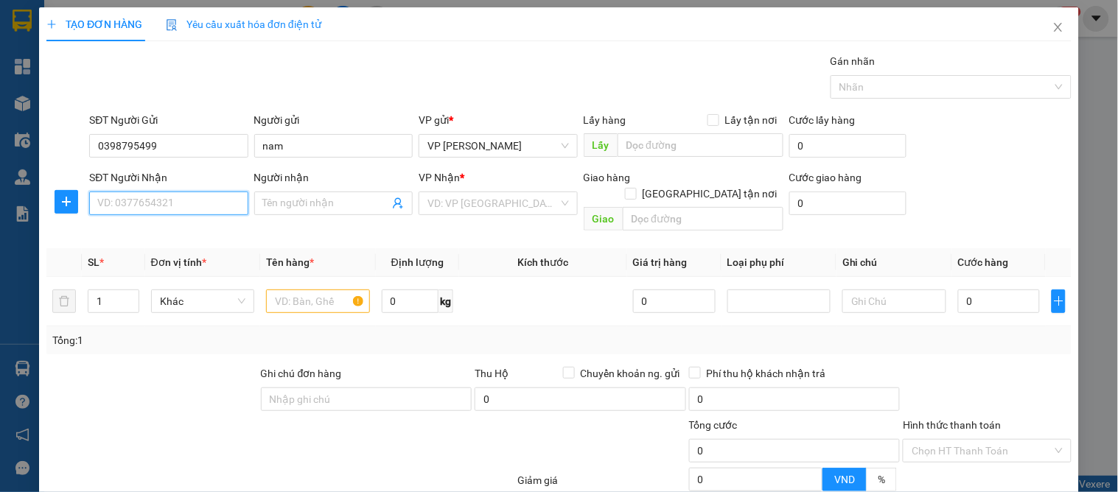
click at [189, 192] on input "SĐT Người Nhận" at bounding box center [168, 204] width 158 height 24
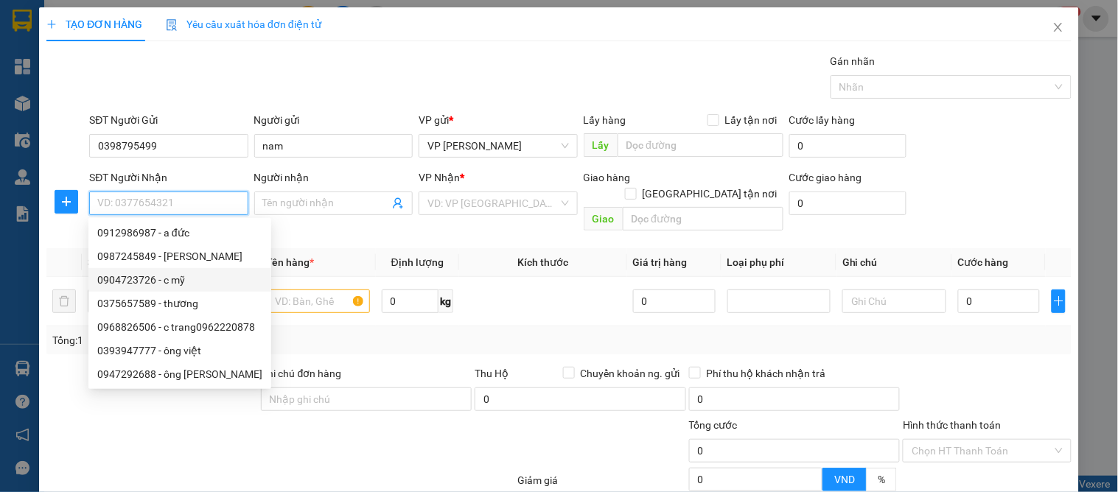
click at [181, 275] on div "0904723726 - c mỹ" at bounding box center [179, 280] width 165 height 16
type input "0904723726"
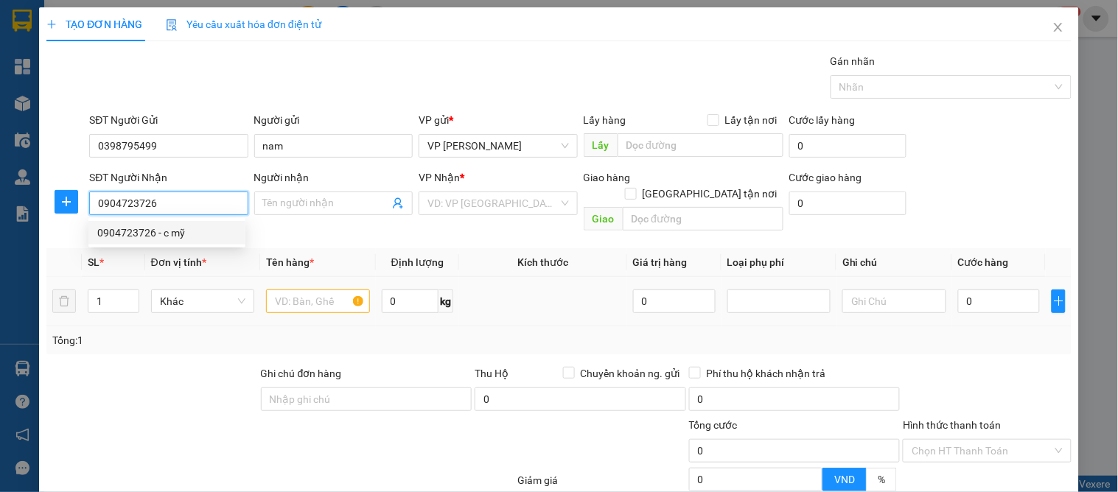
type input "c mỹ"
checkbox input "true"
type input "[GEOGRAPHIC_DATA]"
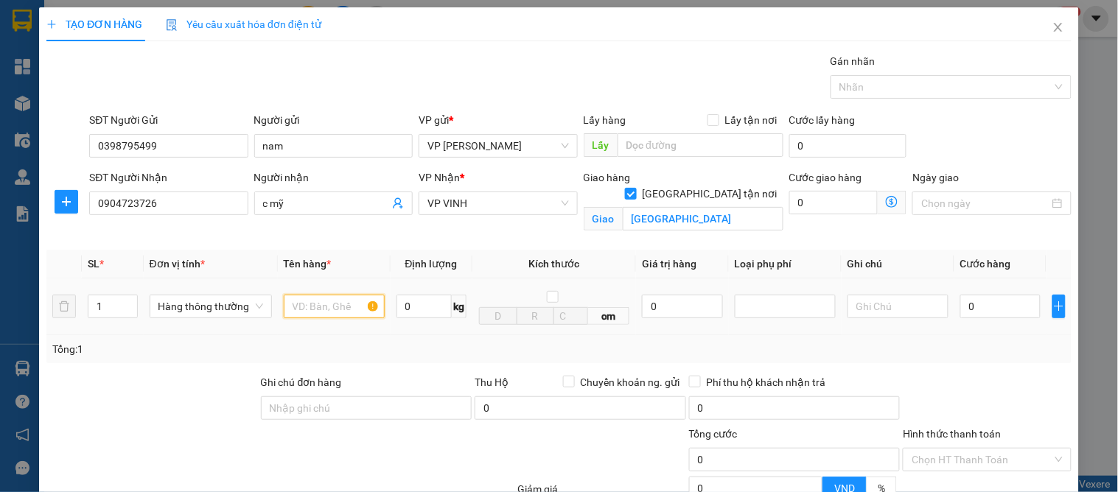
click at [307, 309] on input "text" at bounding box center [334, 307] width 101 height 24
type input "n"
type input "mỹ phẩm"
click at [1001, 312] on input "0" at bounding box center [1000, 307] width 80 height 24
type input "3"
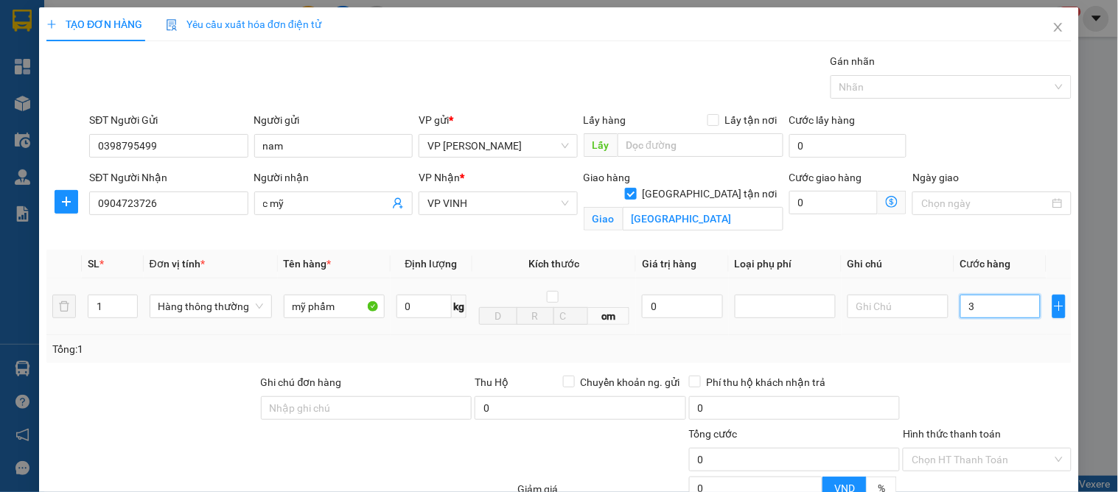
type input "3"
type input "30"
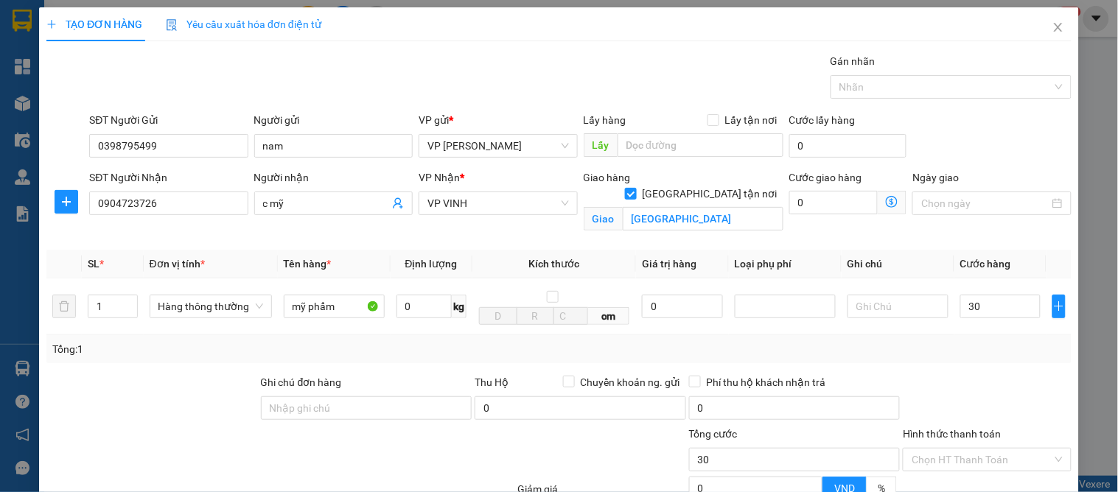
type input "30.000"
click at [979, 337] on div "Tổng: 1" at bounding box center [558, 349] width 1025 height 28
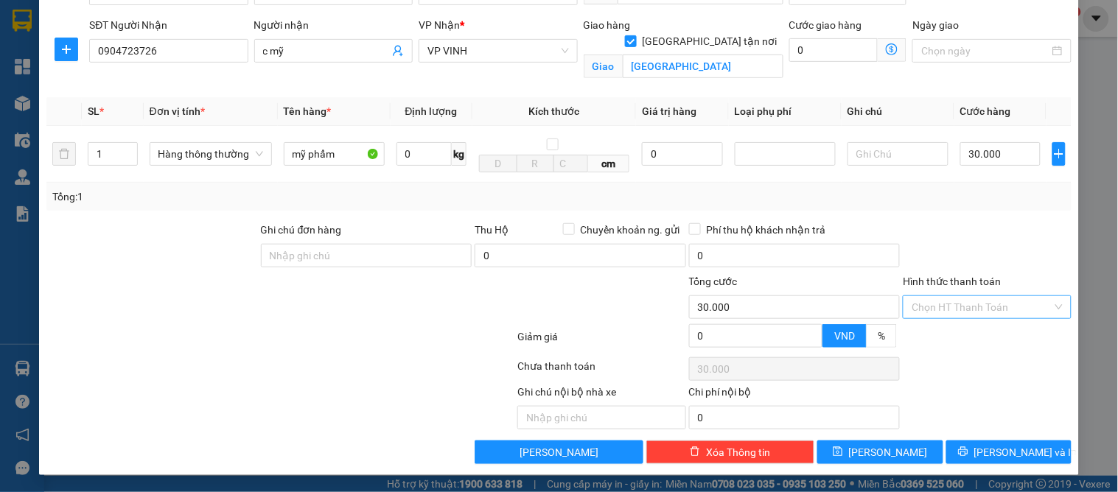
click at [962, 303] on input "Hình thức thanh toán" at bounding box center [982, 307] width 140 height 22
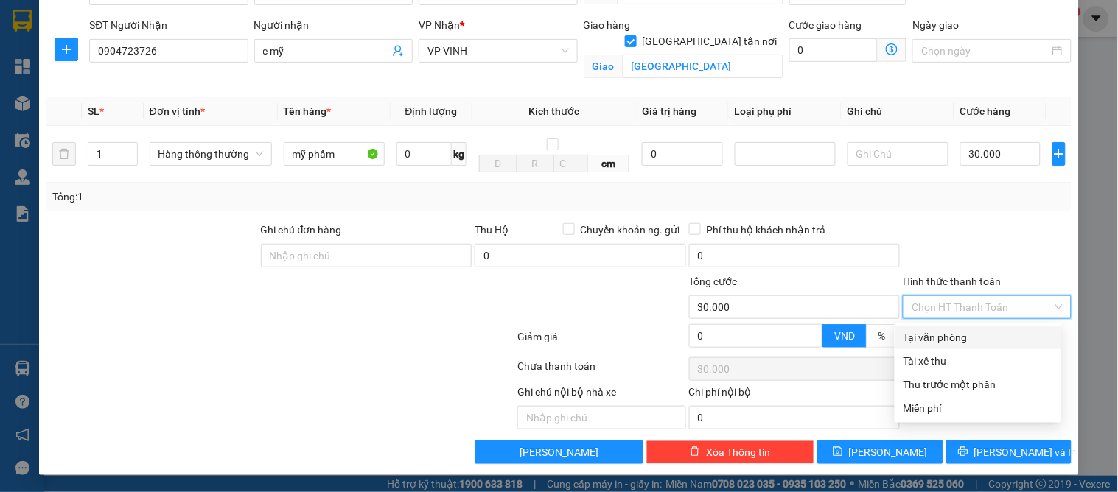
click at [954, 342] on div "Tại văn phòng" at bounding box center [977, 337] width 149 height 16
type input "0"
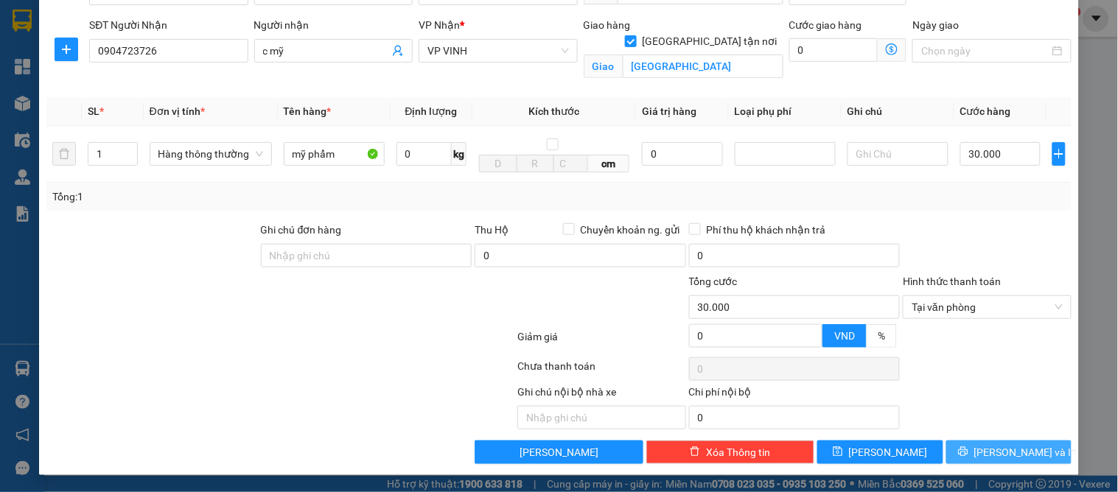
click at [993, 444] on span "[PERSON_NAME] và In" at bounding box center [1025, 452] width 103 height 16
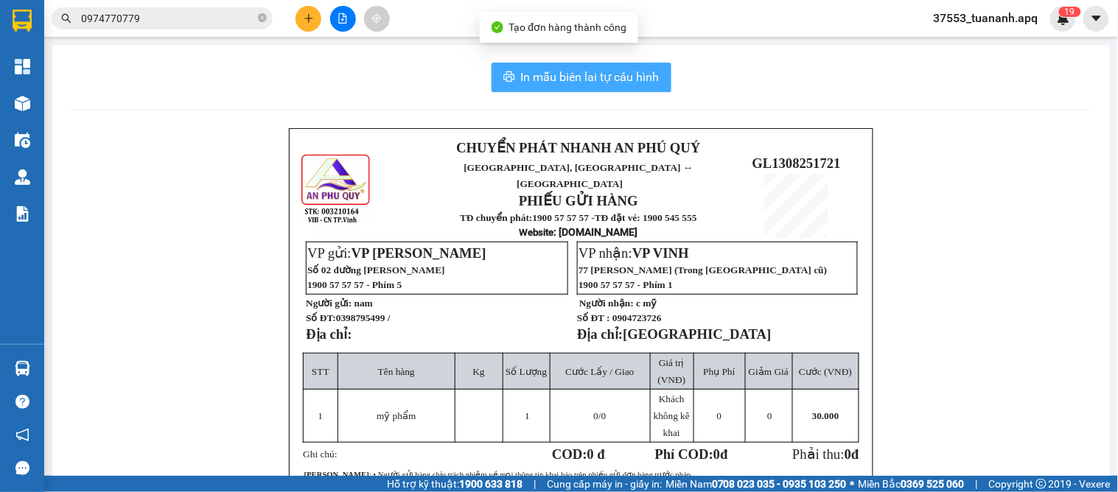
click at [572, 80] on span "In mẫu biên lai tự cấu hình" at bounding box center [590, 77] width 139 height 18
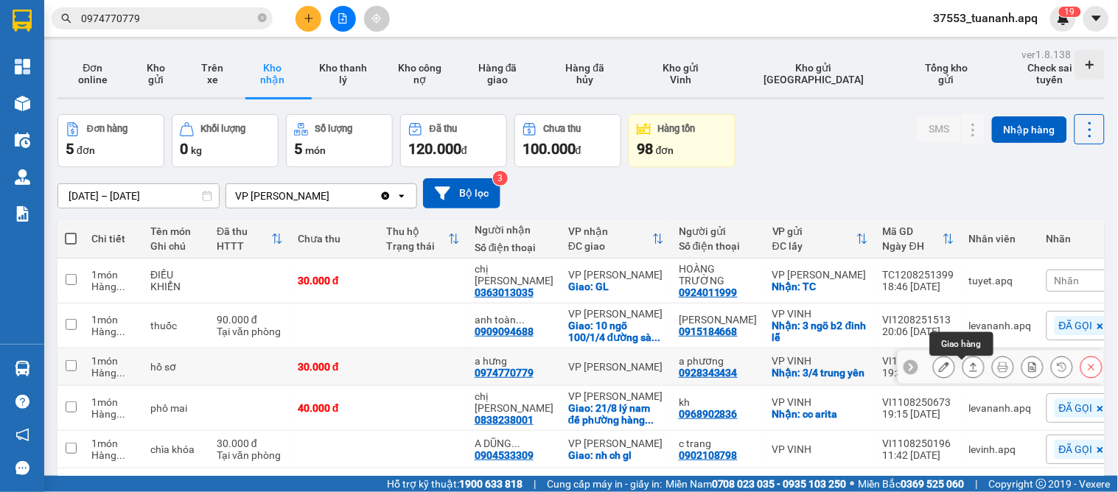
click at [968, 372] on icon at bounding box center [973, 367] width 10 height 10
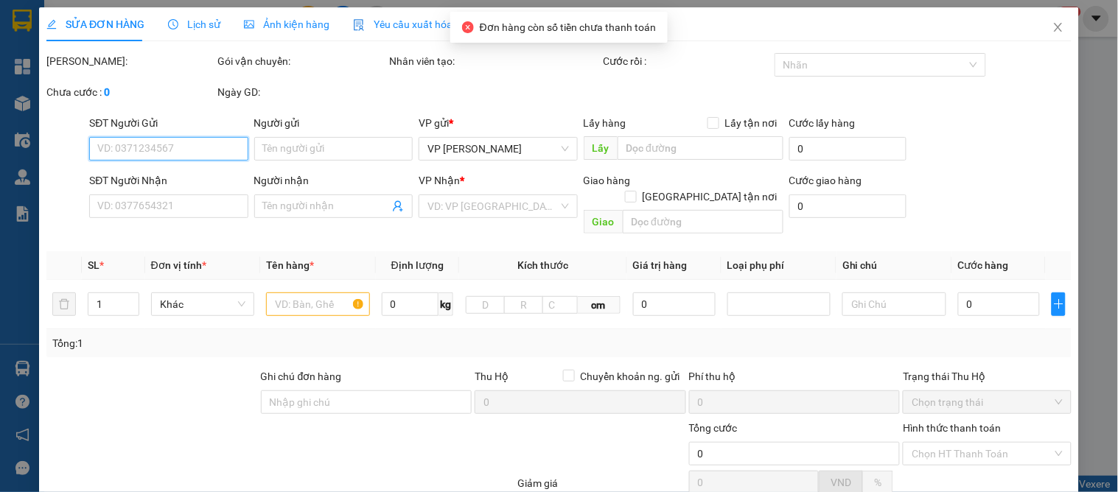
scroll to position [130, 0]
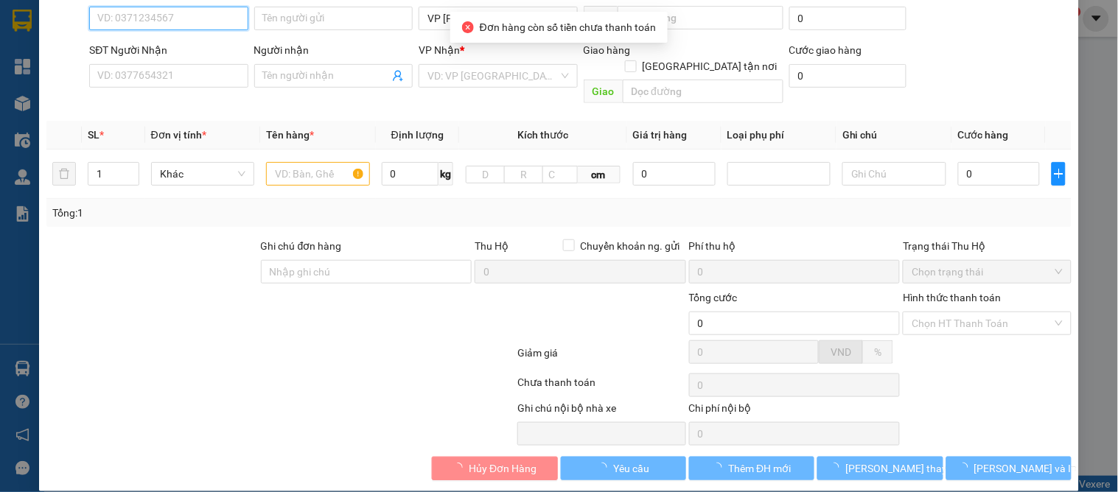
type input "0928343434"
type input "a phương"
checkbox input "true"
type input "3/4 [GEOGRAPHIC_DATA]"
type input "0974770779"
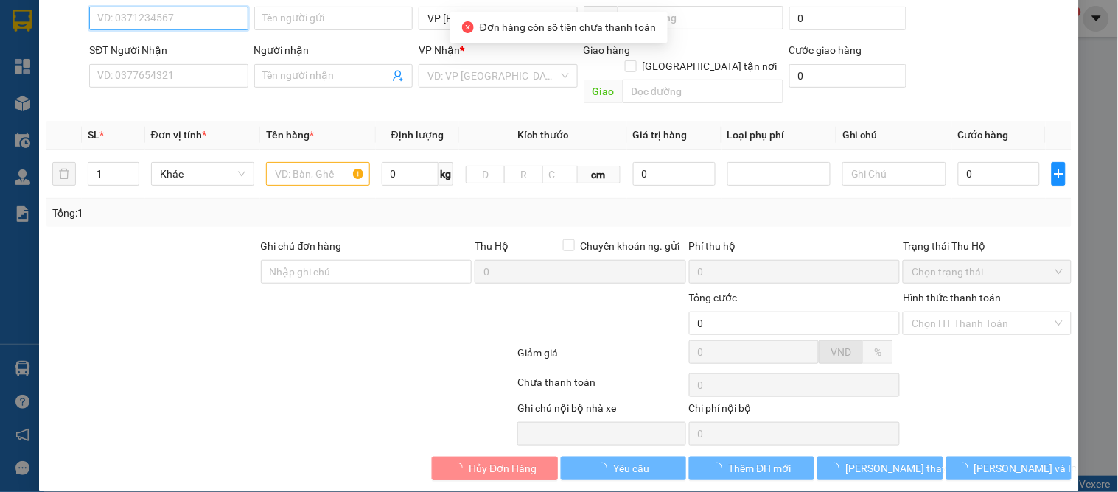
type input "a hưng"
type input "30.000"
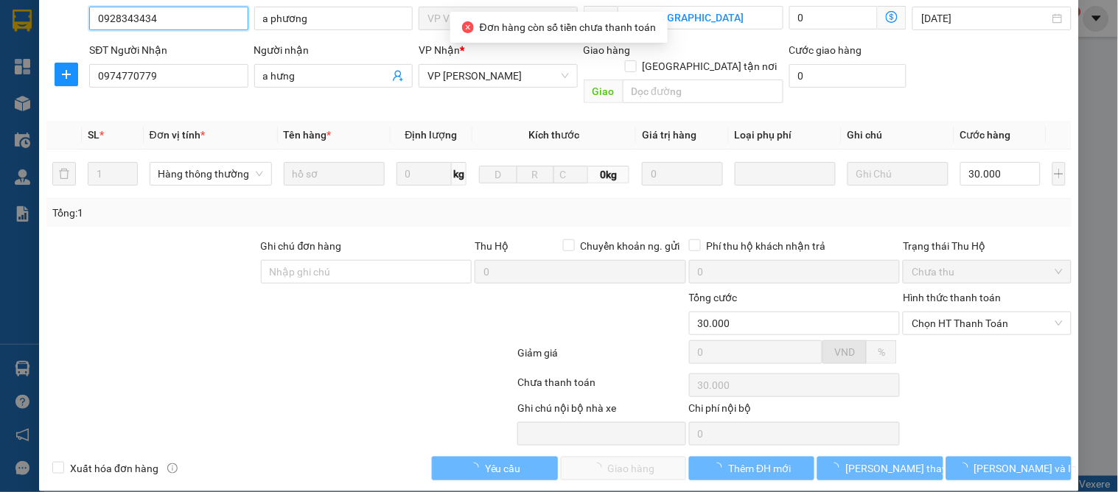
click at [956, 315] on span "Chọn HT Thanh Toán" at bounding box center [987, 323] width 150 height 22
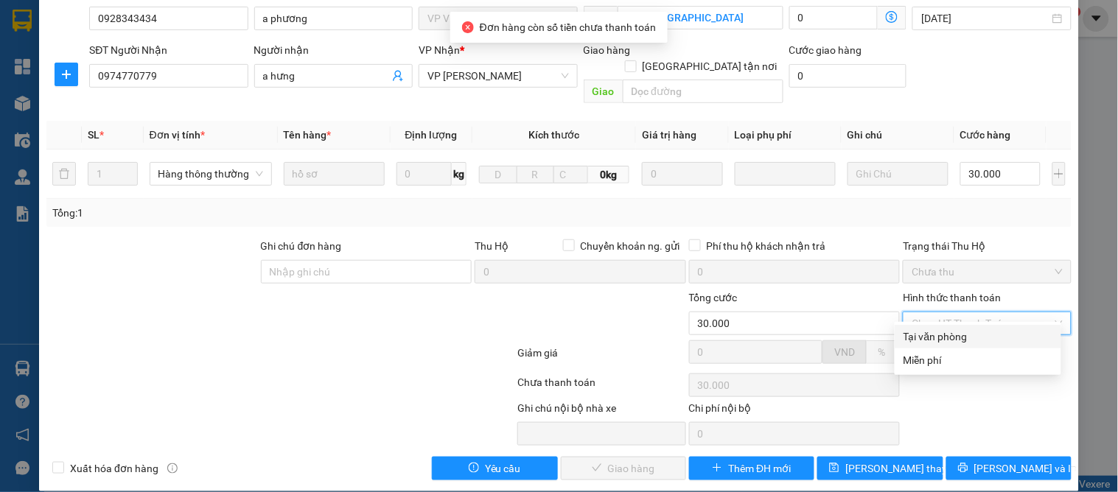
click at [945, 329] on div "Tại văn phòng" at bounding box center [977, 337] width 149 height 16
type input "0"
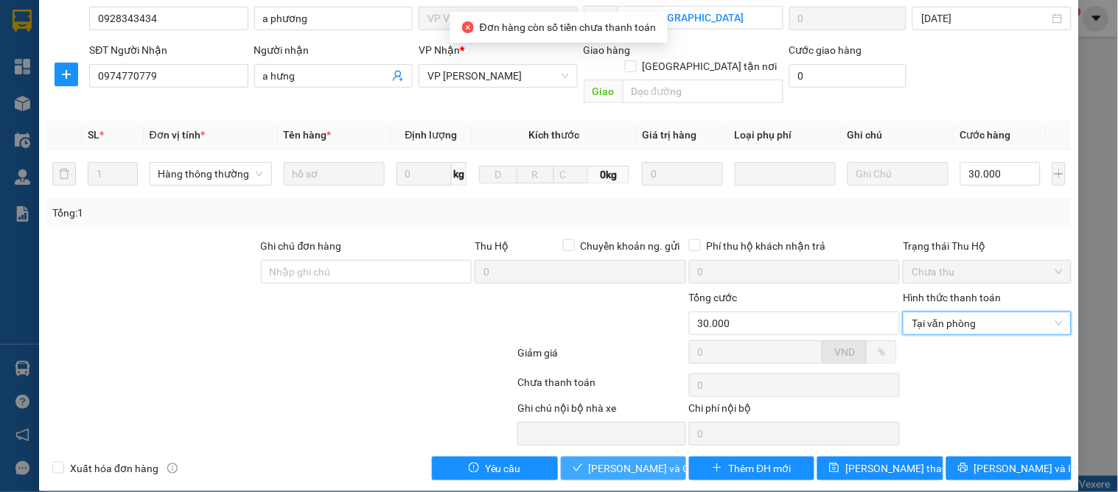
click at [643, 461] on span "[PERSON_NAME] và Giao hàng" at bounding box center [659, 469] width 141 height 16
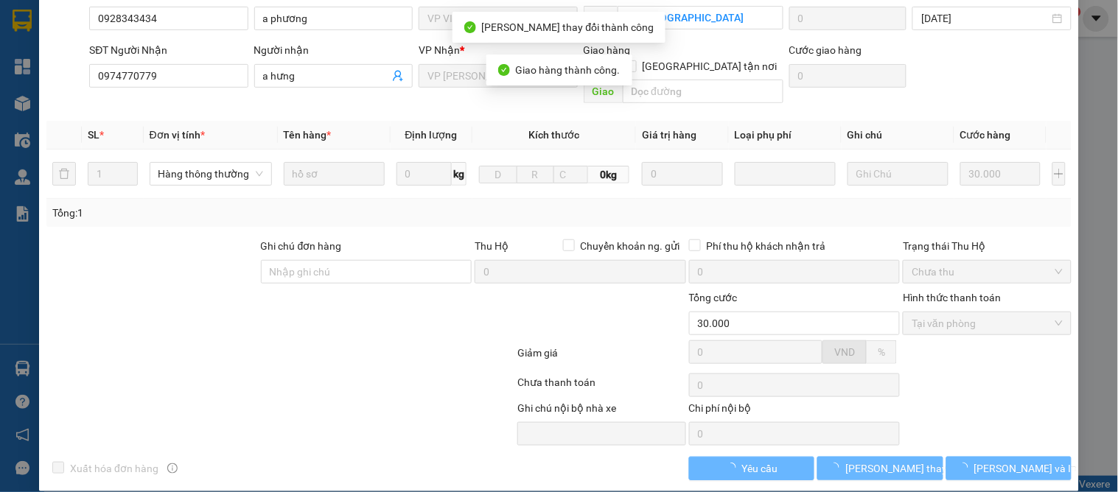
scroll to position [0, 0]
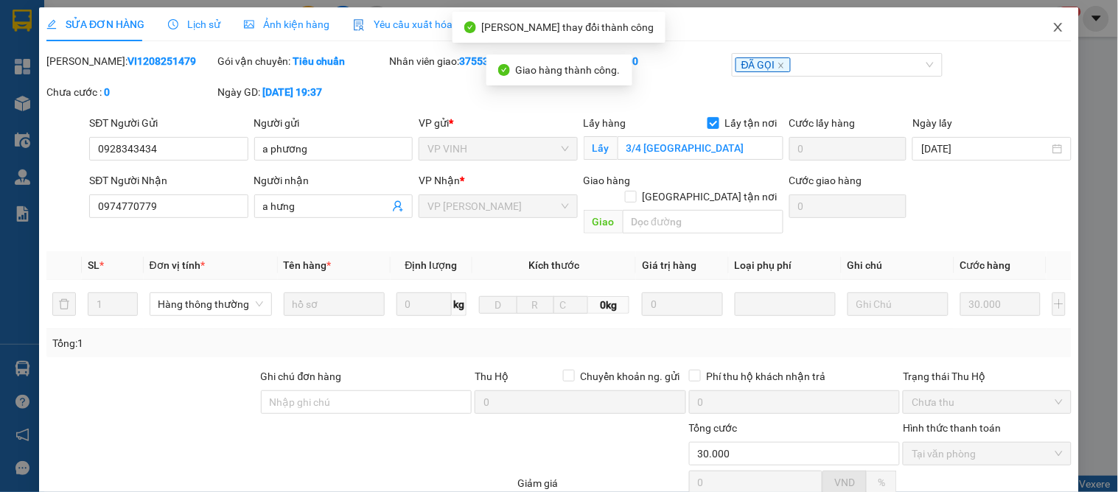
click at [1052, 27] on icon "close" at bounding box center [1058, 27] width 12 height 12
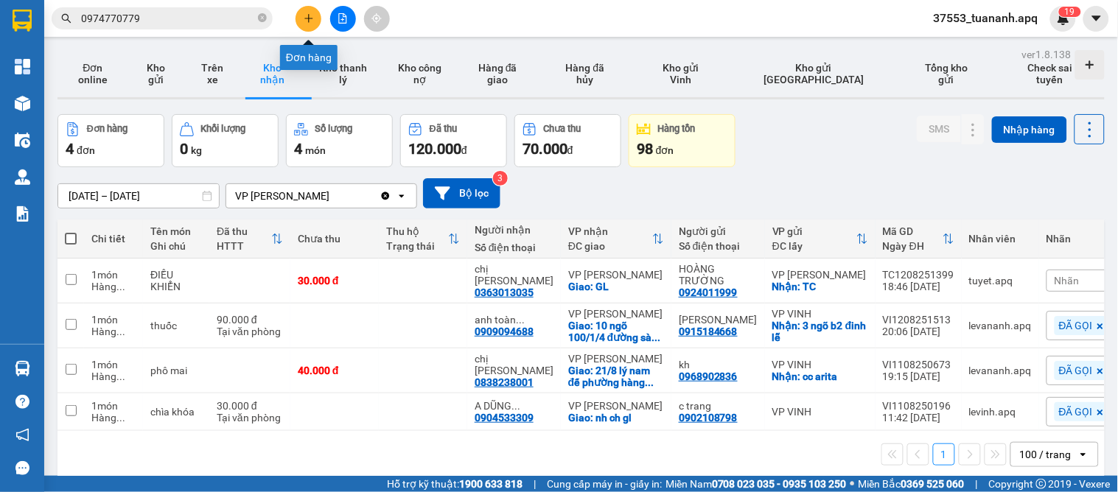
click at [303, 23] on button at bounding box center [308, 19] width 26 height 26
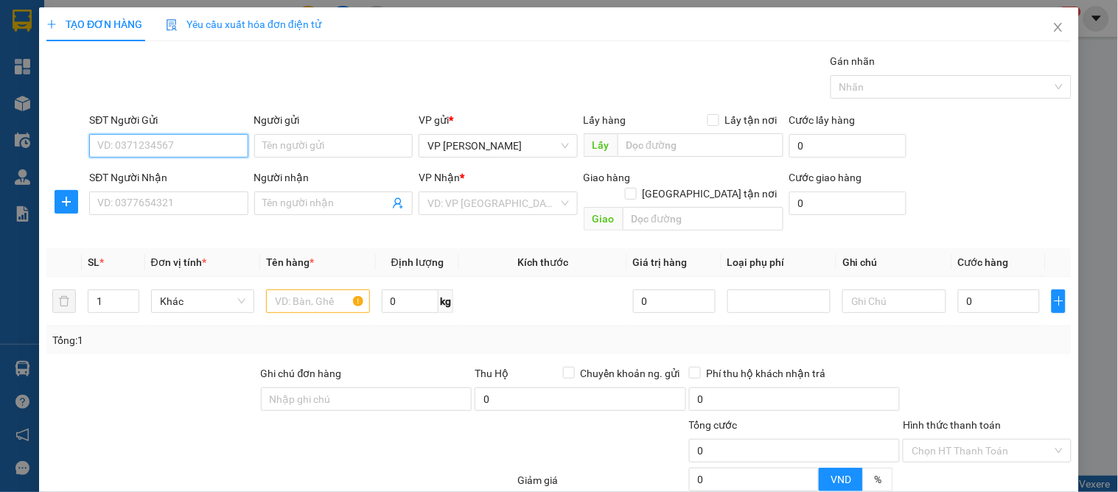
click at [155, 140] on input "SĐT Người Gửi" at bounding box center [168, 146] width 158 height 24
click at [155, 170] on div "0964483298 - c là" at bounding box center [166, 175] width 139 height 16
type input "0964483298"
type input "c là"
type input "0964483298"
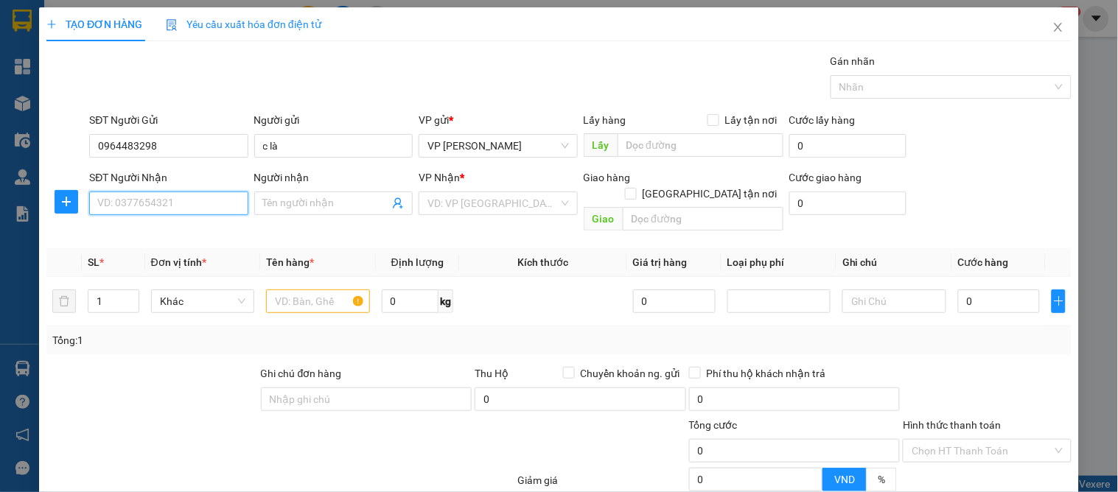
click at [177, 203] on input "SĐT Người Nhận" at bounding box center [168, 204] width 158 height 24
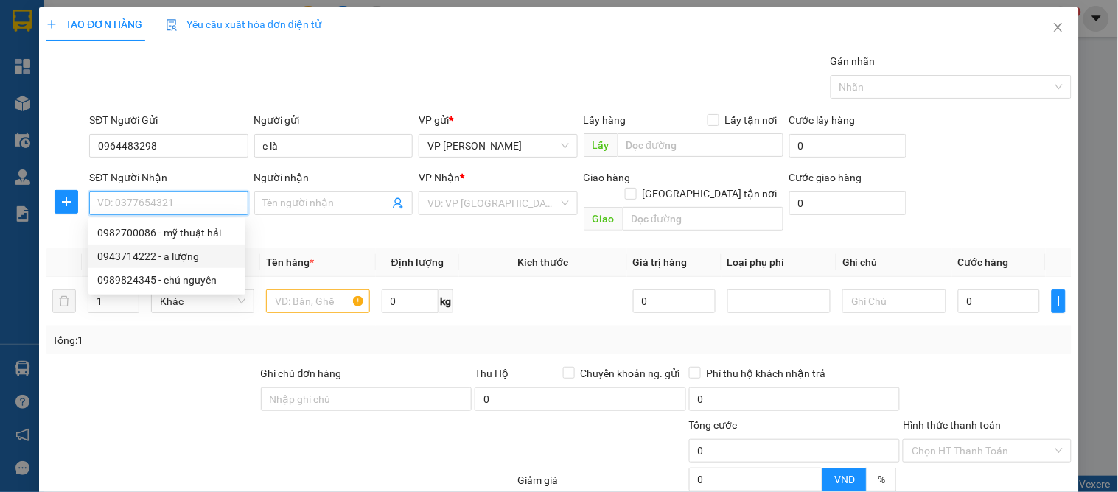
click at [175, 251] on div "0943714222 - a lượng" at bounding box center [166, 256] width 139 height 16
type input "0943714222"
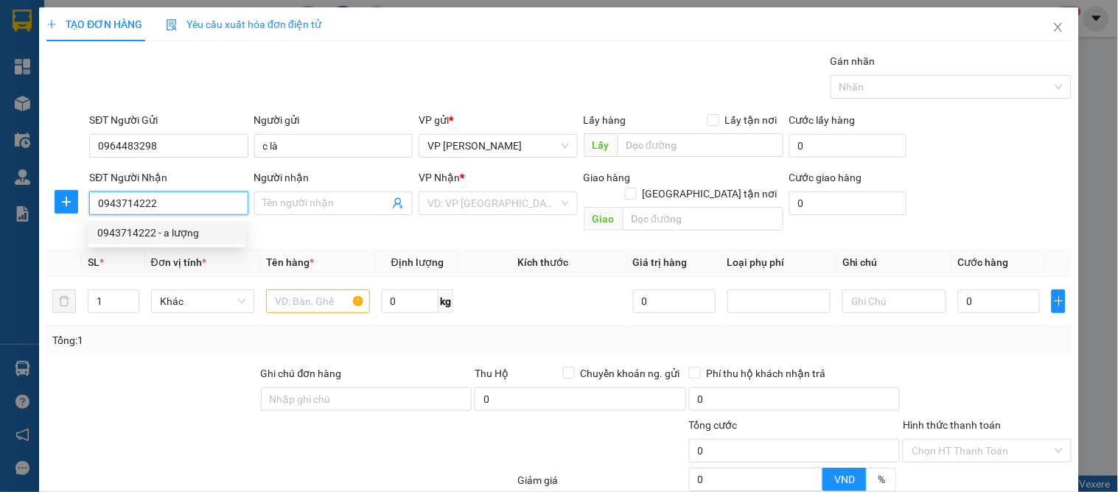
type input "a lượng"
checkbox input "true"
type input "35 [PERSON_NAME]"
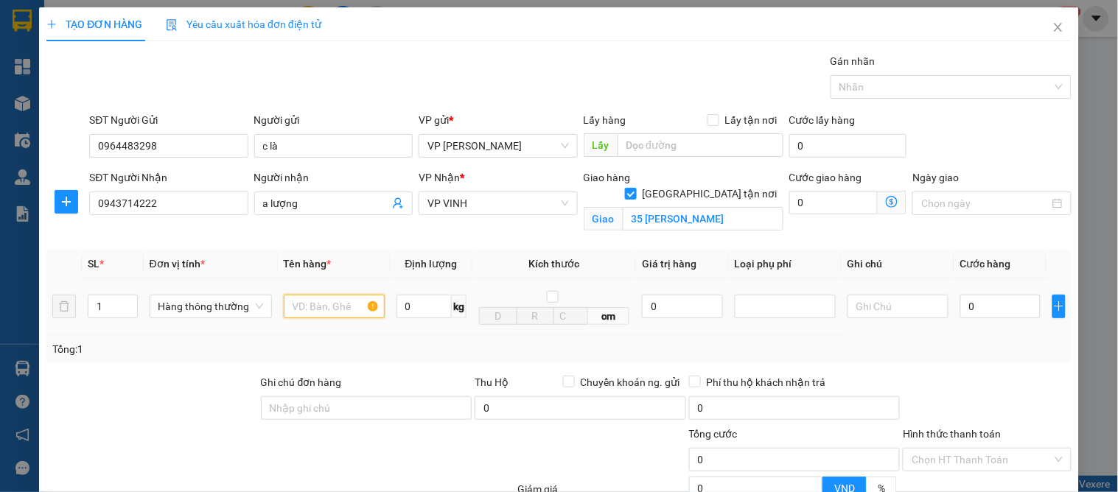
click at [333, 307] on input "text" at bounding box center [334, 307] width 101 height 24
type input "máy bơm"
click at [990, 307] on input "0" at bounding box center [1000, 307] width 80 height 24
type input "4"
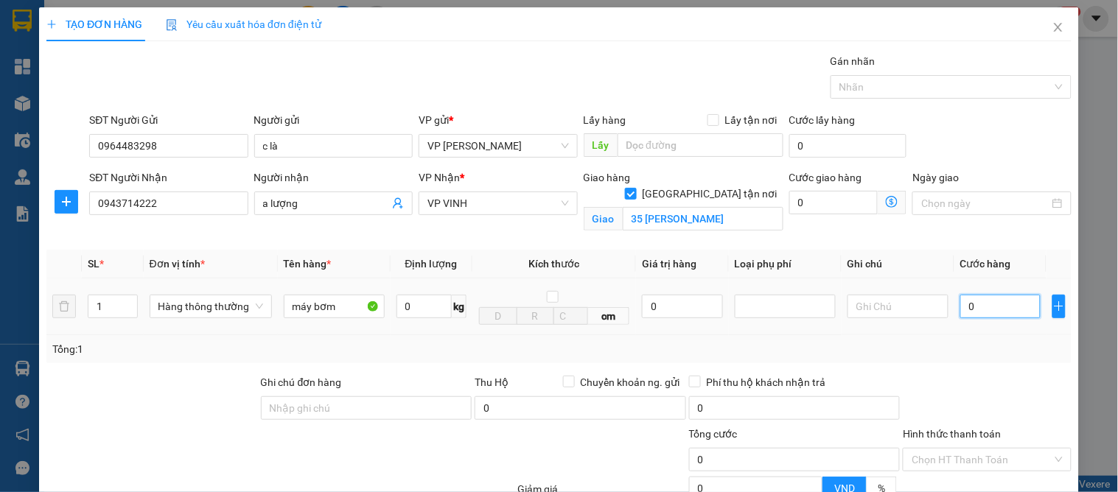
type input "4"
type input "40"
type input "40.000"
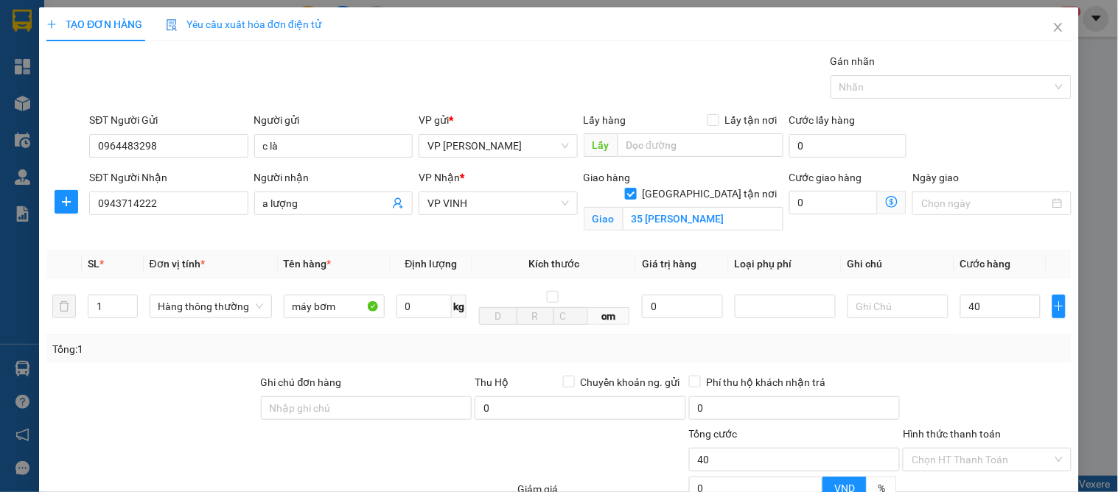
type input "40.000"
click at [954, 370] on div "Transit Pickup Surcharge Ids Transit Deliver Surcharge Ids Transit Deliver Surc…" at bounding box center [558, 335] width 1025 height 564
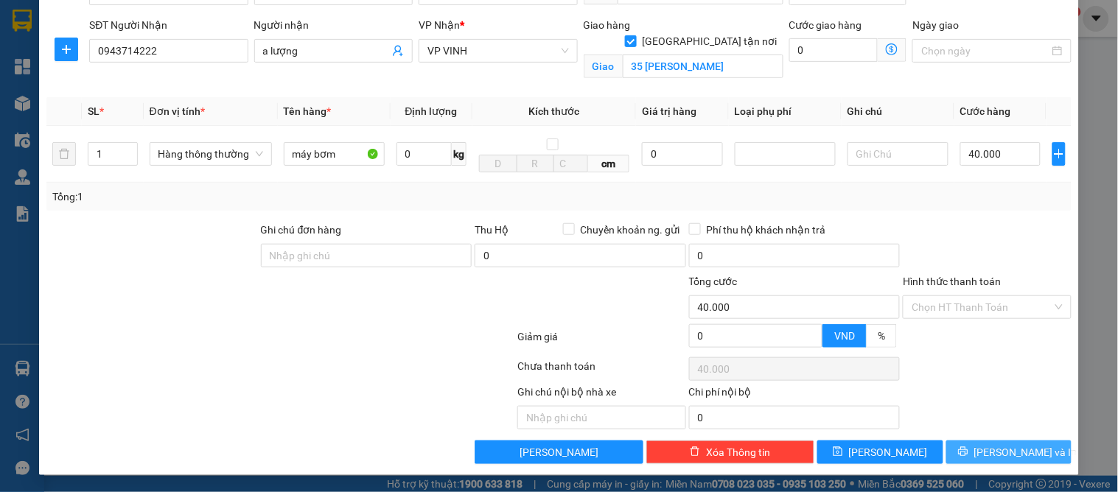
click at [996, 444] on span "[PERSON_NAME] và In" at bounding box center [1025, 452] width 103 height 16
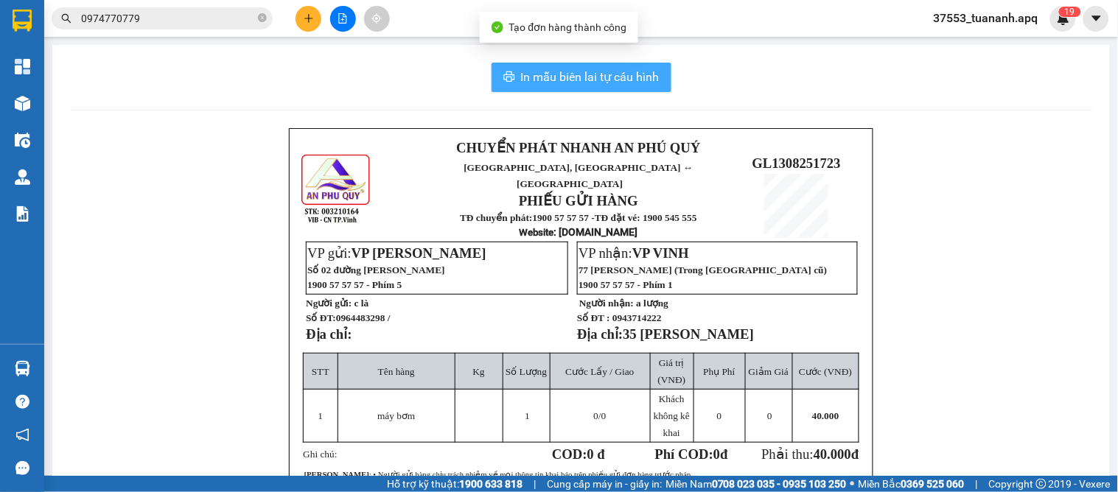
drag, startPoint x: 590, startPoint y: 81, endPoint x: 592, endPoint y: 89, distance: 8.4
click at [590, 85] on span "In mẫu biên lai tự cấu hình" at bounding box center [590, 77] width 139 height 18
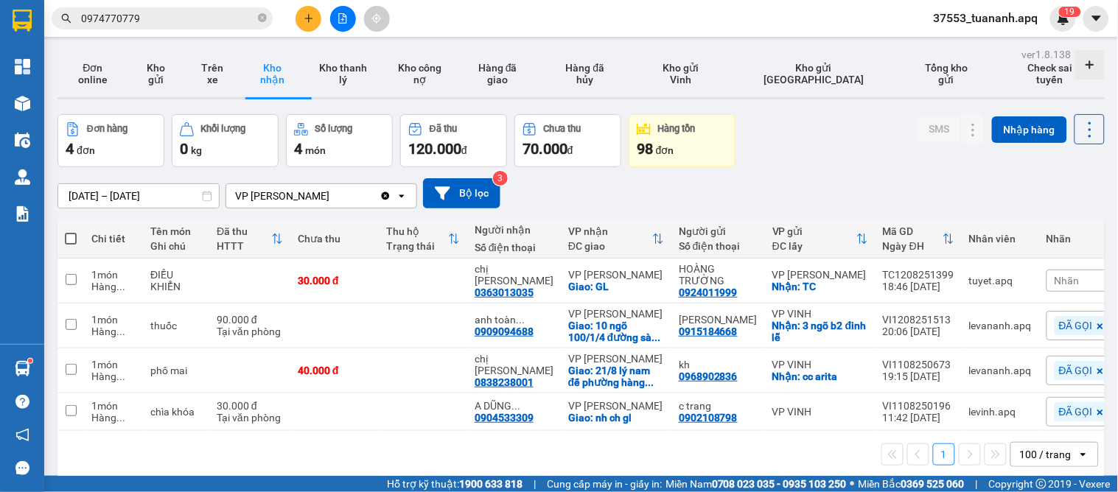
scroll to position [172, 0]
click at [315, 18] on button at bounding box center [308, 19] width 26 height 26
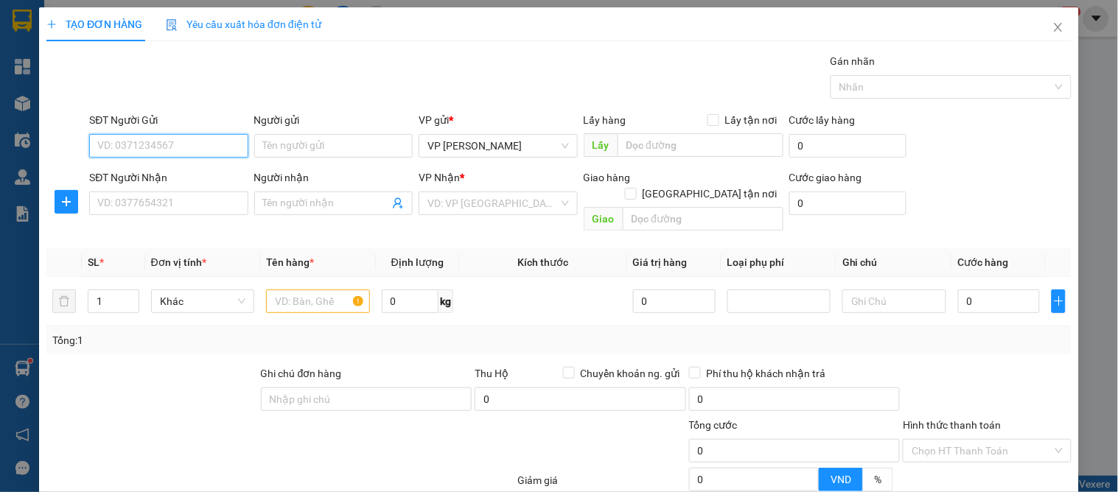
click at [138, 153] on input "SĐT Người Gửi" at bounding box center [168, 146] width 158 height 24
type input "0985057273"
click at [156, 165] on div "0985057273 - a an" at bounding box center [166, 176] width 157 height 24
type input "a an"
type input "0985057273"
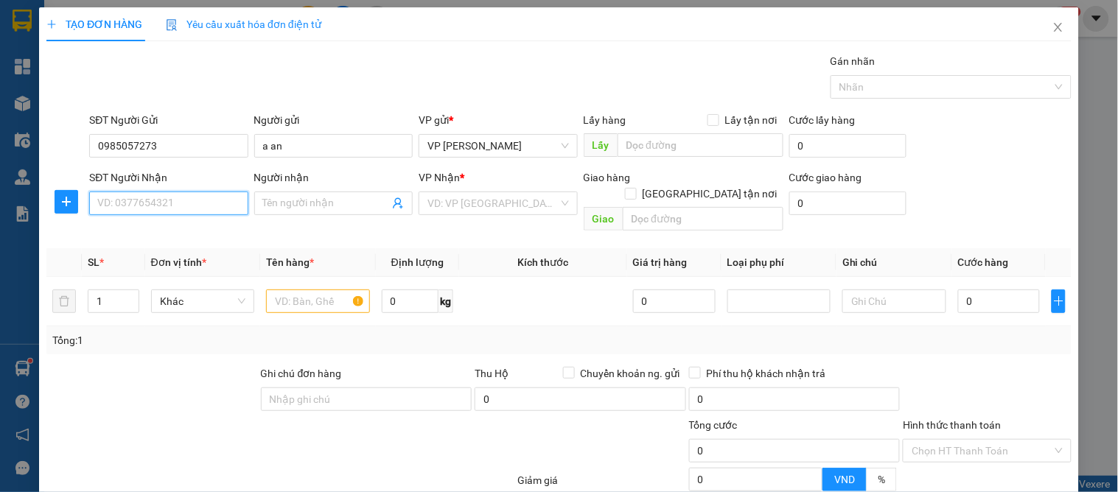
click at [164, 215] on input "SĐT Người Nhận" at bounding box center [168, 204] width 158 height 24
type input "0869501335"
click at [161, 234] on div "0869501335 - a hung" at bounding box center [166, 233] width 139 height 16
type input "a hung"
type input "VP Vinh"
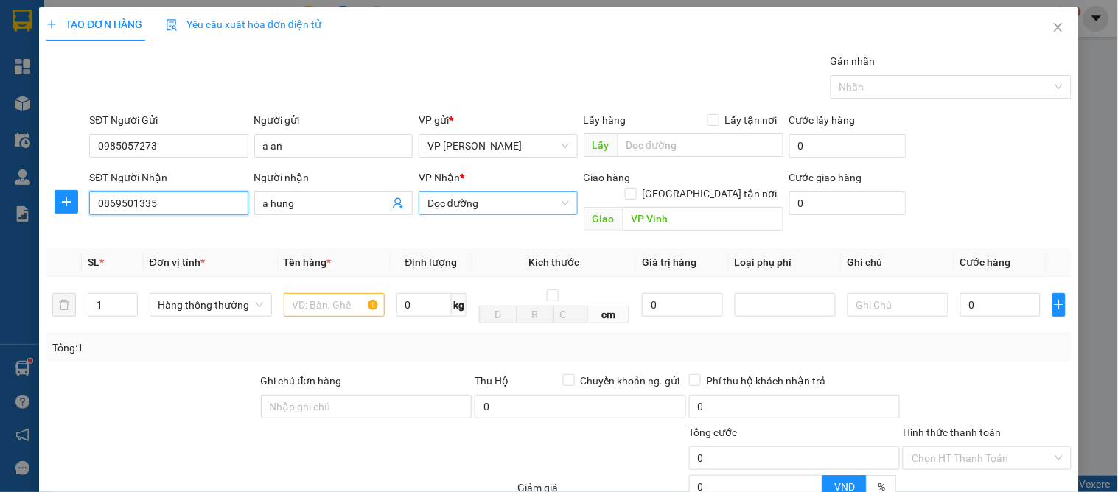
click at [483, 202] on span "Dọc đường" at bounding box center [497, 203] width 141 height 22
type input "0869501335"
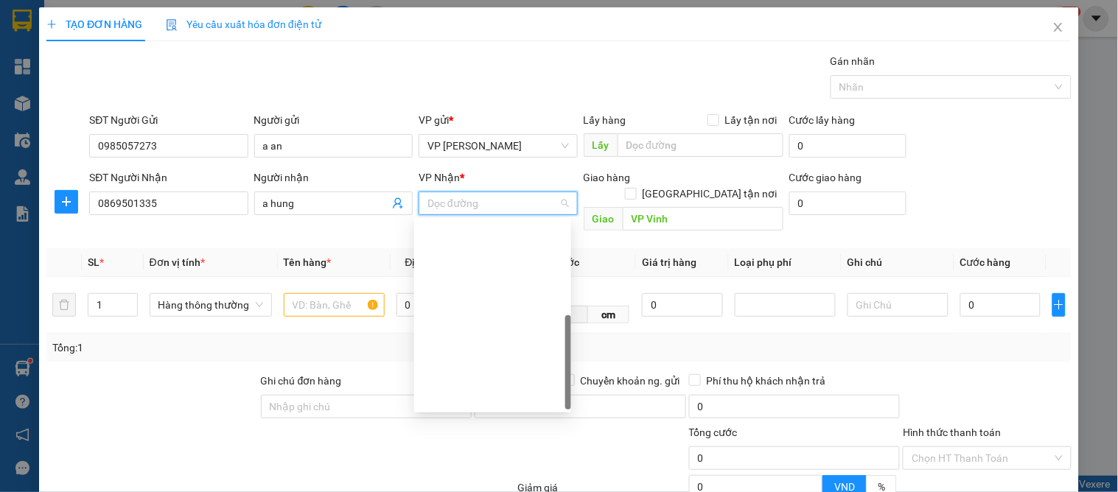
scroll to position [211, 0]
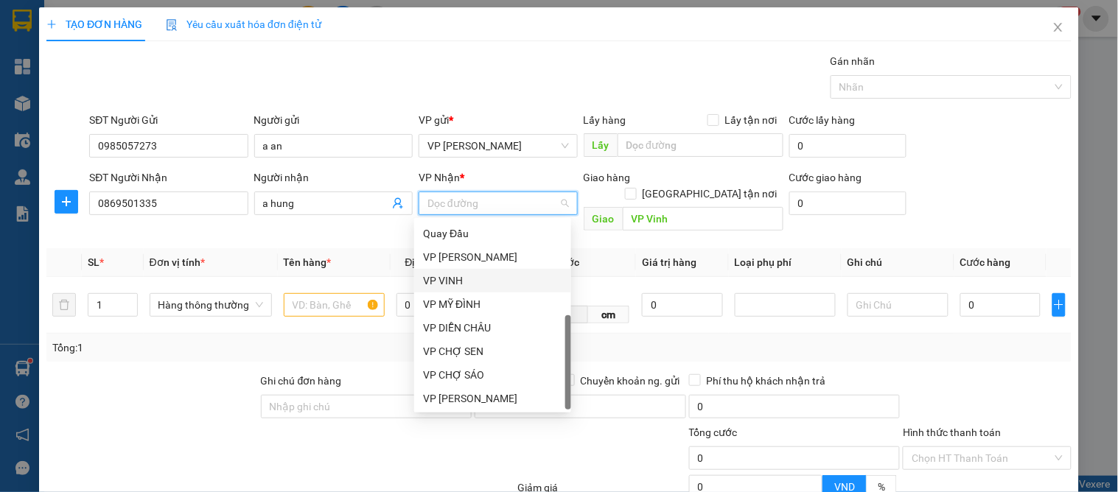
click at [446, 276] on div "VP VINH" at bounding box center [492, 281] width 139 height 16
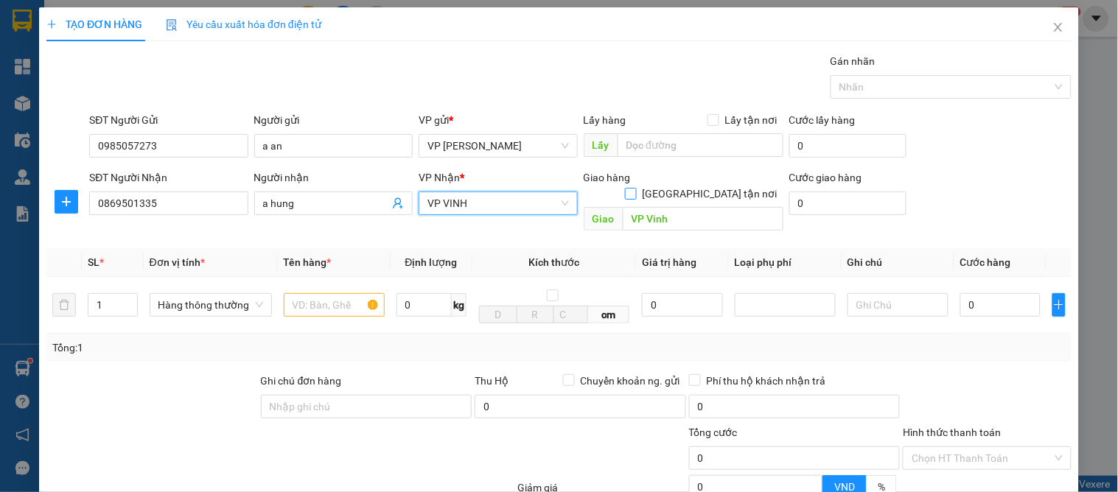
click at [635, 188] on input "[GEOGRAPHIC_DATA] tận nơi" at bounding box center [630, 193] width 10 height 10
checkbox input "true"
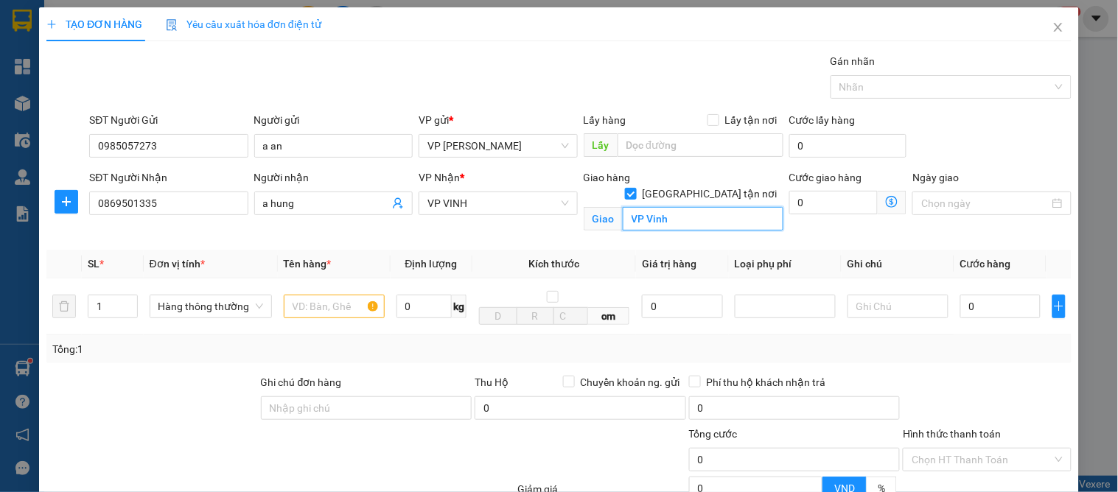
click at [693, 214] on input "VP Vinh" at bounding box center [703, 219] width 161 height 24
drag, startPoint x: 683, startPoint y: 212, endPoint x: 584, endPoint y: 197, distance: 99.8
click at [584, 207] on span "Giao 77 [PERSON_NAME]" at bounding box center [684, 219] width 200 height 24
type input "77 [PERSON_NAME]"
click at [635, 188] on input "[GEOGRAPHIC_DATA] tận nơi" at bounding box center [630, 193] width 10 height 10
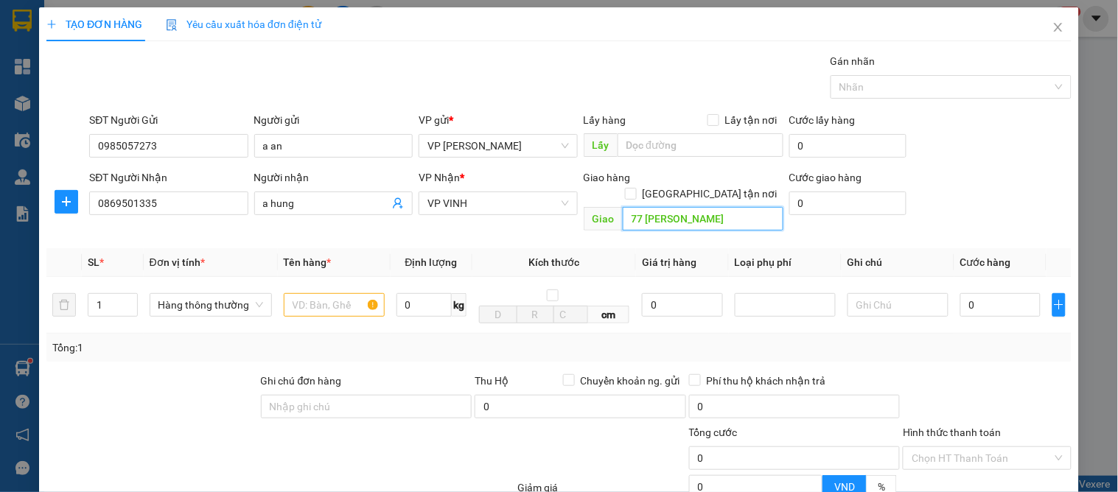
click at [671, 207] on input "77 [PERSON_NAME]" at bounding box center [703, 219] width 161 height 24
click at [635, 188] on input "[GEOGRAPHIC_DATA] tận nơi" at bounding box center [630, 193] width 10 height 10
checkbox input "true"
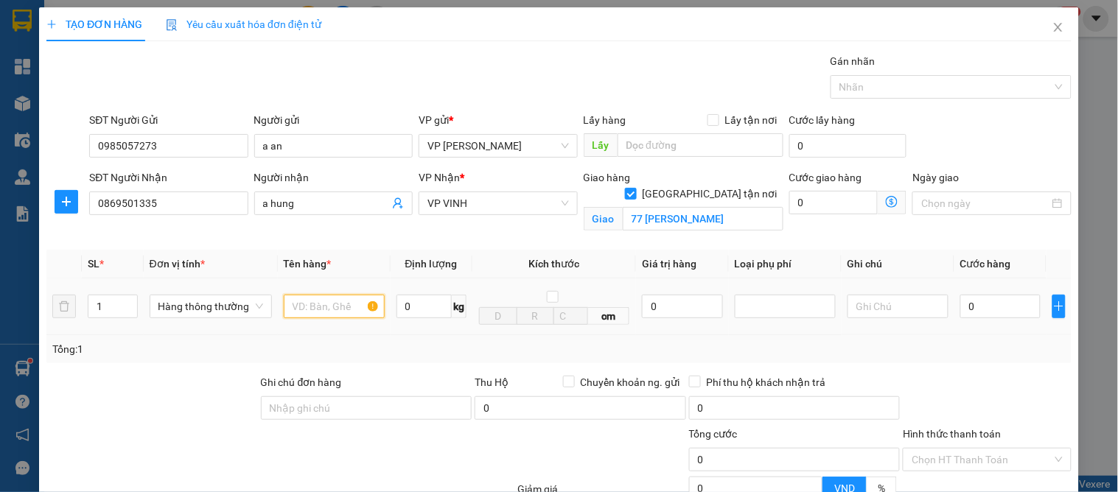
click at [295, 317] on input "text" at bounding box center [334, 307] width 101 height 24
type input "thuốc thú y"
click at [974, 298] on input "0" at bounding box center [1000, 307] width 80 height 24
type input "4"
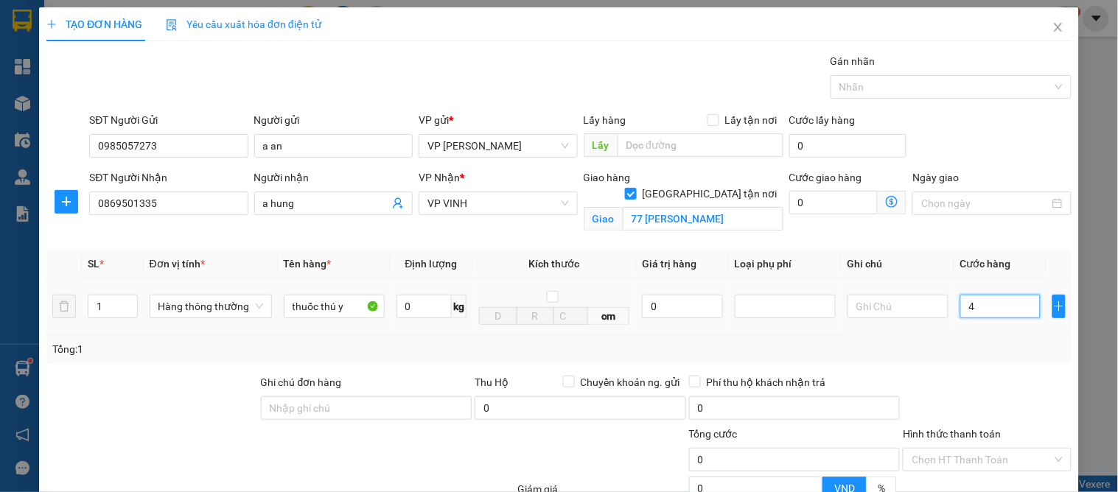
type input "4"
type input "40"
type input "40.000"
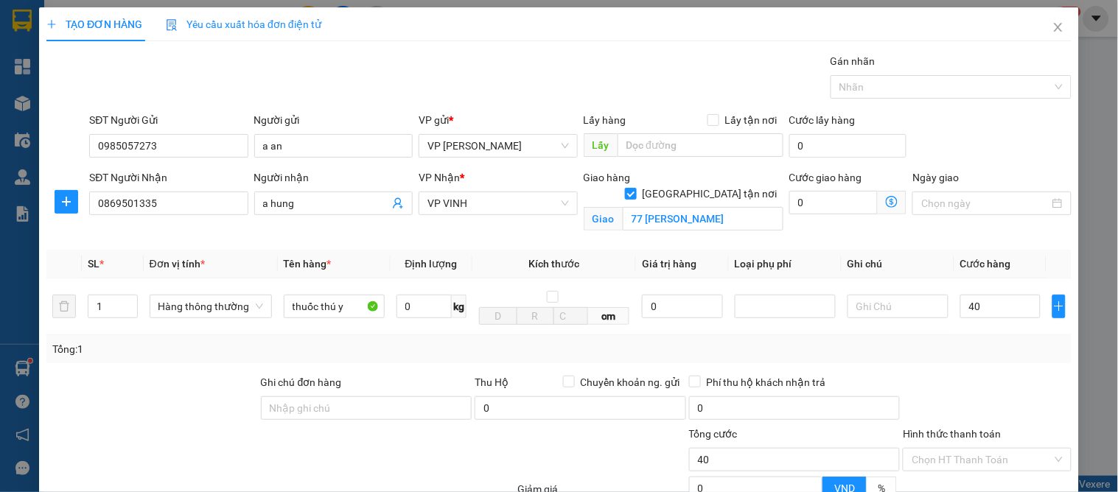
type input "40.000"
click at [967, 349] on div "Tổng: 1" at bounding box center [558, 349] width 1013 height 16
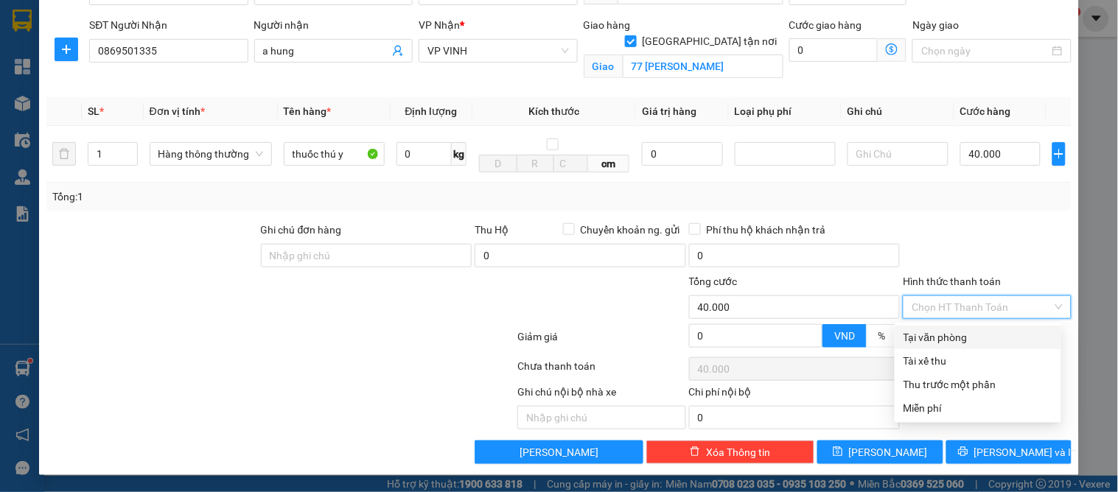
drag, startPoint x: 914, startPoint y: 307, endPoint x: 914, endPoint y: 347, distance: 40.5
click at [914, 309] on input "Hình thức thanh toán" at bounding box center [982, 307] width 140 height 22
click at [915, 349] on div "Tài xế thu" at bounding box center [978, 361] width 167 height 24
type input "0"
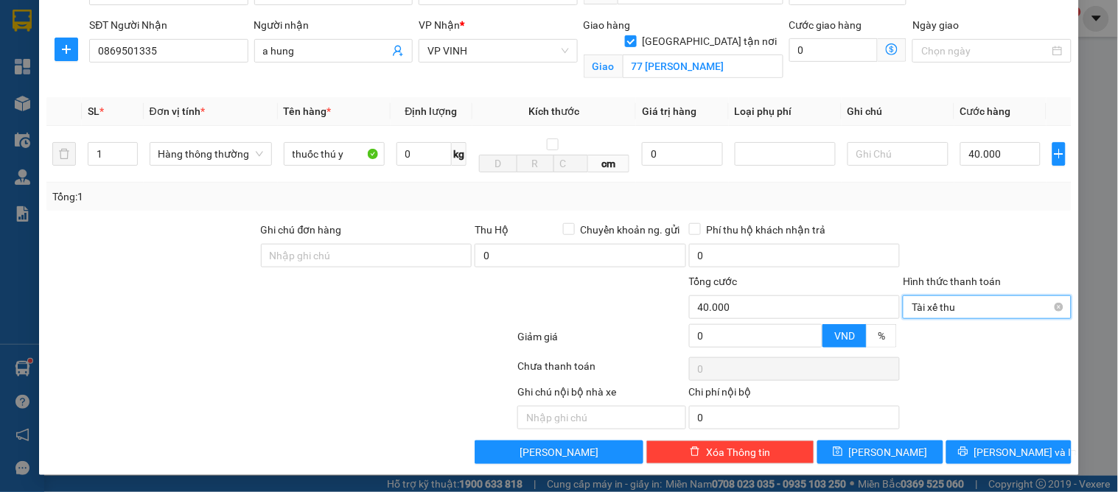
click at [926, 315] on span "Tài xế thu" at bounding box center [987, 307] width 150 height 22
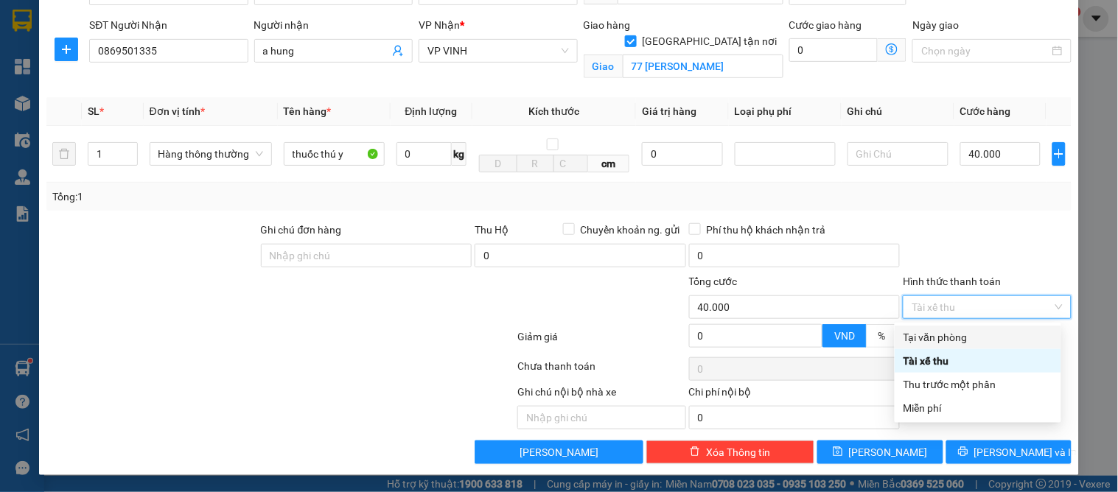
click at [924, 332] on div "Tại văn phòng" at bounding box center [977, 337] width 149 height 16
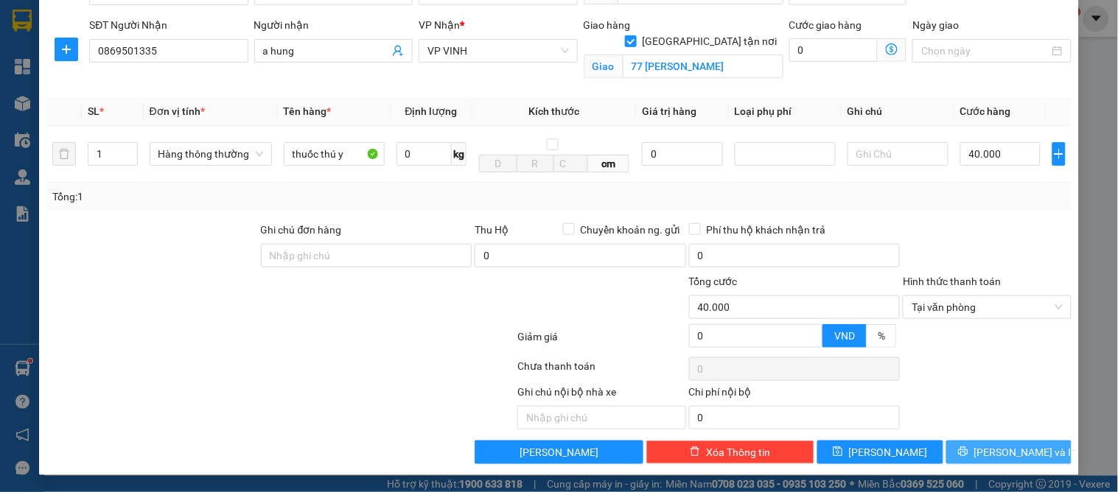
click at [982, 463] on div "TẠO ĐƠN HÀNG Yêu cầu xuất hóa đơn điện tử Transit Pickup Surcharge Ids Transit …" at bounding box center [559, 165] width 1040 height 620
click at [982, 459] on button "[PERSON_NAME] và In" at bounding box center [1008, 453] width 125 height 24
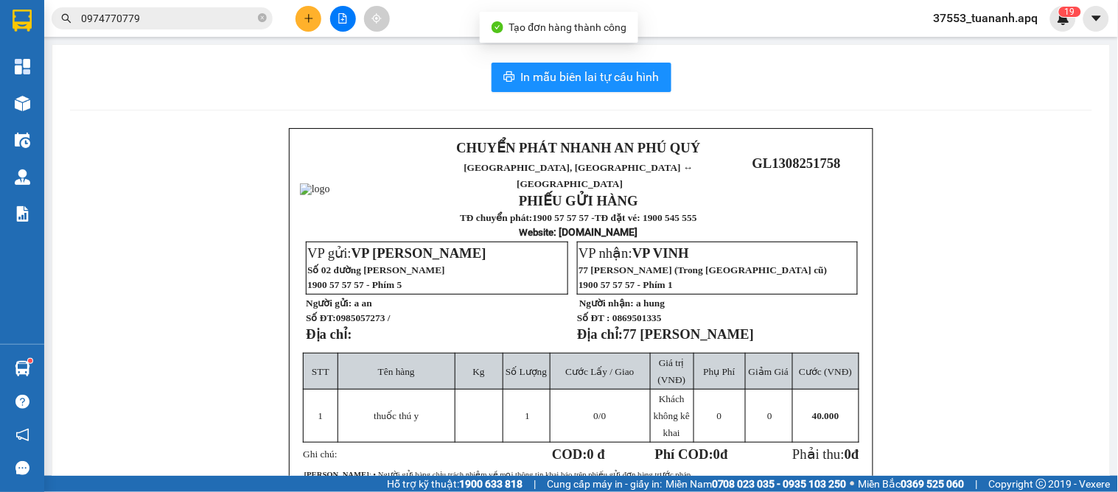
click at [618, 92] on div "In mẫu biên lai tự cấu hình CHUYỂN PHÁT NHANH AN [GEOGRAPHIC_DATA], [GEOGRAPHIC…" at bounding box center [580, 363] width 1057 height 636
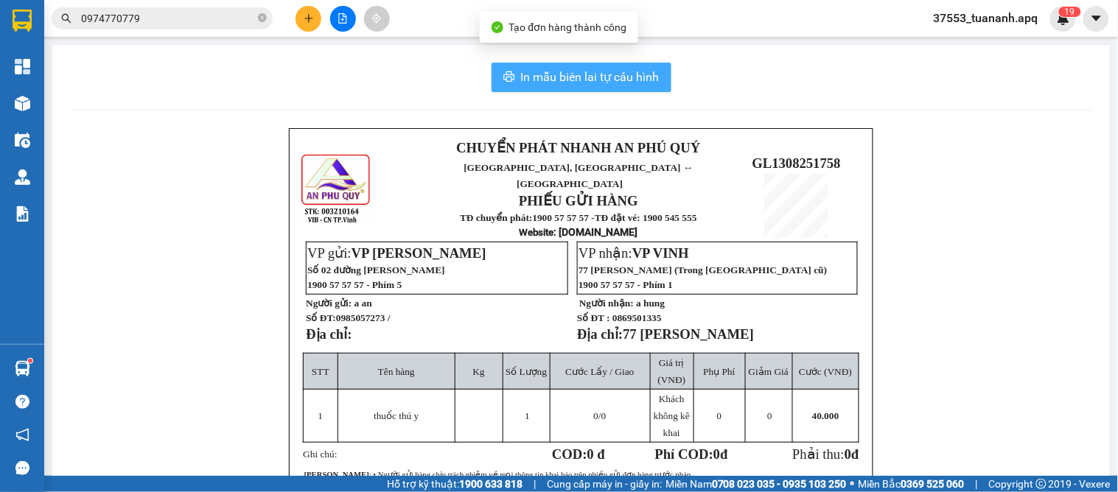
click at [612, 85] on span "In mẫu biên lai tự cấu hình" at bounding box center [590, 77] width 139 height 18
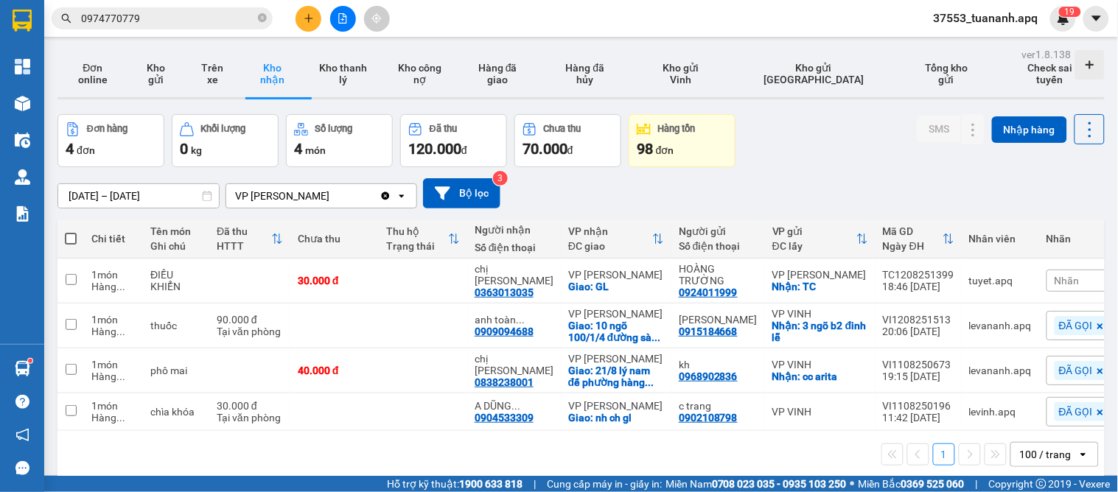
click at [267, 465] on div "1 100 / trang open" at bounding box center [580, 454] width 1035 height 25
click at [309, 18] on icon "plus" at bounding box center [308, 18] width 8 height 1
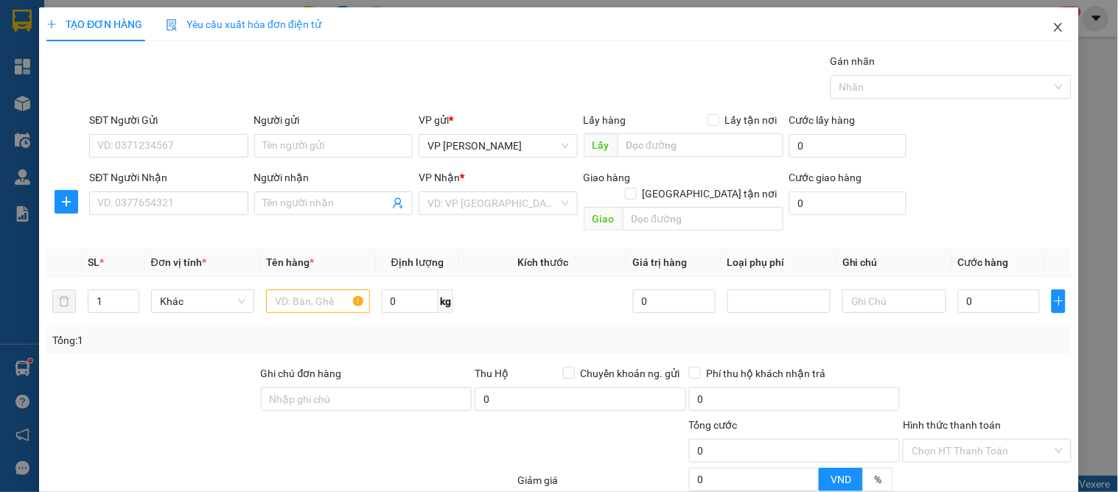
click at [1052, 25] on icon "close" at bounding box center [1058, 27] width 12 height 12
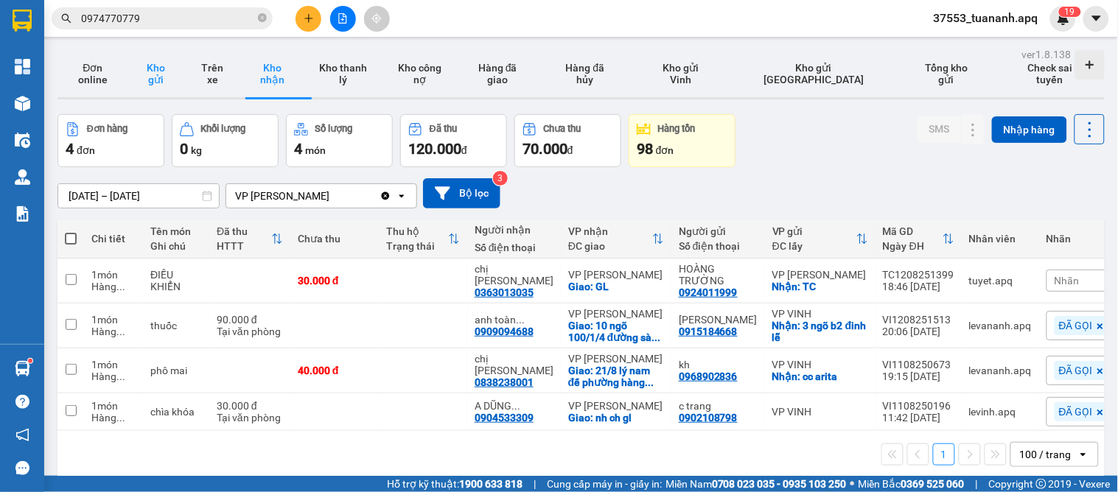
click at [144, 71] on button "Kho gửi" at bounding box center [156, 73] width 57 height 47
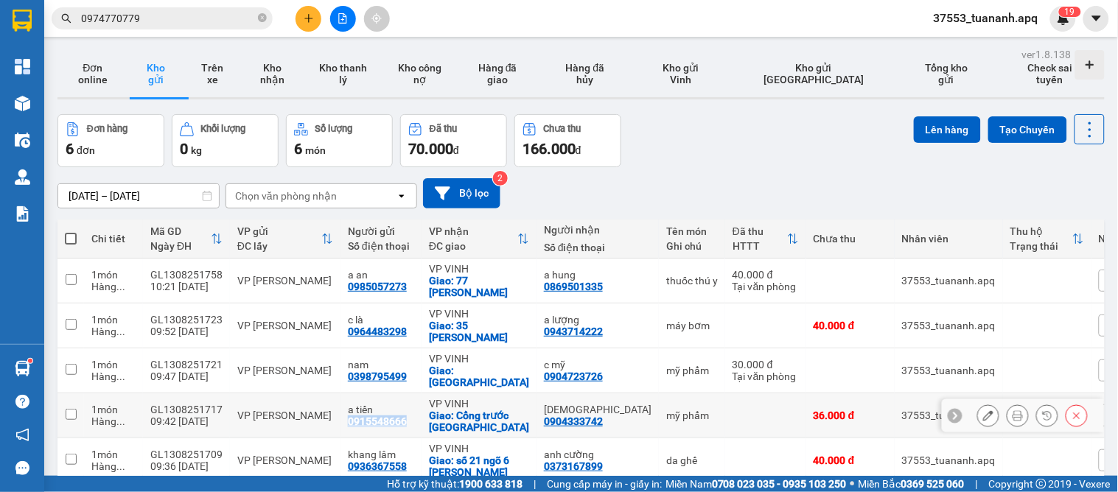
drag, startPoint x: 410, startPoint y: 398, endPoint x: 342, endPoint y: 400, distance: 67.8
click at [342, 400] on td "a tiến 0915548666" at bounding box center [380, 415] width 81 height 45
checkbox input "true"
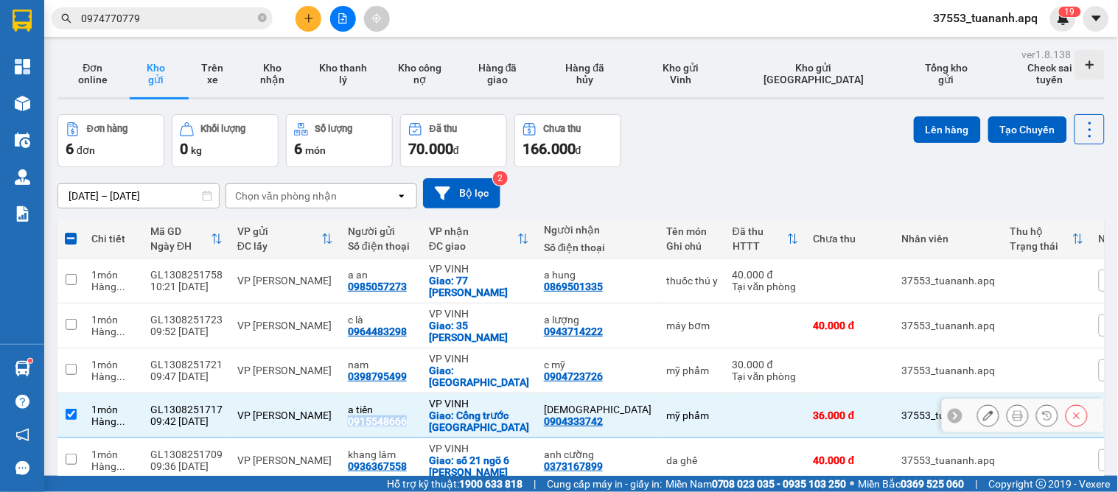
copy div "0915548666"
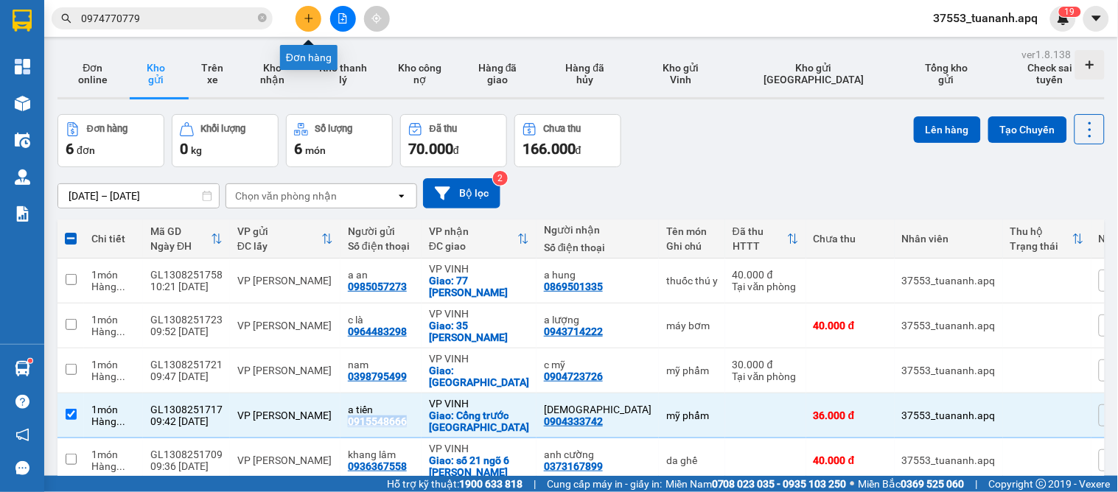
click at [304, 15] on icon "plus" at bounding box center [309, 18] width 10 height 10
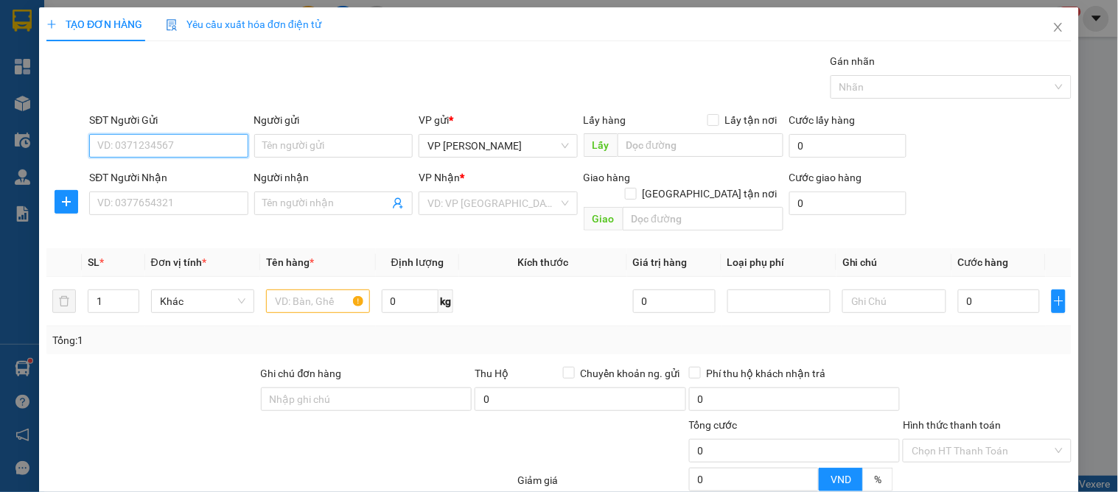
click at [183, 135] on input "SĐT Người Gửi" at bounding box center [168, 146] width 158 height 24
paste input "0915548666"
type input "0915548666"
drag, startPoint x: 183, startPoint y: 172, endPoint x: 175, endPoint y: 197, distance: 26.1
click at [183, 174] on div "0915548666 - a tiến" at bounding box center [166, 175] width 139 height 16
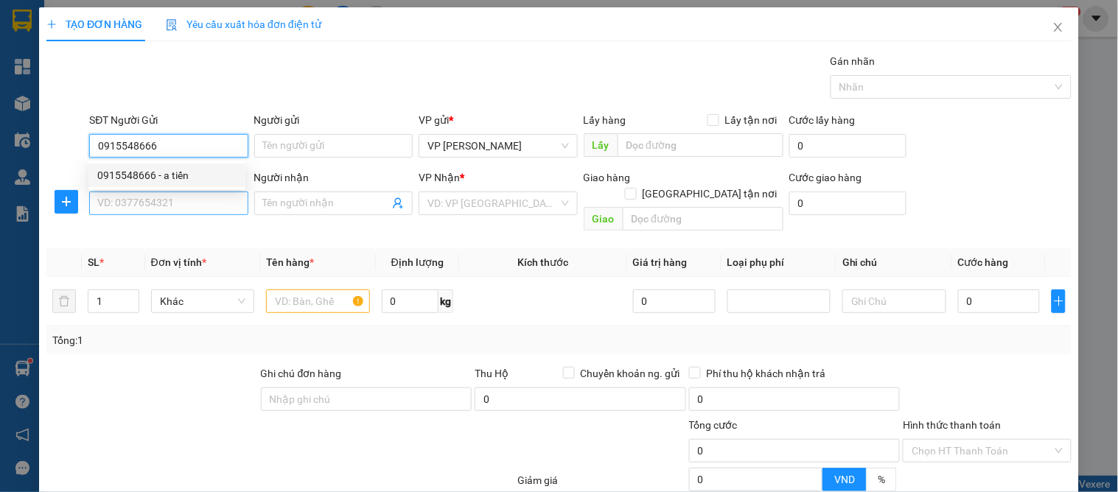
type input "a tiến"
type input "0915548666"
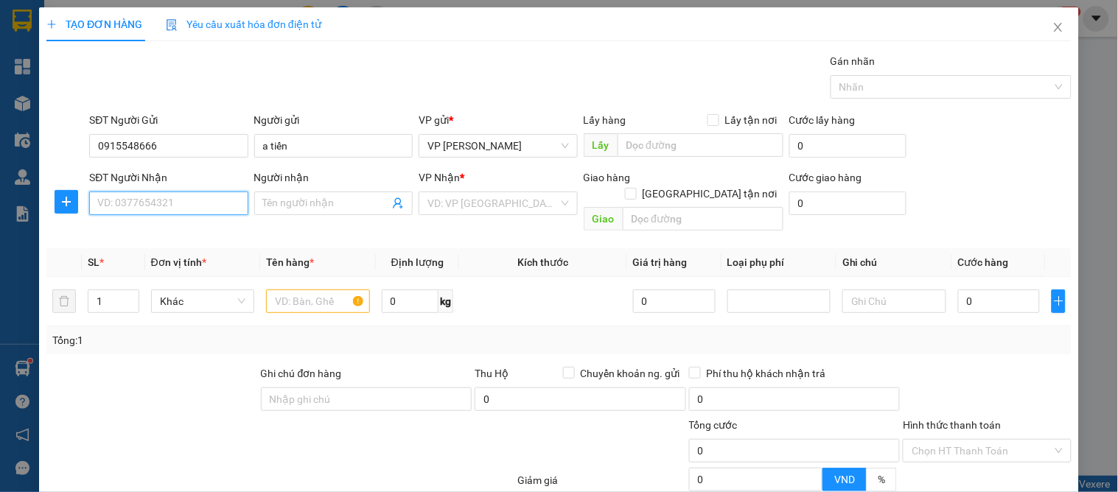
click at [175, 199] on input "SĐT Người Nhận" at bounding box center [168, 204] width 158 height 24
type input "0947393126"
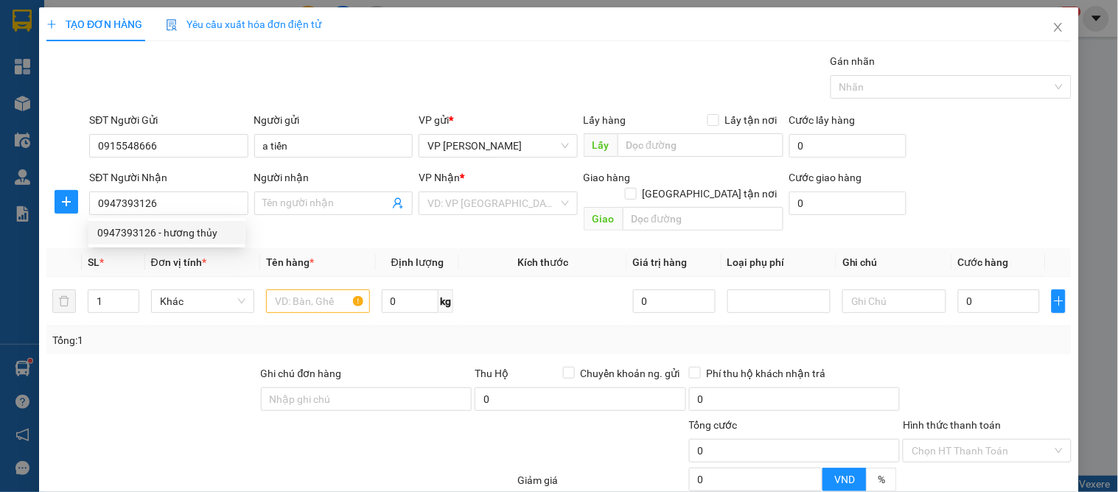
click at [165, 218] on div "0947393126 0947393126 - hương thủy" at bounding box center [166, 232] width 157 height 29
click at [181, 206] on input "0947393126" at bounding box center [168, 204] width 158 height 24
click at [192, 231] on div "0947393126 - hương thủy" at bounding box center [166, 233] width 139 height 16
type input "hương thủy"
checkbox input "true"
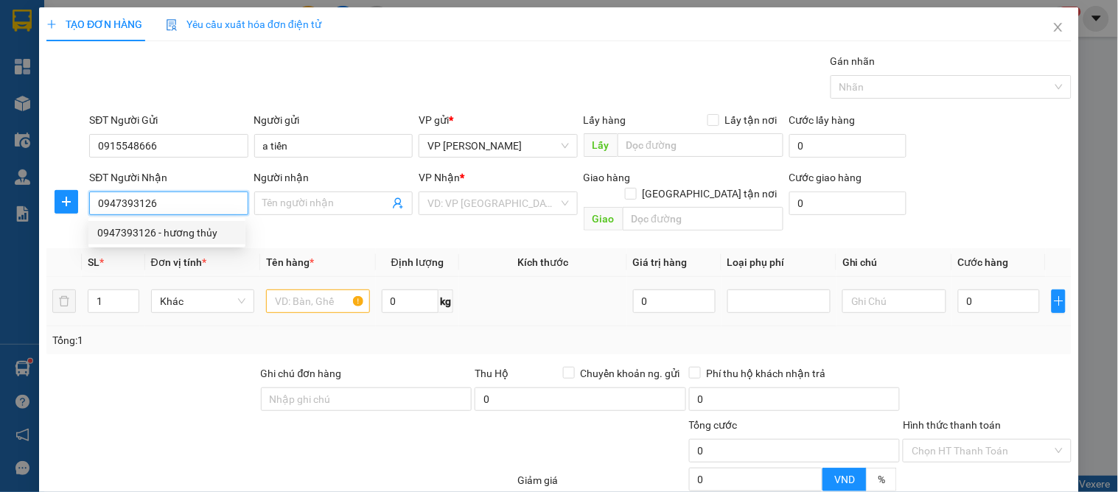
type input "57 ly thường kiệt"
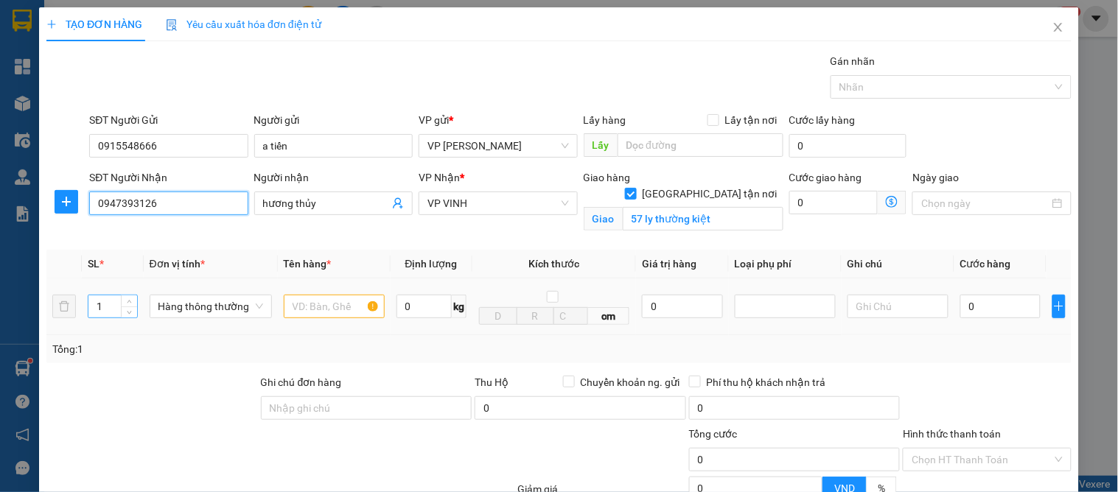
type input "10"
type input "2"
click at [127, 301] on icon "up" at bounding box center [129, 303] width 5 height 5
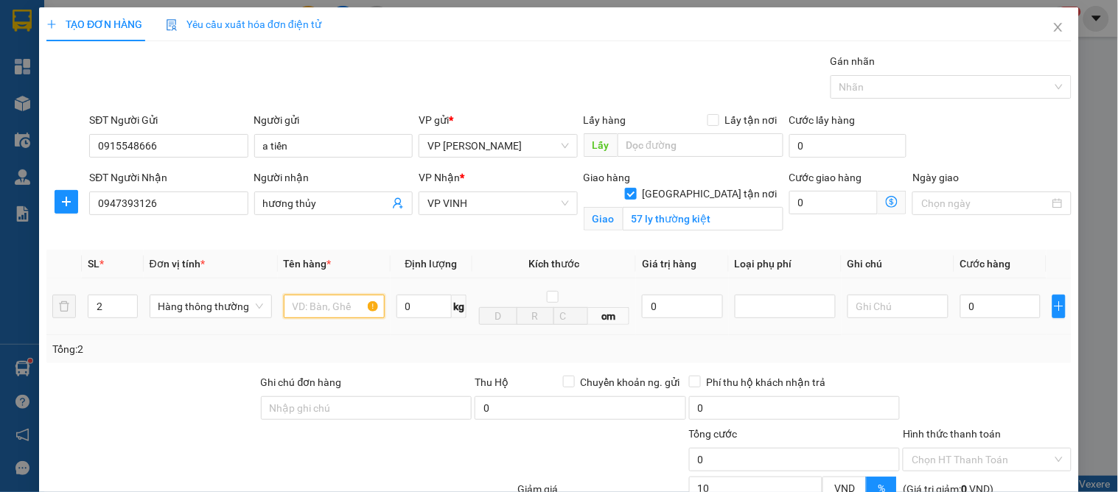
click at [291, 306] on input "text" at bounding box center [334, 307] width 101 height 24
type input "mỹ phẩm"
click at [969, 312] on input "0" at bounding box center [1000, 307] width 80 height 24
type input "1"
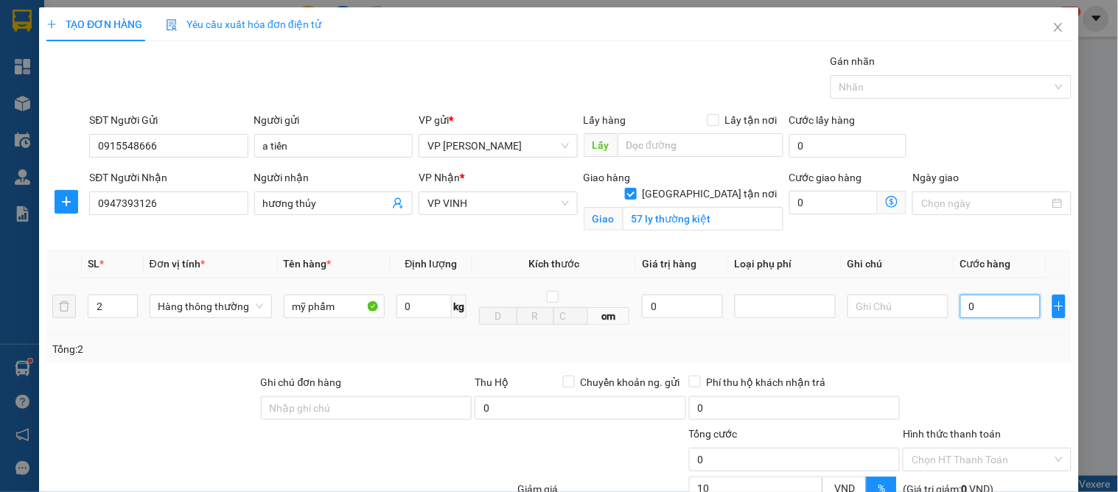
type input "1"
type input "16"
type input "160"
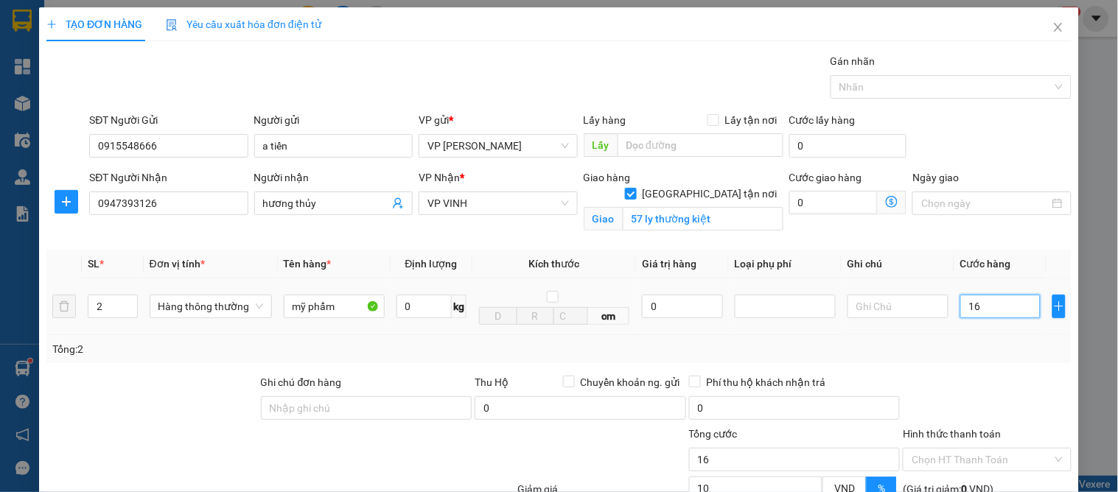
type input "160"
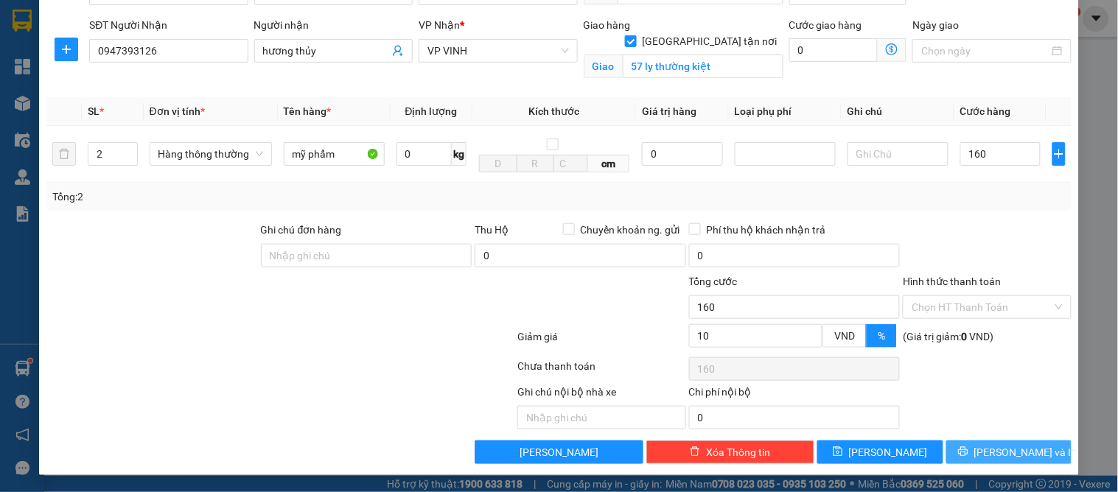
type input "160.000"
type input "144.000"
click at [991, 447] on span "[PERSON_NAME] và In" at bounding box center [1025, 452] width 103 height 16
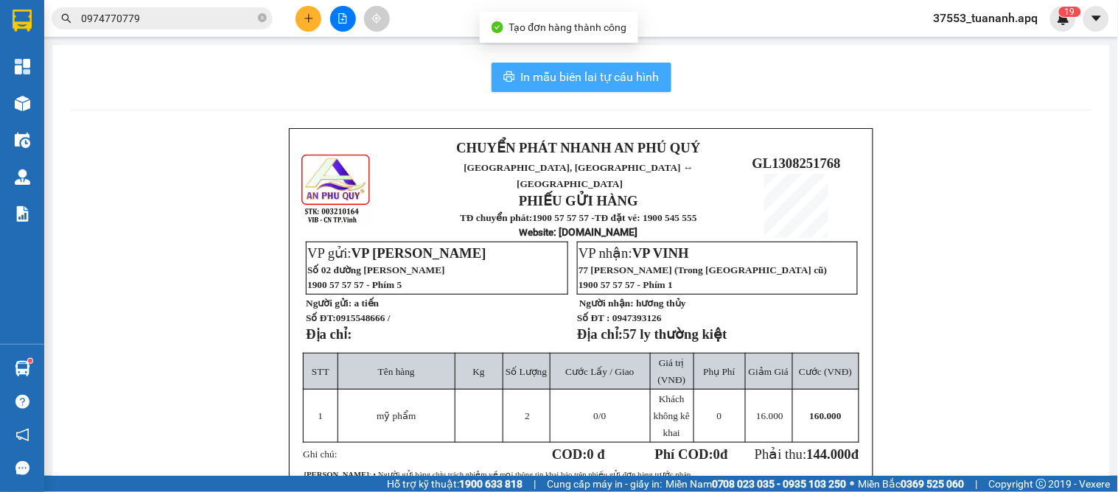
click at [593, 80] on span "In mẫu biên lai tự cấu hình" at bounding box center [590, 77] width 139 height 18
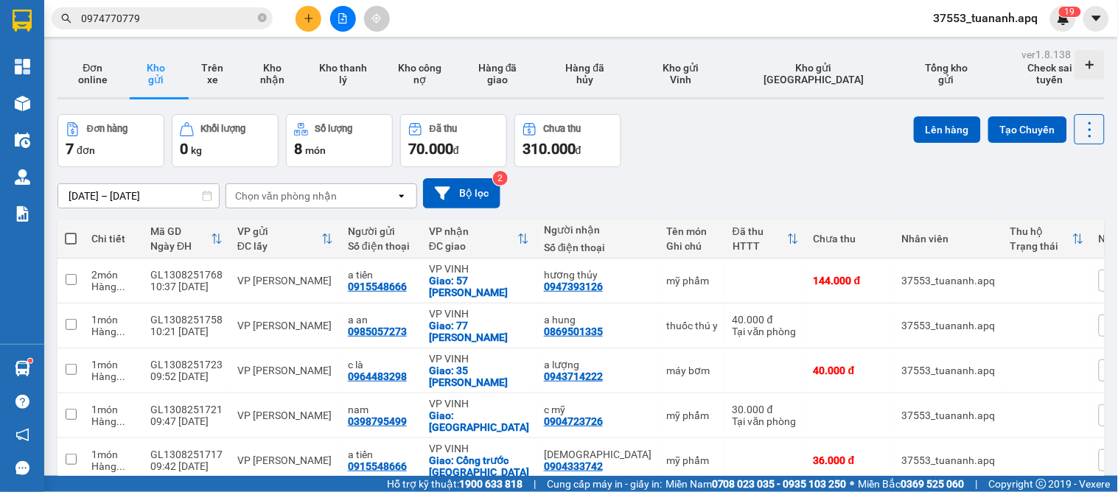
click at [691, 180] on div "[DATE] – [DATE] Press the down arrow key to interact with the calendar and sele…" at bounding box center [580, 193] width 1047 height 30
click at [312, 16] on icon "plus" at bounding box center [309, 18] width 10 height 10
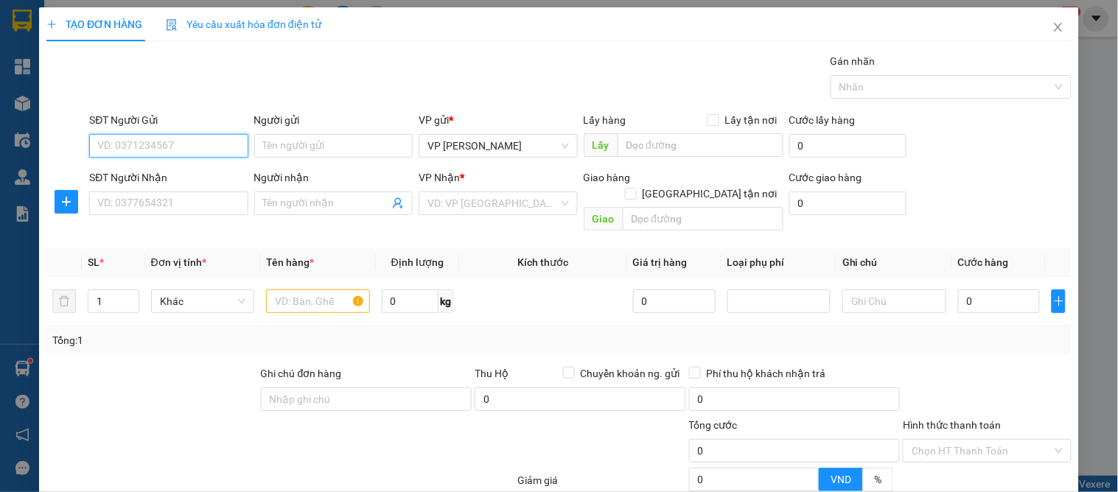
click at [174, 144] on input "SĐT Người Gửi" at bounding box center [168, 146] width 158 height 24
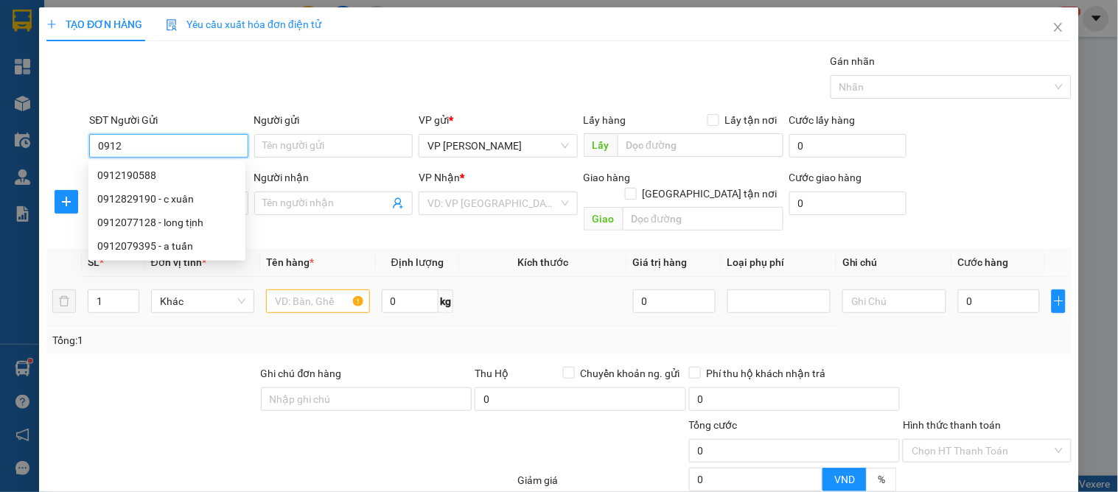
type input "0912"
click at [309, 290] on input "text" at bounding box center [317, 302] width 103 height 24
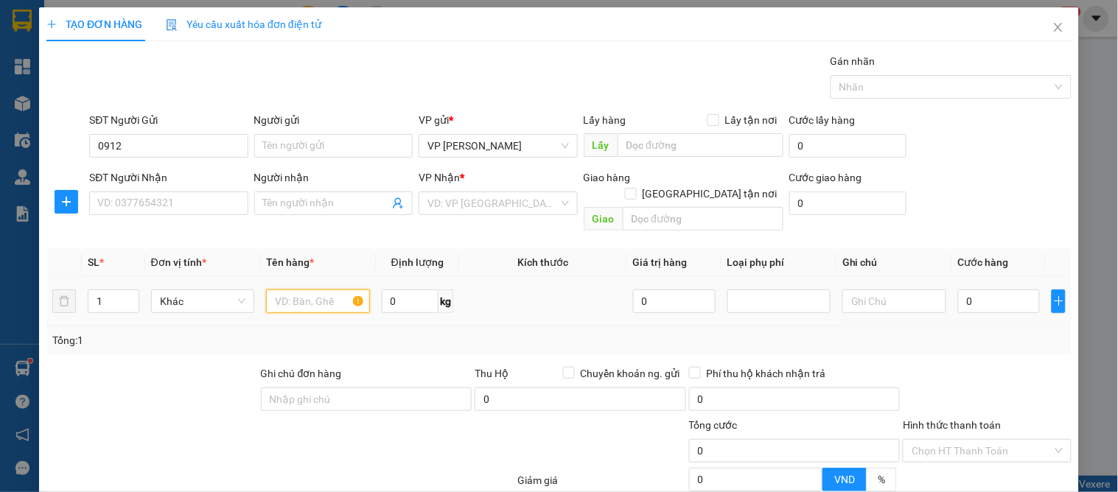
type input "d"
type input "đông lạnh"
drag, startPoint x: 129, startPoint y: 141, endPoint x: 178, endPoint y: 153, distance: 50.8
click at [159, 149] on input "0912" at bounding box center [168, 146] width 158 height 24
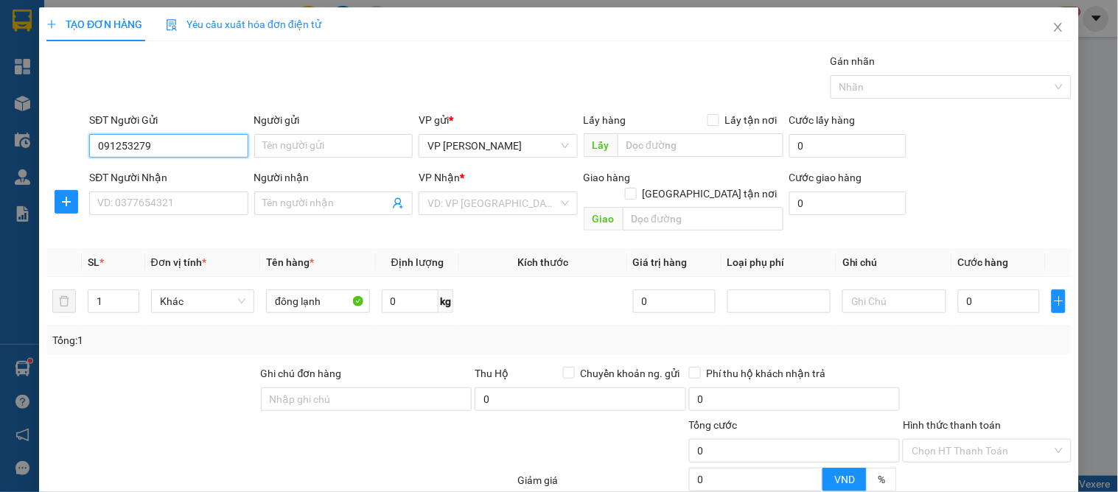
type input "0912532796"
click at [192, 175] on div "0912532796 - tuệ an" at bounding box center [166, 175] width 139 height 16
type input "tuệ an"
checkbox input "true"
type input "6 ngõ 95 [PERSON_NAME]"
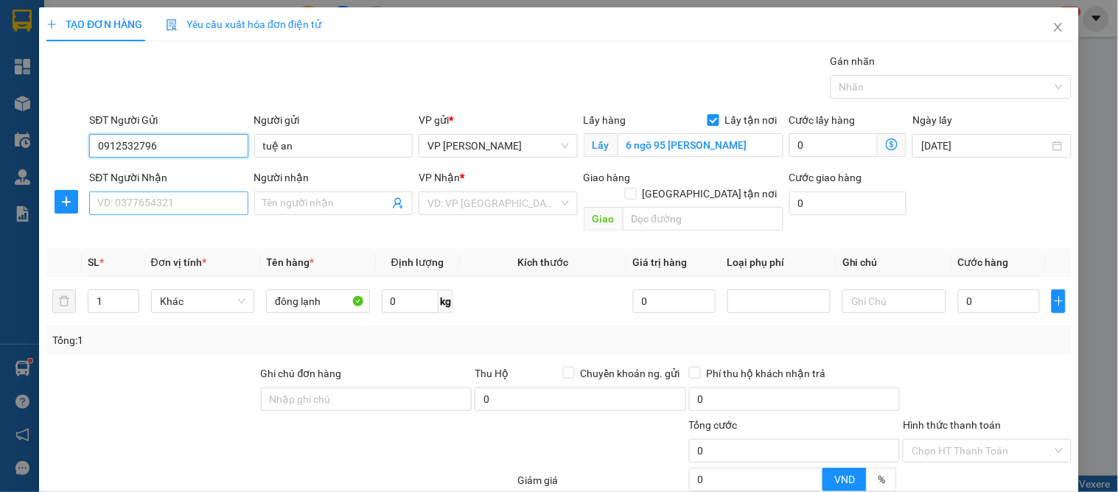
type input "0912532796"
click at [194, 201] on input "SĐT Người Nhận" at bounding box center [168, 204] width 158 height 24
drag, startPoint x: 182, startPoint y: 143, endPoint x: 97, endPoint y: 151, distance: 85.9
click at [83, 144] on div "SĐT Người Gửi 0912532796 Người gửi tuệ an VP gửi * VP GIA LÂM Lấy hàng Lấy tận …" at bounding box center [559, 138] width 1028 height 52
type input "0912532796"
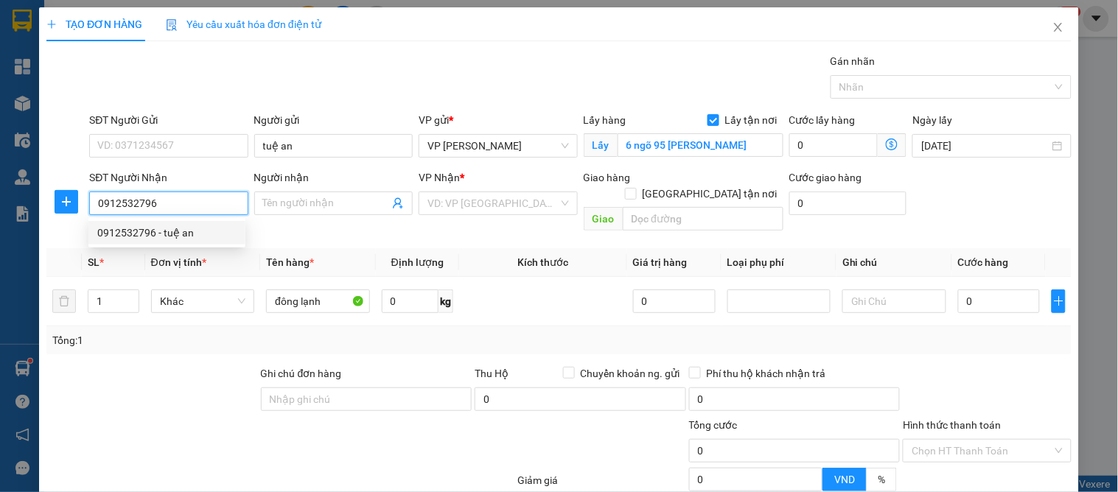
click at [205, 231] on div "0912532796 - tuệ an" at bounding box center [166, 233] width 139 height 16
type input "tuệ an"
checkbox input "true"
type input "11 tân hùng"
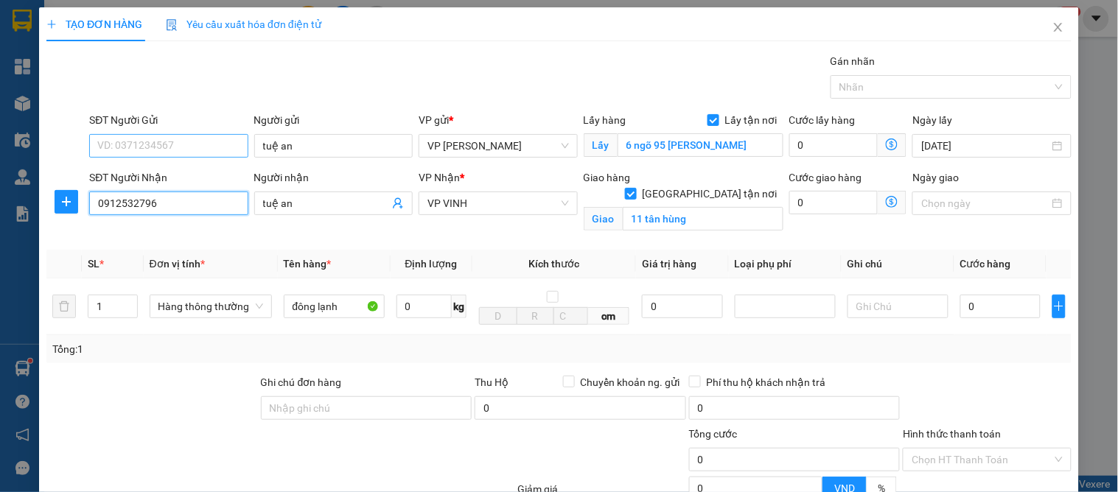
type input "0912532796"
click at [182, 141] on input "SĐT Người Gửi" at bounding box center [168, 146] width 158 height 24
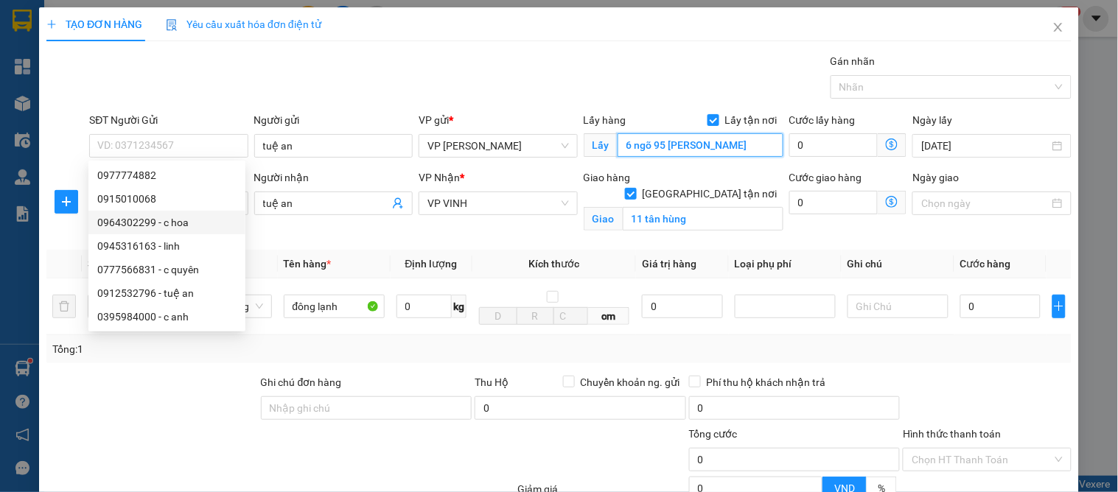
click at [754, 146] on input "6 ngõ 95 [PERSON_NAME]" at bounding box center [701, 145] width 166 height 24
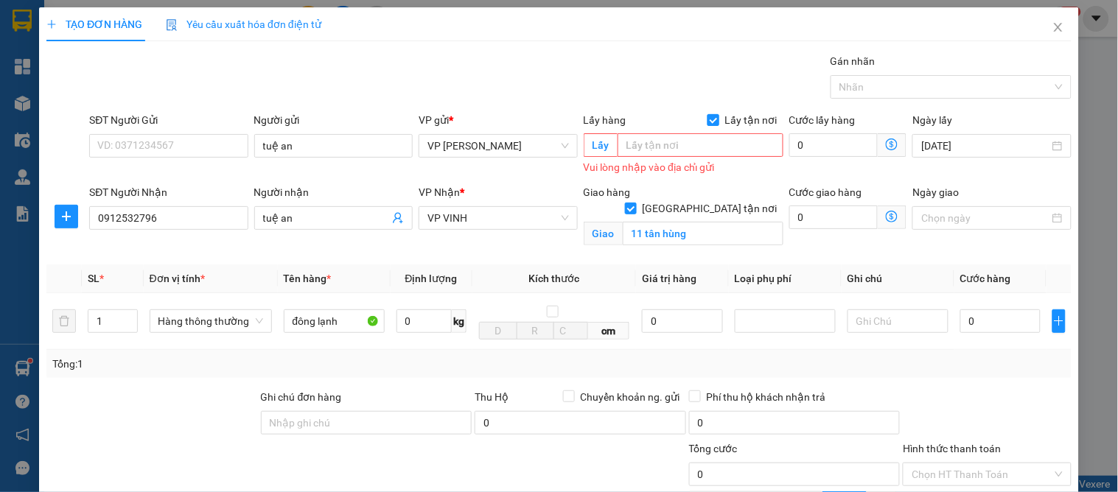
click at [707, 119] on input "Lấy tận nơi" at bounding box center [712, 119] width 10 height 10
checkbox input "false"
click at [158, 145] on input "SĐT Người Gửi" at bounding box center [168, 146] width 158 height 24
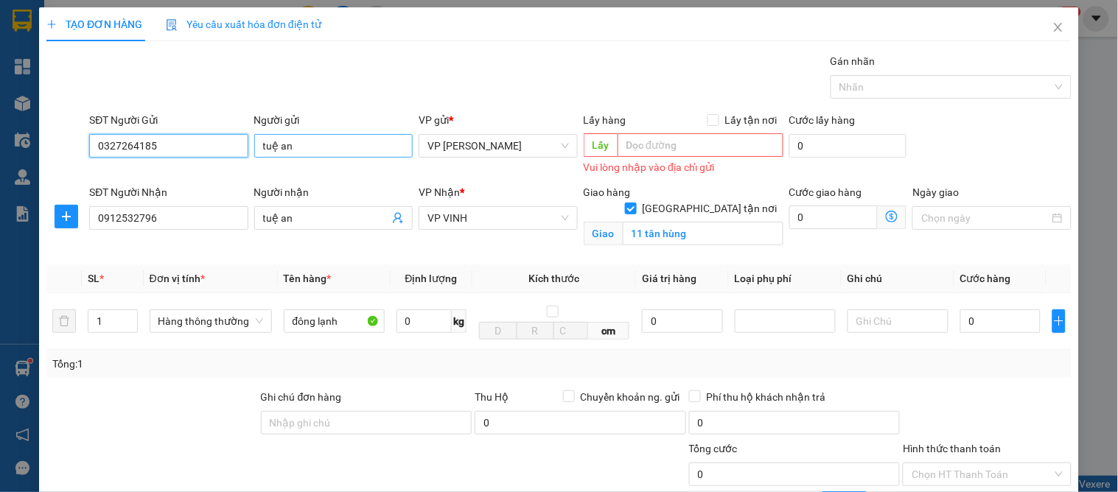
type input "0327264185"
drag, startPoint x: 321, startPoint y: 147, endPoint x: 197, endPoint y: 149, distance: 123.1
click at [181, 145] on div "SĐT Người Gửi 0327264185 Người gửi tuệ an tuệ an VP gửi * VP GIA LÂM Lấy hàng L…" at bounding box center [580, 145] width 988 height 66
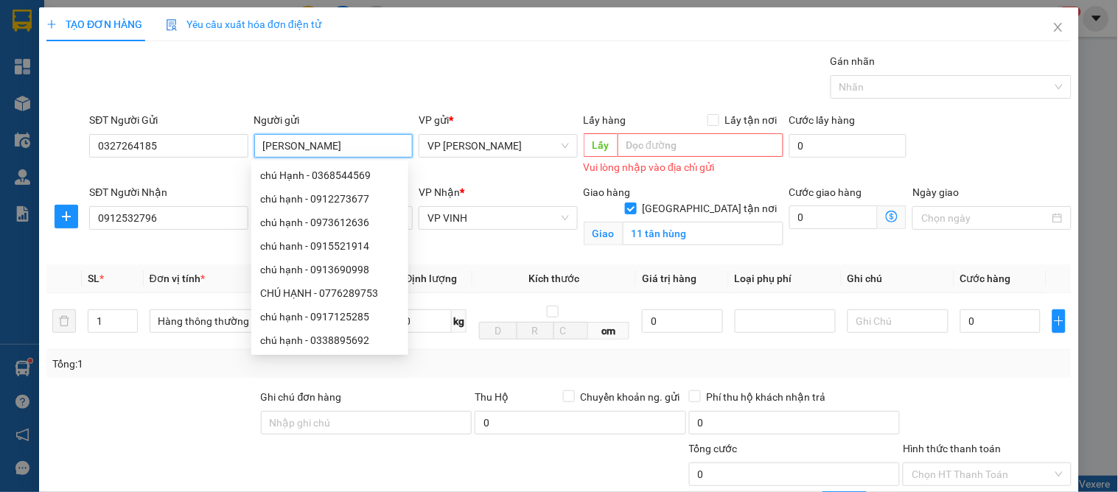
type input "[PERSON_NAME]"
click at [755, 246] on div "Giao hàng [GEOGRAPHIC_DATA] tận nơi Giao 11 [GEOGRAPHIC_DATA]" at bounding box center [684, 218] width 206 height 69
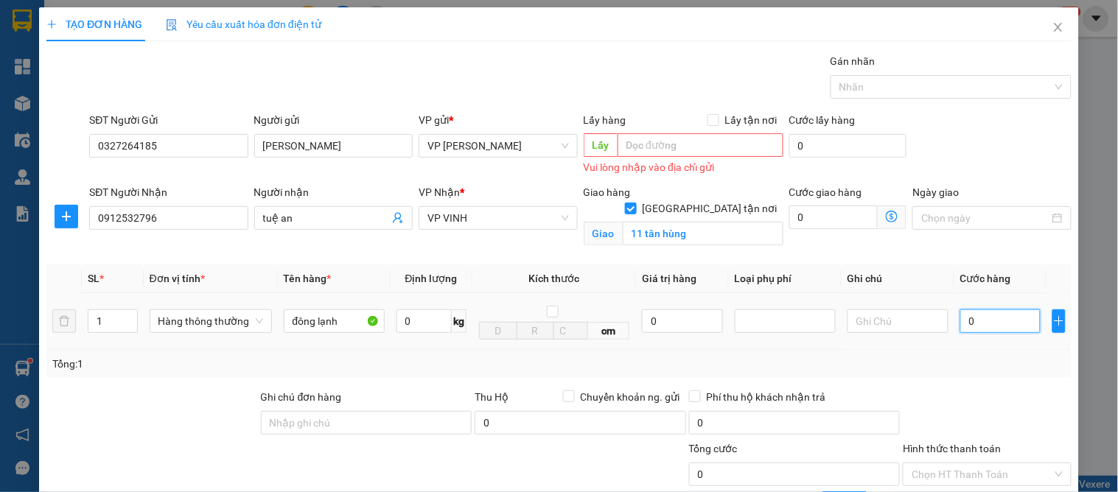
click at [982, 326] on input "0" at bounding box center [1000, 321] width 80 height 24
type input "6"
type input "60"
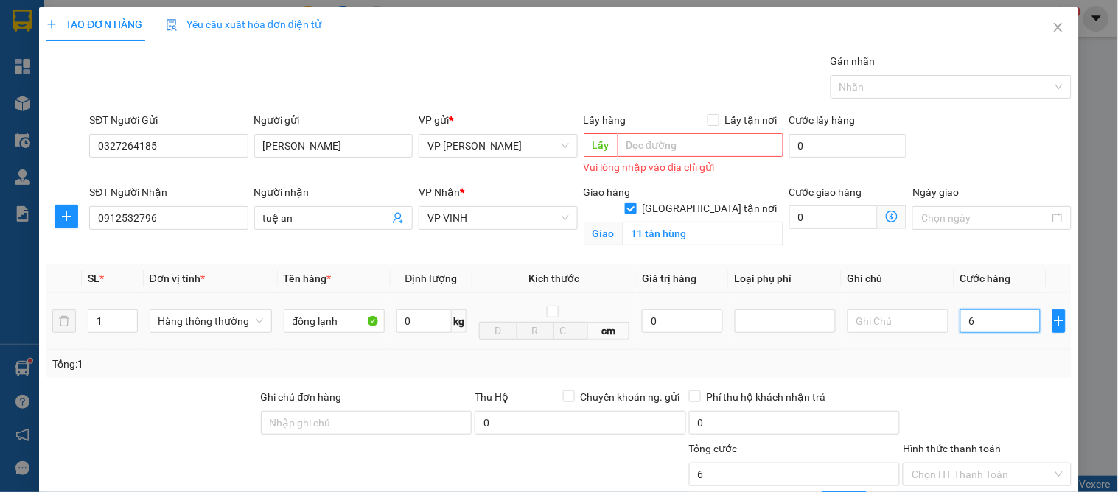
type input "60"
type input "60.000"
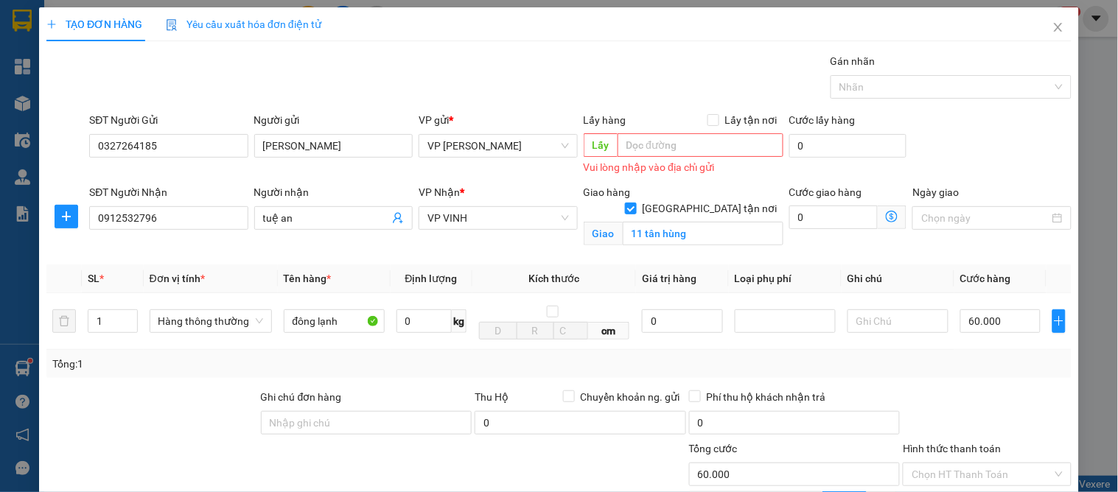
click at [1029, 377] on div "Tổng: 1" at bounding box center [558, 364] width 1025 height 28
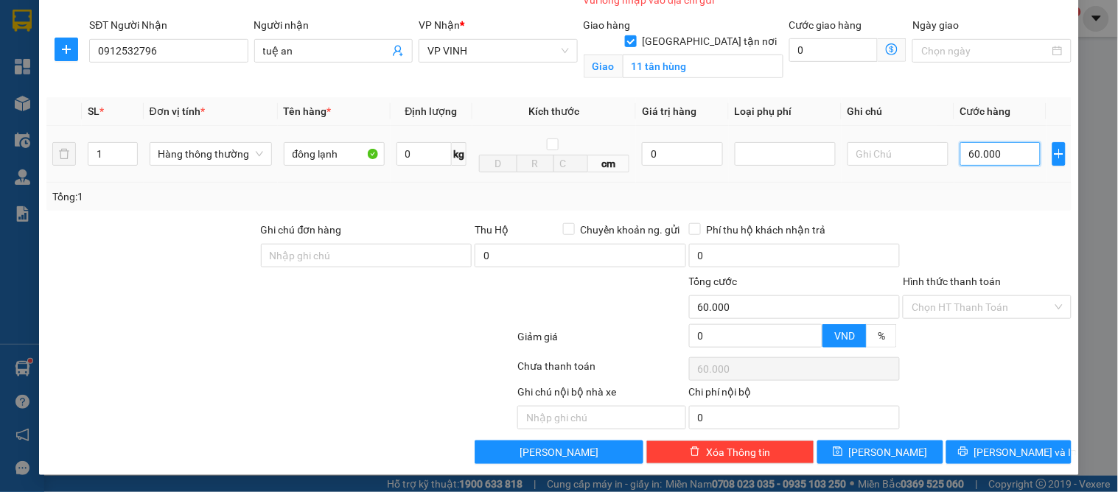
click at [1007, 158] on input "60.000" at bounding box center [1000, 154] width 80 height 24
type input "5"
type input "50"
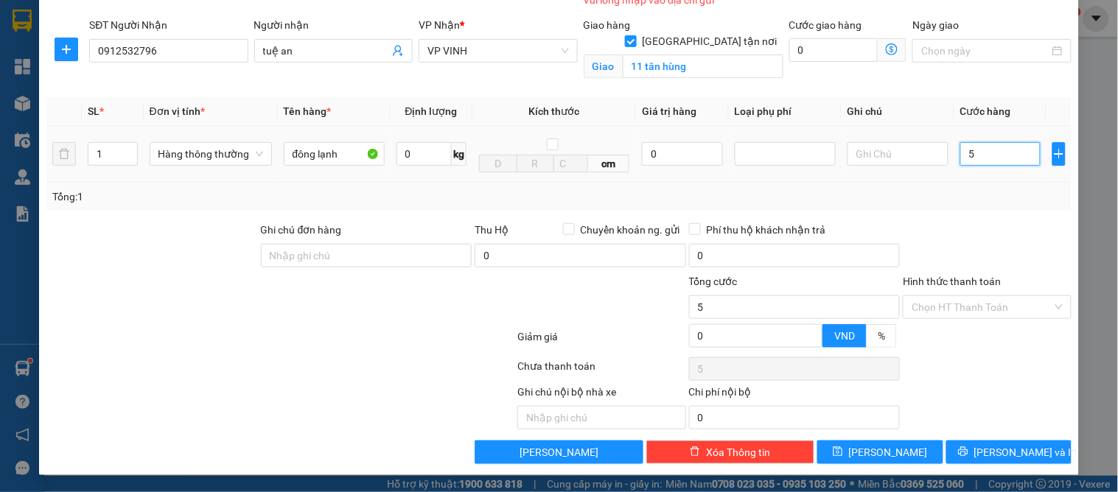
type input "50"
type input "50.000"
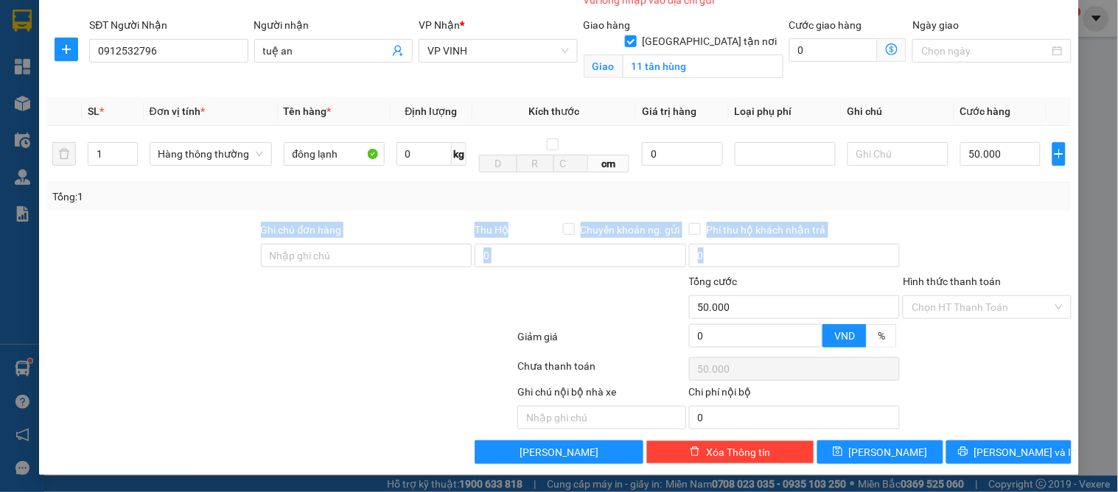
drag, startPoint x: 998, startPoint y: 209, endPoint x: 956, endPoint y: 225, distance: 44.1
click at [997, 210] on div "Transit Pickup Surcharge Ids Transit Deliver Surcharge Ids Transit Deliver Surc…" at bounding box center [558, 175] width 1025 height 578
click at [984, 449] on button "[PERSON_NAME] và In" at bounding box center [1008, 453] width 125 height 24
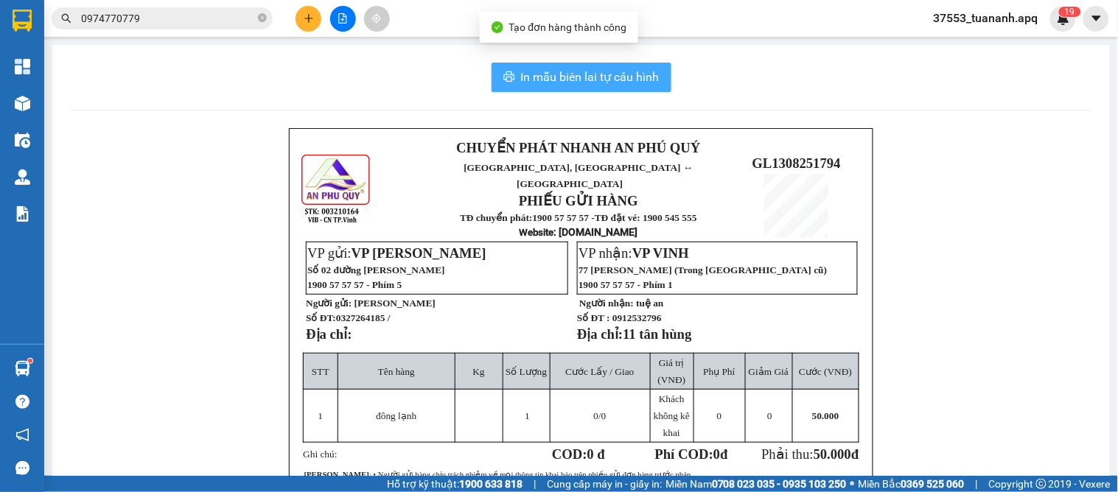
drag, startPoint x: 514, startPoint y: 83, endPoint x: 511, endPoint y: 69, distance: 13.8
click at [511, 69] on button "In mẫu biên lai tự cấu hình" at bounding box center [581, 77] width 180 height 29
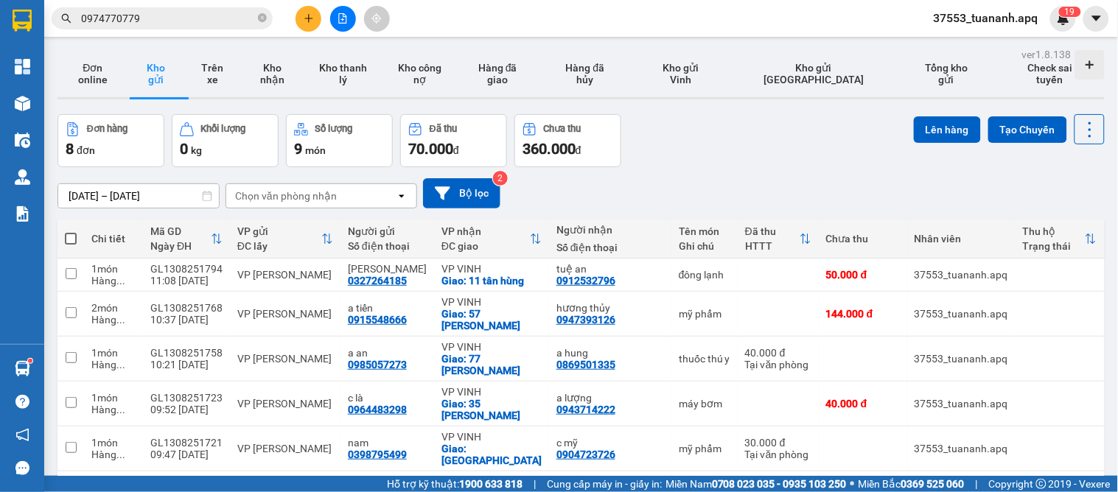
click at [304, 29] on button at bounding box center [308, 19] width 26 height 26
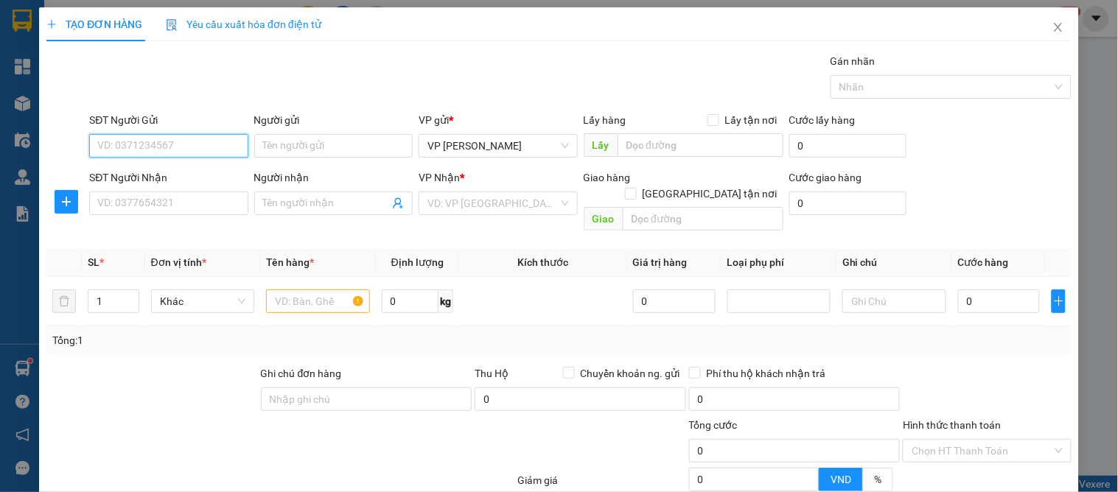
click at [130, 153] on input "SĐT Người Gửi" at bounding box center [168, 146] width 158 height 24
type input "0987931985"
click at [196, 146] on input "0987931985" at bounding box center [168, 146] width 158 height 24
drag, startPoint x: 184, startPoint y: 178, endPoint x: 175, endPoint y: 196, distance: 20.8
click at [184, 178] on div "0987931985 - a tuấn" at bounding box center [166, 175] width 139 height 16
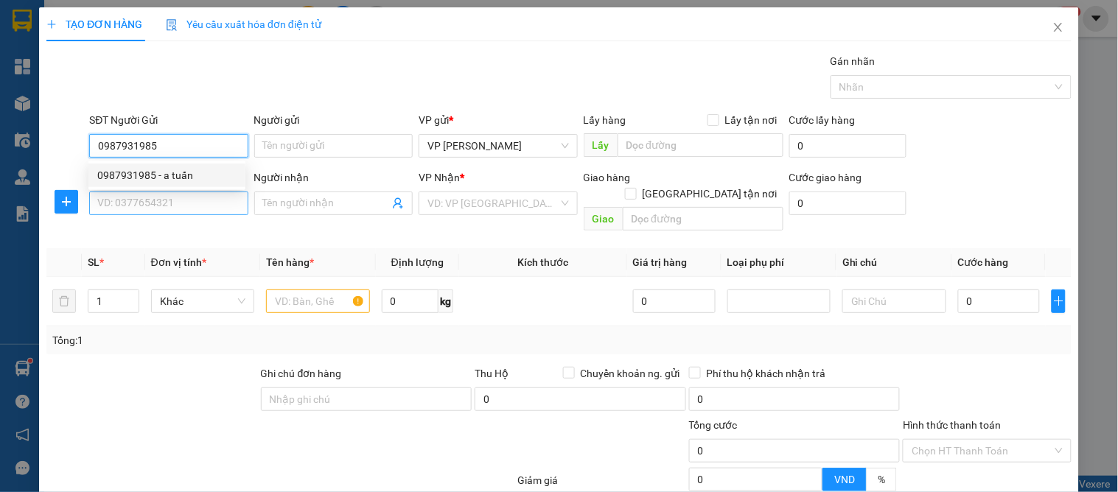
type input "a tuấn"
type input "0987931985"
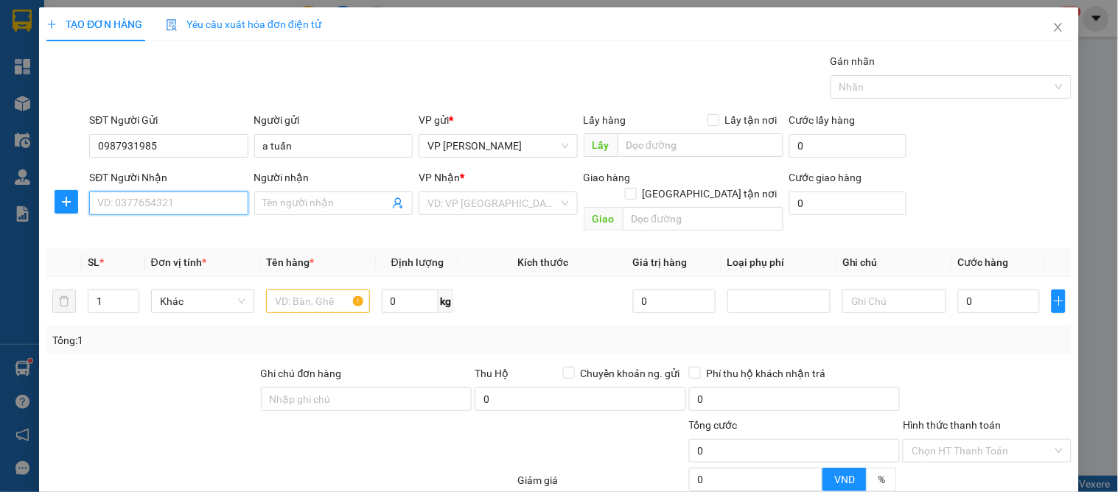
click at [175, 197] on input "SĐT Người Nhận" at bounding box center [168, 204] width 158 height 24
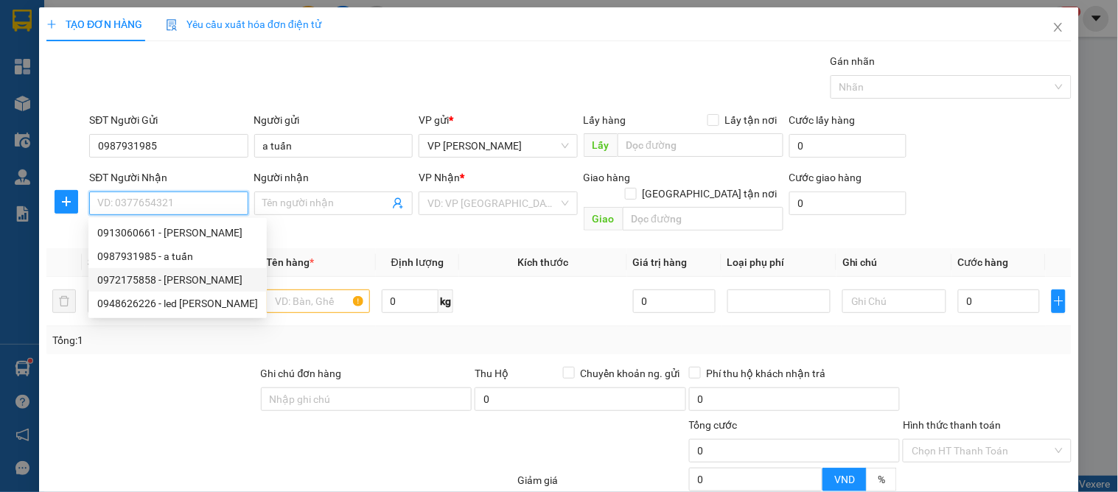
click at [201, 273] on div "0972175858 - [PERSON_NAME]" at bounding box center [177, 280] width 161 height 16
type input "0972175858"
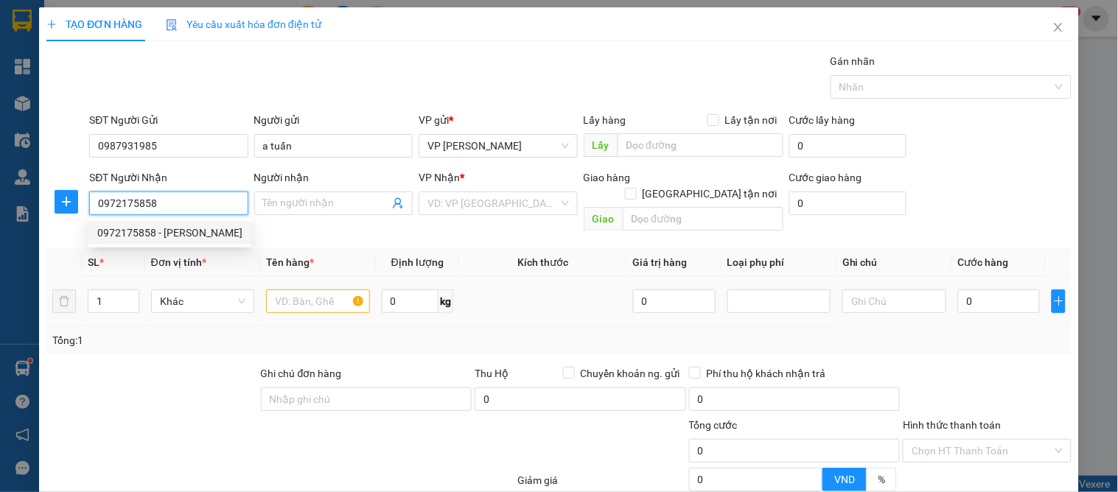
type input "[PERSON_NAME]"
checkbox input "true"
type input "56 [PERSON_NAME]"
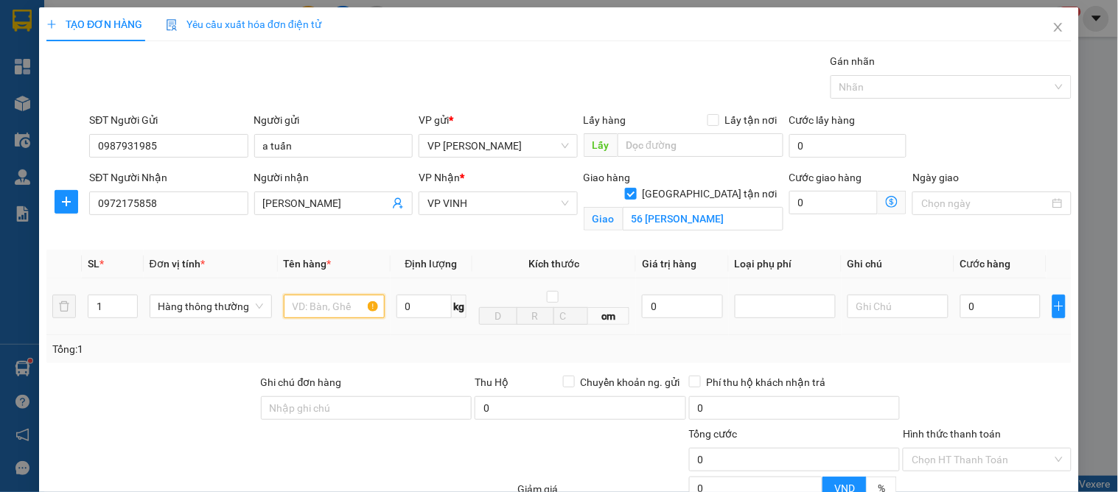
click at [332, 312] on input "text" at bounding box center [334, 307] width 101 height 24
type input "d"
type input "đèn"
click at [985, 306] on input "0" at bounding box center [1000, 307] width 80 height 24
type input "3"
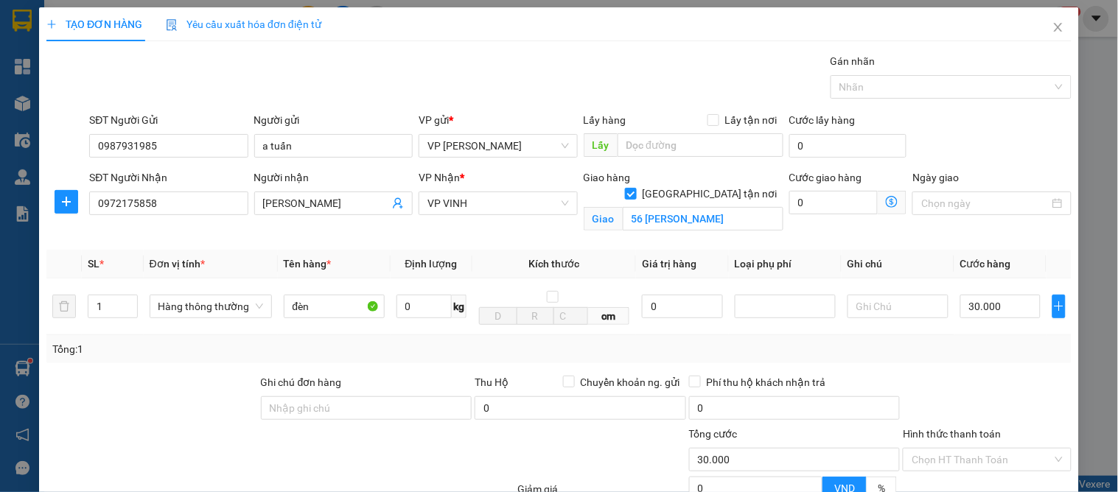
click at [997, 348] on div "Tổng: 1" at bounding box center [558, 349] width 1013 height 16
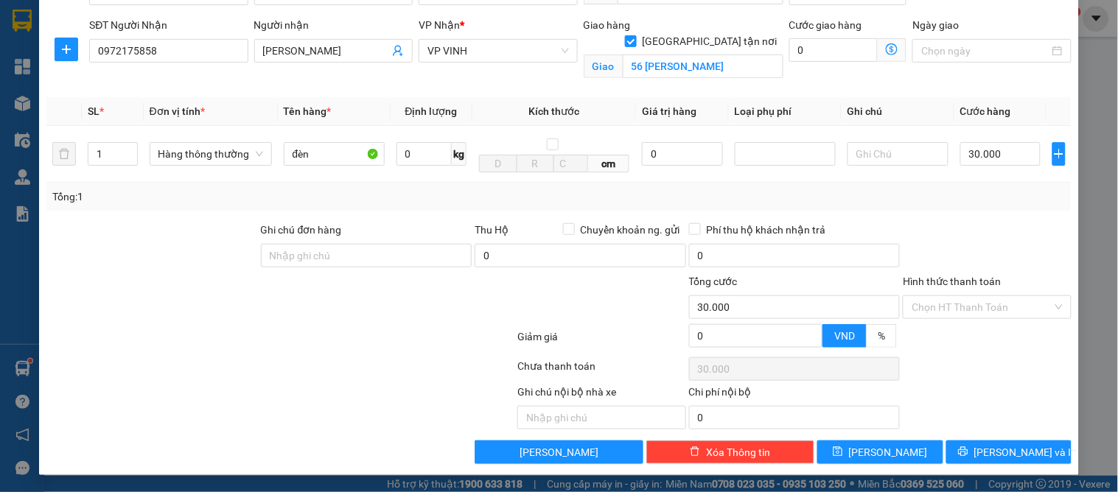
click at [989, 438] on div "Transit Pickup Surcharge Ids Transit Deliver Surcharge Ids Transit Deliver Surc…" at bounding box center [558, 183] width 1025 height 564
click at [990, 441] on button "[PERSON_NAME] và In" at bounding box center [1008, 453] width 125 height 24
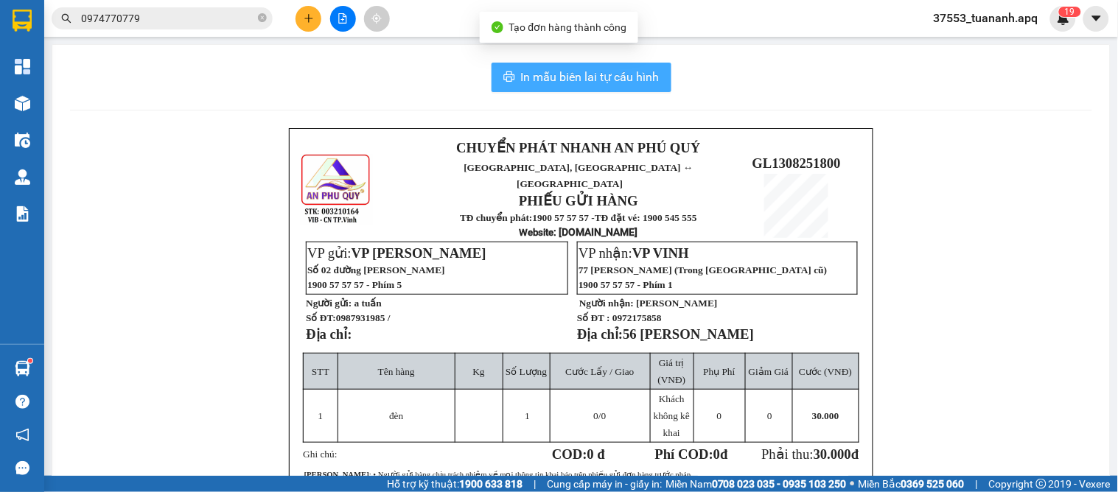
click at [577, 66] on button "In mẫu biên lai tự cấu hình" at bounding box center [581, 77] width 180 height 29
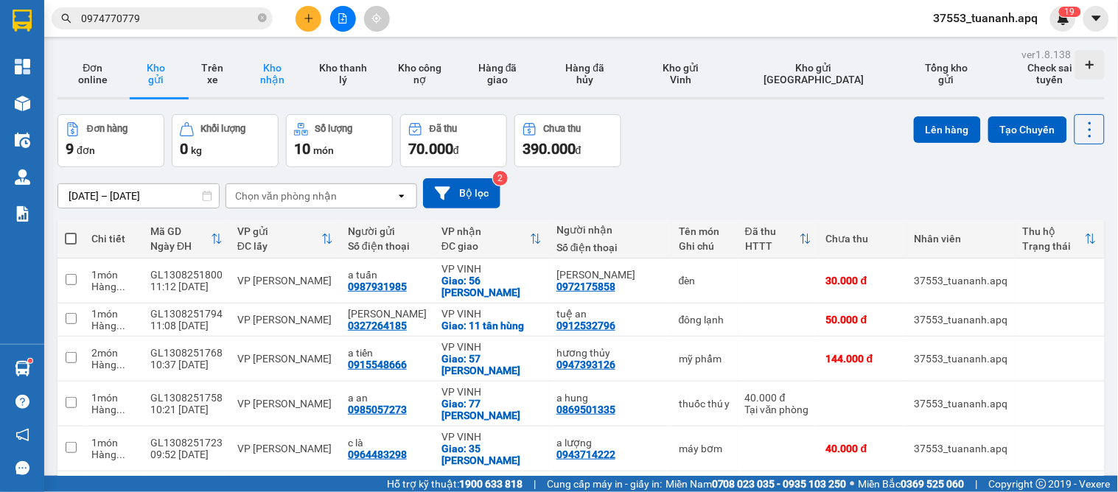
click at [271, 81] on button "Kho nhận" at bounding box center [272, 73] width 65 height 47
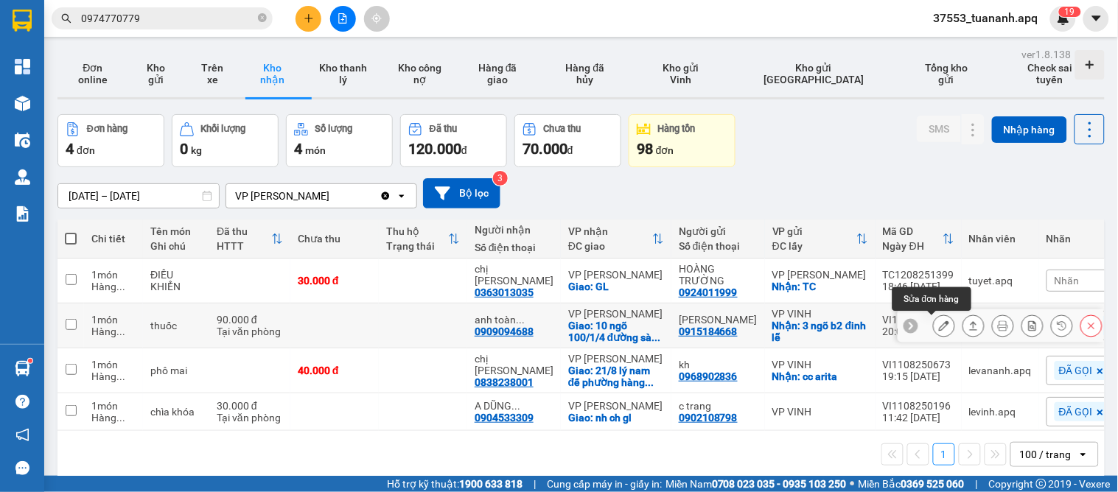
click at [939, 326] on icon at bounding box center [944, 326] width 10 height 10
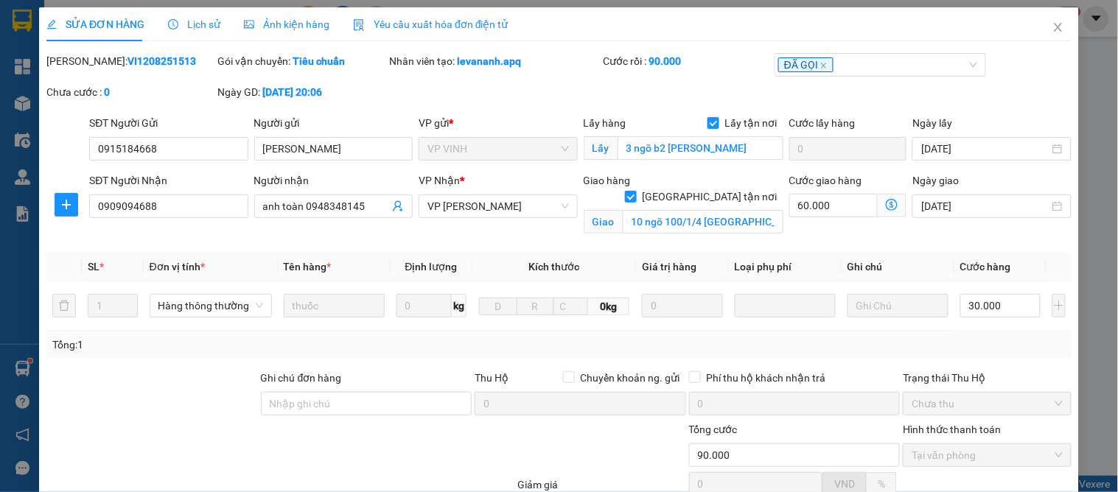
click at [199, 26] on span "Lịch sử" at bounding box center [194, 24] width 52 height 12
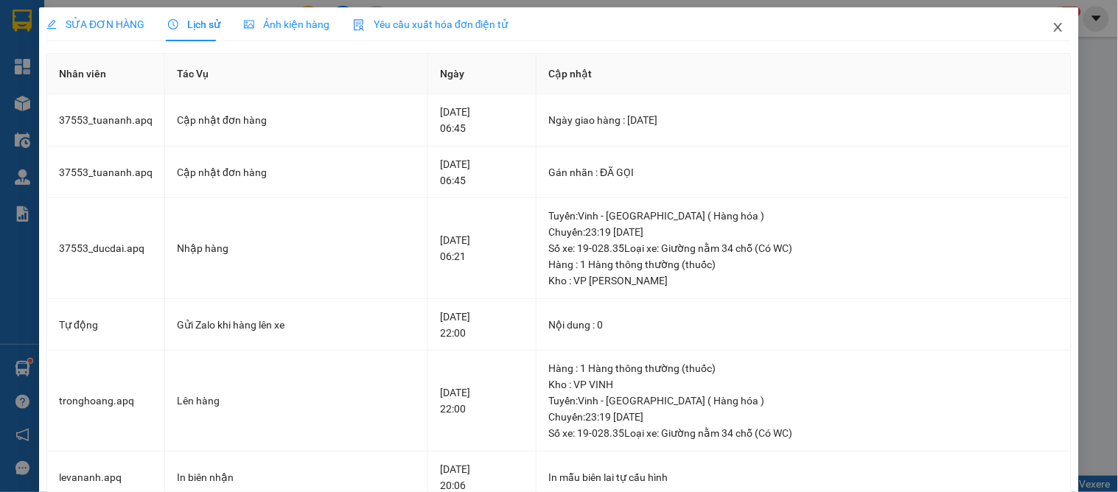
click at [1052, 22] on icon "close" at bounding box center [1058, 27] width 12 height 12
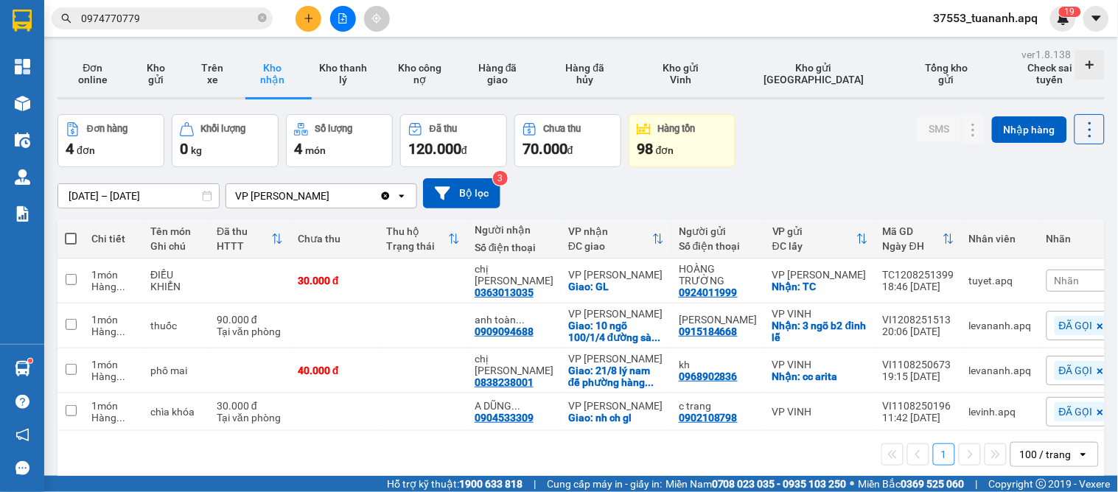
scroll to position [68, 0]
